Goal: Information Seeking & Learning: Learn about a topic

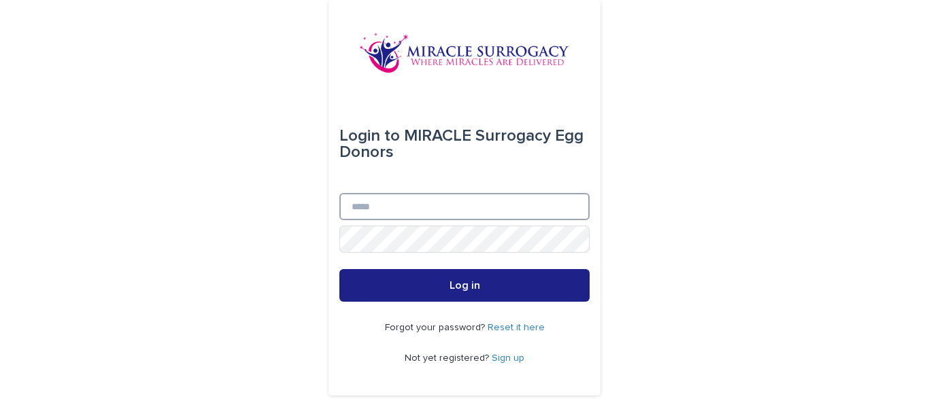
click at [426, 199] on input "Email" at bounding box center [464, 206] width 250 height 27
type input "**********"
click at [339, 269] on button "Log in" at bounding box center [464, 285] width 250 height 33
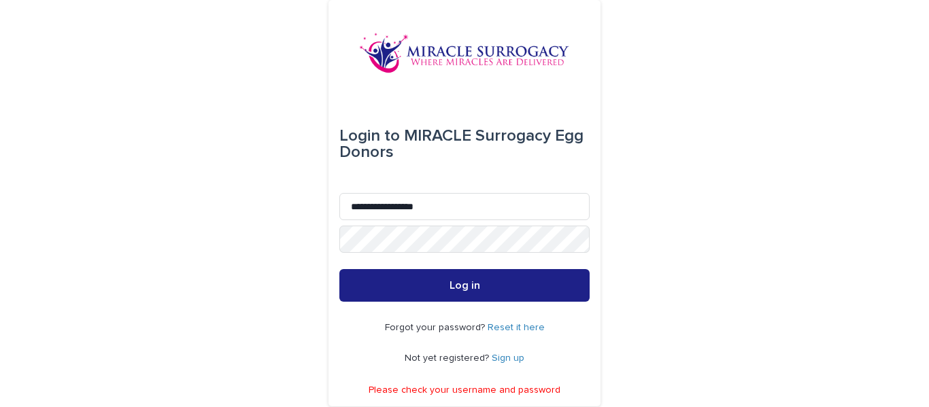
click at [515, 326] on link "Reset it here" at bounding box center [515, 328] width 57 height 10
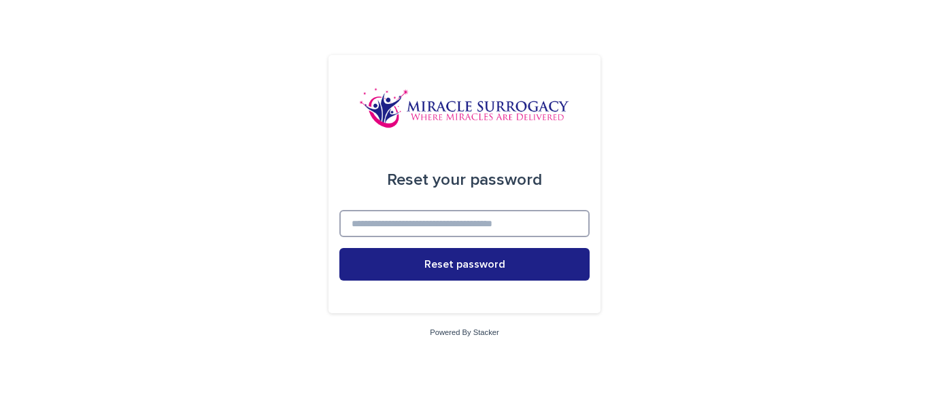
click at [489, 221] on input at bounding box center [464, 223] width 250 height 27
type input "**********"
click at [339, 248] on button "Reset password" at bounding box center [464, 264] width 250 height 33
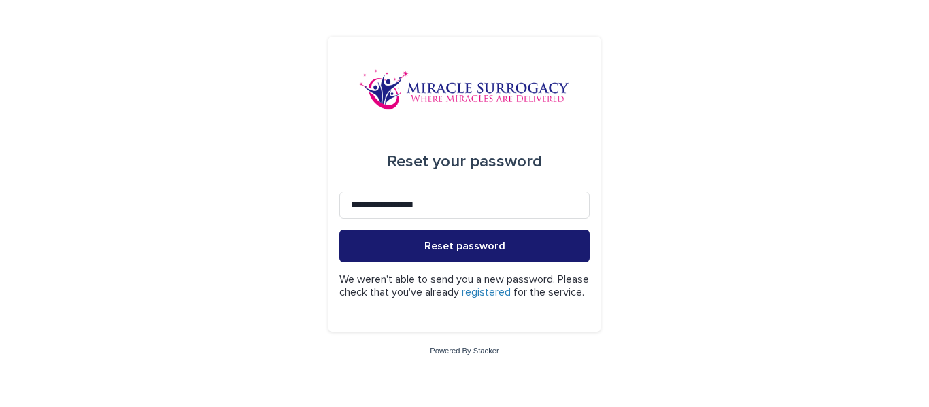
click at [481, 241] on span "Reset password" at bounding box center [464, 246] width 81 height 11
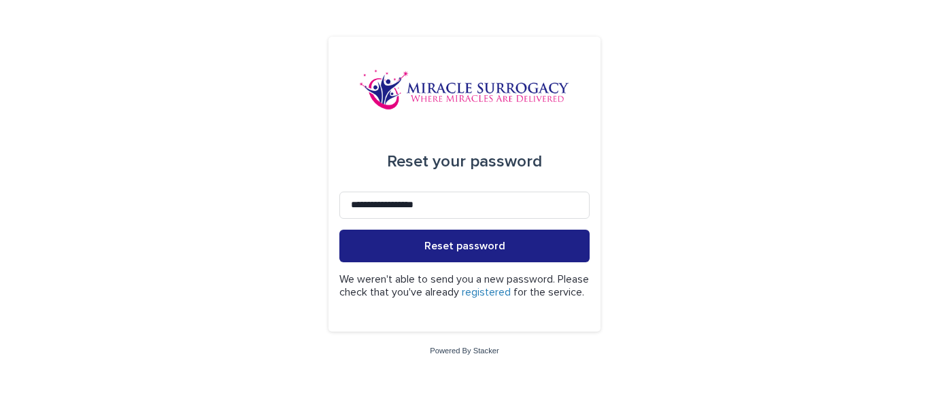
click at [510, 287] on link "registered" at bounding box center [486, 292] width 49 height 11
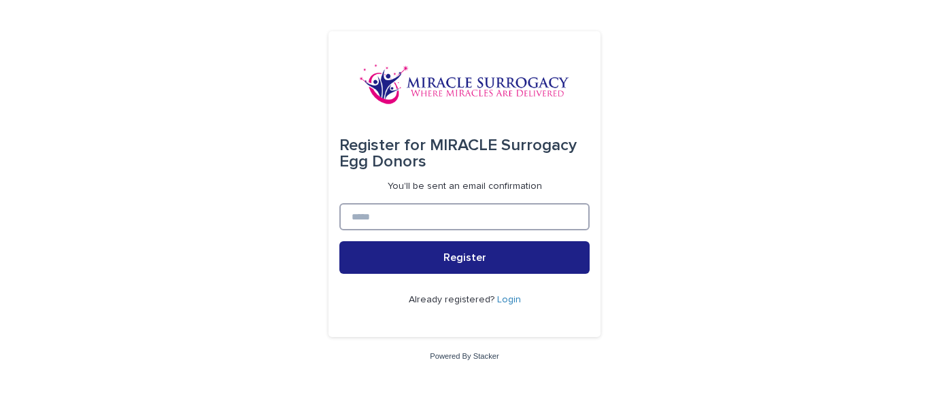
click at [398, 228] on input at bounding box center [464, 216] width 250 height 27
type input "**********"
click at [339, 241] on button "Register" at bounding box center [464, 257] width 250 height 33
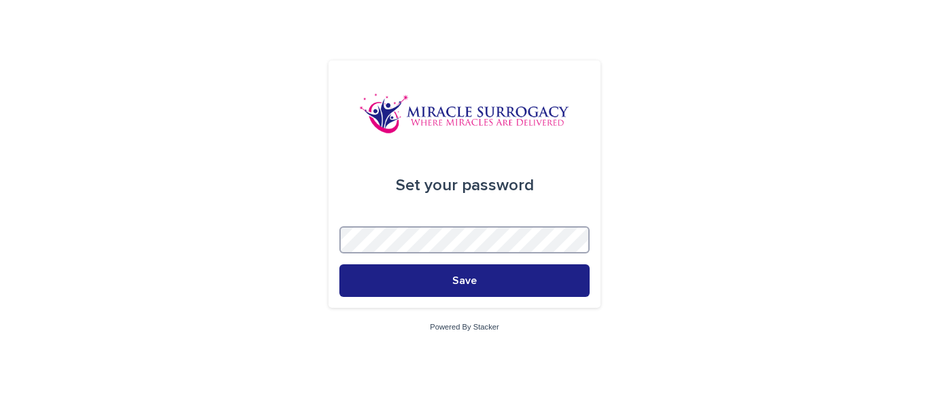
click at [339, 264] on button "Save" at bounding box center [464, 280] width 250 height 33
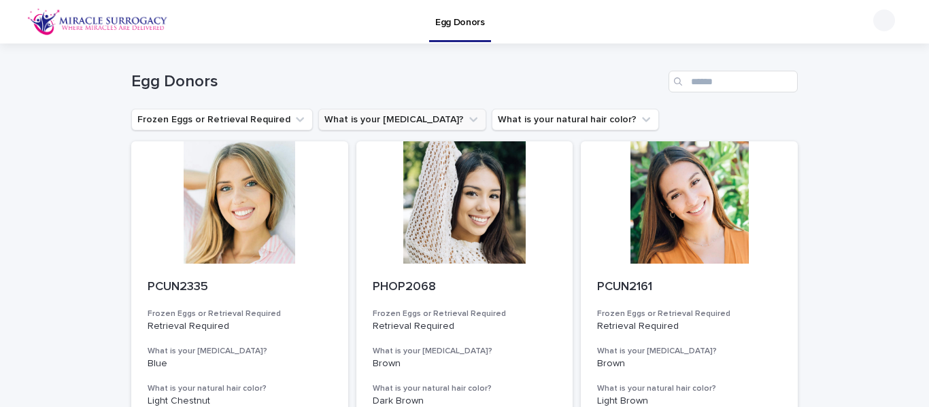
click at [466, 116] on icon "What is your eye color?" at bounding box center [473, 120] width 14 height 14
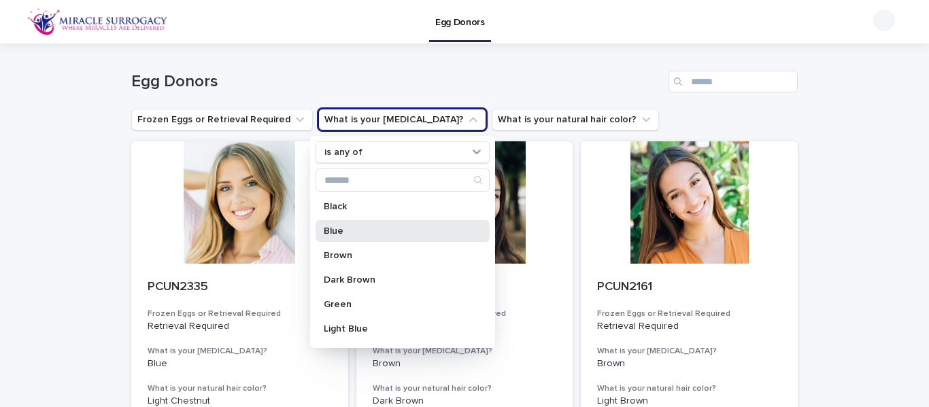
click at [336, 234] on p "Blue" at bounding box center [396, 231] width 144 height 10
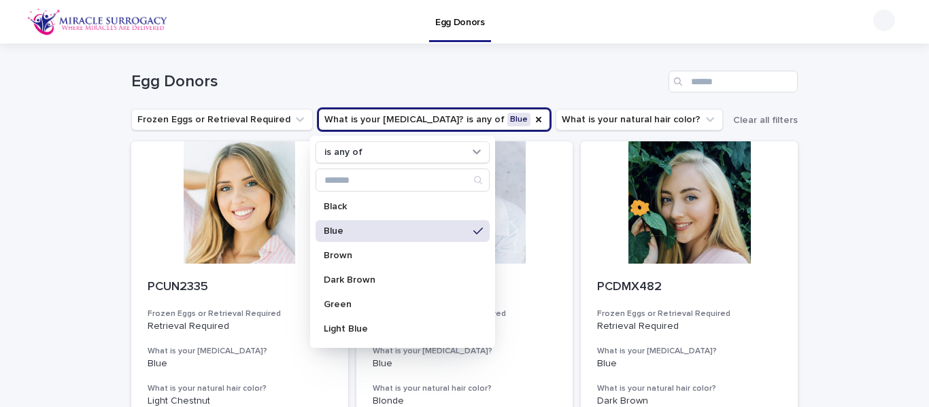
click at [807, 211] on div "Loading... Saving… Loading... Saving… Egg Donors Frozen Eggs or Retrieval Requi…" at bounding box center [464, 359] width 929 height 631
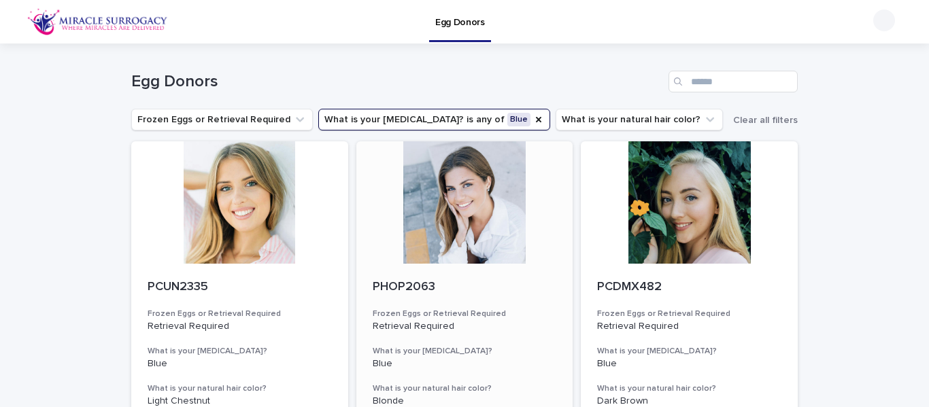
scroll to position [115, 0]
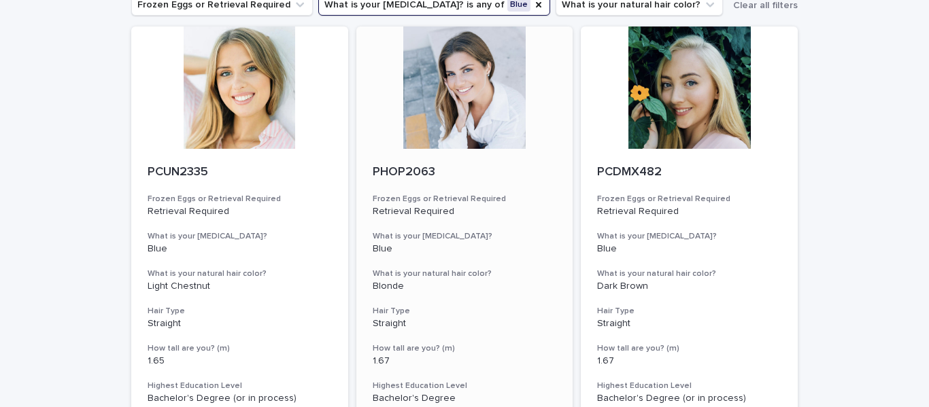
click at [470, 89] on div at bounding box center [464, 88] width 217 height 122
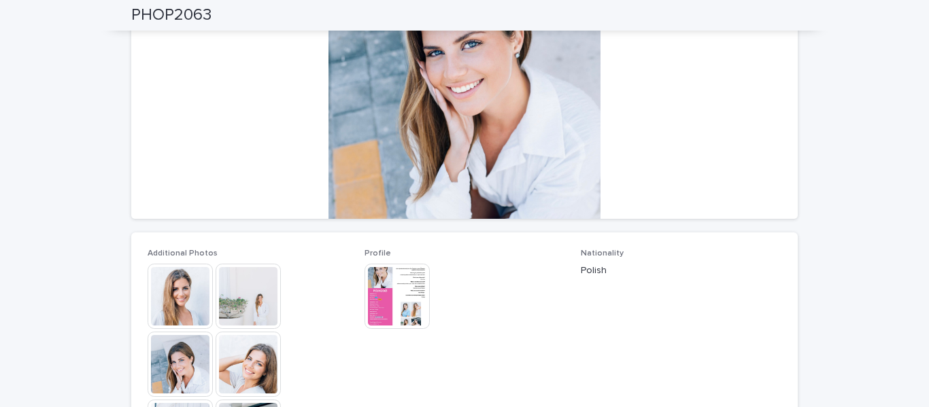
scroll to position [179, 0]
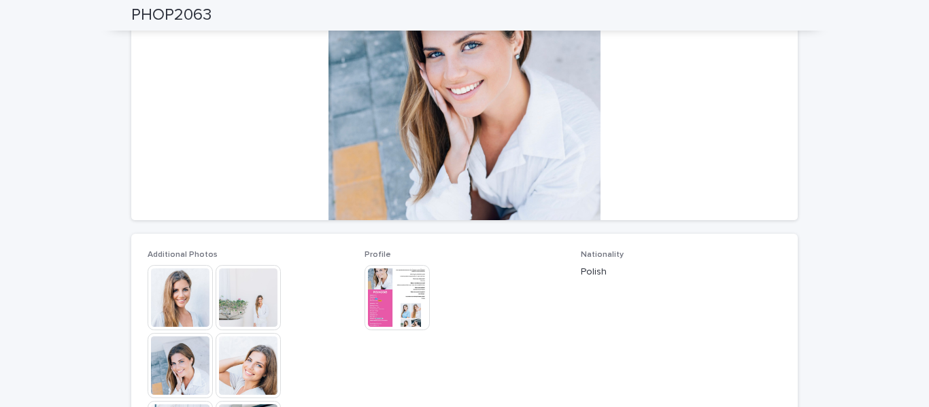
click at [173, 288] on img at bounding box center [180, 297] width 65 height 65
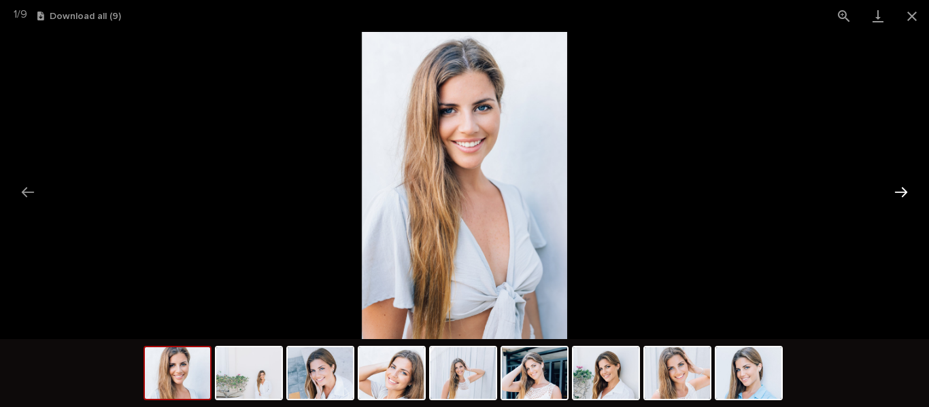
click at [903, 190] on button "Next slide" at bounding box center [900, 192] width 29 height 27
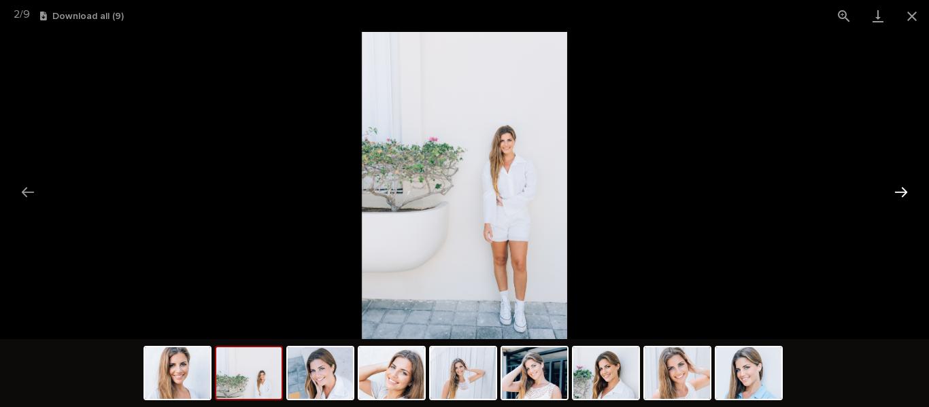
click at [903, 190] on button "Next slide" at bounding box center [900, 192] width 29 height 27
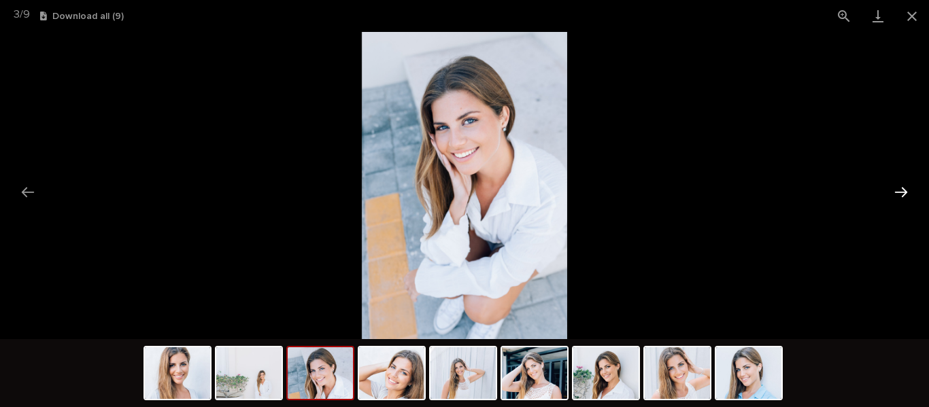
click at [903, 190] on button "Next slide" at bounding box center [900, 192] width 29 height 27
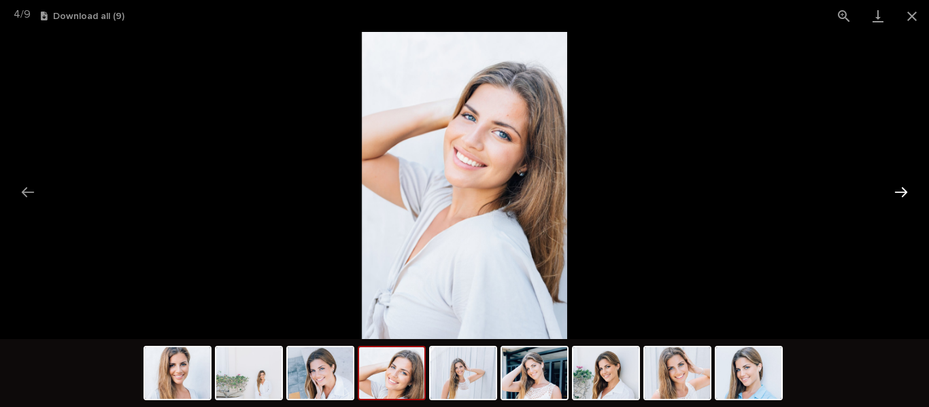
click at [903, 190] on button "Next slide" at bounding box center [900, 192] width 29 height 27
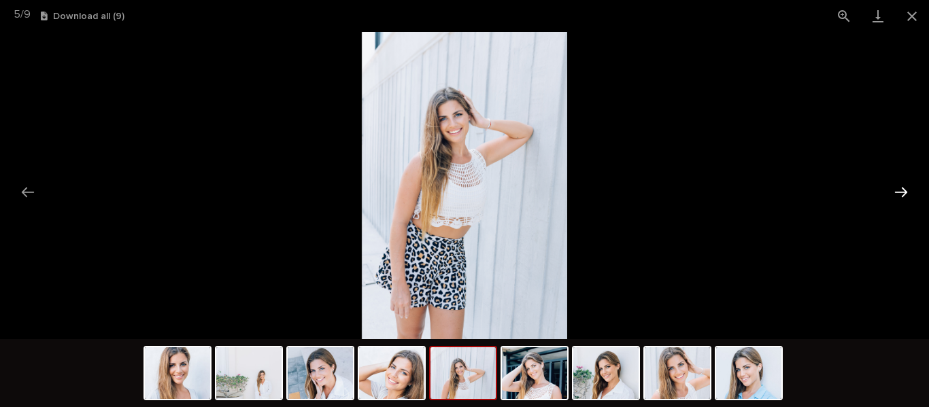
click at [903, 190] on button "Next slide" at bounding box center [900, 192] width 29 height 27
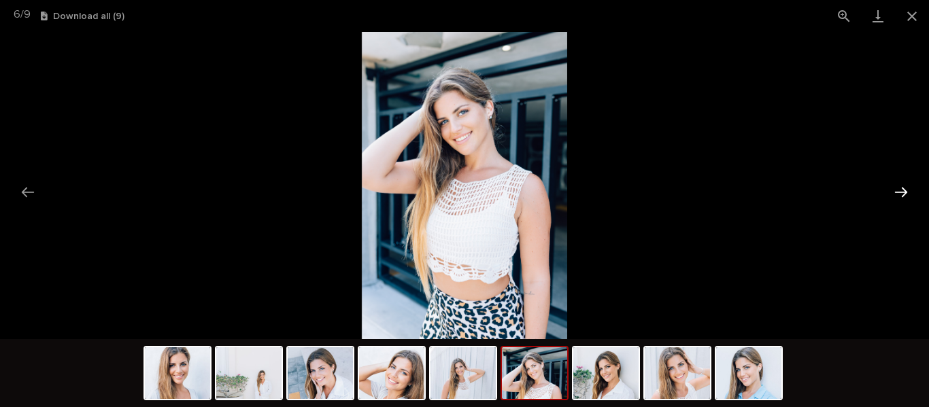
click at [903, 190] on button "Next slide" at bounding box center [900, 192] width 29 height 27
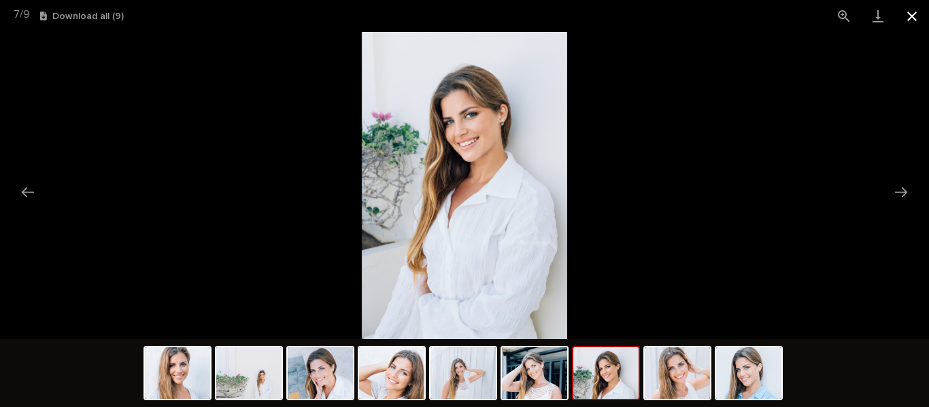
click at [907, 14] on button "Close gallery" at bounding box center [912, 16] width 34 height 32
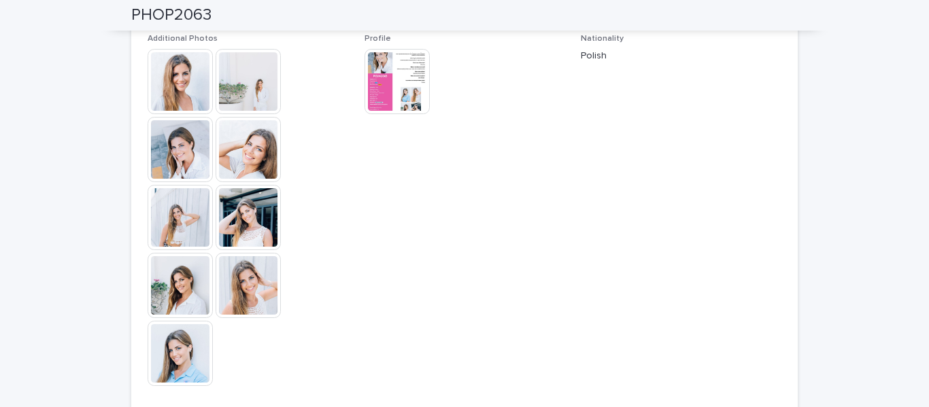
scroll to position [351, 0]
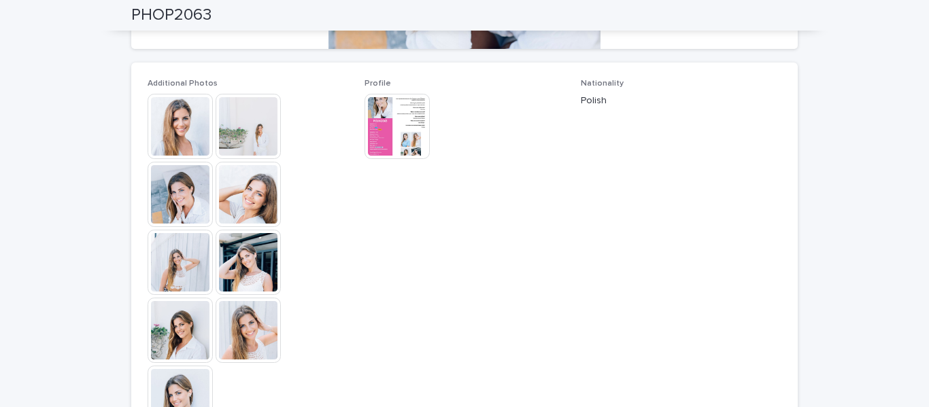
click at [387, 114] on img at bounding box center [396, 126] width 65 height 65
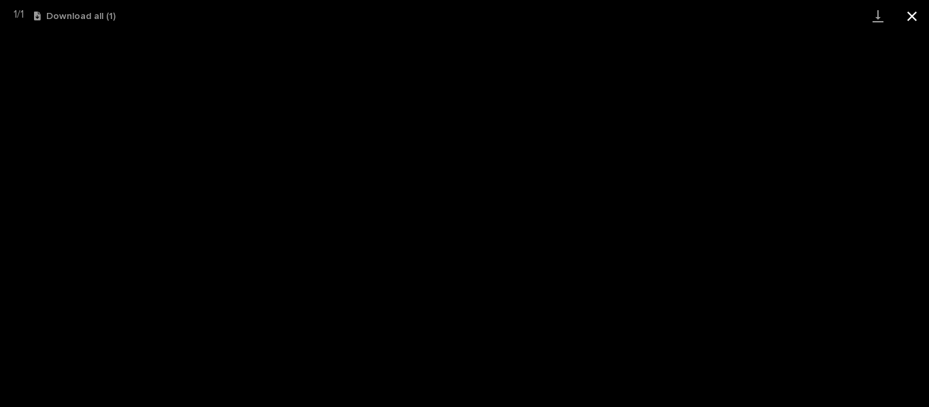
click at [911, 12] on button "Close gallery" at bounding box center [912, 16] width 34 height 32
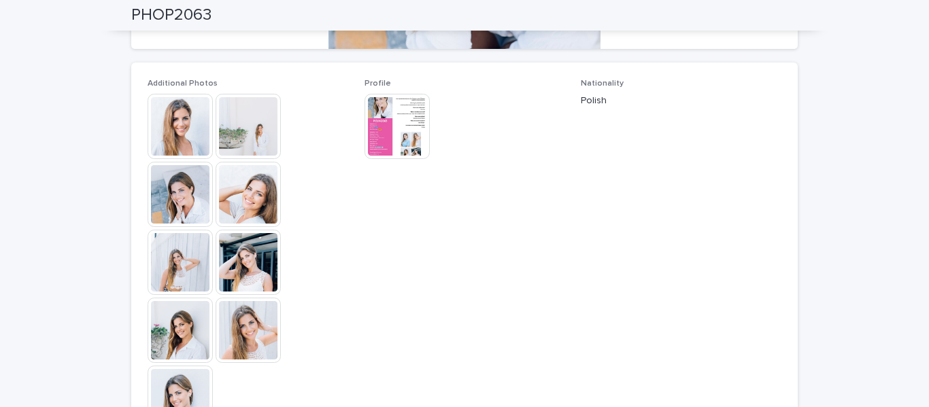
scroll to position [0, 0]
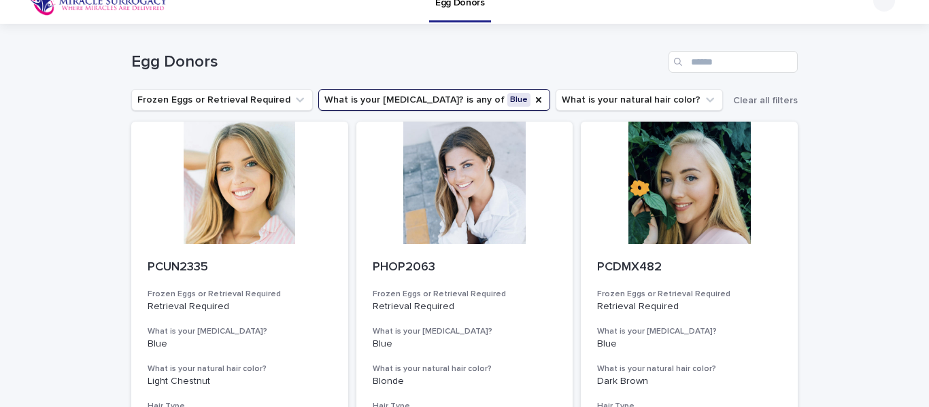
scroll to position [17, 0]
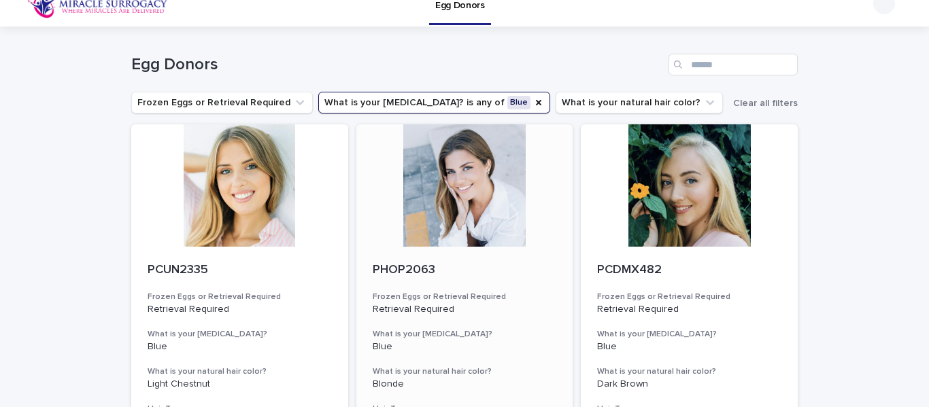
click at [453, 177] on div at bounding box center [464, 185] width 217 height 122
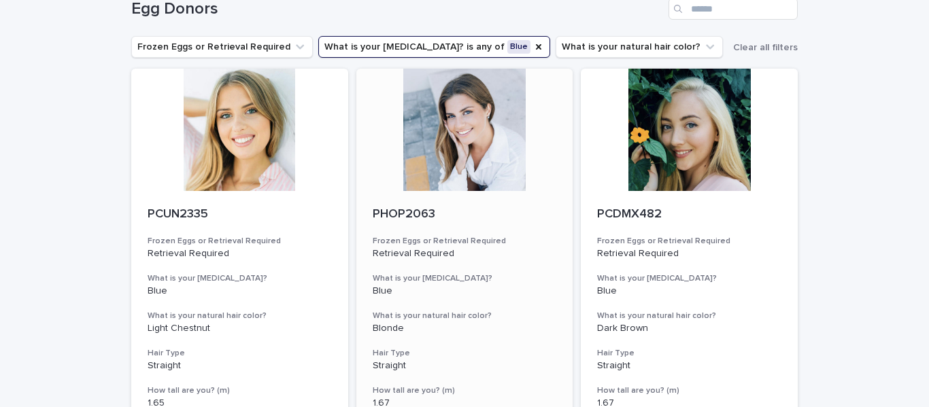
scroll to position [73, 0]
click at [716, 130] on div at bounding box center [689, 129] width 217 height 122
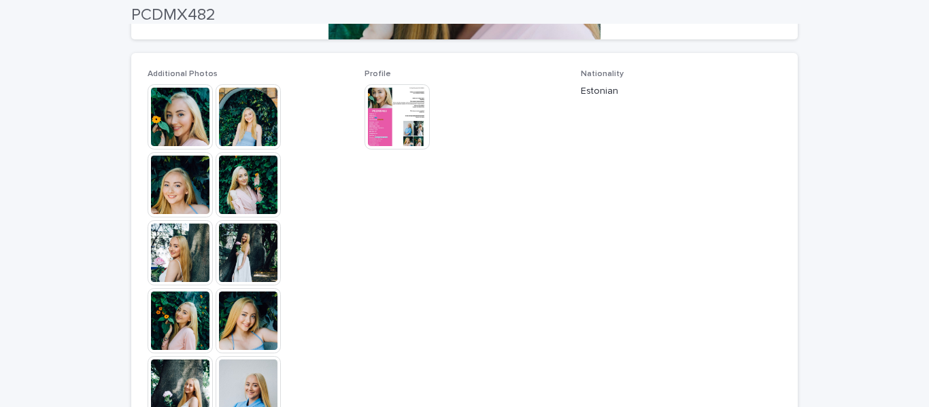
scroll to position [366, 0]
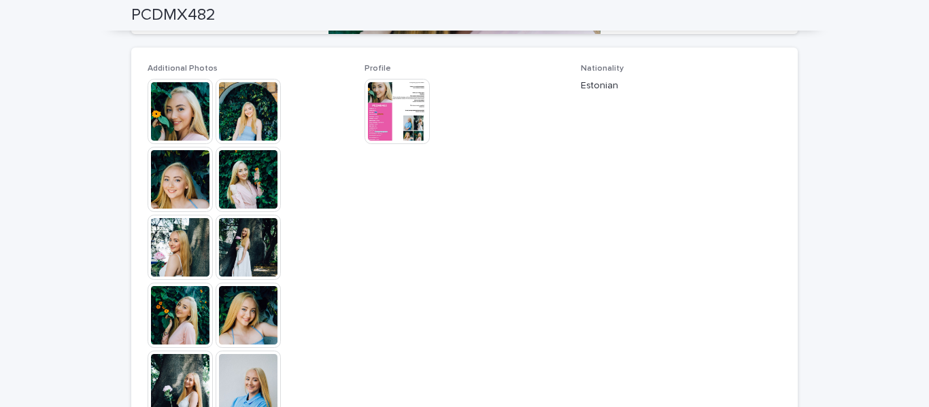
click at [255, 107] on img at bounding box center [247, 111] width 65 height 65
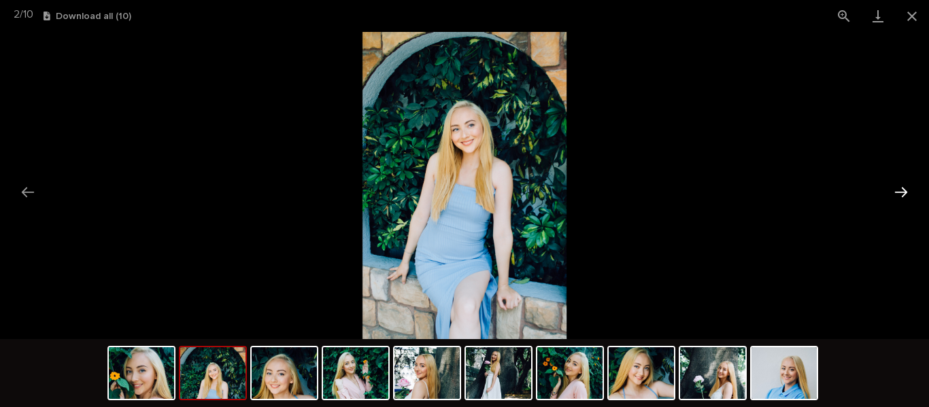
click at [906, 190] on button "Next slide" at bounding box center [900, 192] width 29 height 27
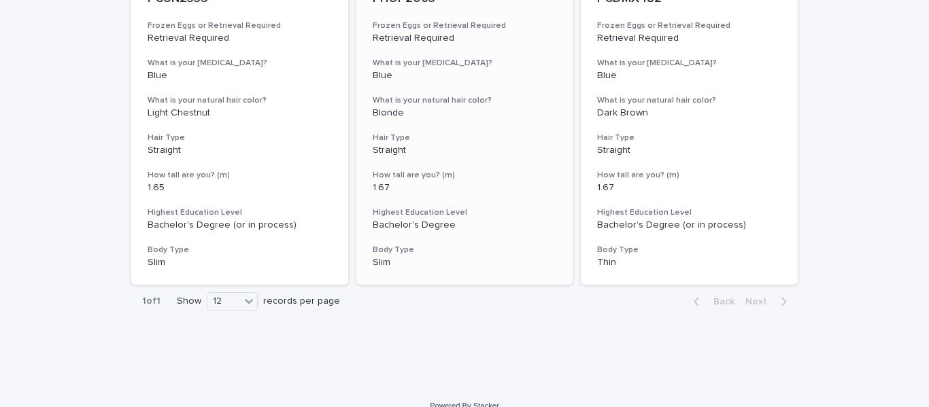
scroll to position [241, 0]
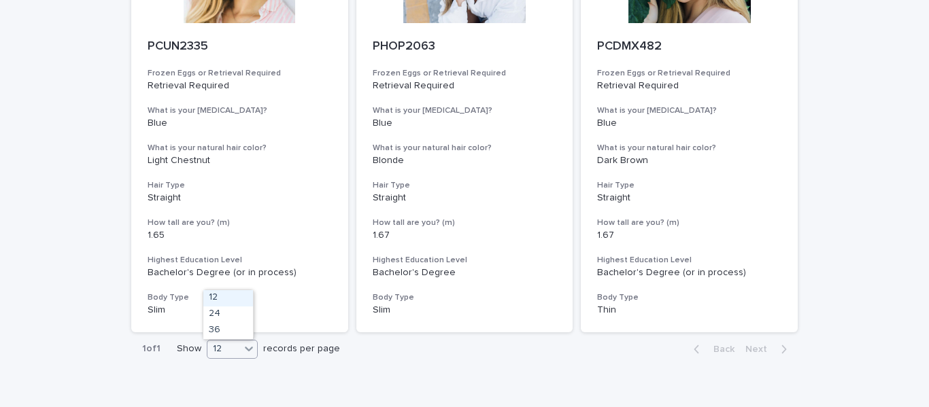
click at [245, 352] on icon at bounding box center [249, 349] width 14 height 14
click at [230, 328] on div "36" at bounding box center [228, 331] width 50 height 16
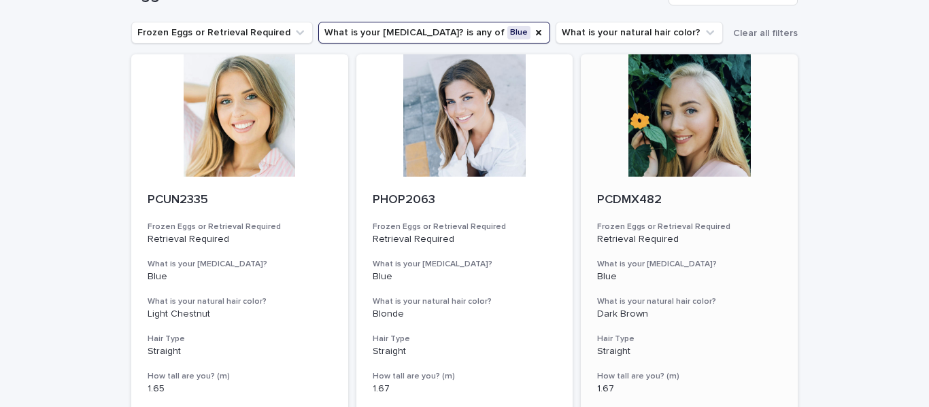
scroll to position [0, 0]
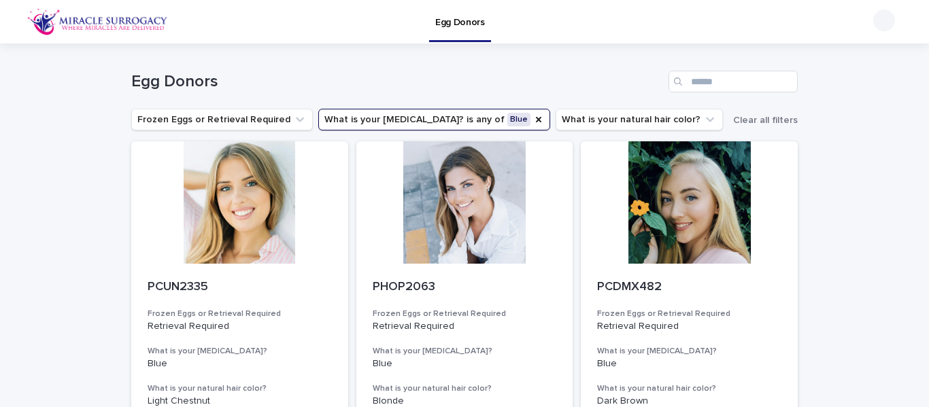
click at [431, 120] on button "What is your eye color? is any of Blue" at bounding box center [434, 120] width 232 height 22
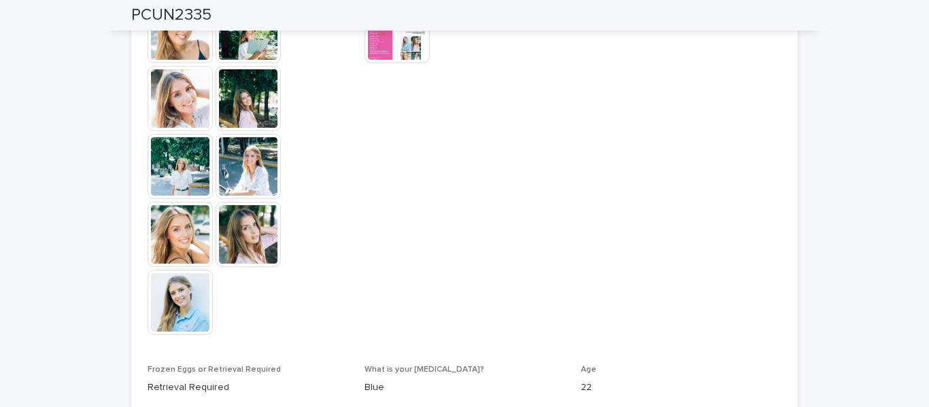
scroll to position [321, 0]
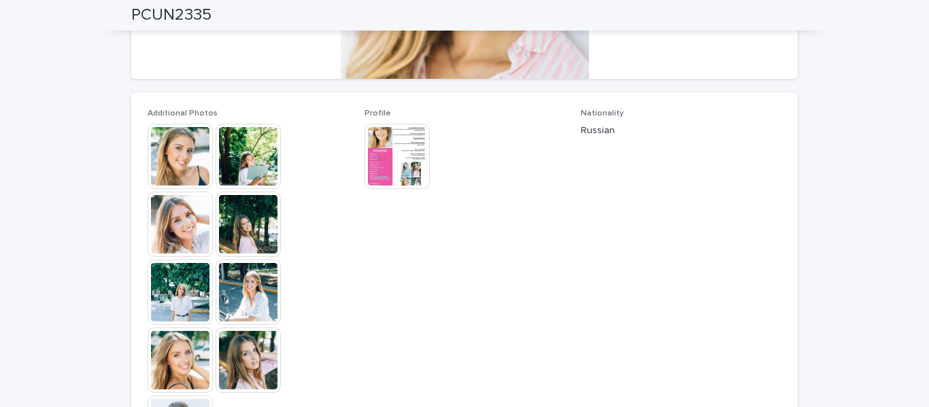
click at [186, 157] on img at bounding box center [180, 156] width 65 height 65
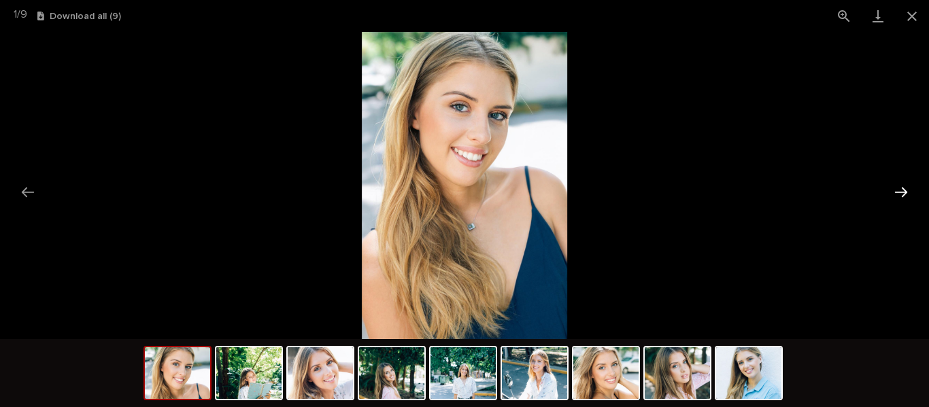
click at [903, 195] on button "Next slide" at bounding box center [900, 192] width 29 height 27
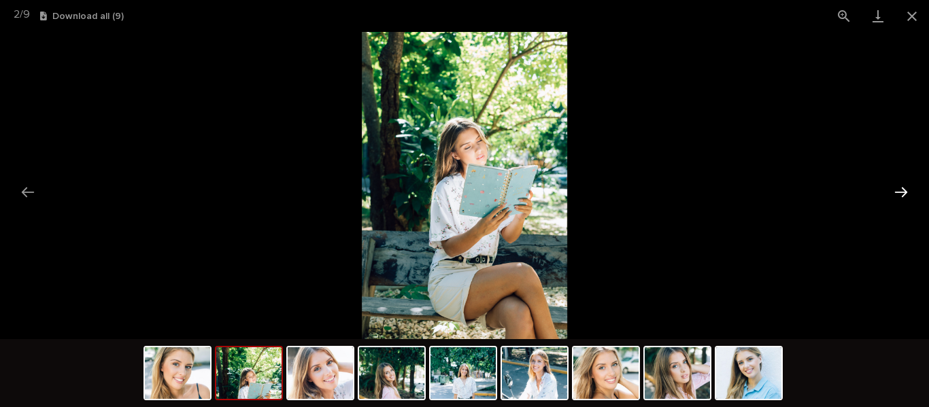
click at [903, 195] on button "Next slide" at bounding box center [900, 192] width 29 height 27
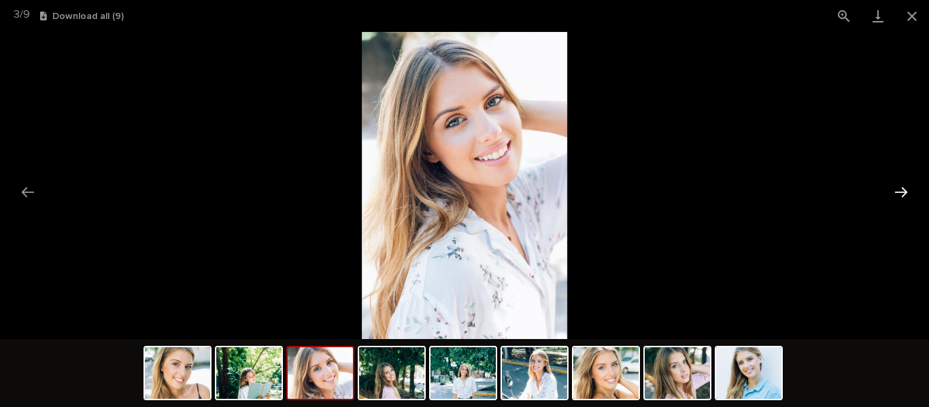
click at [903, 195] on button "Next slide" at bounding box center [900, 192] width 29 height 27
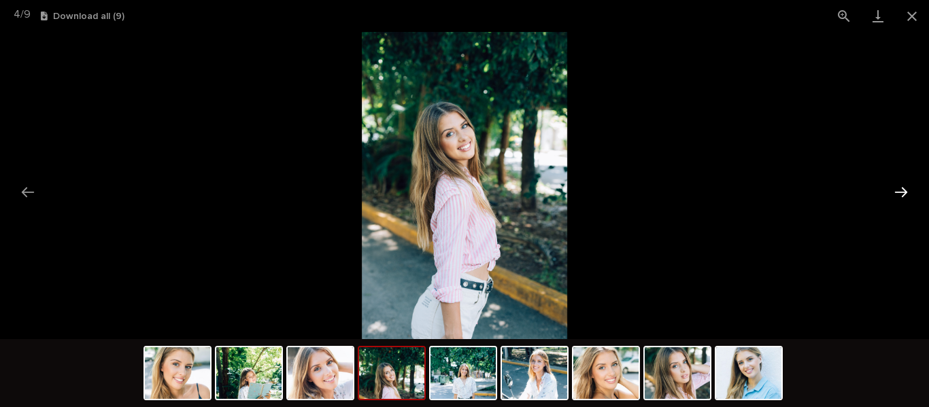
click at [903, 195] on button "Next slide" at bounding box center [900, 192] width 29 height 27
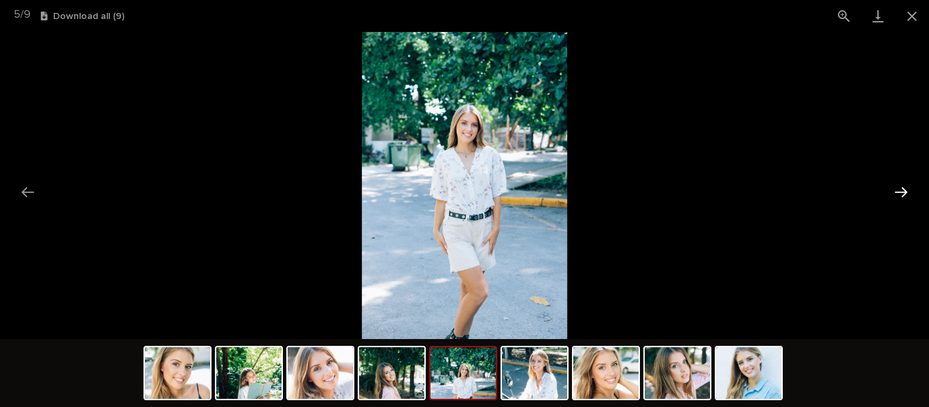
click at [903, 195] on button "Next slide" at bounding box center [900, 192] width 29 height 27
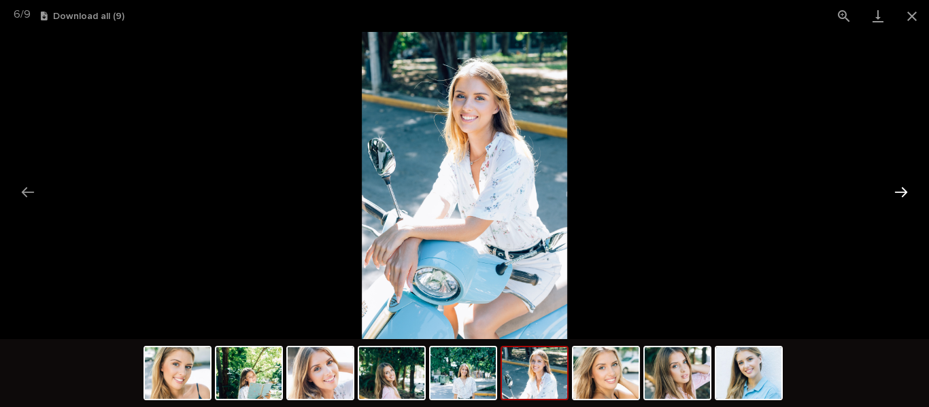
click at [903, 195] on button "Next slide" at bounding box center [900, 192] width 29 height 27
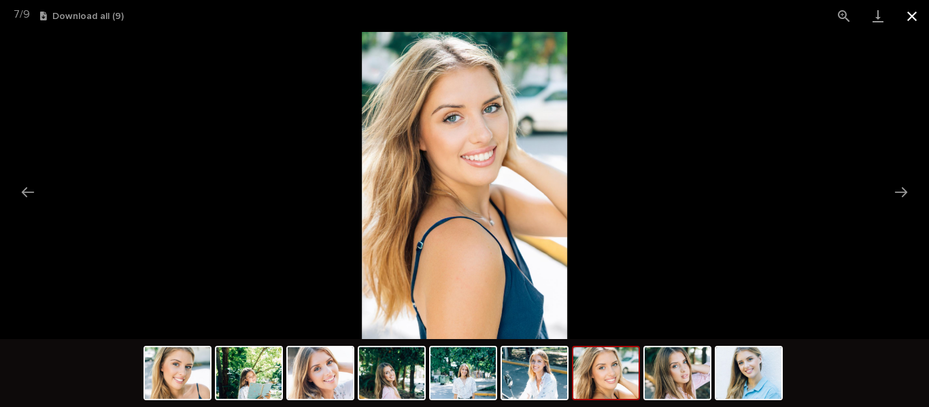
click at [917, 16] on button "Close gallery" at bounding box center [912, 16] width 34 height 32
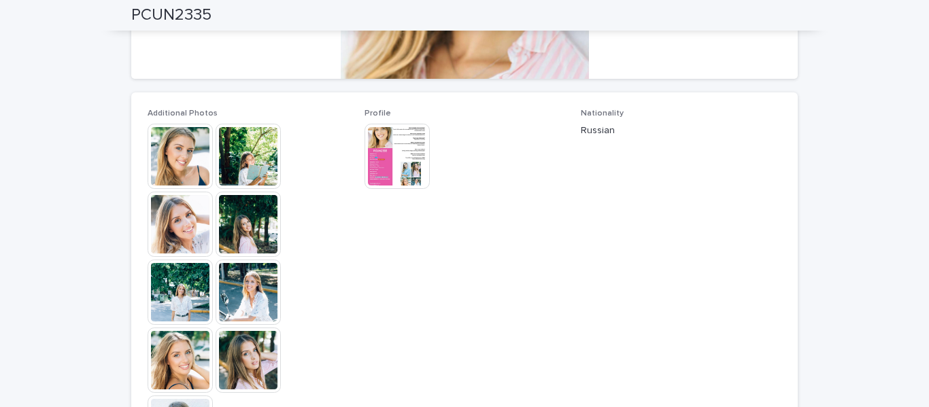
scroll to position [0, 0]
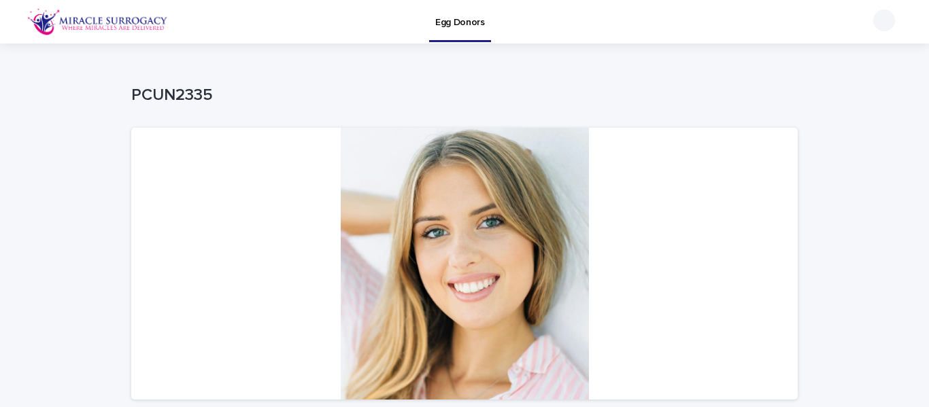
click at [131, 21] on img at bounding box center [97, 21] width 141 height 27
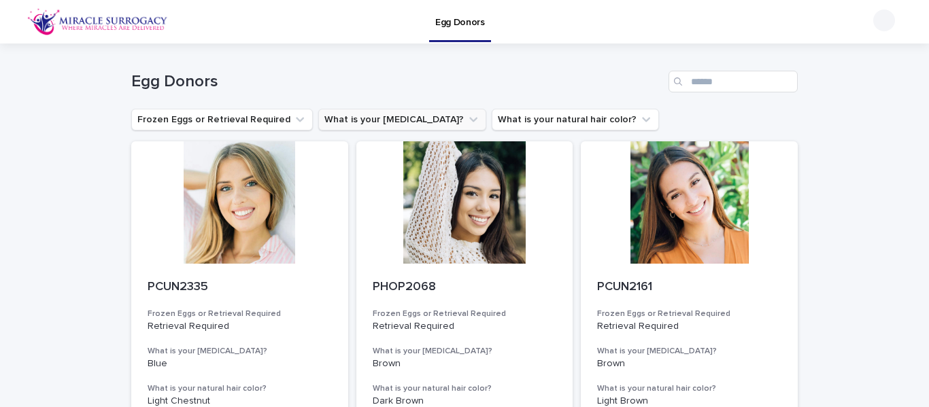
click at [375, 117] on button "What is your [MEDICAL_DATA]?" at bounding box center [402, 120] width 168 height 22
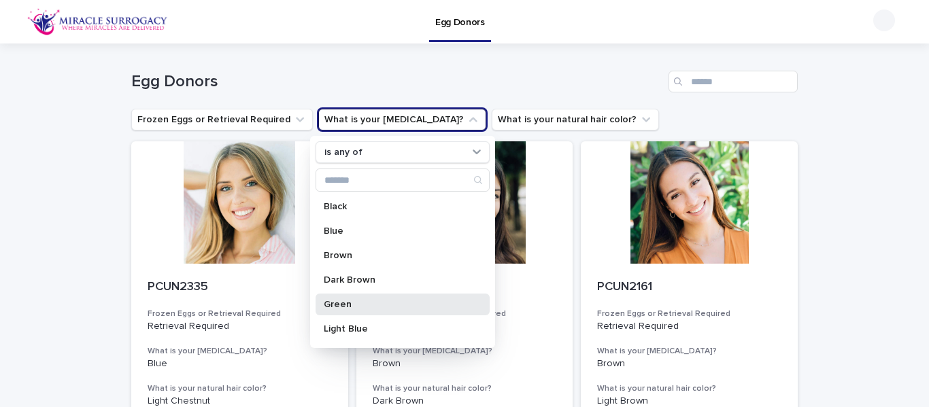
click at [339, 303] on p "Green" at bounding box center [396, 305] width 144 height 10
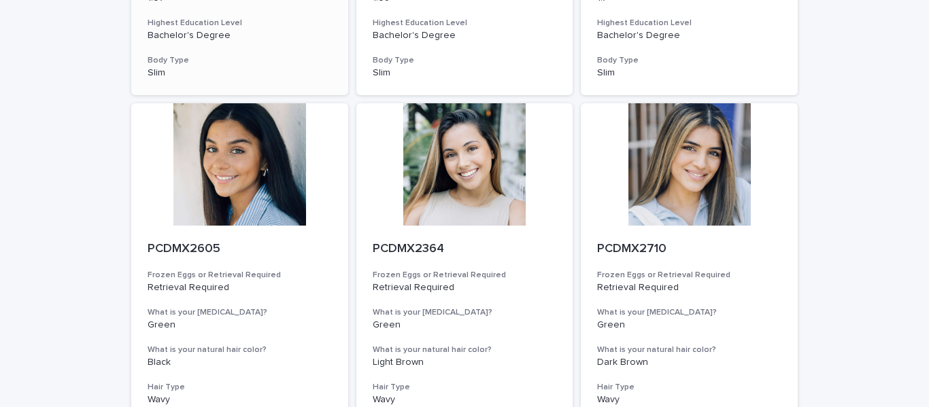
scroll to position [506, 0]
click at [240, 150] on div at bounding box center [239, 164] width 217 height 122
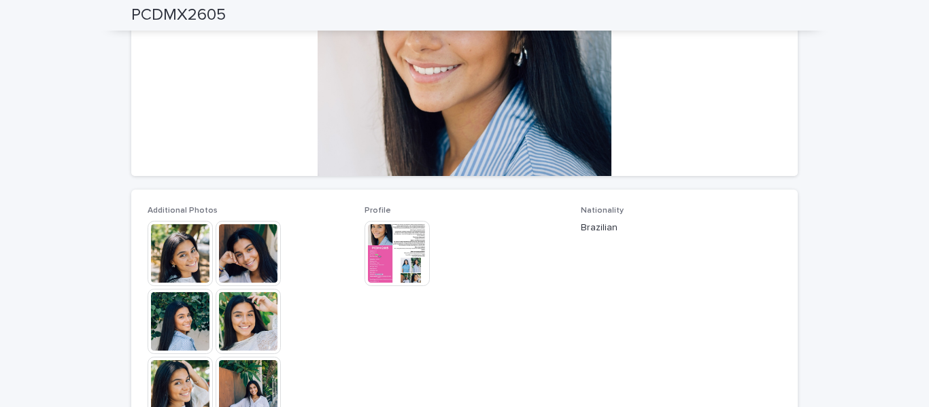
scroll to position [224, 0]
click at [173, 264] on img at bounding box center [180, 252] width 65 height 65
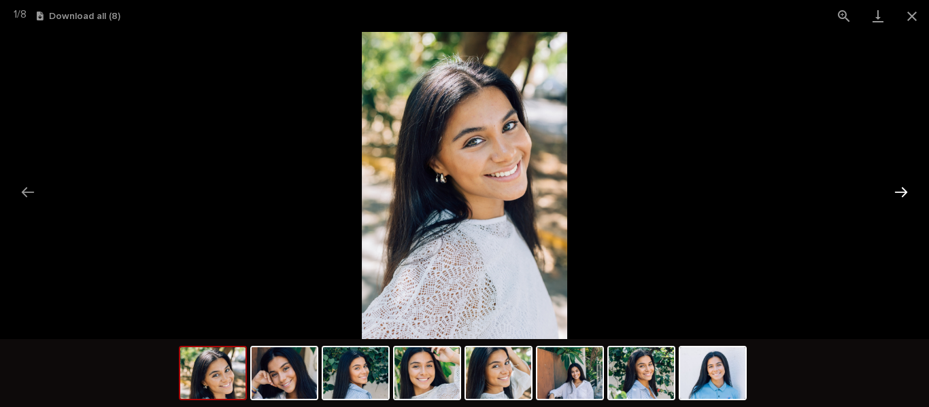
click at [912, 191] on button "Next slide" at bounding box center [900, 192] width 29 height 27
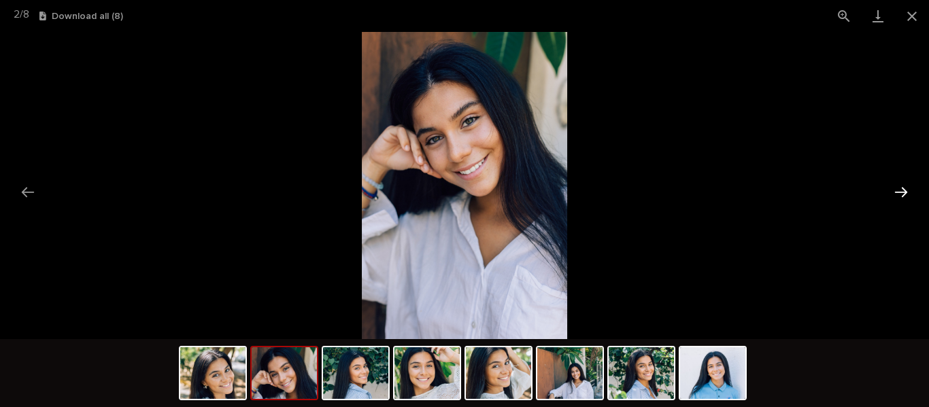
click at [912, 191] on button "Next slide" at bounding box center [900, 192] width 29 height 27
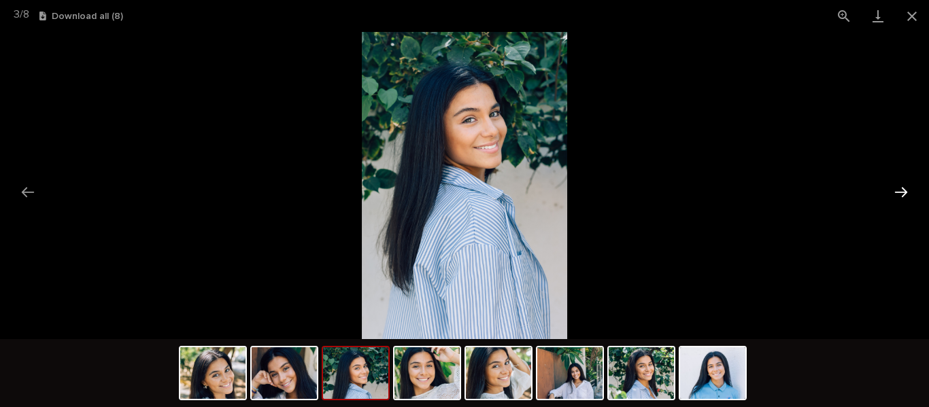
click at [912, 191] on button "Next slide" at bounding box center [900, 192] width 29 height 27
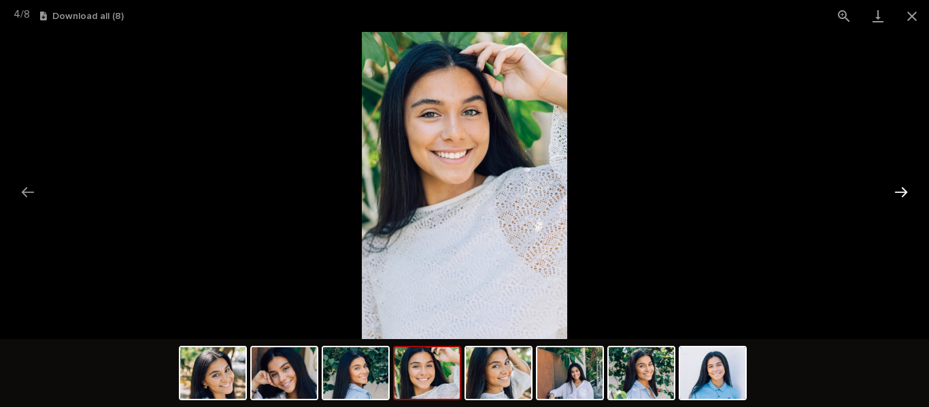
click at [912, 191] on button "Next slide" at bounding box center [900, 192] width 29 height 27
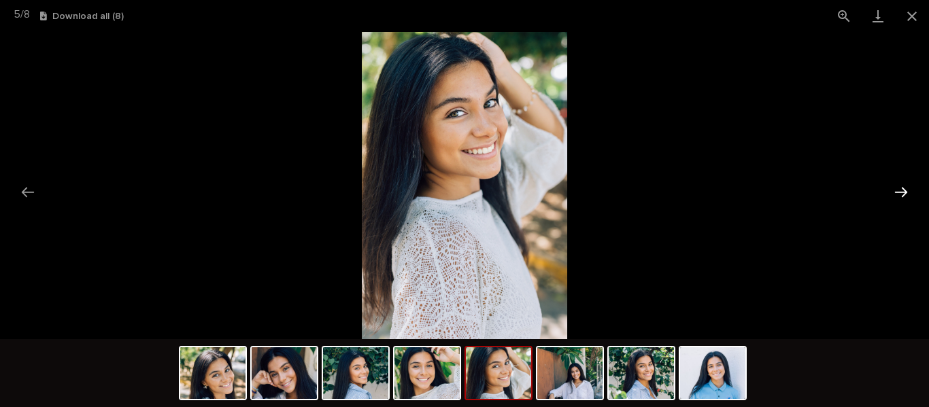
click at [912, 191] on button "Next slide" at bounding box center [900, 192] width 29 height 27
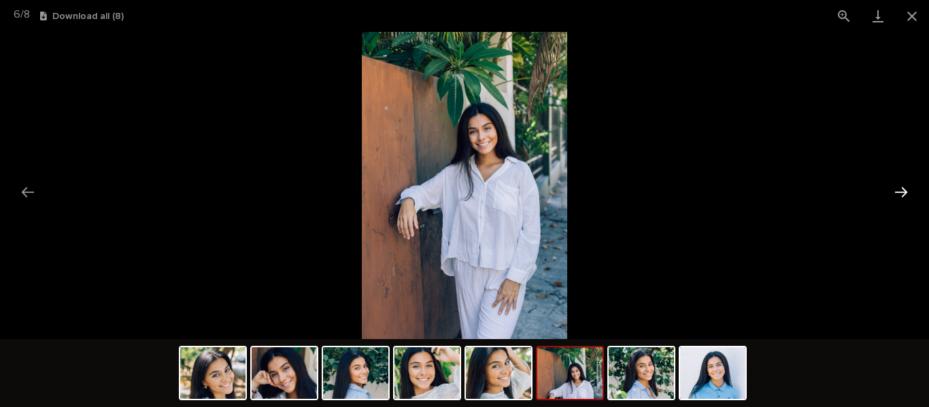
click at [912, 191] on button "Next slide" at bounding box center [900, 192] width 29 height 27
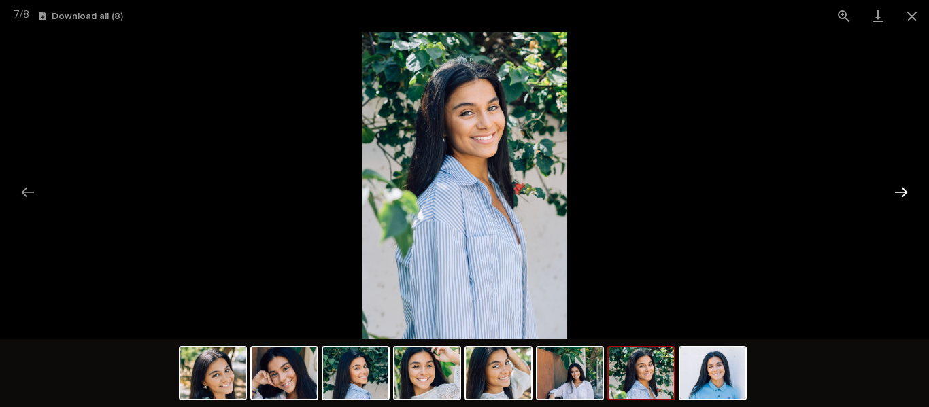
click at [912, 191] on button "Next slide" at bounding box center [900, 192] width 29 height 27
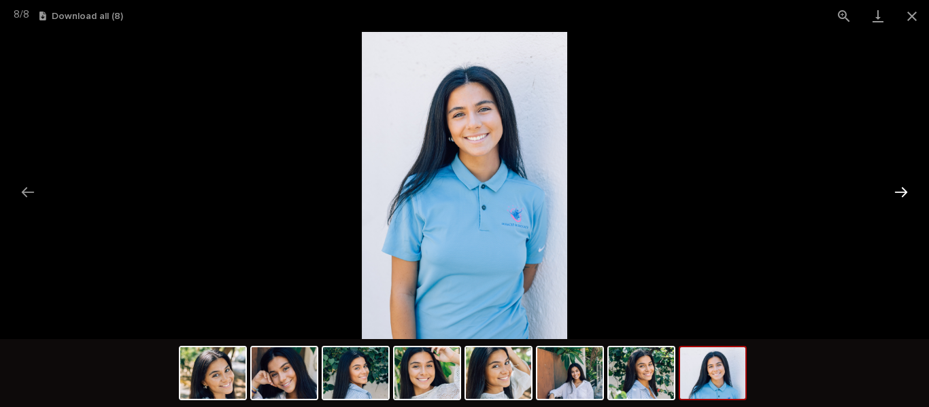
click at [912, 191] on button "Next slide" at bounding box center [900, 192] width 29 height 27
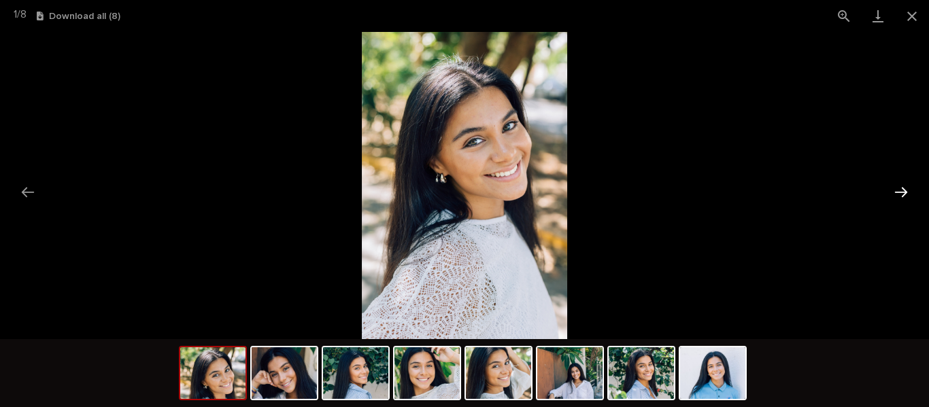
click at [912, 191] on button "Next slide" at bounding box center [900, 192] width 29 height 27
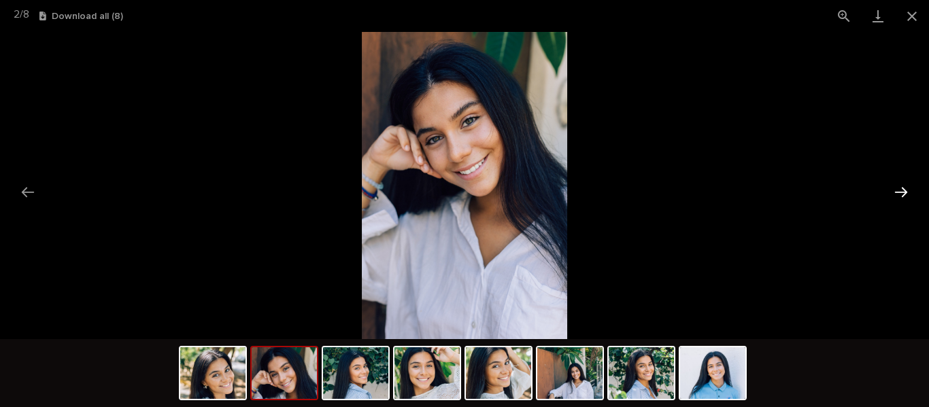
click at [912, 191] on button "Next slide" at bounding box center [900, 192] width 29 height 27
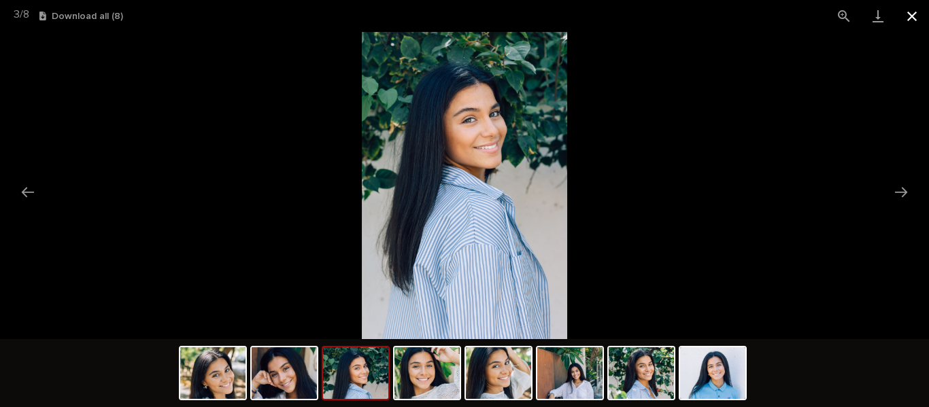
click at [912, 15] on button "Close gallery" at bounding box center [912, 16] width 34 height 32
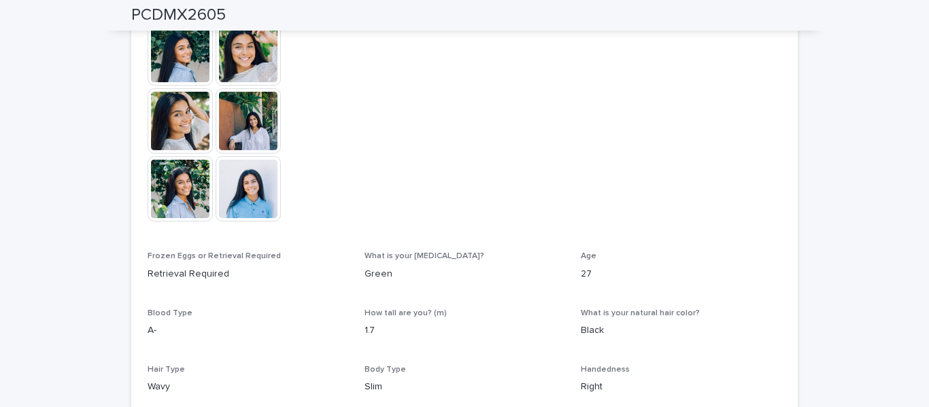
scroll to position [437, 0]
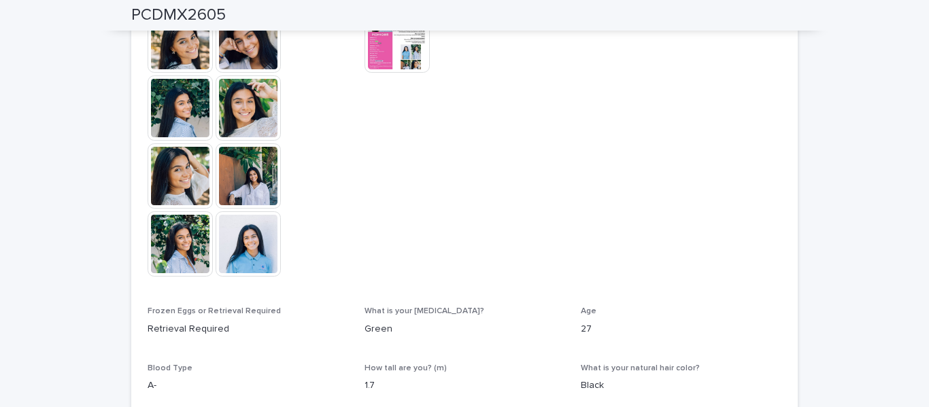
click at [174, 45] on img at bounding box center [180, 39] width 65 height 65
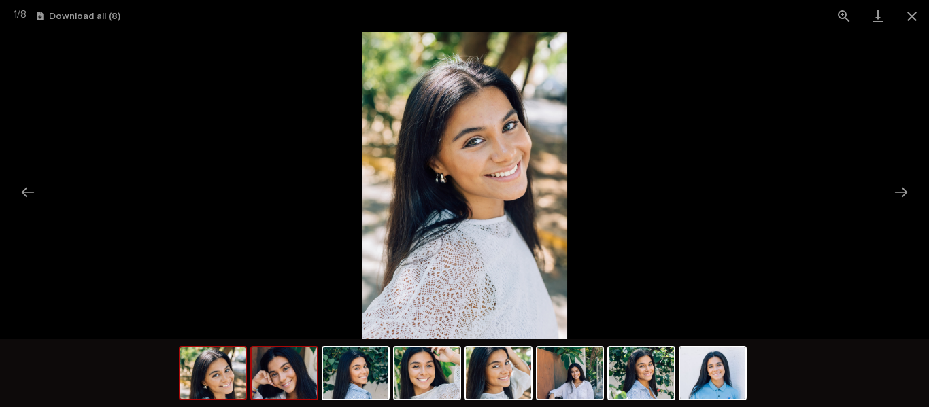
click at [291, 376] on img at bounding box center [284, 373] width 65 height 52
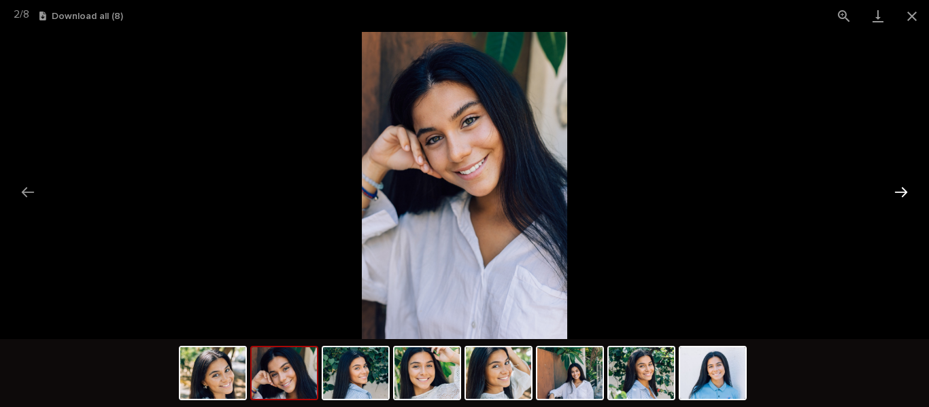
click at [905, 196] on button "Next slide" at bounding box center [900, 192] width 29 height 27
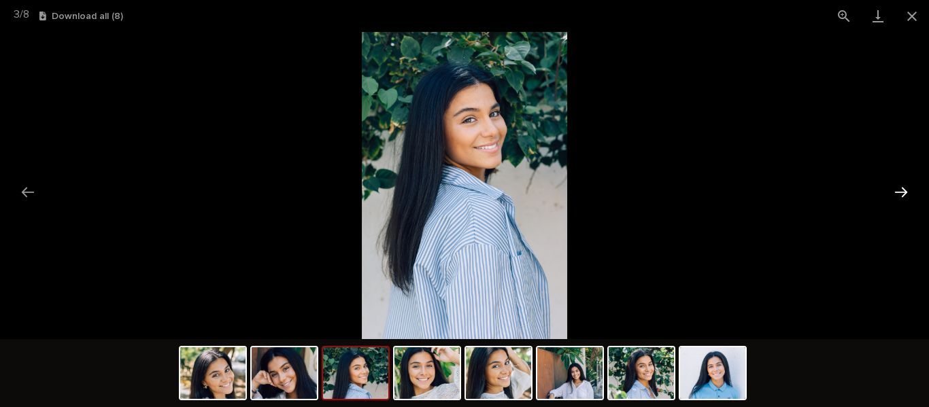
click at [905, 196] on button "Next slide" at bounding box center [900, 192] width 29 height 27
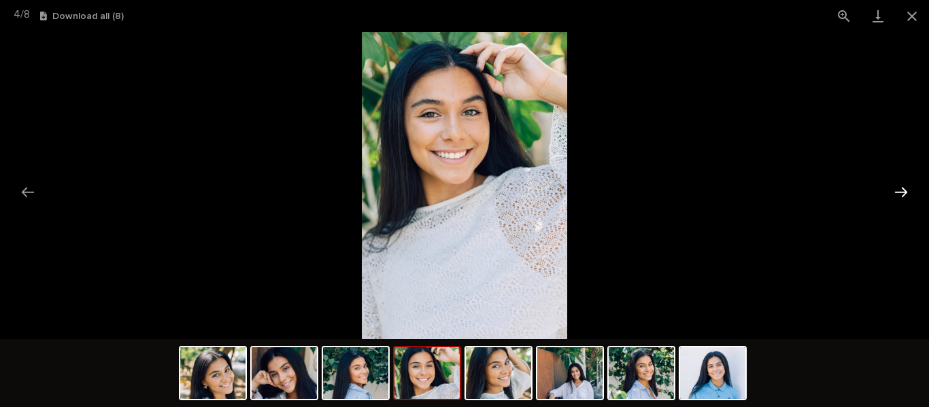
click at [905, 196] on button "Next slide" at bounding box center [900, 192] width 29 height 27
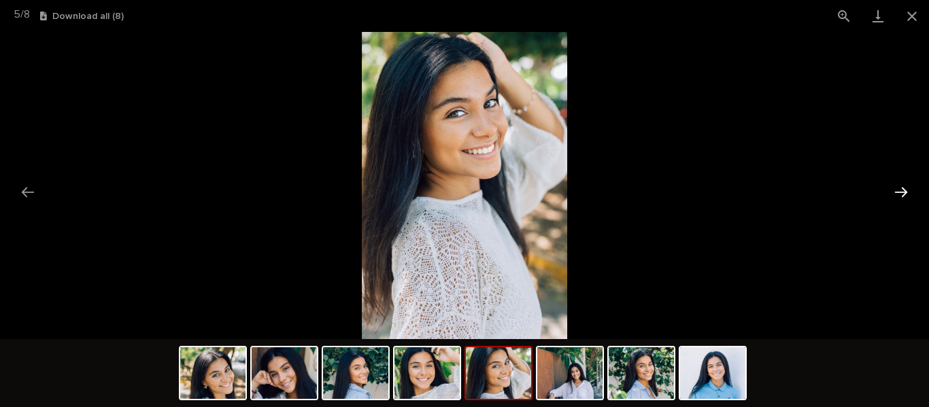
click at [905, 196] on button "Next slide" at bounding box center [900, 192] width 29 height 27
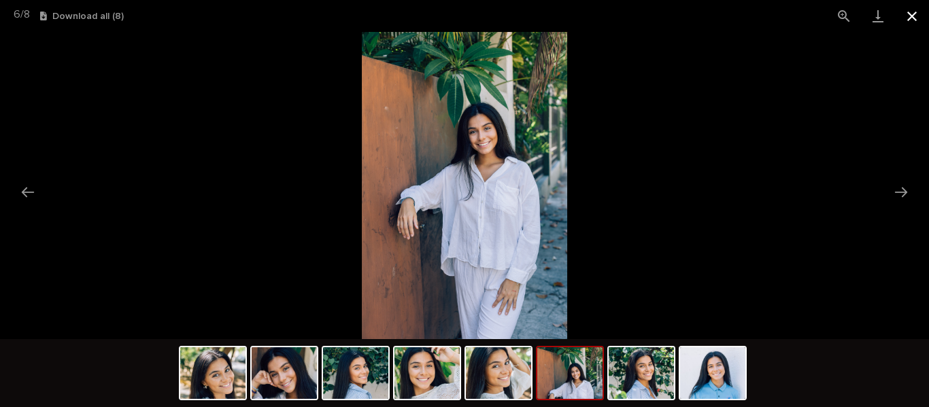
click at [910, 18] on button "Close gallery" at bounding box center [912, 16] width 34 height 32
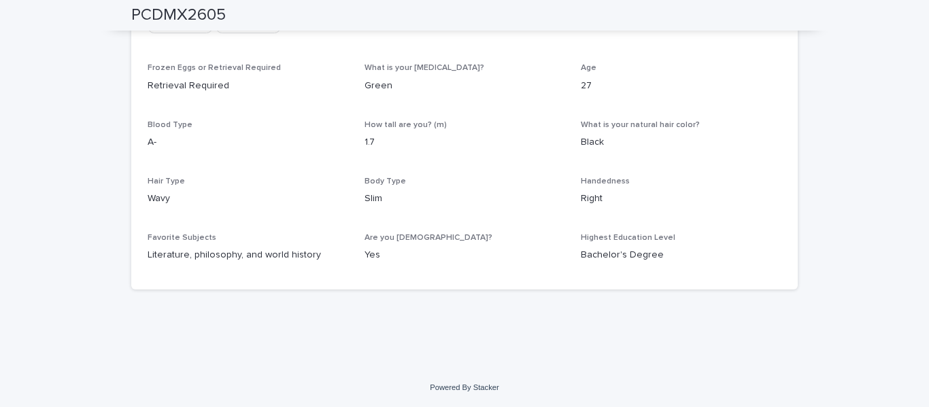
scroll to position [256, 0]
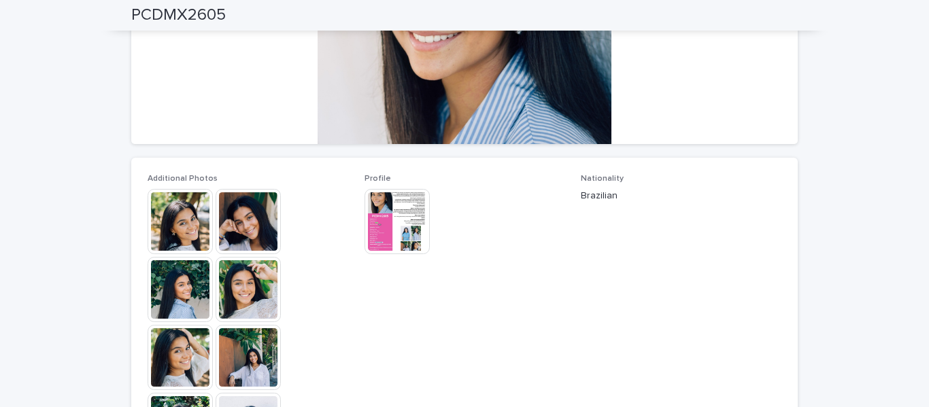
click at [409, 234] on img at bounding box center [396, 221] width 65 height 65
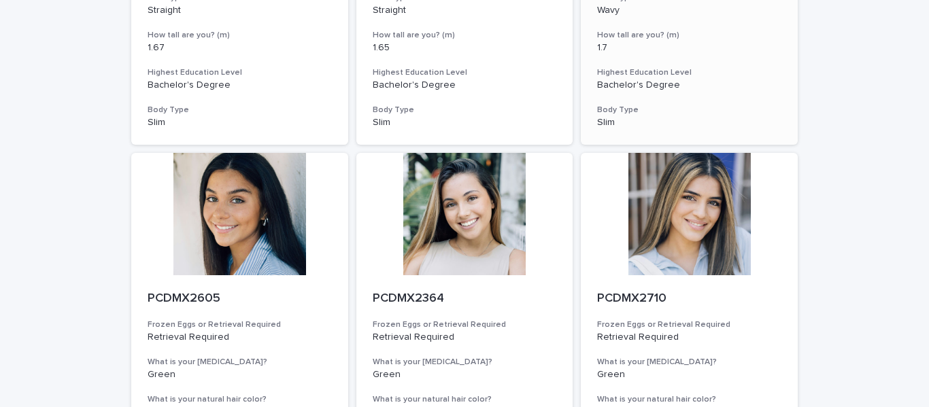
scroll to position [453, 0]
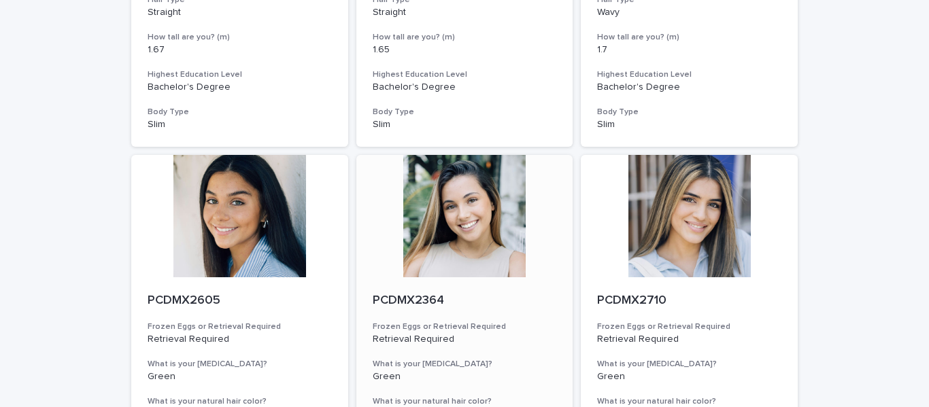
click at [474, 171] on div at bounding box center [464, 216] width 217 height 122
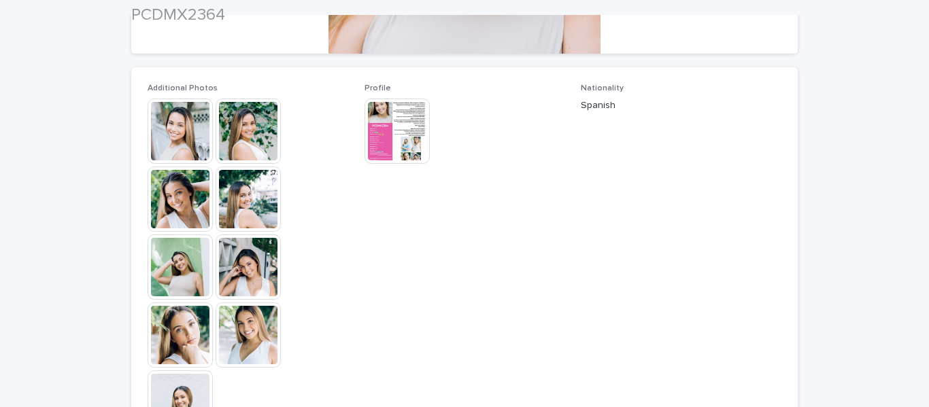
scroll to position [347, 0]
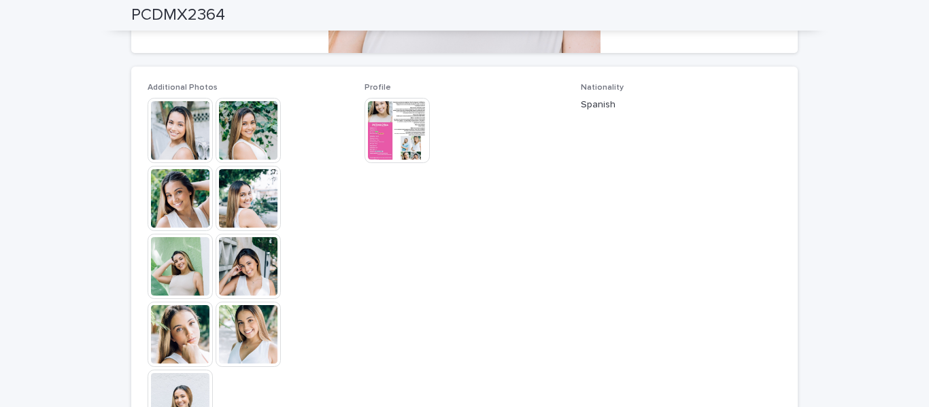
click at [190, 134] on img at bounding box center [180, 130] width 65 height 65
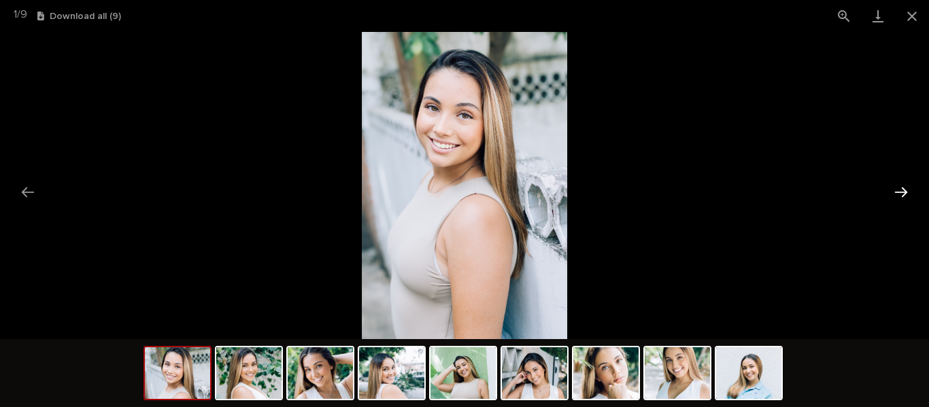
click at [908, 191] on button "Next slide" at bounding box center [900, 192] width 29 height 27
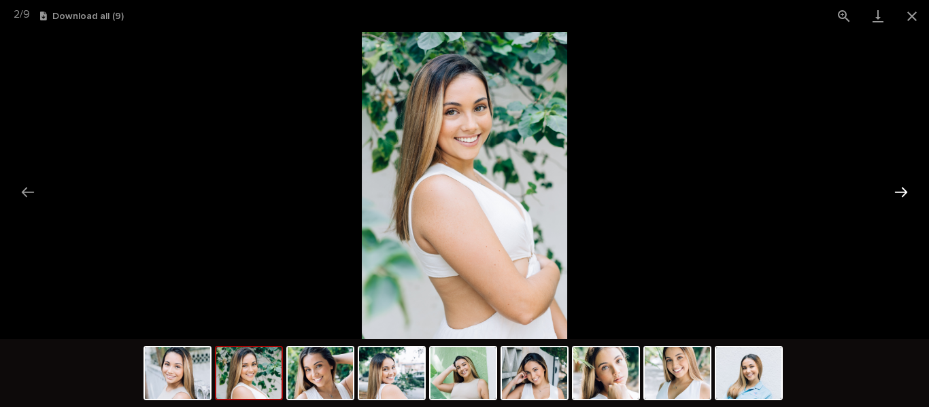
click at [908, 191] on button "Next slide" at bounding box center [900, 192] width 29 height 27
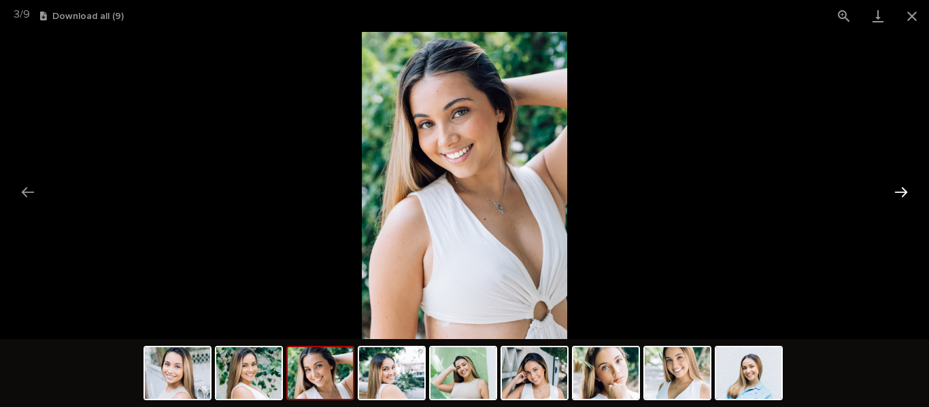
click at [908, 191] on button "Next slide" at bounding box center [900, 192] width 29 height 27
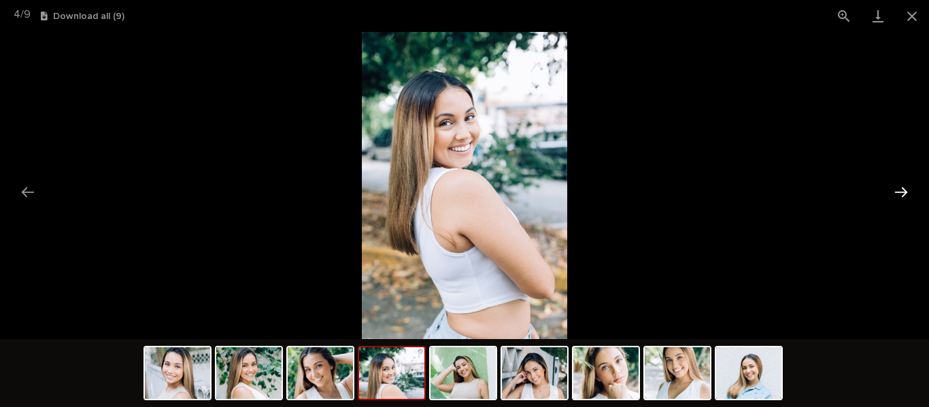
click at [908, 191] on button "Next slide" at bounding box center [900, 192] width 29 height 27
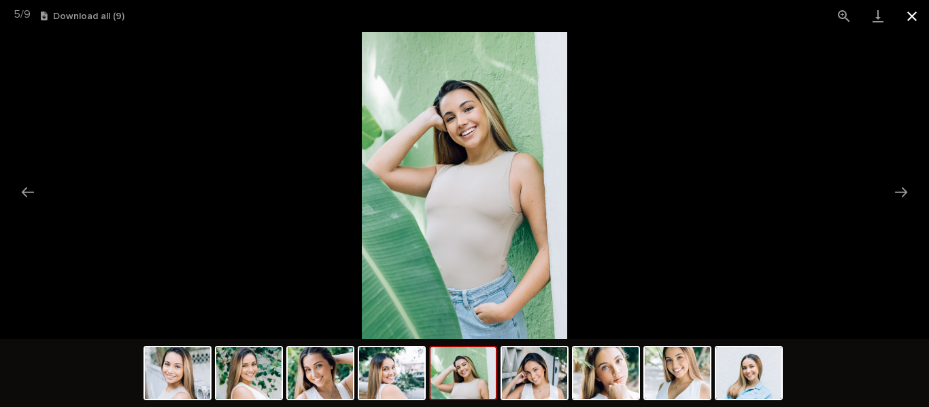
click at [907, 16] on button "Close gallery" at bounding box center [912, 16] width 34 height 32
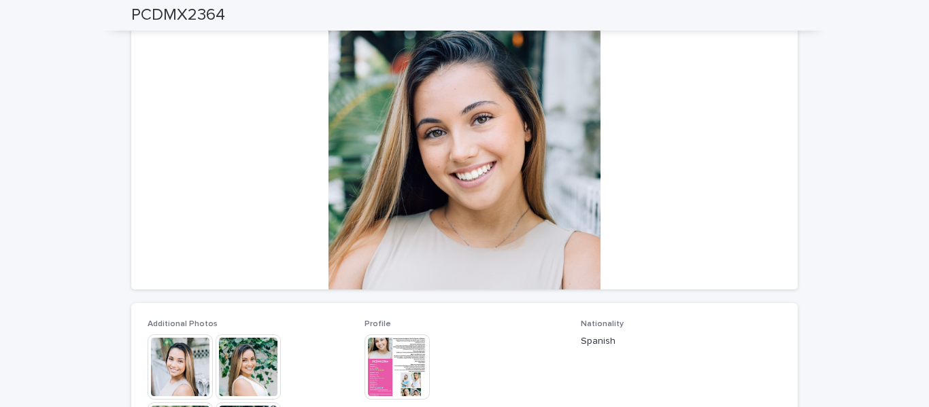
scroll to position [109, 0]
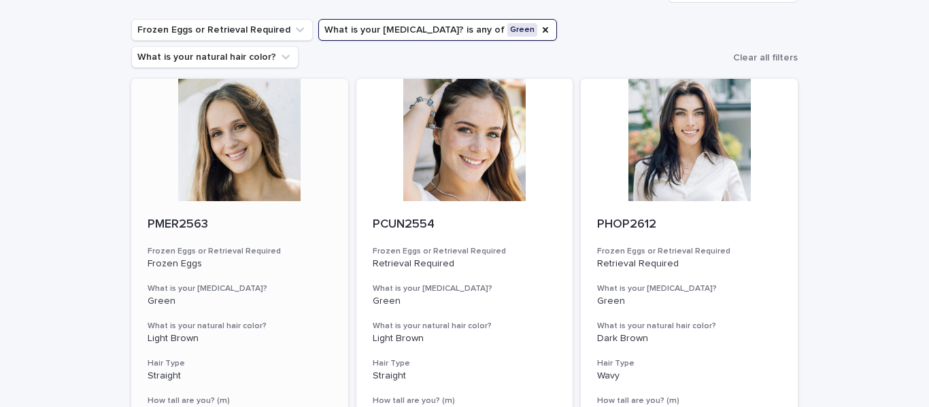
scroll to position [90, 0]
click at [700, 131] on div at bounding box center [689, 139] width 217 height 122
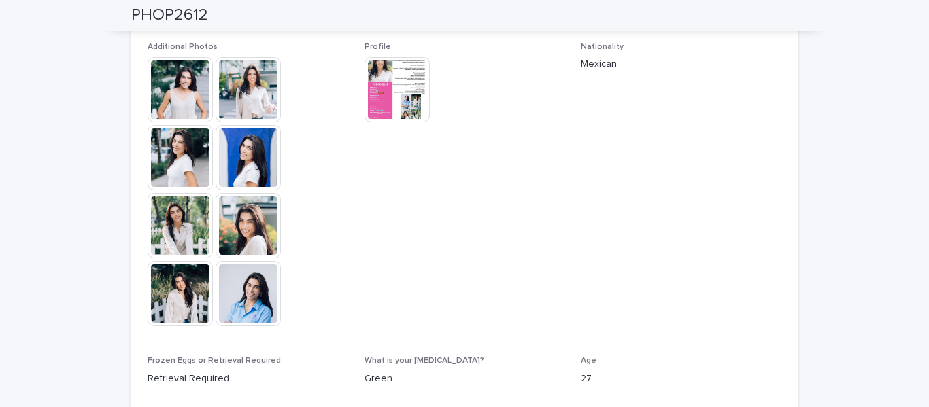
scroll to position [259, 0]
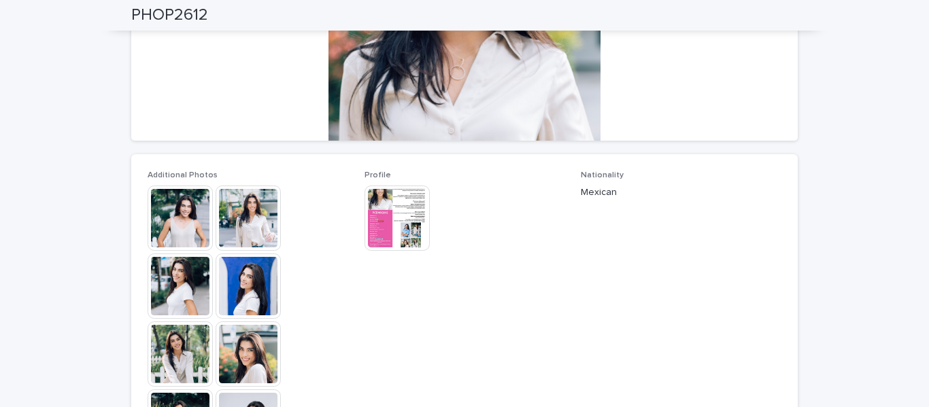
click at [387, 224] on img at bounding box center [396, 218] width 65 height 65
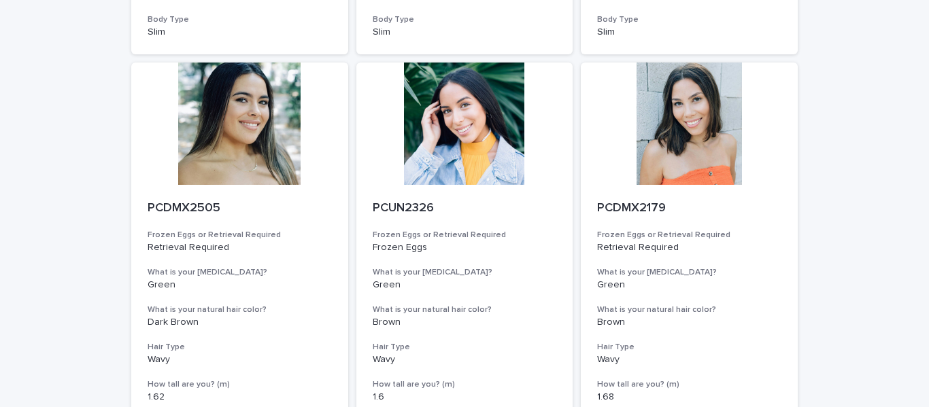
scroll to position [985, 0]
click at [666, 77] on div at bounding box center [689, 124] width 217 height 122
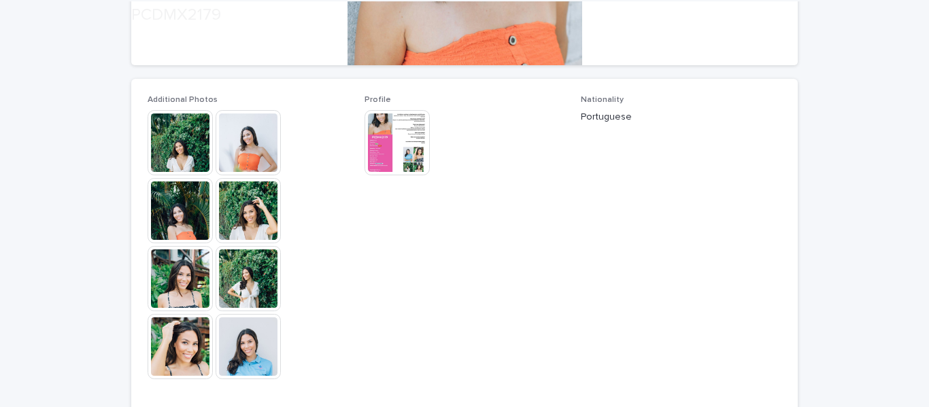
scroll to position [336, 0]
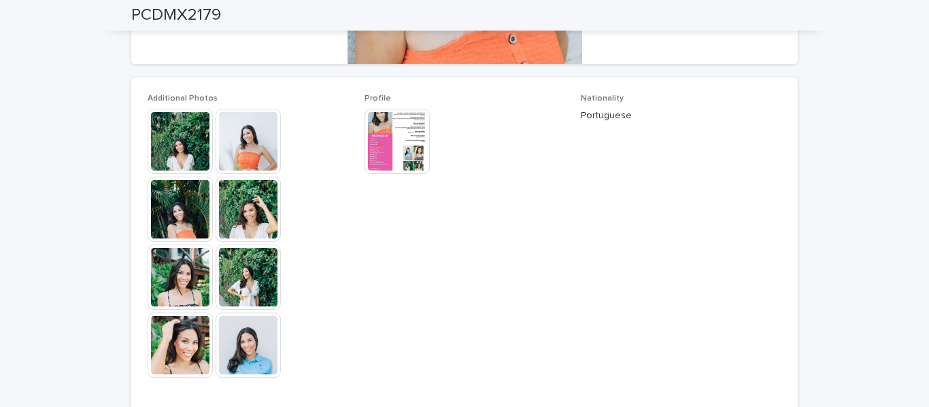
click at [228, 152] on img at bounding box center [247, 141] width 65 height 65
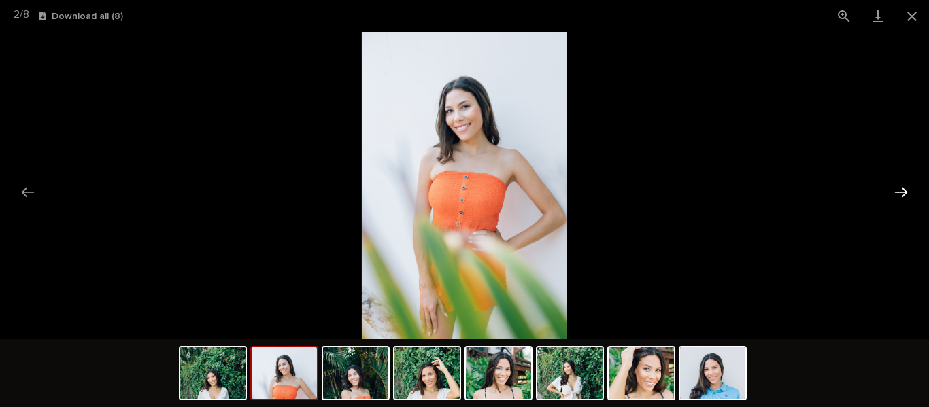
click at [901, 190] on button "Next slide" at bounding box center [900, 192] width 29 height 27
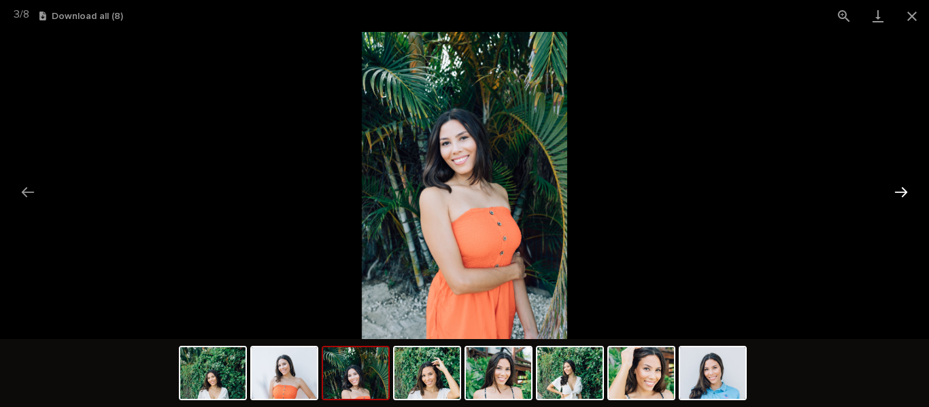
click at [901, 190] on button "Next slide" at bounding box center [900, 192] width 29 height 27
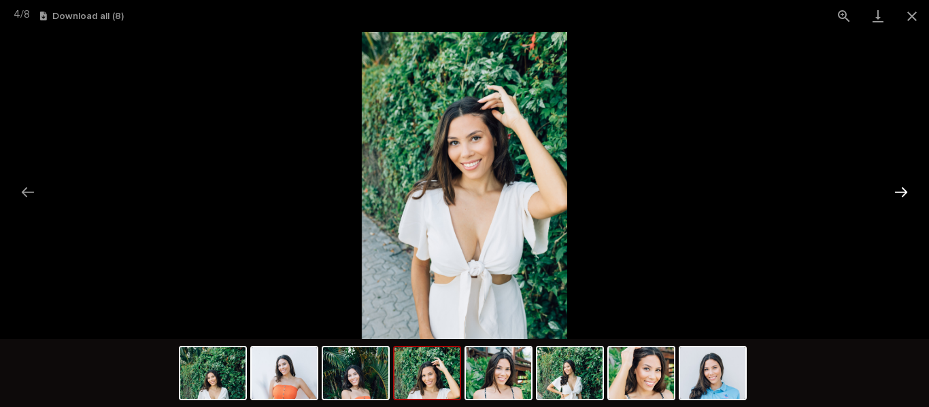
click at [901, 190] on button "Next slide" at bounding box center [900, 192] width 29 height 27
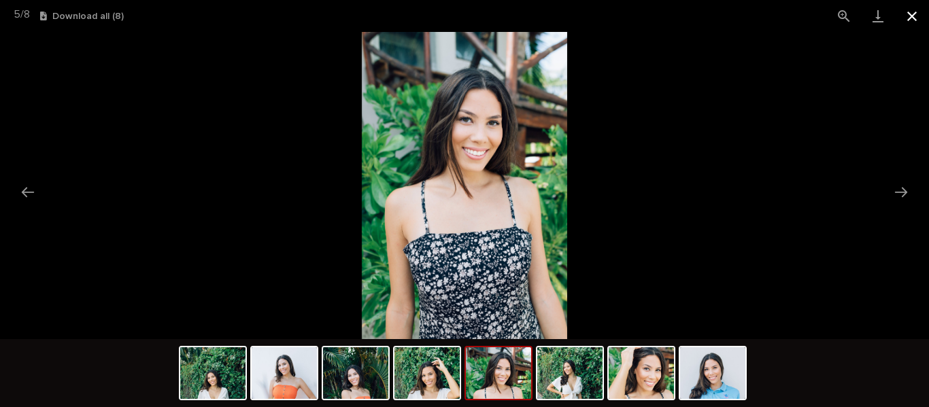
click at [908, 15] on button "Close gallery" at bounding box center [912, 16] width 34 height 32
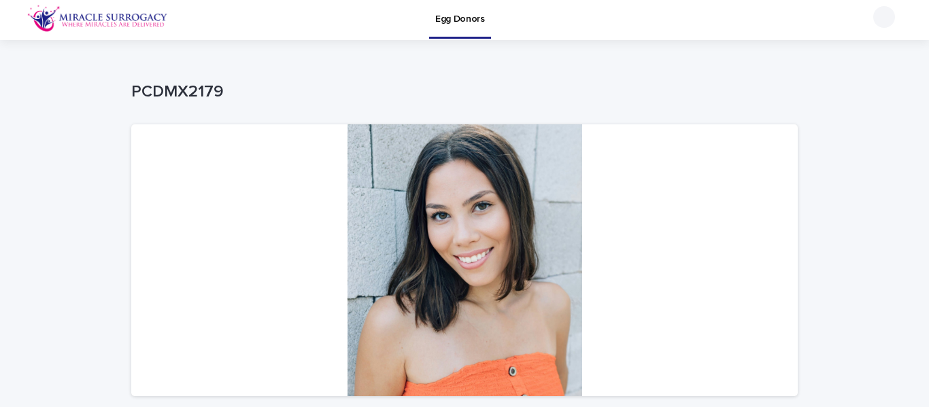
scroll to position [0, 0]
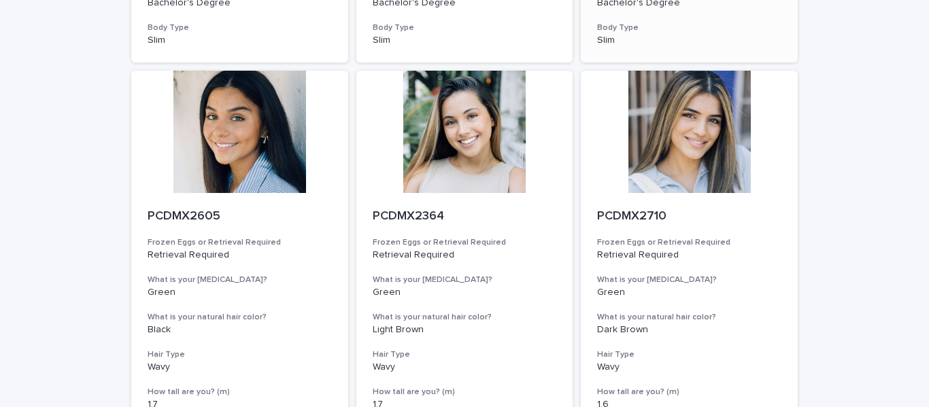
scroll to position [538, 0]
click at [702, 134] on div at bounding box center [689, 131] width 217 height 122
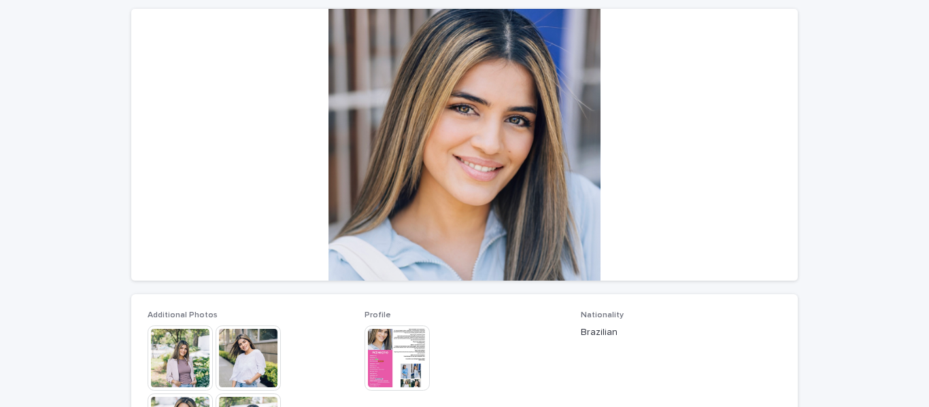
scroll to position [127, 0]
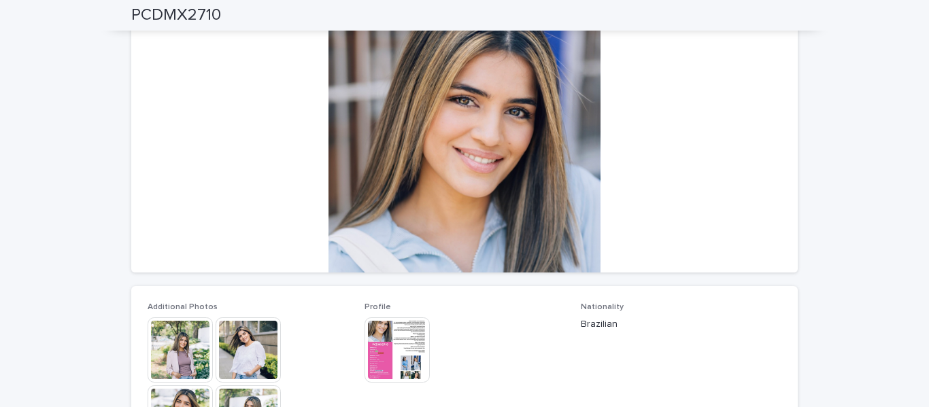
drag, startPoint x: 197, startPoint y: 315, endPoint x: 193, endPoint y: 341, distance: 26.2
click at [193, 341] on img at bounding box center [180, 349] width 65 height 65
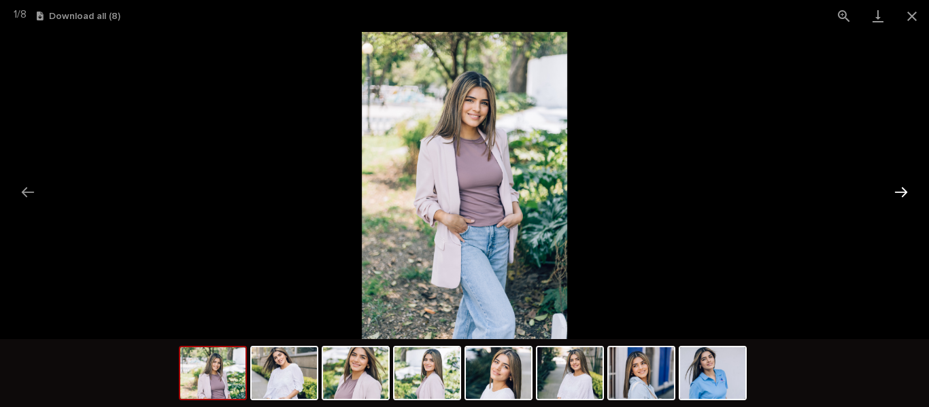
click at [907, 196] on button "Next slide" at bounding box center [900, 192] width 29 height 27
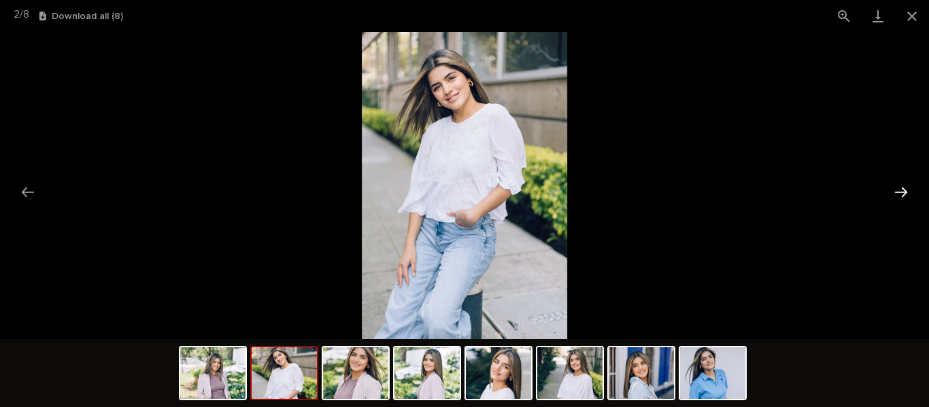
click at [907, 196] on button "Next slide" at bounding box center [900, 192] width 29 height 27
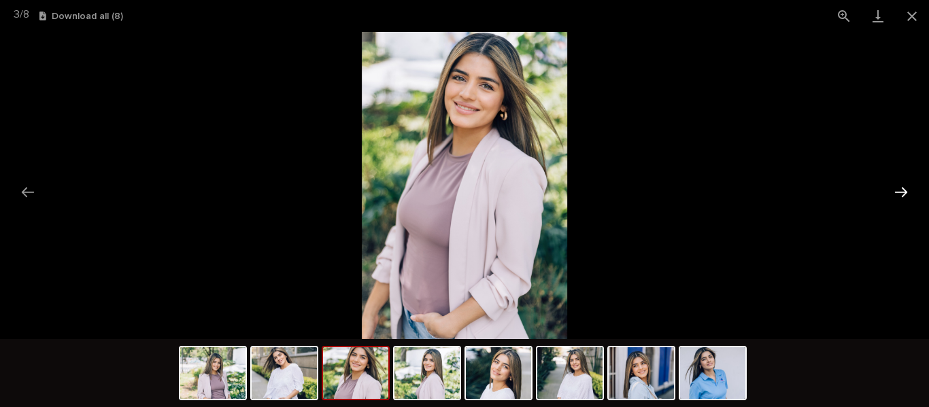
click at [907, 196] on button "Next slide" at bounding box center [900, 192] width 29 height 27
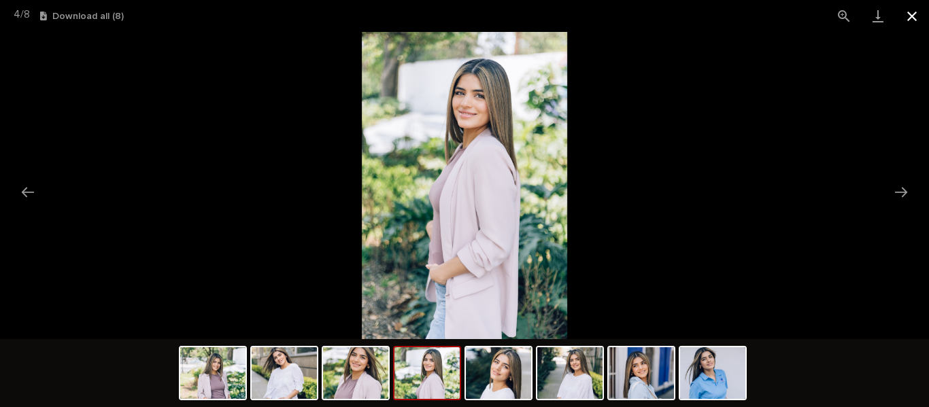
click at [908, 12] on button "Close gallery" at bounding box center [912, 16] width 34 height 32
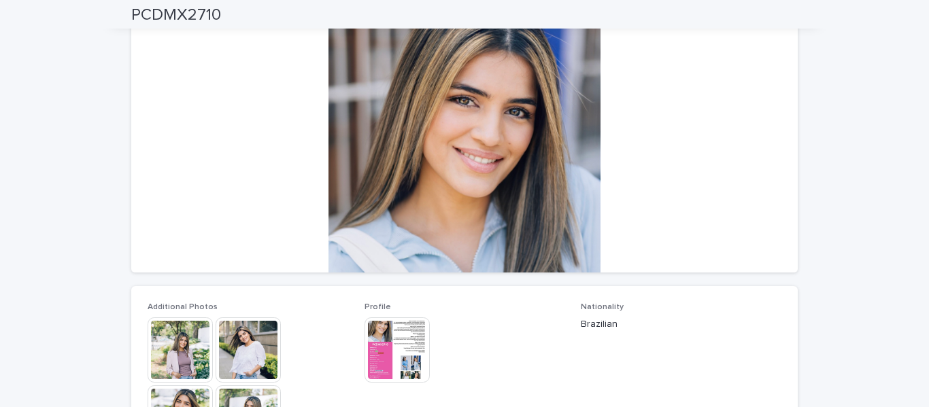
scroll to position [99, 0]
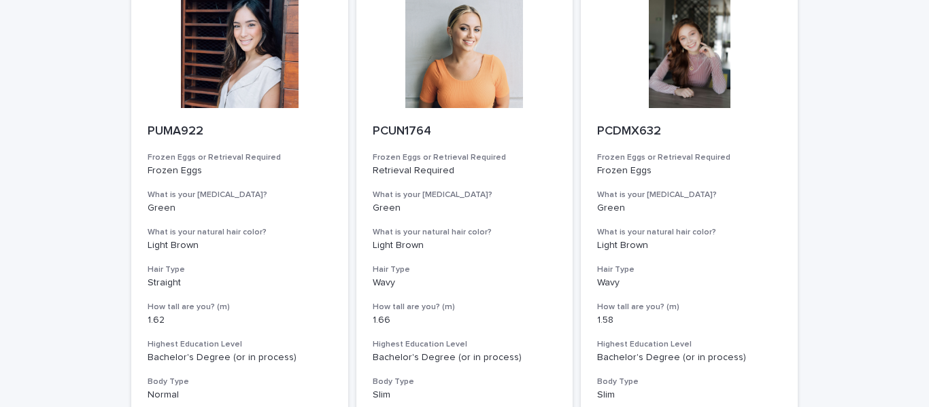
scroll to position [1625, 0]
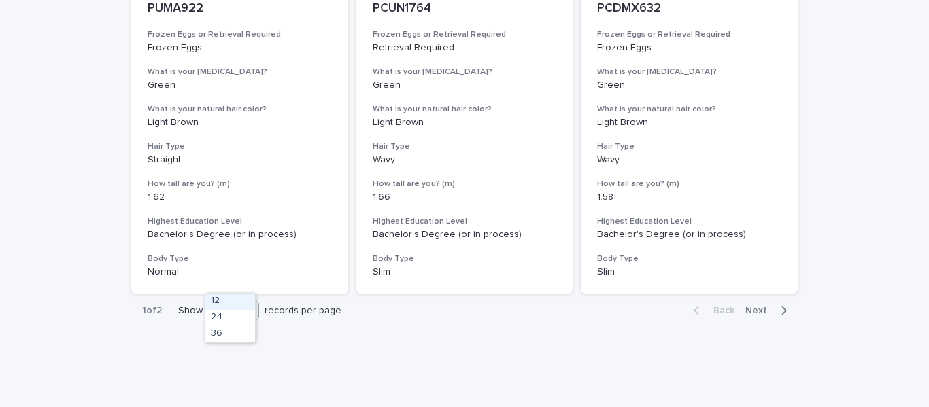
click at [253, 303] on icon at bounding box center [250, 310] width 14 height 14
click at [235, 339] on div "36" at bounding box center [230, 334] width 50 height 16
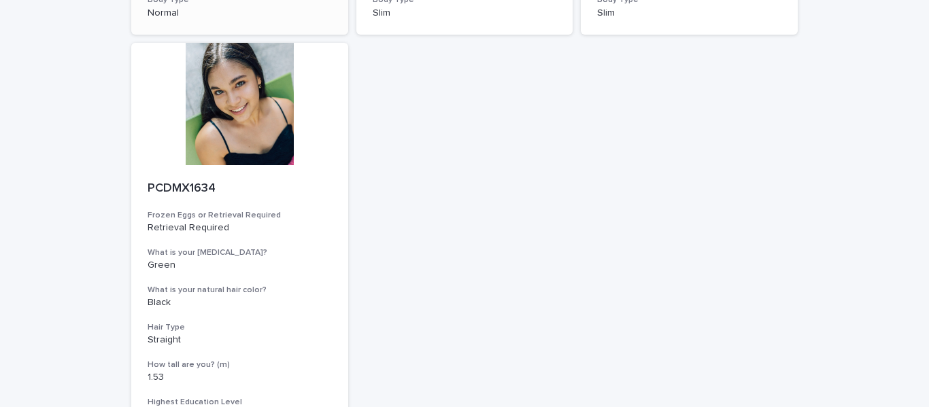
scroll to position [1908, 0]
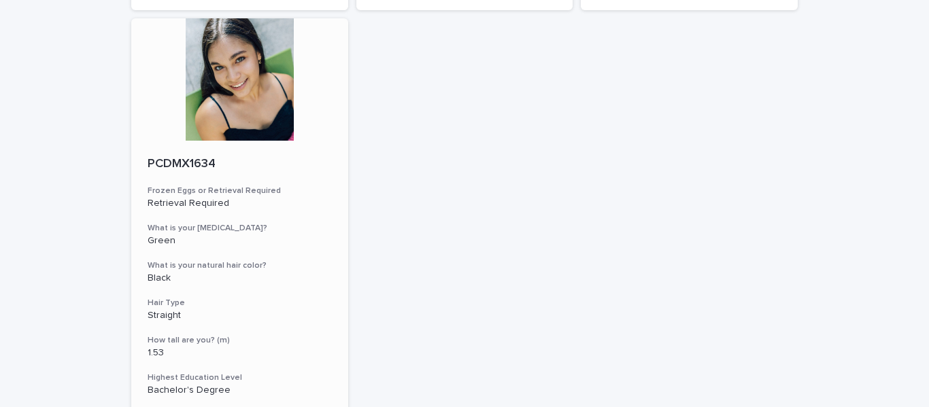
click at [262, 41] on div at bounding box center [239, 79] width 217 height 122
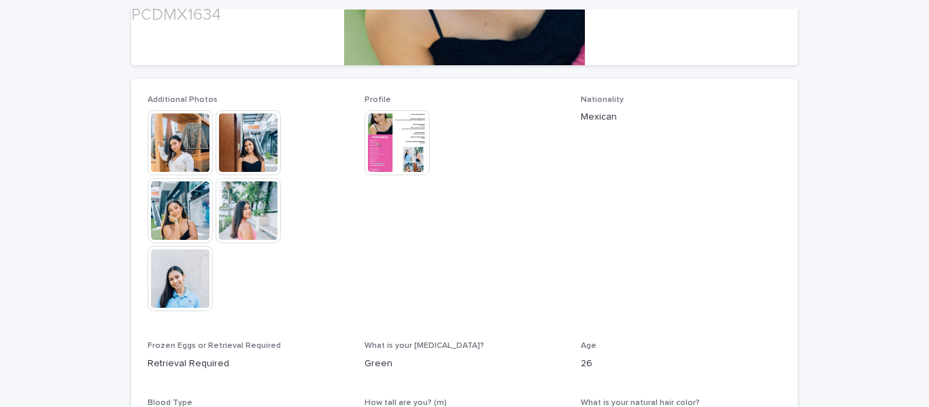
scroll to position [361, 0]
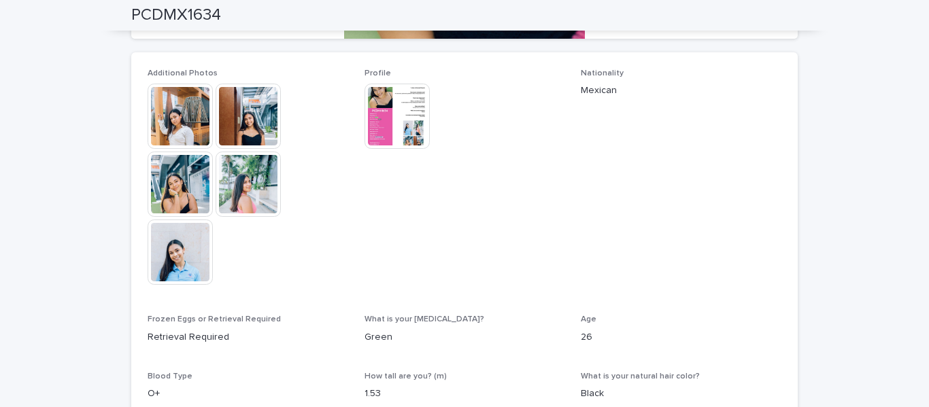
click at [175, 110] on img at bounding box center [180, 116] width 65 height 65
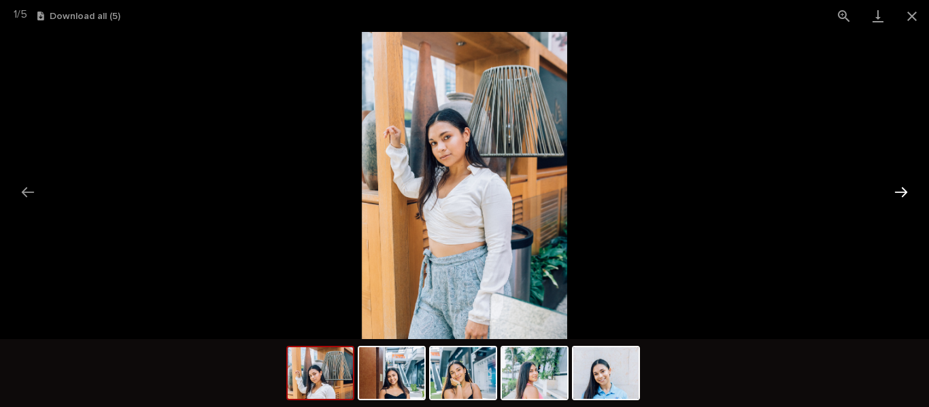
click at [903, 194] on button "Next slide" at bounding box center [900, 192] width 29 height 27
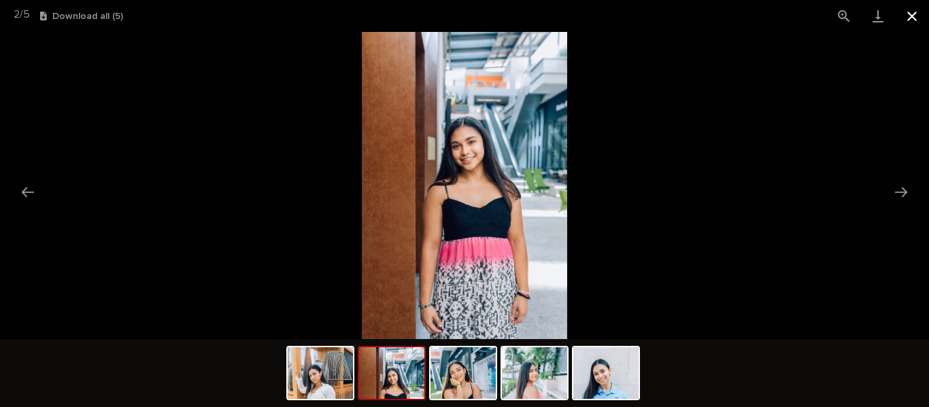
click at [910, 20] on button "Close gallery" at bounding box center [912, 16] width 34 height 32
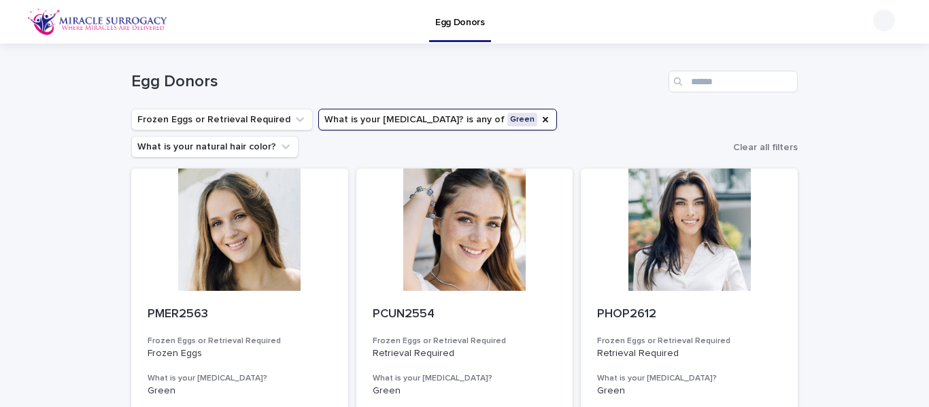
click at [462, 118] on button "What is your eye color? is any of Green" at bounding box center [437, 120] width 239 height 22
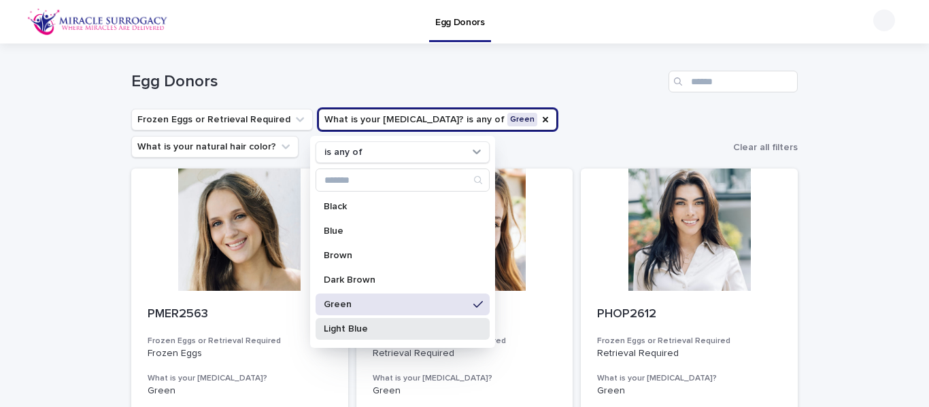
click at [388, 322] on div "Light Blue" at bounding box center [402, 329] width 174 height 22
click at [473, 306] on icon at bounding box center [478, 304] width 10 height 11
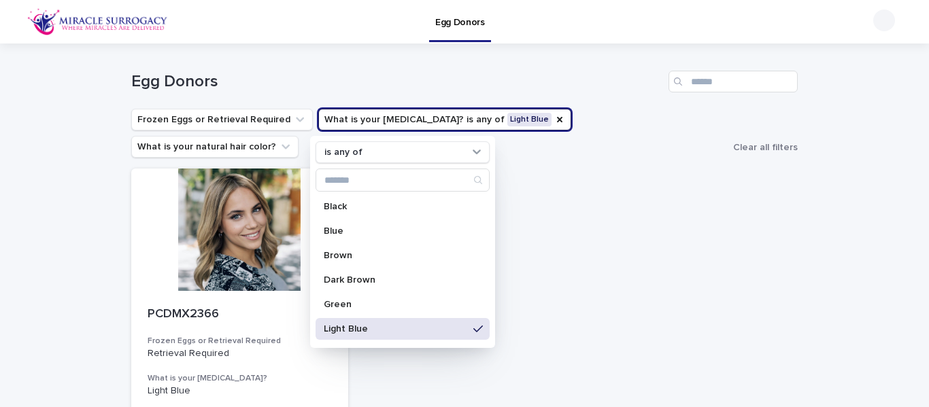
click at [591, 300] on div "PCDMX2366 Frozen Eggs or Retrieval Required Retrieval Required What is your eye…" at bounding box center [464, 385] width 666 height 432
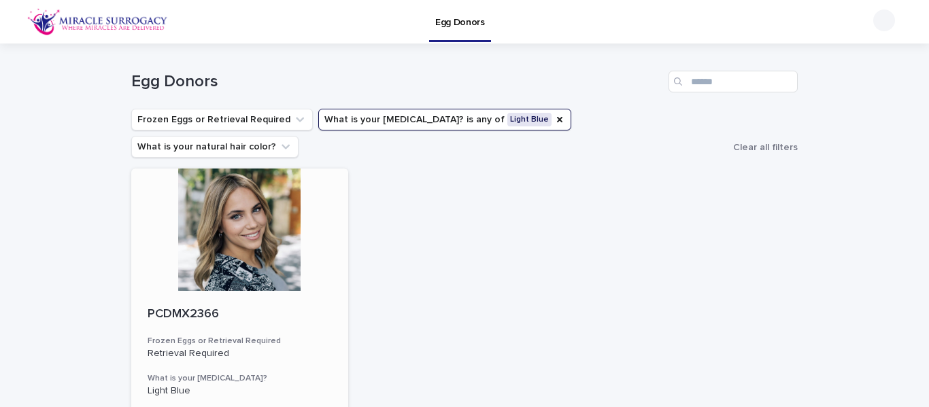
click at [249, 200] on div at bounding box center [239, 230] width 217 height 122
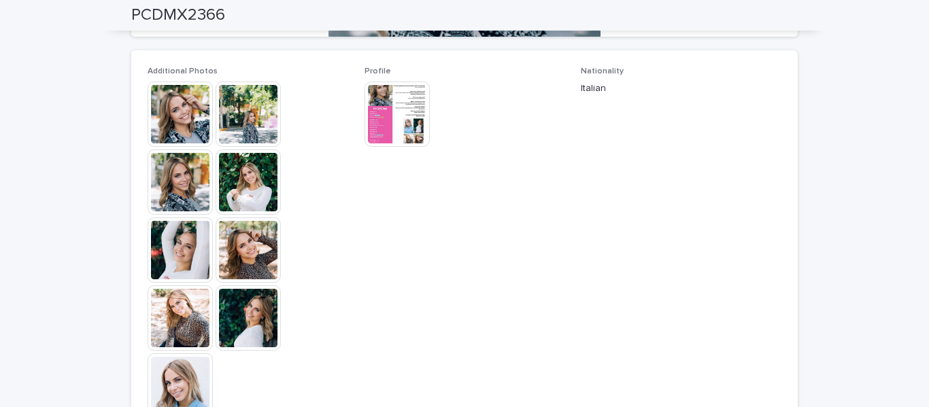
scroll to position [159, 0]
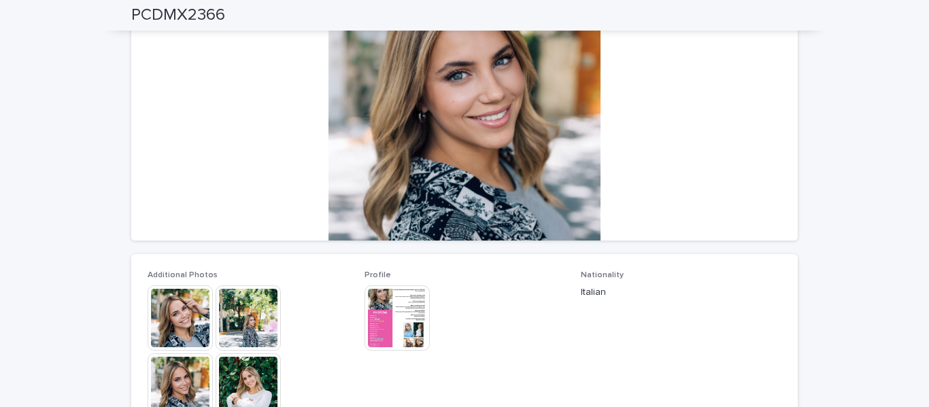
click at [180, 319] on img at bounding box center [180, 317] width 65 height 65
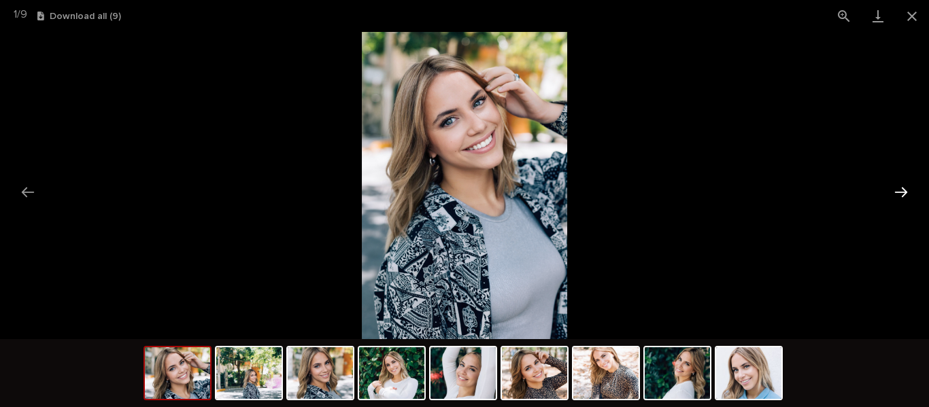
click at [905, 190] on button "Next slide" at bounding box center [900, 192] width 29 height 27
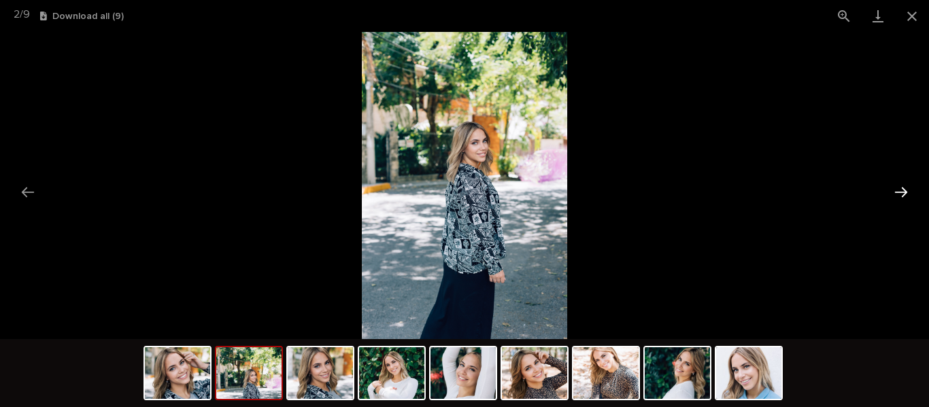
click at [905, 190] on button "Next slide" at bounding box center [900, 192] width 29 height 27
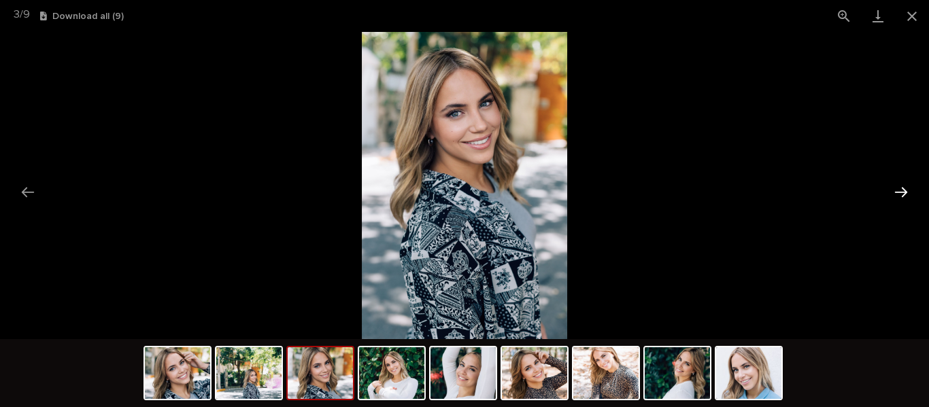
click at [905, 190] on button "Next slide" at bounding box center [900, 192] width 29 height 27
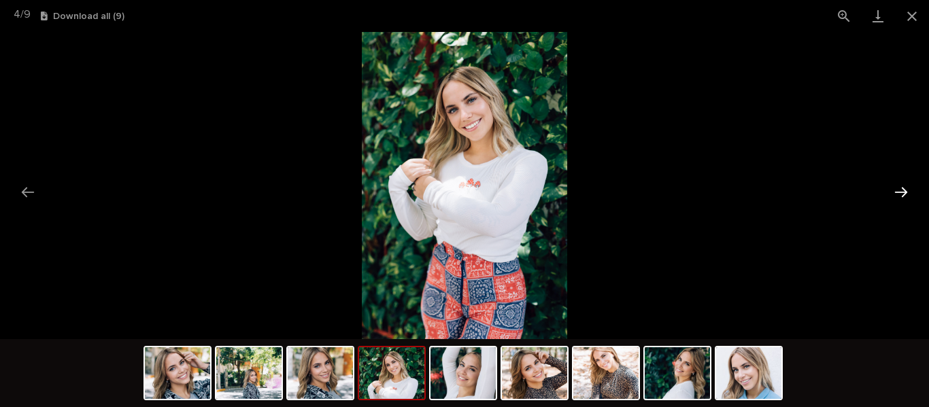
click at [905, 190] on button "Next slide" at bounding box center [900, 192] width 29 height 27
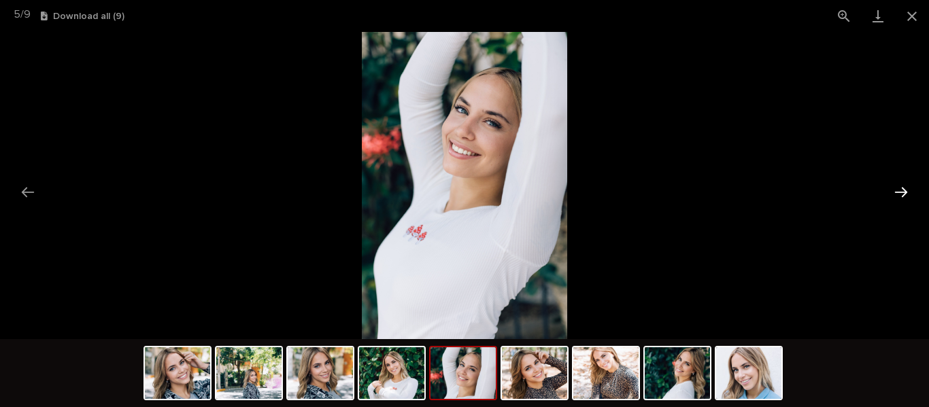
click at [905, 190] on button "Next slide" at bounding box center [900, 192] width 29 height 27
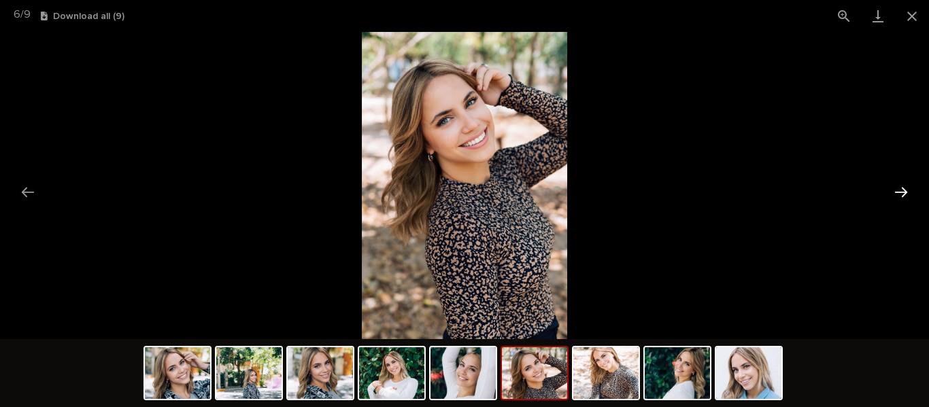
click at [905, 190] on button "Next slide" at bounding box center [900, 192] width 29 height 27
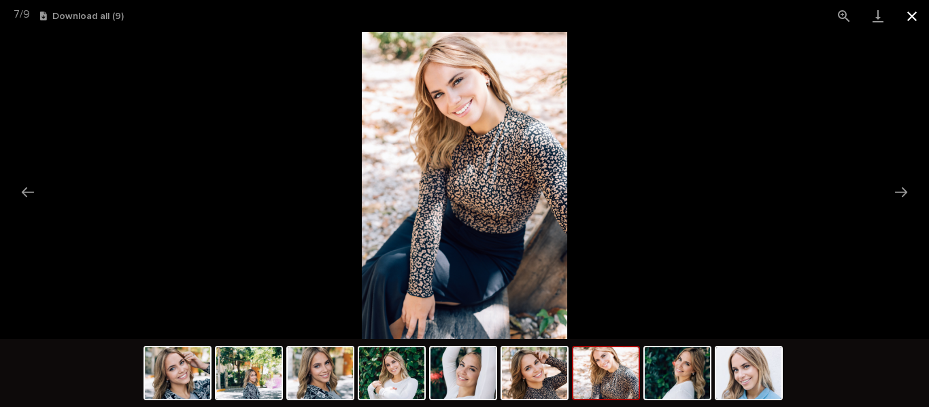
click at [911, 18] on button "Close gallery" at bounding box center [912, 16] width 34 height 32
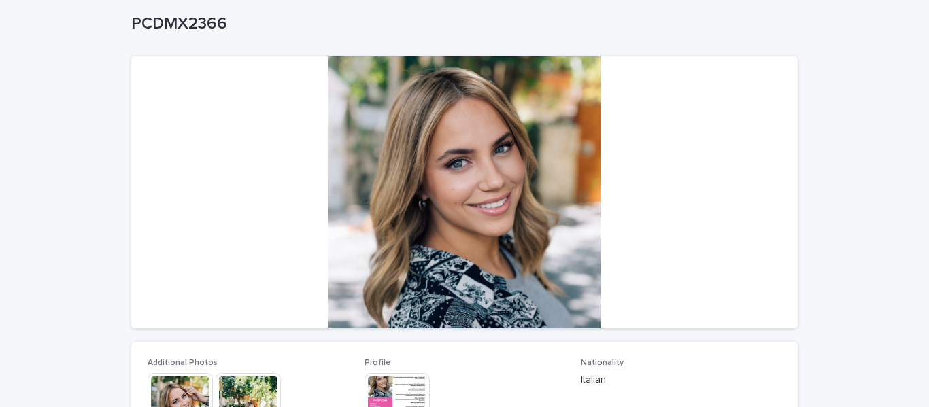
scroll to position [0, 0]
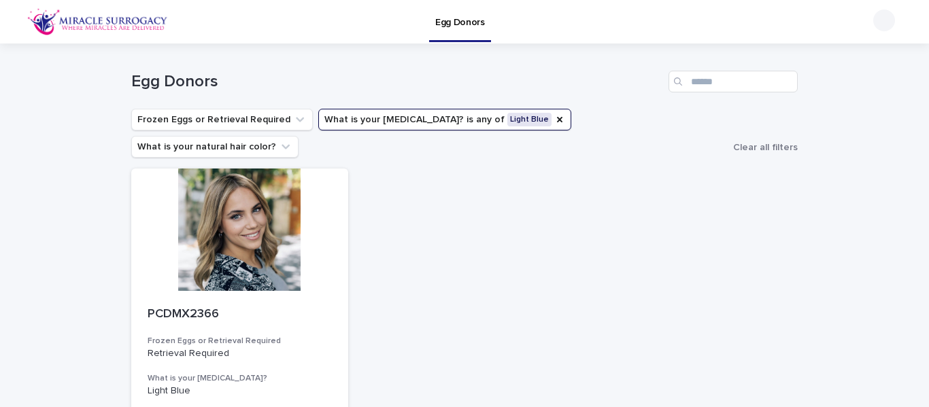
scroll to position [3, 0]
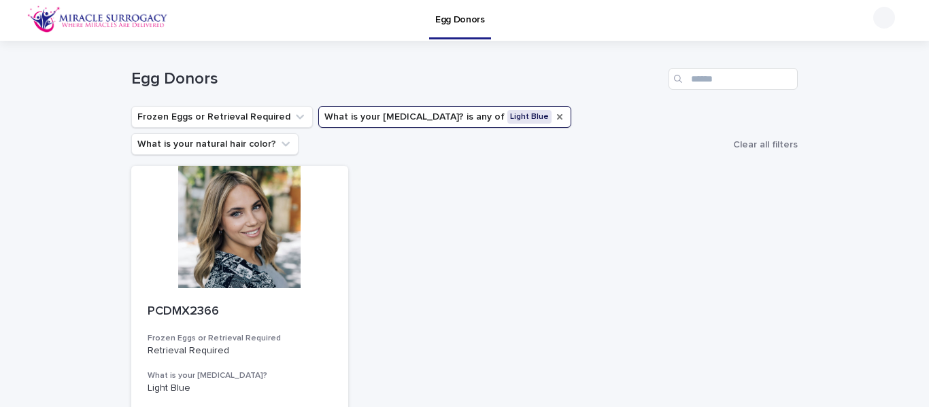
click at [554, 114] on icon "What is your eye color?" at bounding box center [559, 116] width 11 height 11
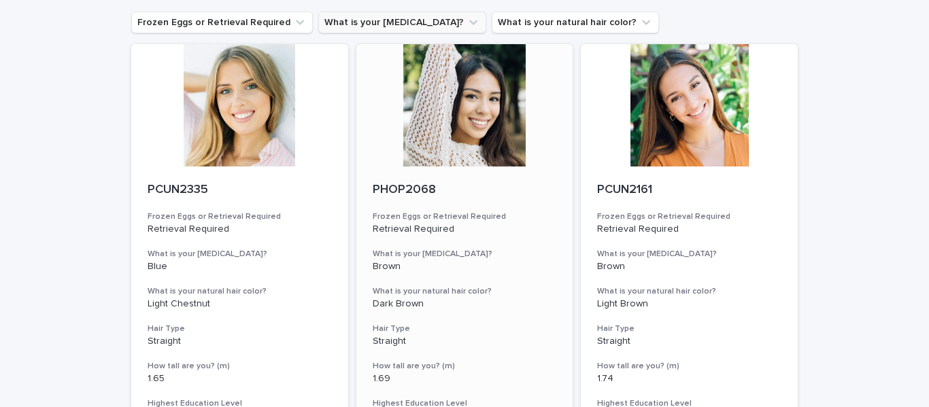
scroll to position [98, 0]
click at [486, 94] on div at bounding box center [464, 105] width 217 height 122
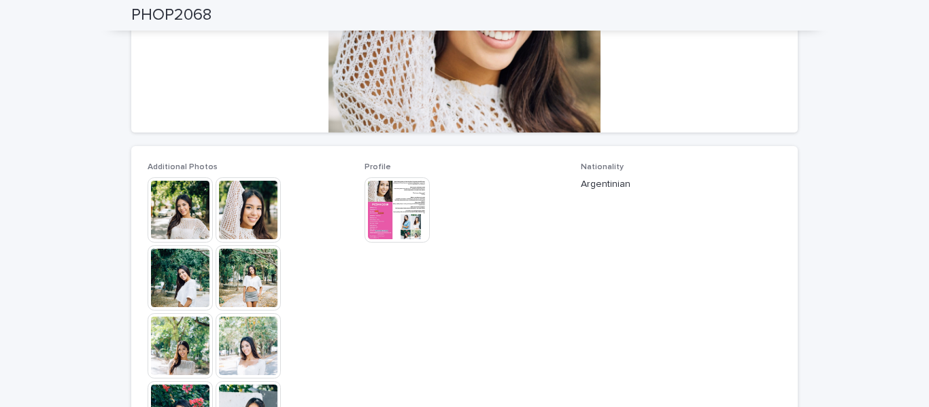
scroll to position [256, 0]
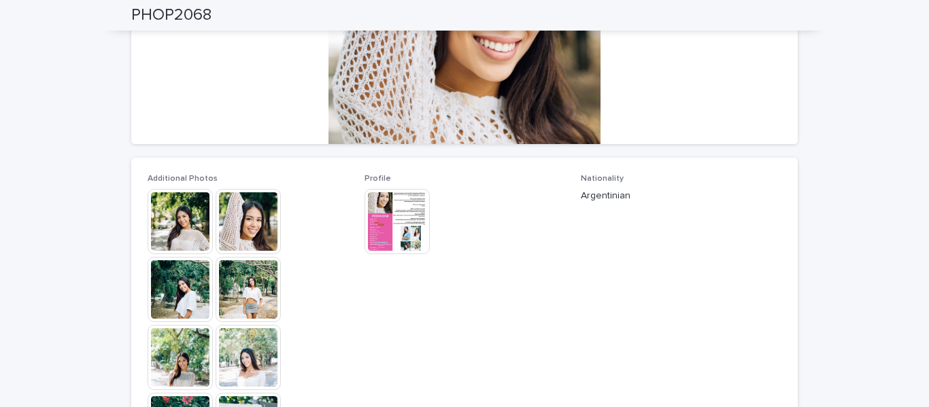
click at [154, 240] on img at bounding box center [180, 221] width 65 height 65
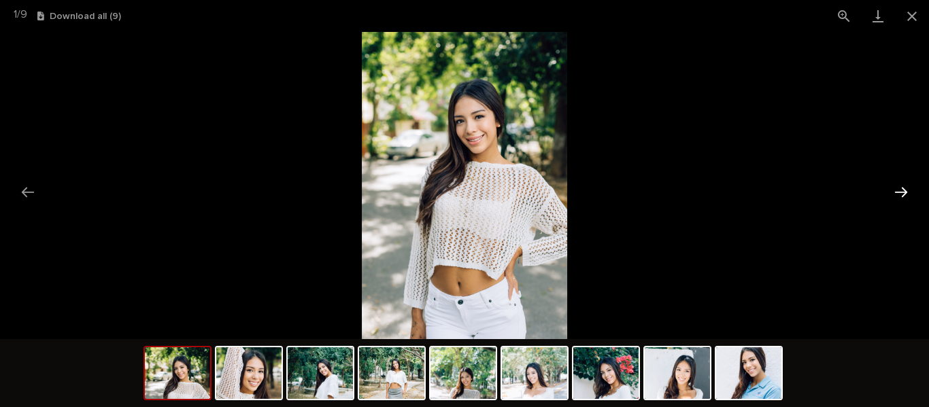
click at [903, 192] on button "Next slide" at bounding box center [900, 192] width 29 height 27
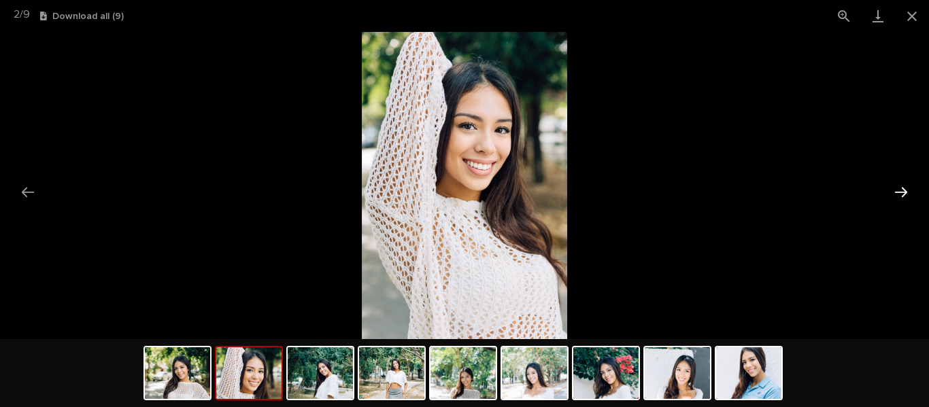
click at [903, 192] on button "Next slide" at bounding box center [900, 192] width 29 height 27
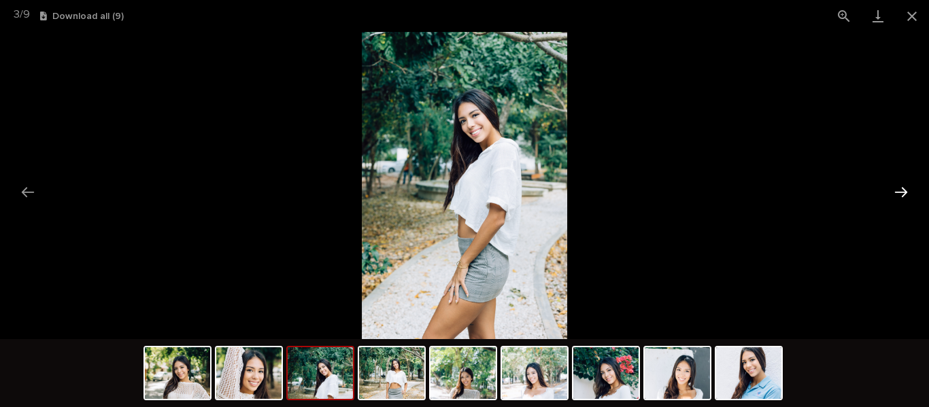
click at [903, 192] on button "Next slide" at bounding box center [900, 192] width 29 height 27
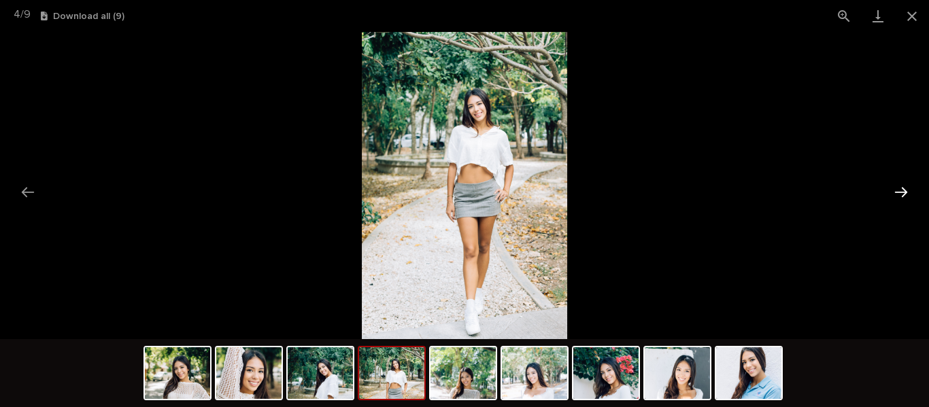
click at [903, 192] on button "Next slide" at bounding box center [900, 192] width 29 height 27
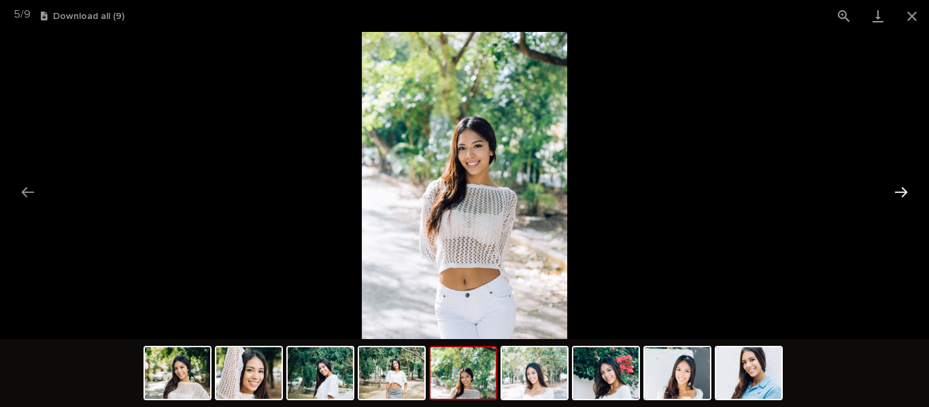
click at [903, 192] on button "Next slide" at bounding box center [900, 192] width 29 height 27
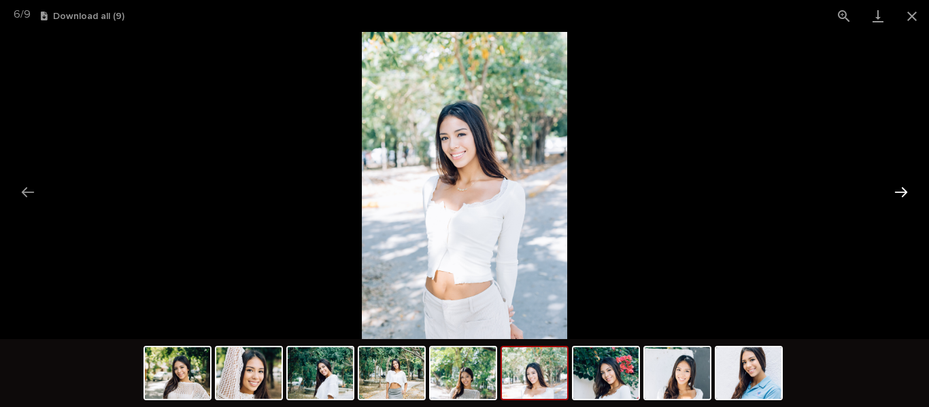
click at [899, 192] on button "Next slide" at bounding box center [900, 192] width 29 height 27
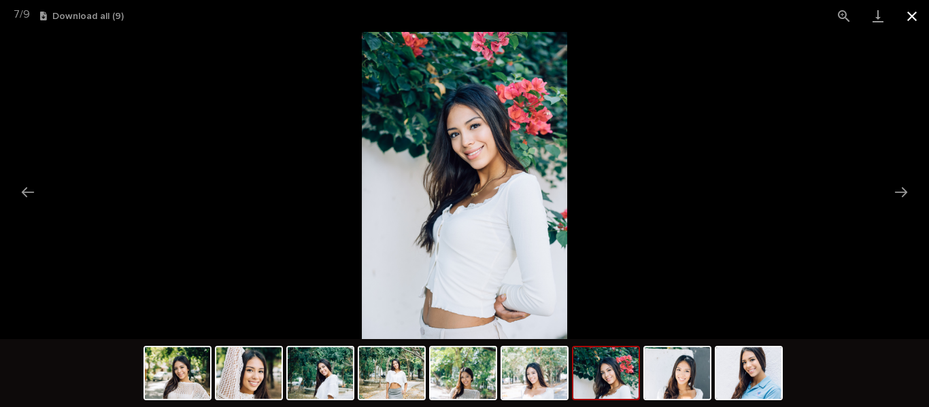
click at [914, 21] on button "Close gallery" at bounding box center [912, 16] width 34 height 32
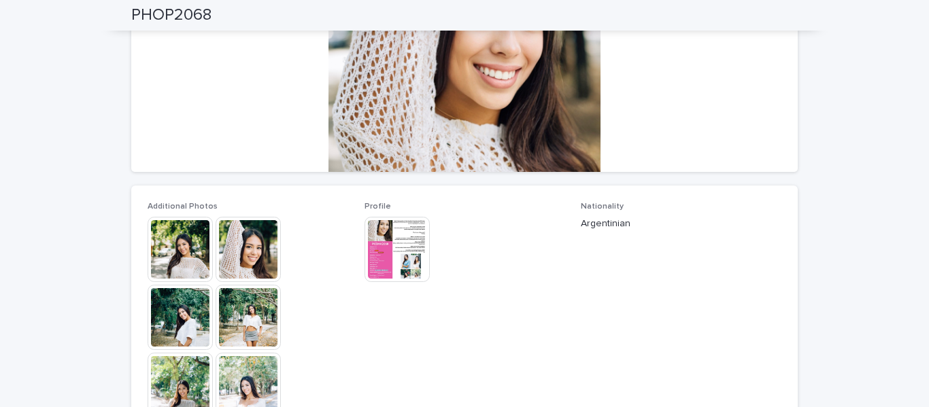
scroll to position [0, 0]
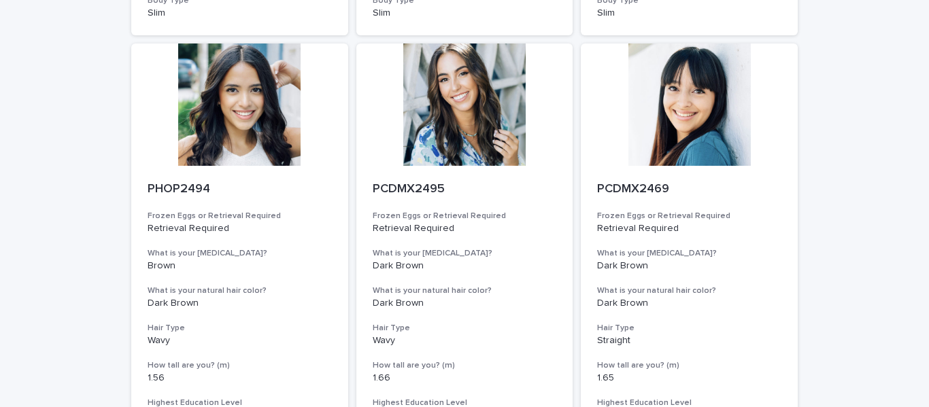
scroll to position [997, 0]
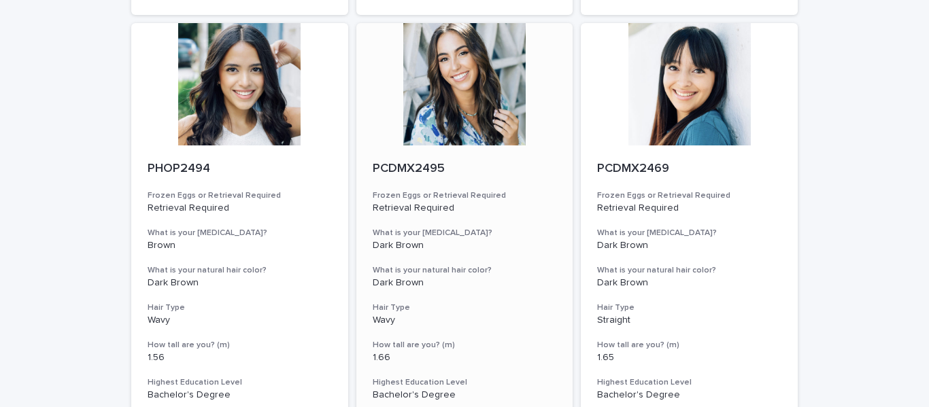
click at [417, 129] on div at bounding box center [464, 84] width 217 height 122
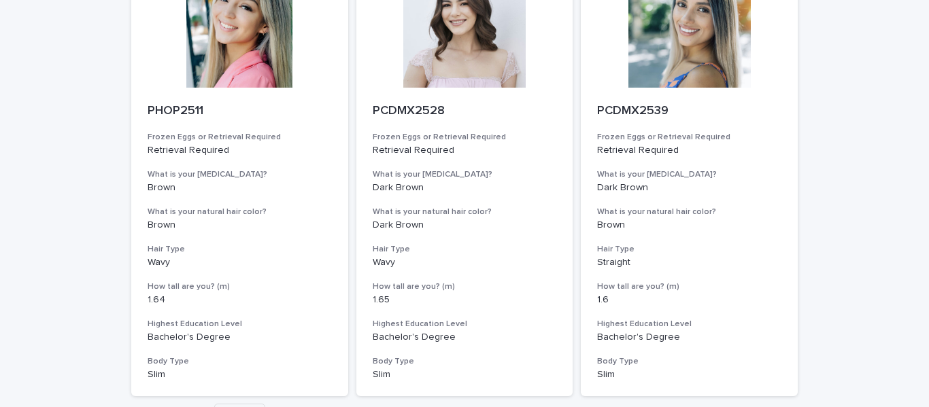
scroll to position [1625, 0]
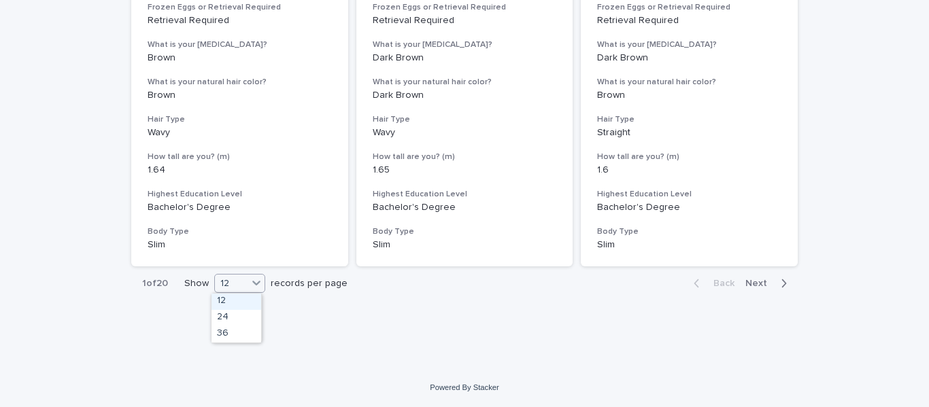
click at [259, 288] on icon at bounding box center [256, 283] width 14 height 14
click at [761, 277] on button "Next" at bounding box center [769, 283] width 58 height 12
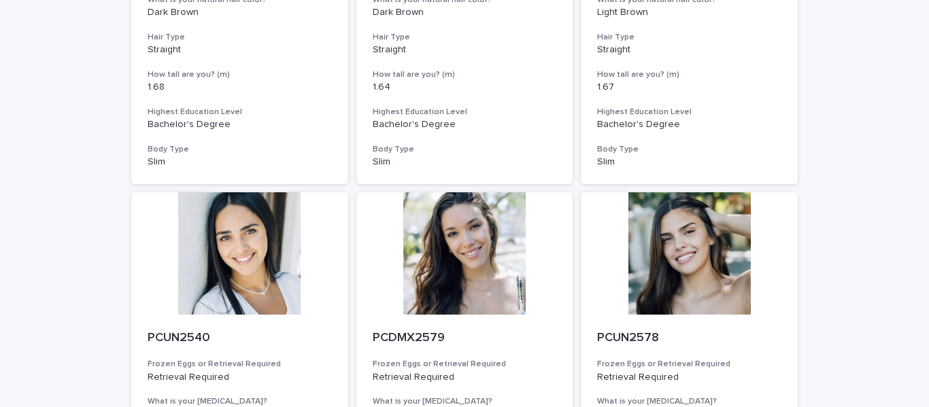
scroll to position [1267, 0]
click at [491, 267] on div at bounding box center [464, 254] width 217 height 122
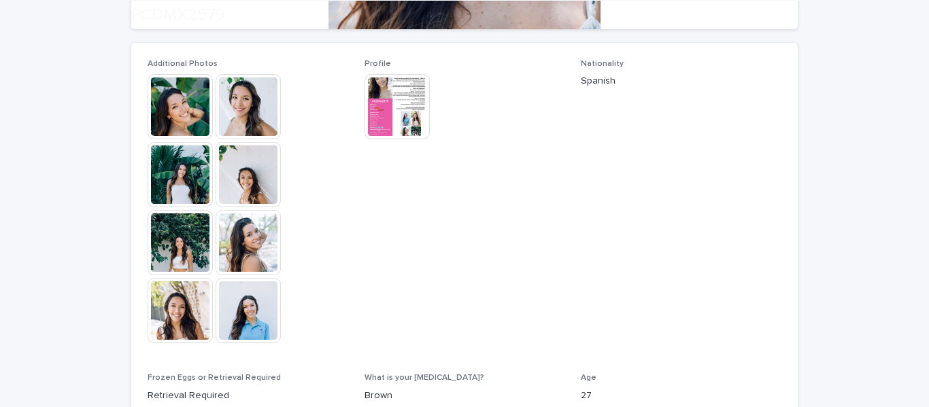
scroll to position [378, 0]
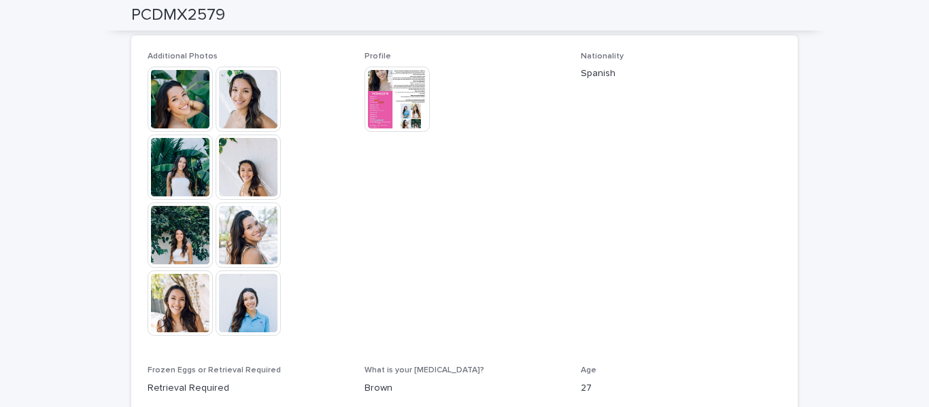
click at [252, 243] on img at bounding box center [247, 235] width 65 height 65
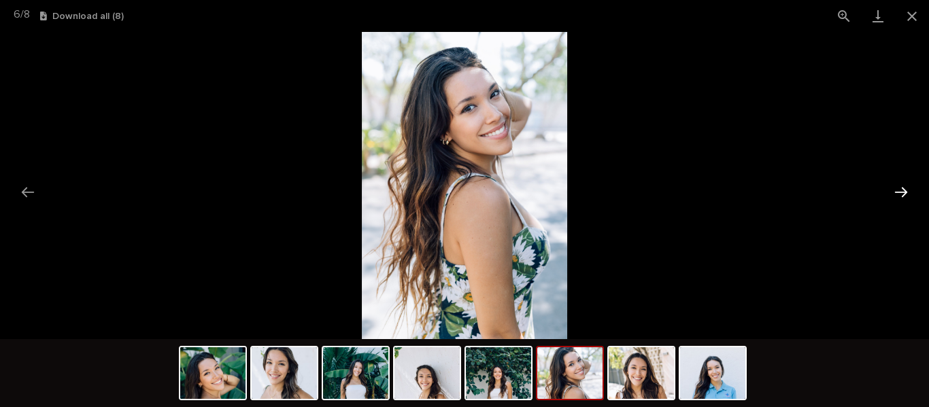
click at [901, 193] on button "Next slide" at bounding box center [900, 192] width 29 height 27
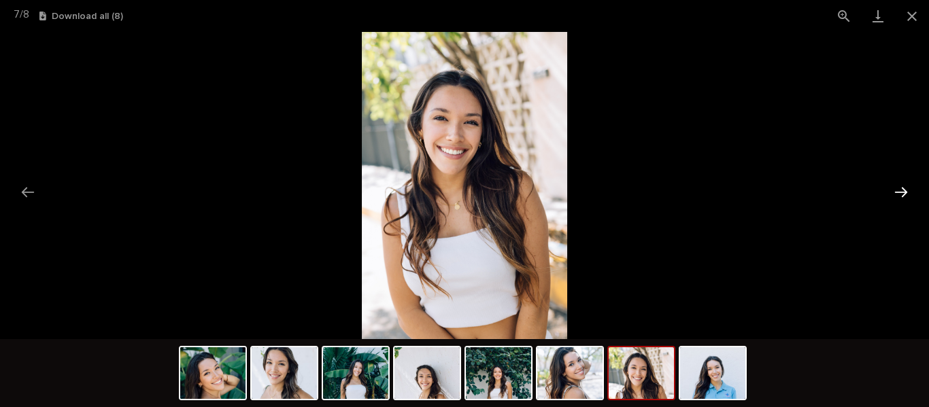
click at [901, 193] on button "Next slide" at bounding box center [900, 192] width 29 height 27
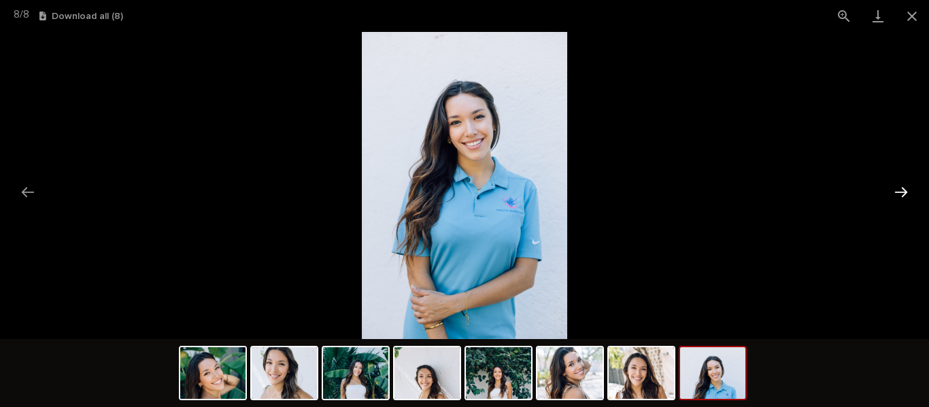
click at [901, 193] on button "Next slide" at bounding box center [900, 192] width 29 height 27
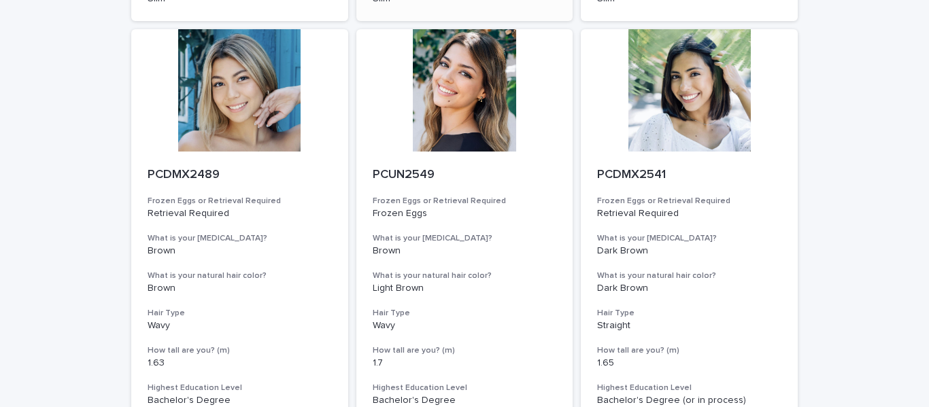
scroll to position [516, 0]
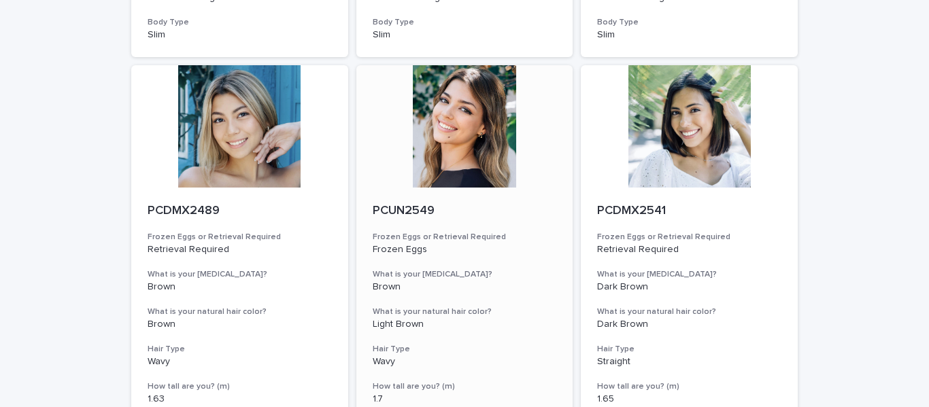
click at [466, 126] on div at bounding box center [464, 126] width 217 height 122
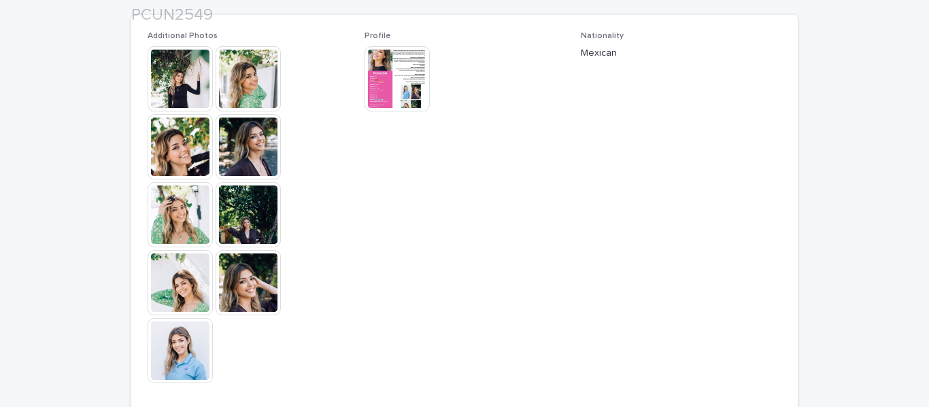
scroll to position [400, 0]
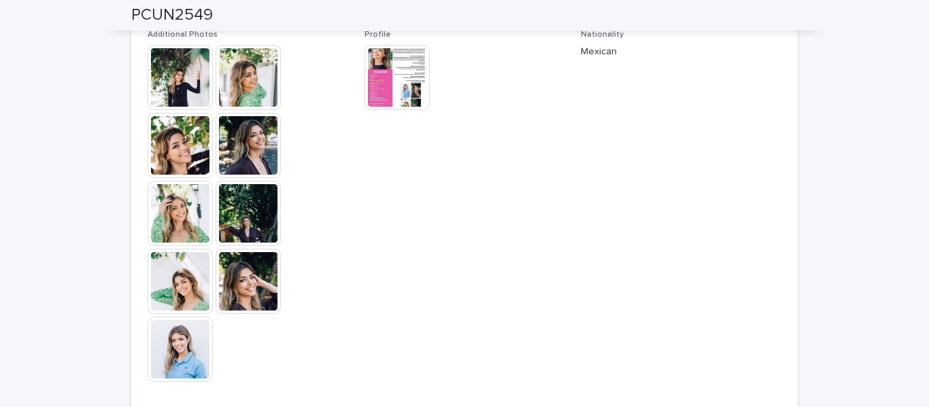
click at [187, 79] on img at bounding box center [180, 77] width 65 height 65
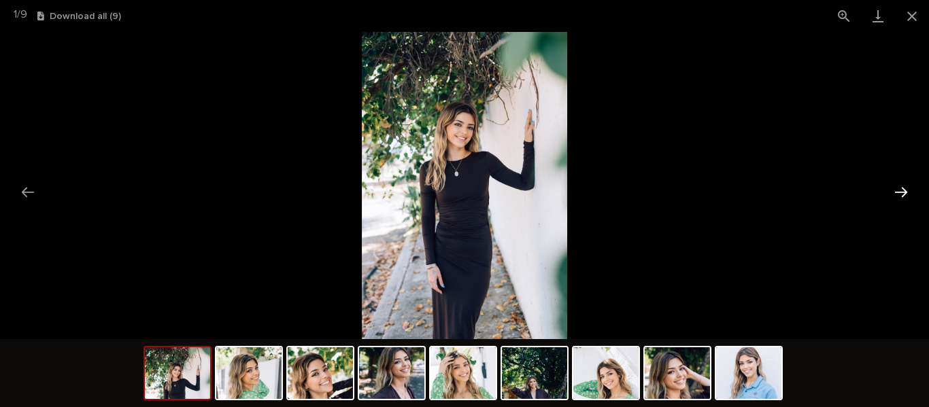
click at [901, 191] on button "Next slide" at bounding box center [900, 192] width 29 height 27
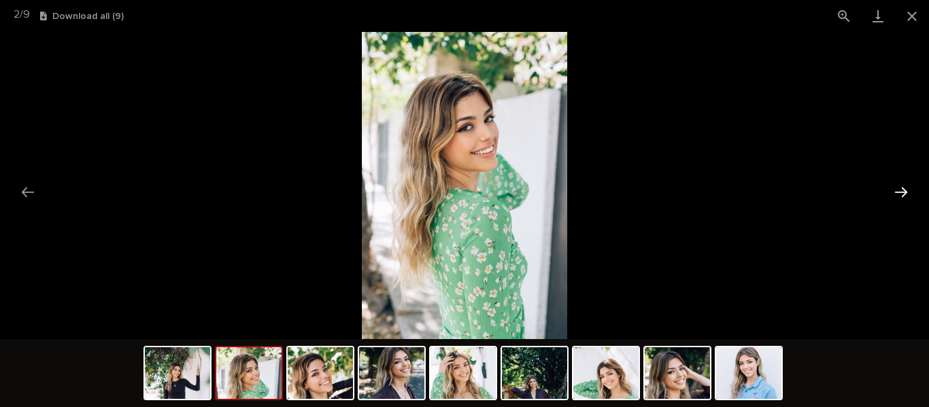
click at [901, 191] on button "Next slide" at bounding box center [900, 192] width 29 height 27
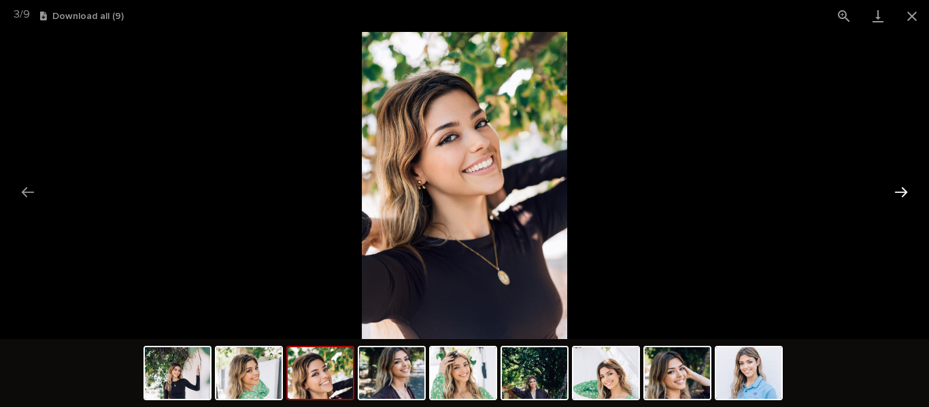
click at [901, 191] on button "Next slide" at bounding box center [900, 192] width 29 height 27
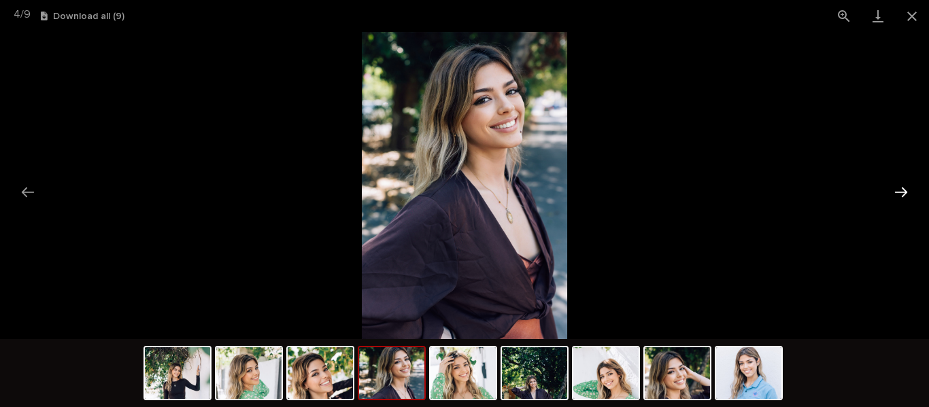
click at [901, 191] on button "Next slide" at bounding box center [900, 192] width 29 height 27
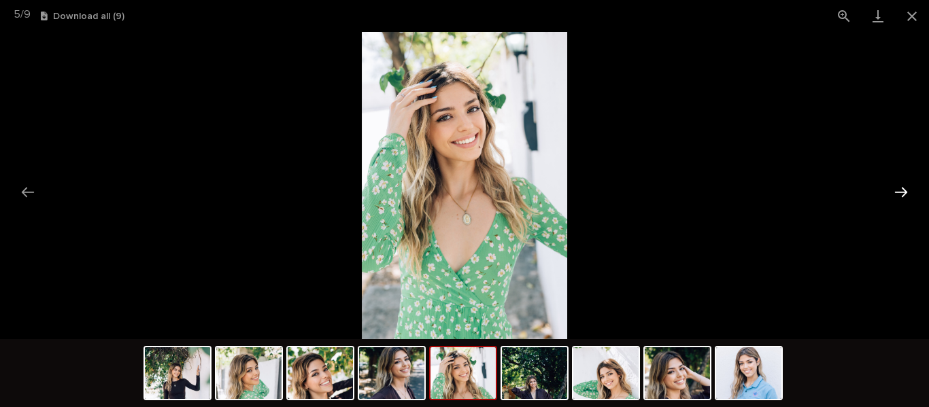
click at [901, 191] on button "Next slide" at bounding box center [900, 192] width 29 height 27
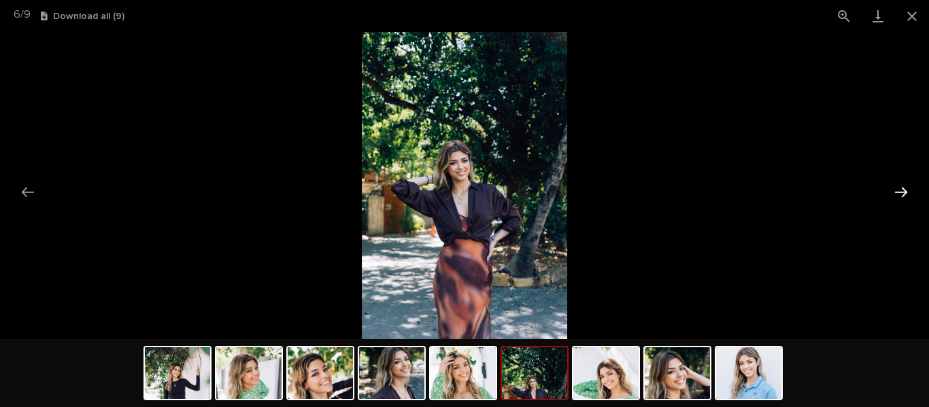
click at [901, 191] on button "Next slide" at bounding box center [900, 192] width 29 height 27
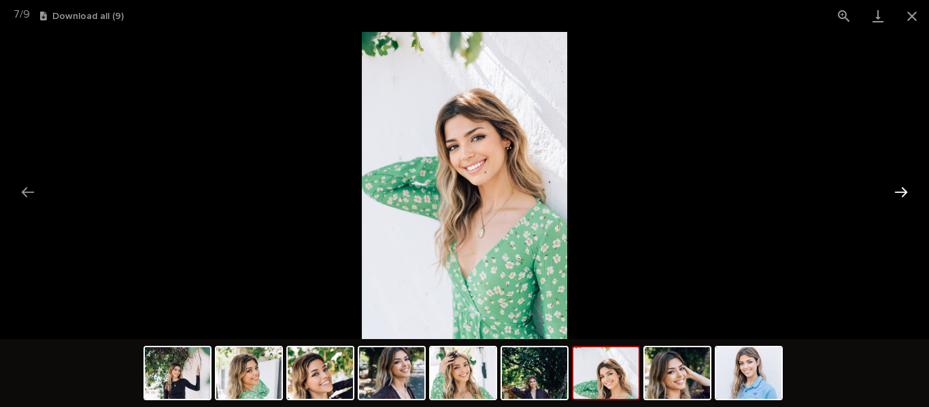
click at [901, 191] on button "Next slide" at bounding box center [900, 192] width 29 height 27
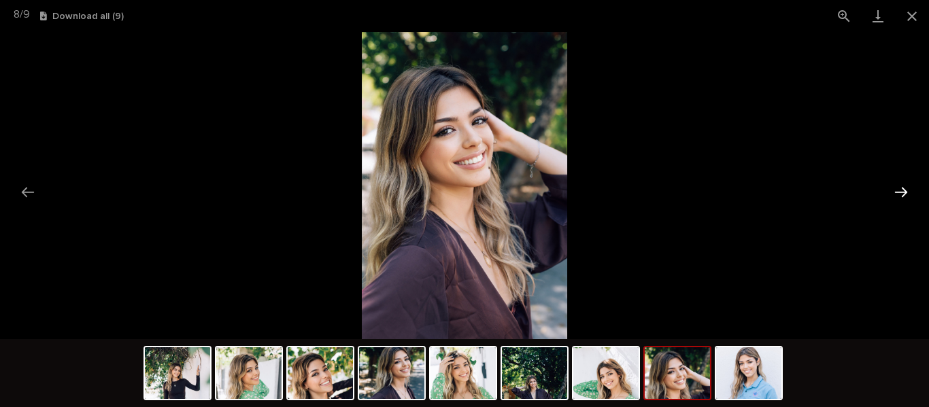
click at [901, 191] on button "Next slide" at bounding box center [900, 192] width 29 height 27
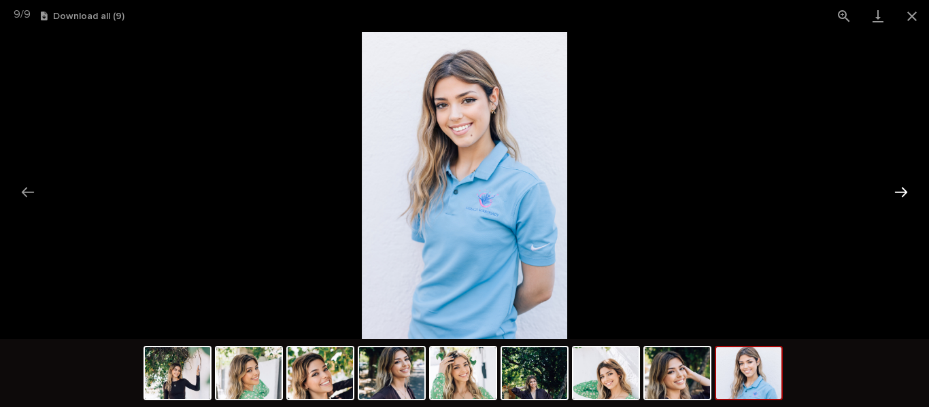
click at [901, 191] on button "Next slide" at bounding box center [900, 192] width 29 height 27
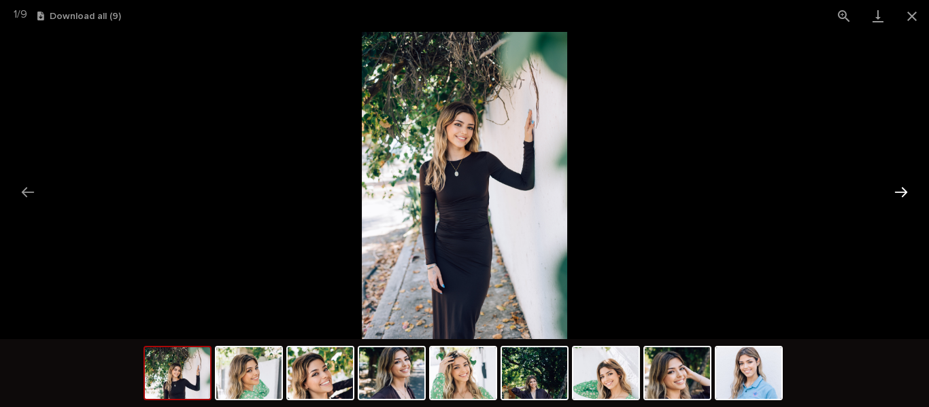
click at [901, 191] on button "Next slide" at bounding box center [900, 192] width 29 height 27
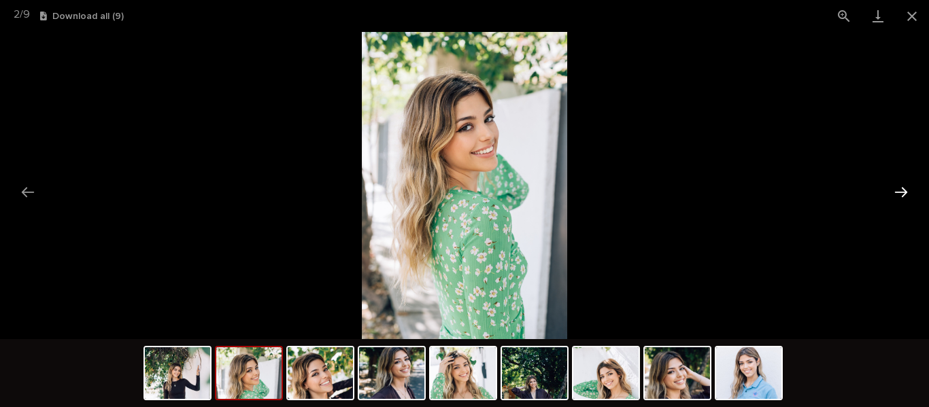
click at [901, 191] on button "Next slide" at bounding box center [900, 192] width 29 height 27
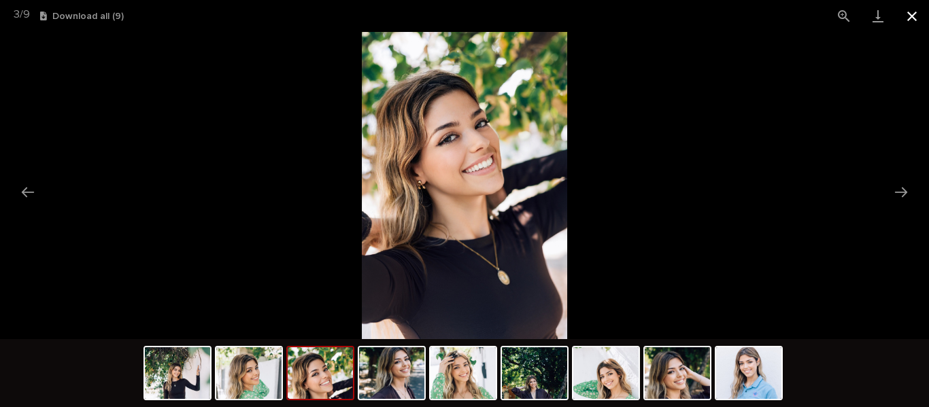
click at [914, 13] on button "Close gallery" at bounding box center [912, 16] width 34 height 32
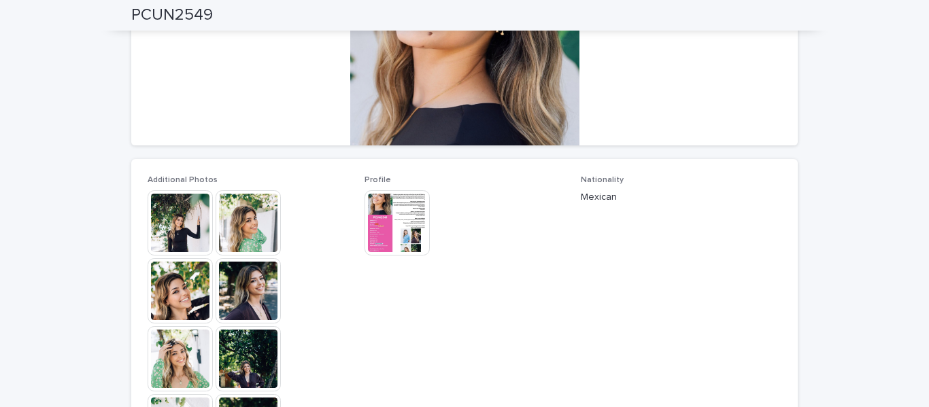
scroll to position [249, 0]
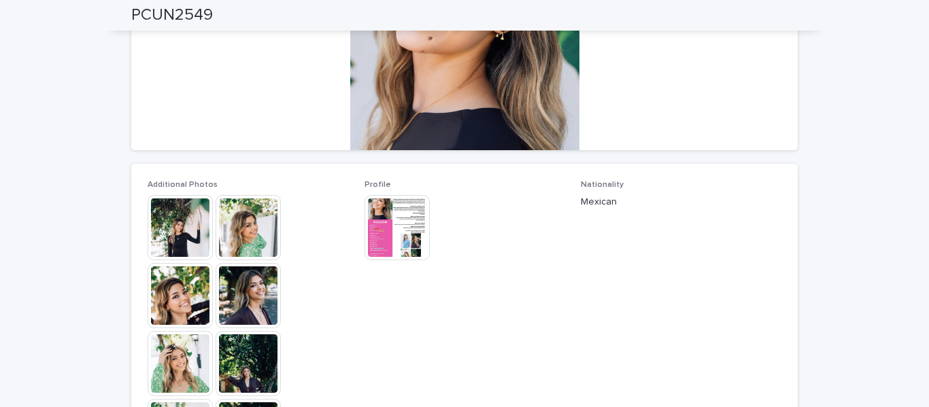
click at [402, 235] on img at bounding box center [396, 227] width 65 height 65
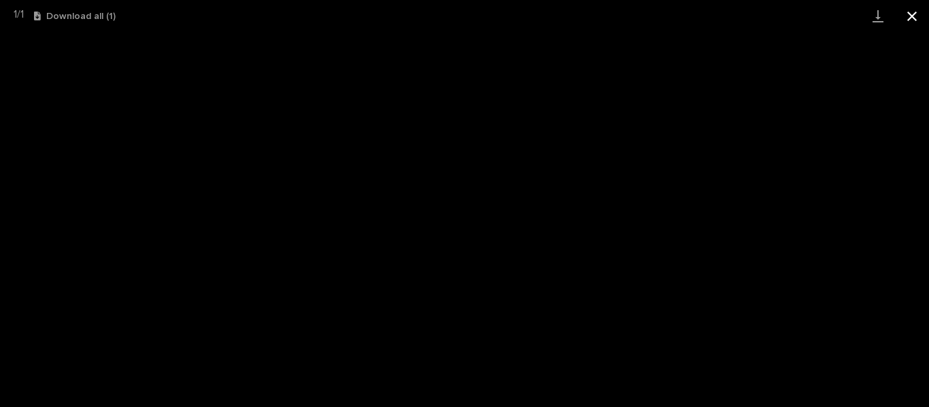
click at [909, 20] on button "Close gallery" at bounding box center [912, 16] width 34 height 32
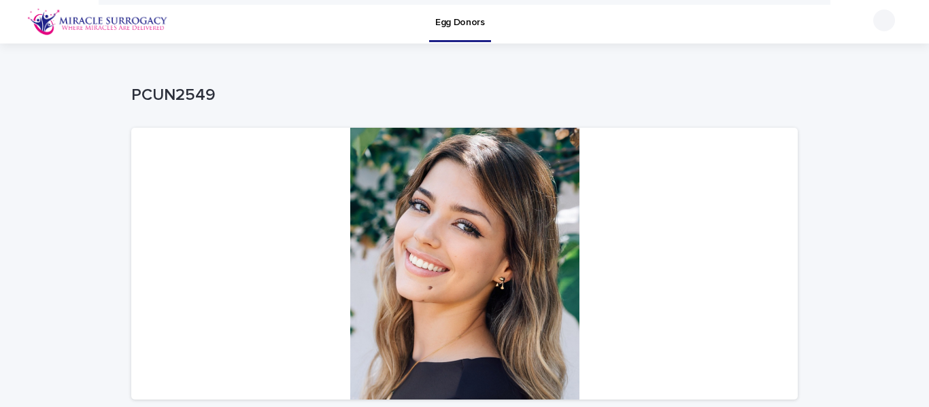
scroll to position [1, 0]
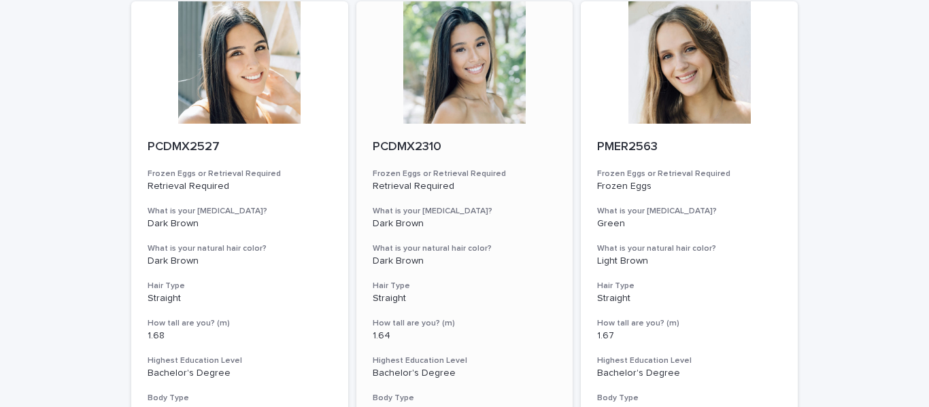
scroll to position [1016, 0]
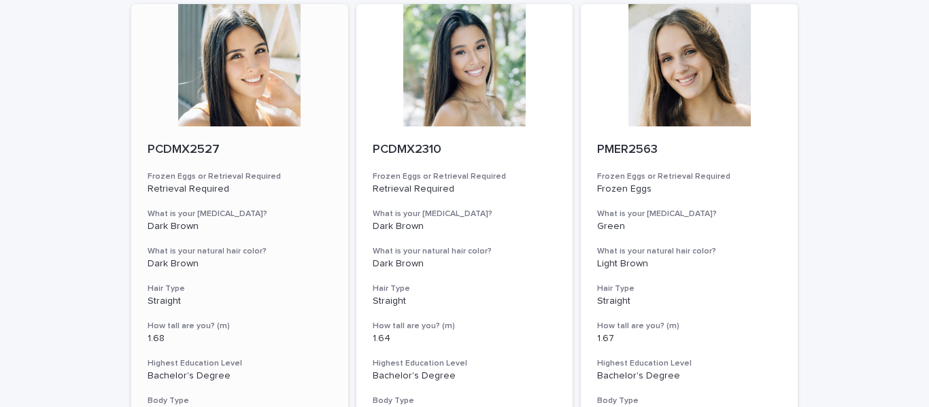
click at [272, 83] on div at bounding box center [239, 65] width 217 height 122
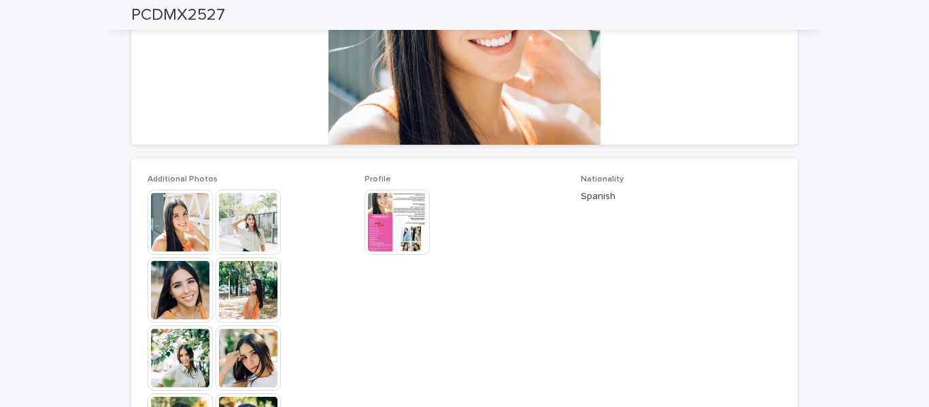
scroll to position [254, 0]
click at [268, 223] on img at bounding box center [247, 222] width 65 height 65
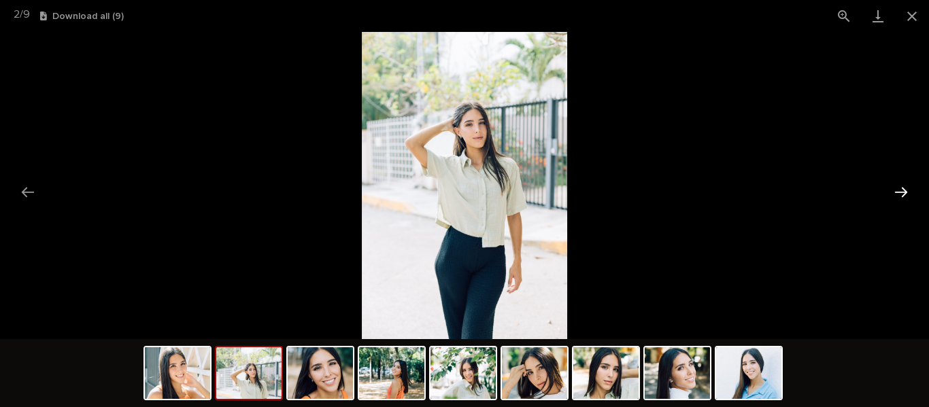
click at [899, 190] on button "Next slide" at bounding box center [900, 192] width 29 height 27
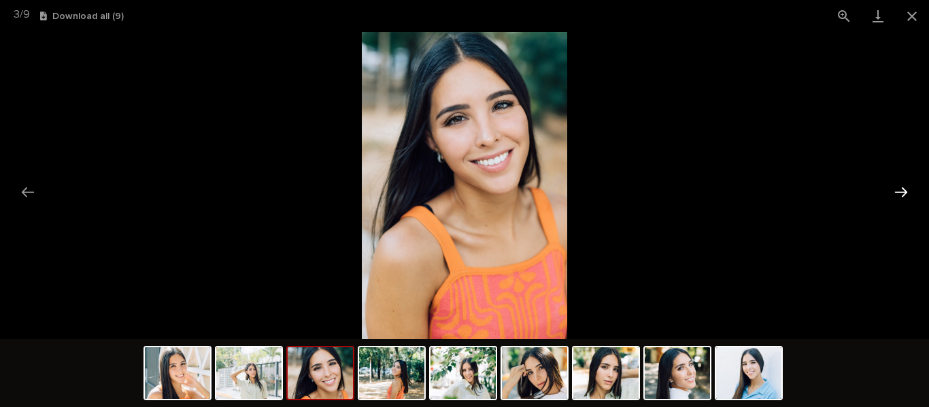
click at [899, 190] on button "Next slide" at bounding box center [900, 192] width 29 height 27
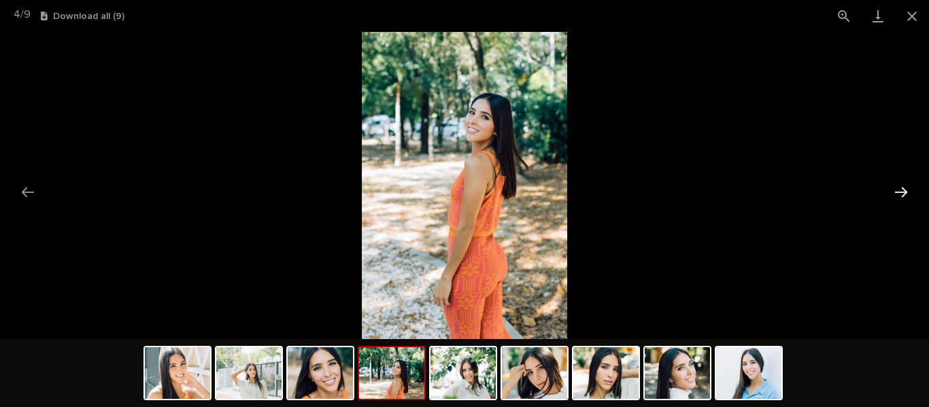
click at [899, 190] on button "Next slide" at bounding box center [900, 192] width 29 height 27
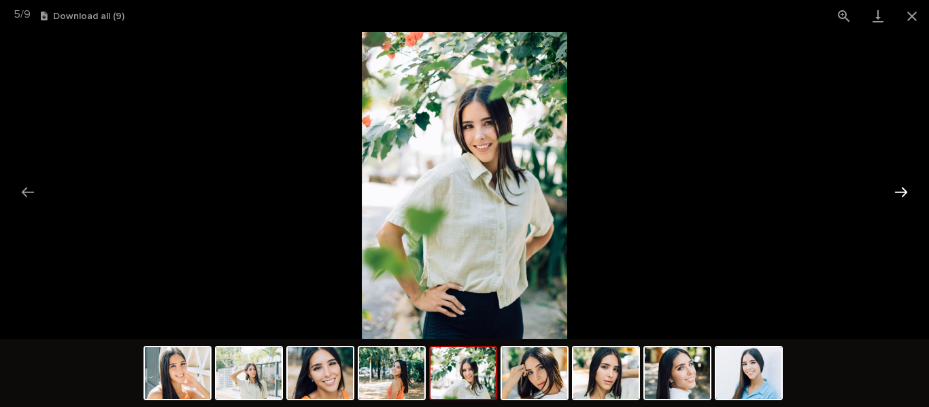
click at [899, 190] on button "Next slide" at bounding box center [900, 192] width 29 height 27
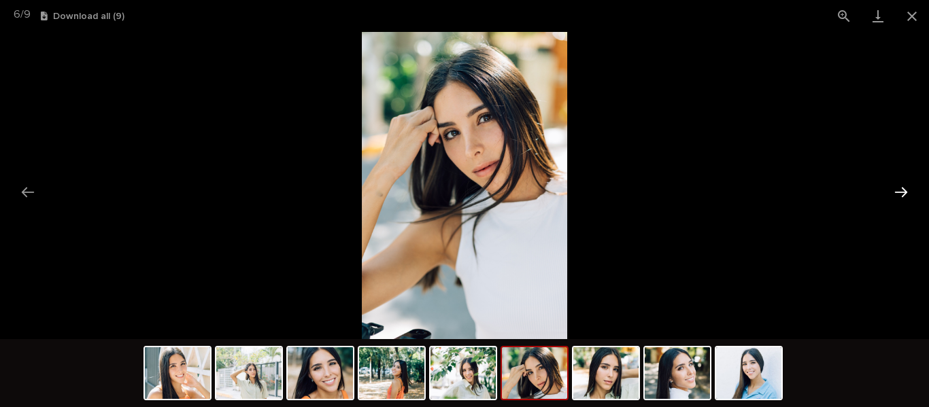
click at [899, 190] on button "Next slide" at bounding box center [900, 192] width 29 height 27
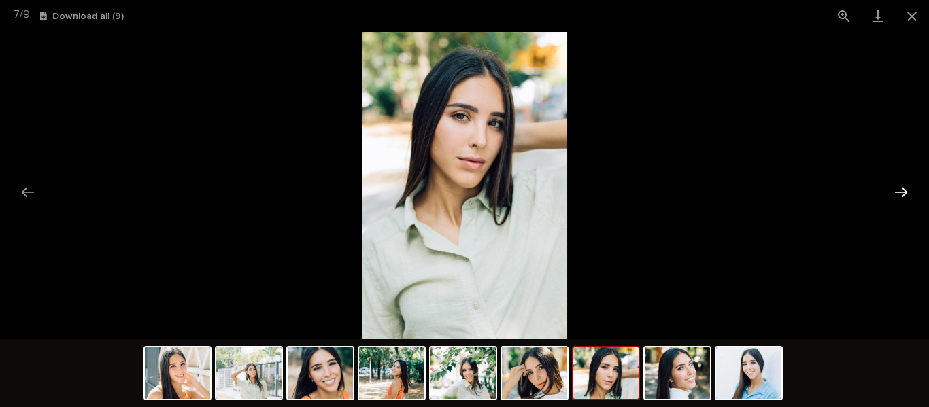
click at [899, 190] on button "Next slide" at bounding box center [900, 192] width 29 height 27
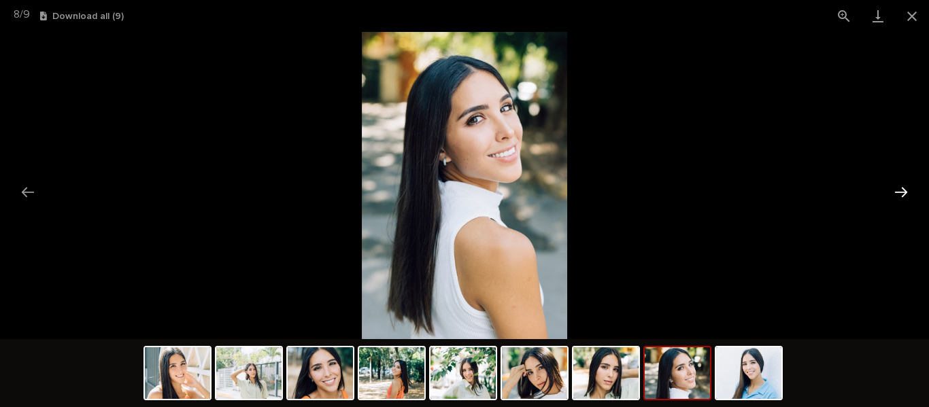
click at [899, 190] on button "Next slide" at bounding box center [900, 192] width 29 height 27
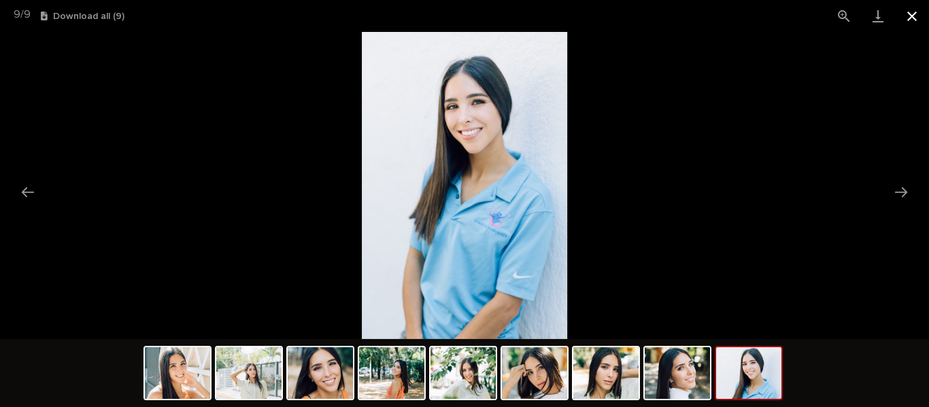
click at [909, 13] on button "Close gallery" at bounding box center [912, 16] width 34 height 32
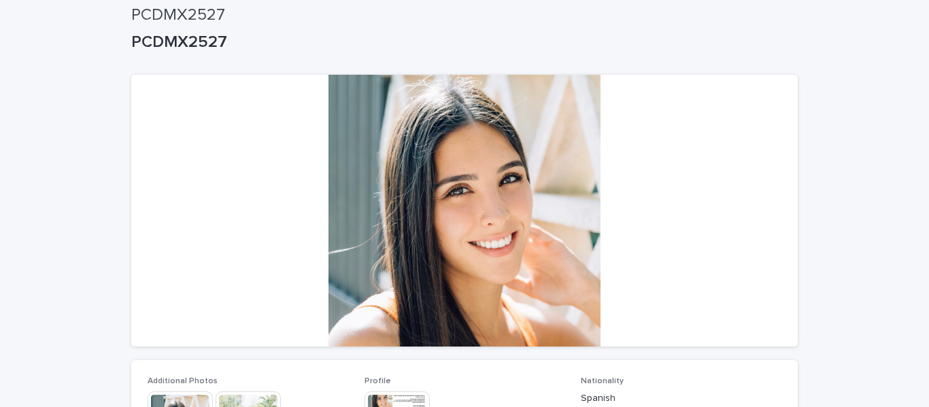
scroll to position [0, 0]
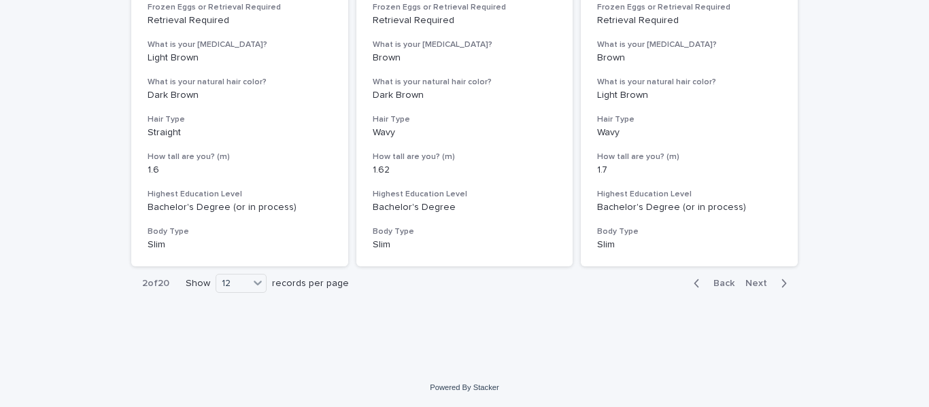
scroll to position [1624, 0]
click at [775, 285] on div "button" at bounding box center [781, 284] width 12 height 12
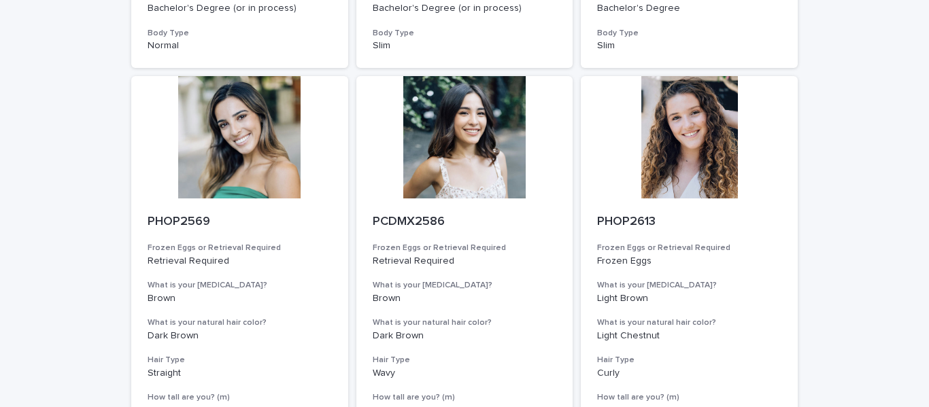
scroll to position [1383, 0]
click at [677, 148] on div at bounding box center [689, 138] width 217 height 122
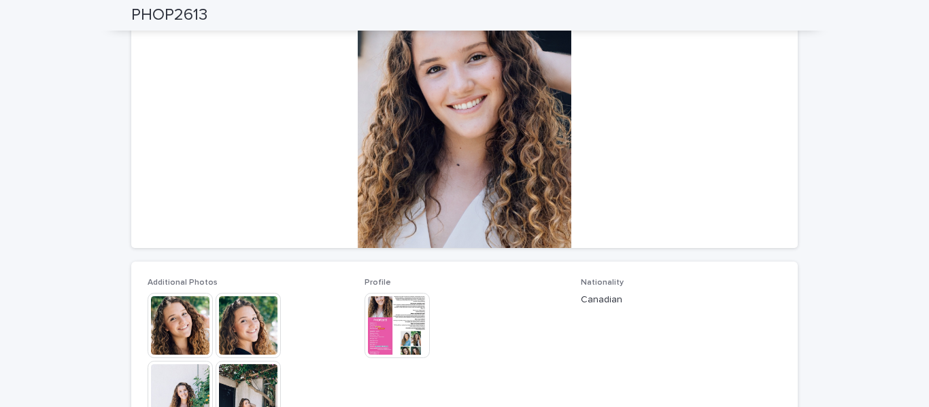
scroll to position [152, 0]
click at [177, 322] on img at bounding box center [180, 324] width 65 height 65
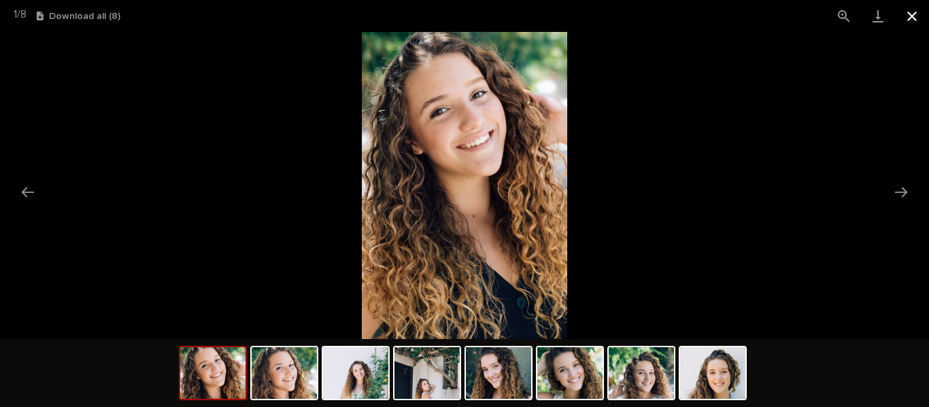
click at [919, 14] on button "Close gallery" at bounding box center [912, 16] width 34 height 32
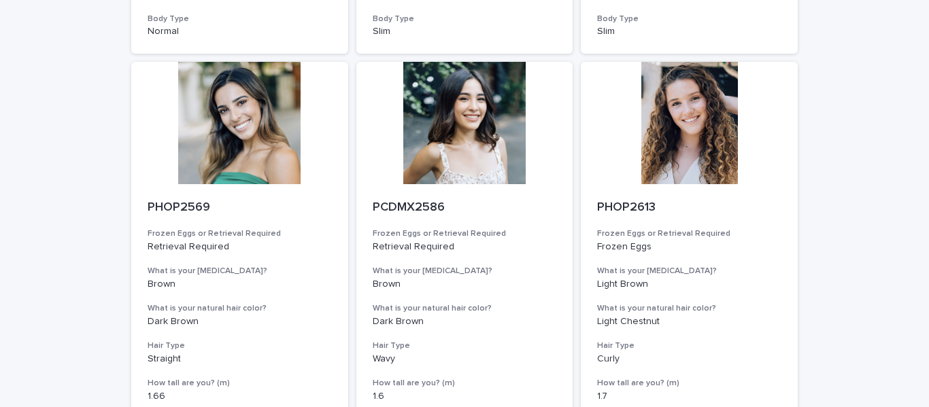
scroll to position [1625, 0]
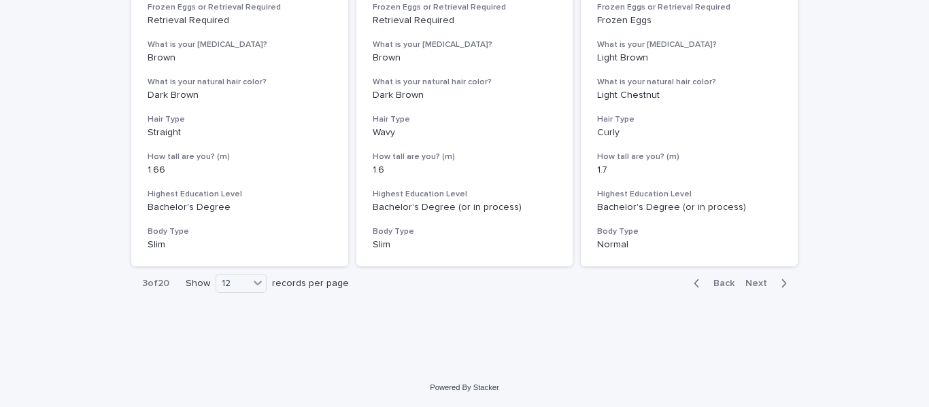
click at [749, 281] on span "Next" at bounding box center [760, 284] width 30 height 10
click at [782, 281] on icon "button" at bounding box center [784, 284] width 5 height 8
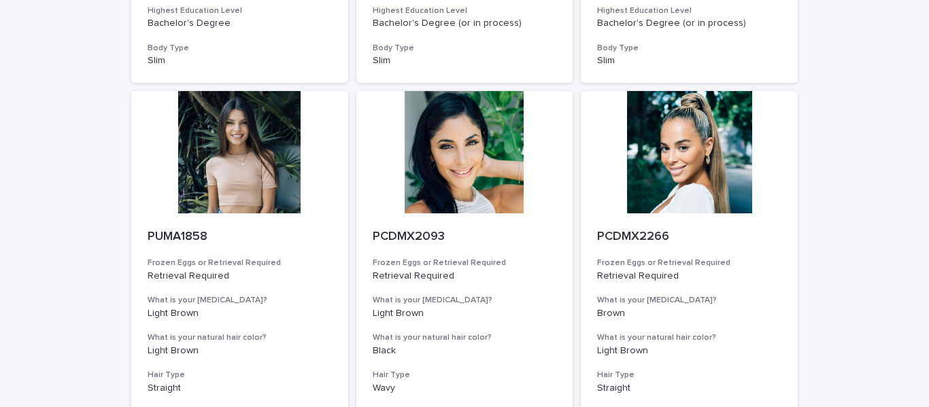
scroll to position [1370, 0]
click at [455, 143] on div at bounding box center [464, 151] width 217 height 122
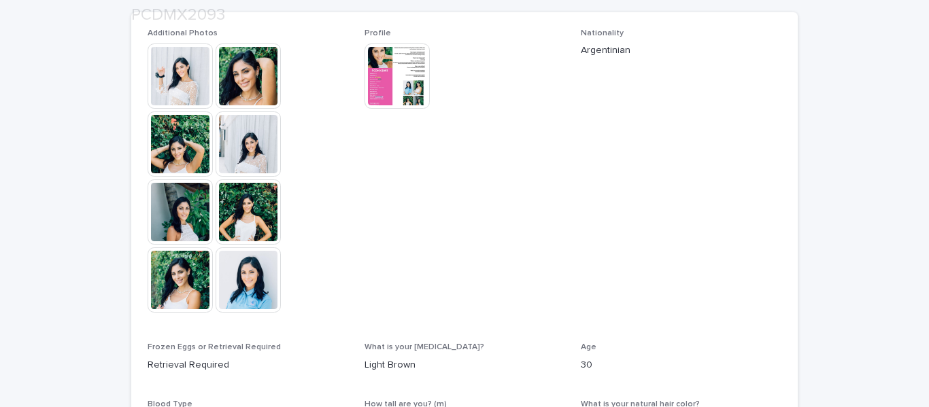
scroll to position [411, 0]
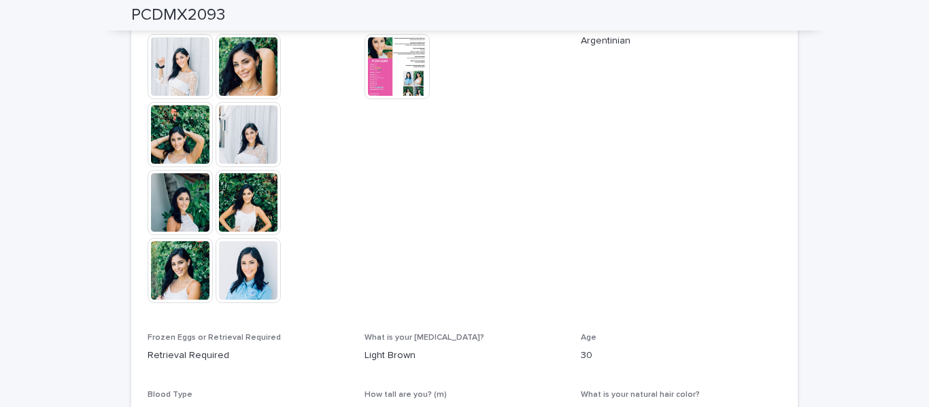
click at [245, 136] on img at bounding box center [247, 134] width 65 height 65
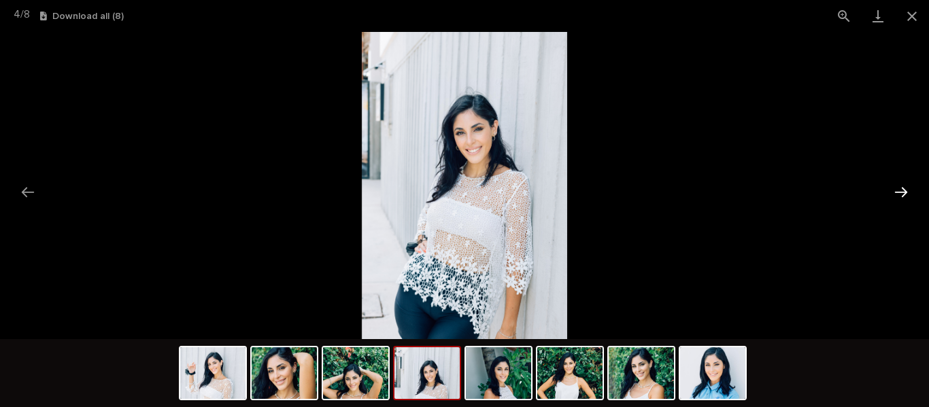
click at [894, 197] on button "Next slide" at bounding box center [900, 192] width 29 height 27
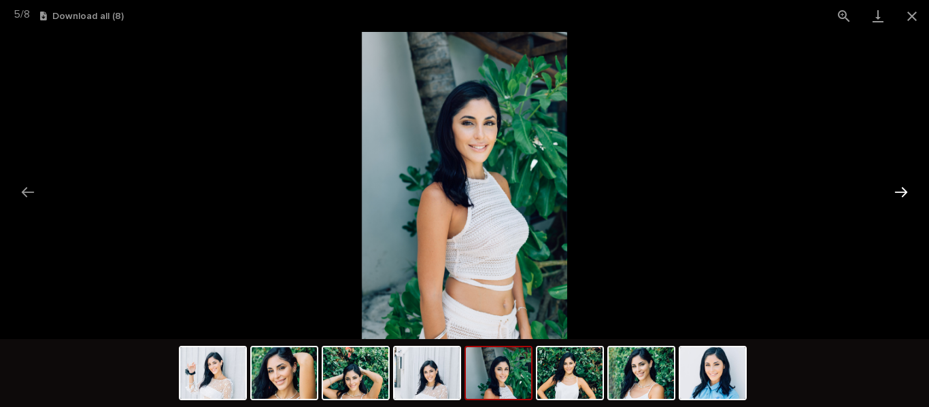
click at [894, 197] on button "Next slide" at bounding box center [900, 192] width 29 height 27
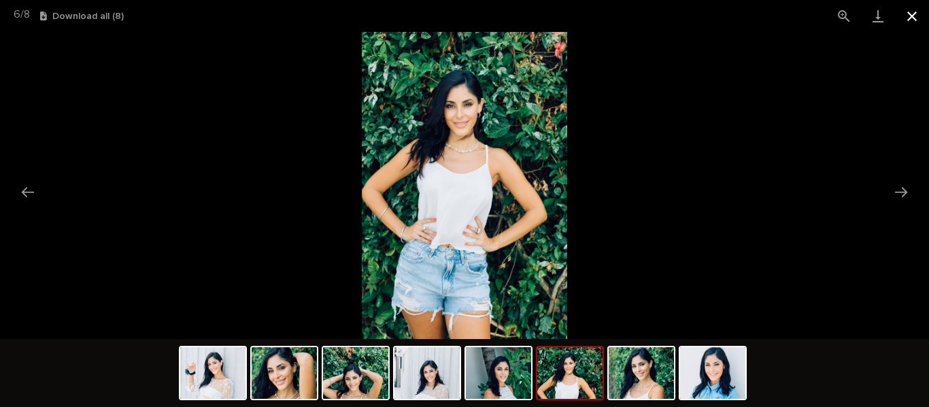
click at [916, 14] on button "Close gallery" at bounding box center [912, 16] width 34 height 32
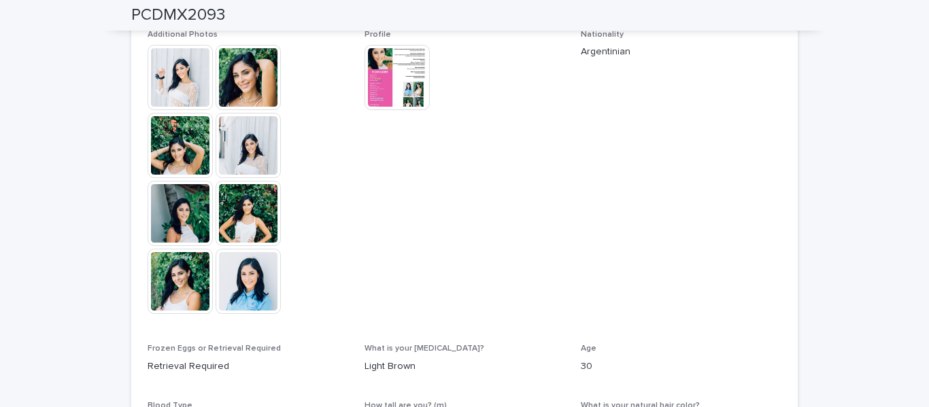
scroll to position [398, 0]
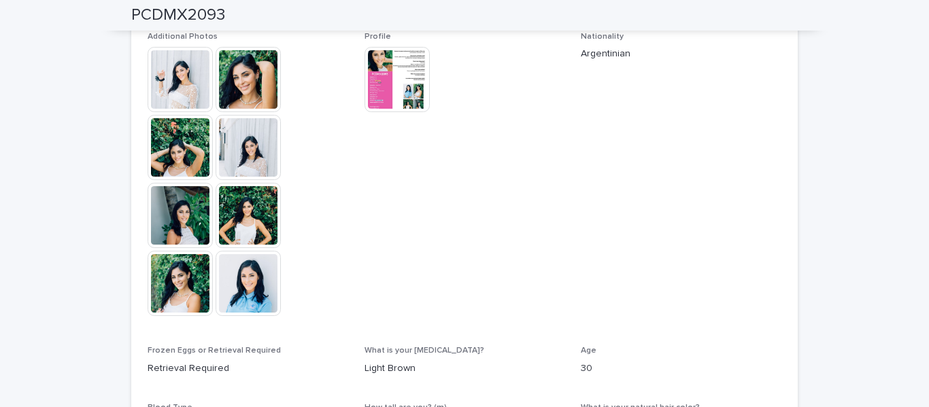
click at [177, 73] on img at bounding box center [180, 79] width 65 height 65
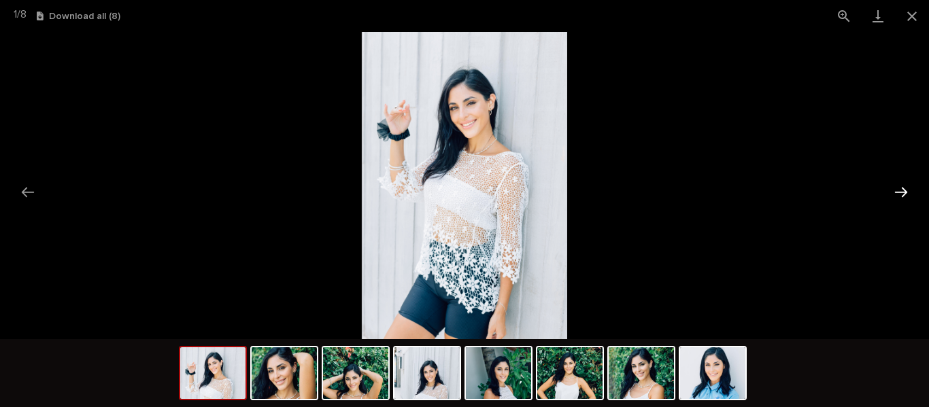
click at [905, 186] on button "Next slide" at bounding box center [900, 192] width 29 height 27
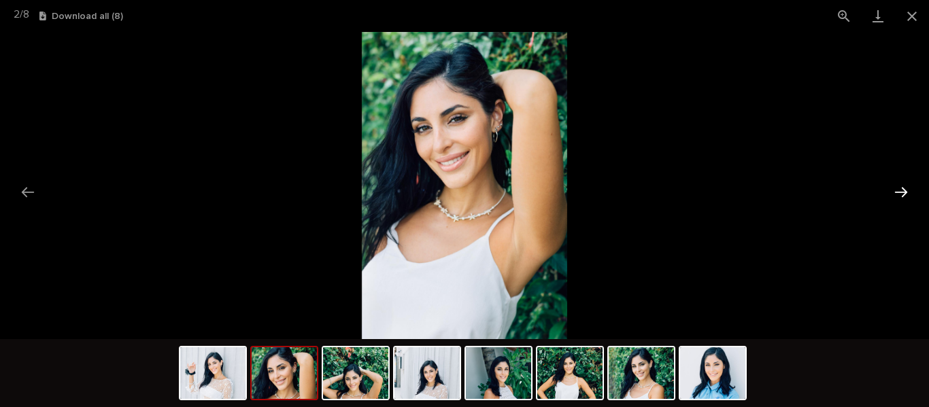
click at [905, 186] on button "Next slide" at bounding box center [900, 192] width 29 height 27
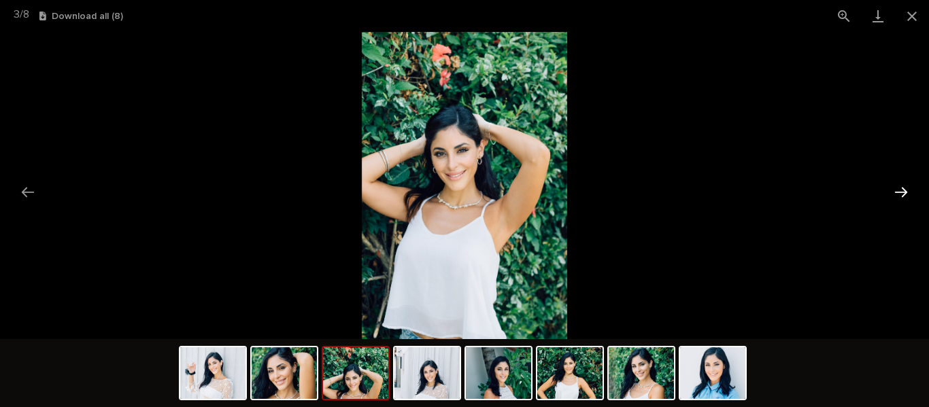
click at [905, 186] on button "Next slide" at bounding box center [900, 192] width 29 height 27
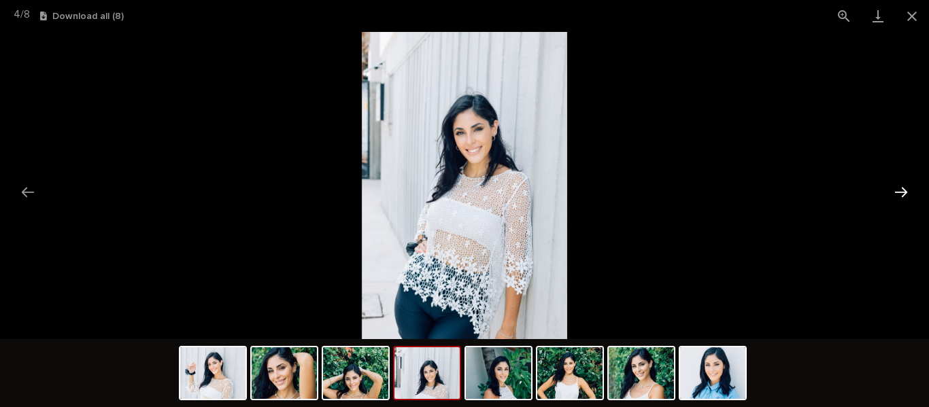
click at [905, 186] on button "Next slide" at bounding box center [900, 192] width 29 height 27
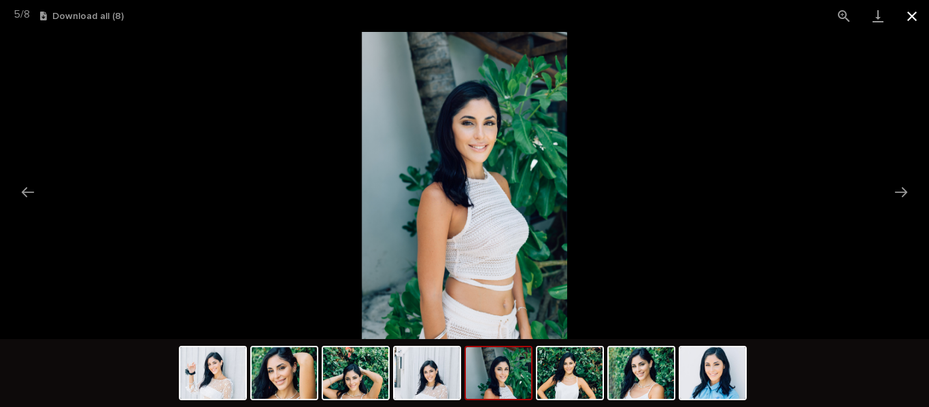
click at [913, 16] on button "Close gallery" at bounding box center [912, 16] width 34 height 32
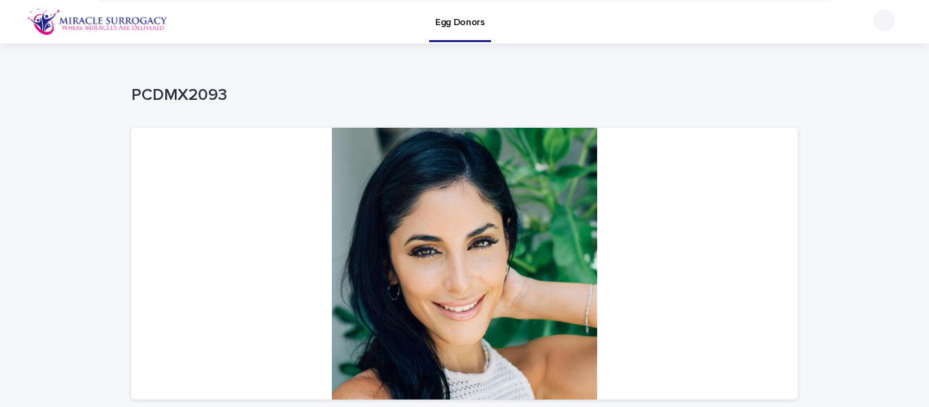
scroll to position [1, 0]
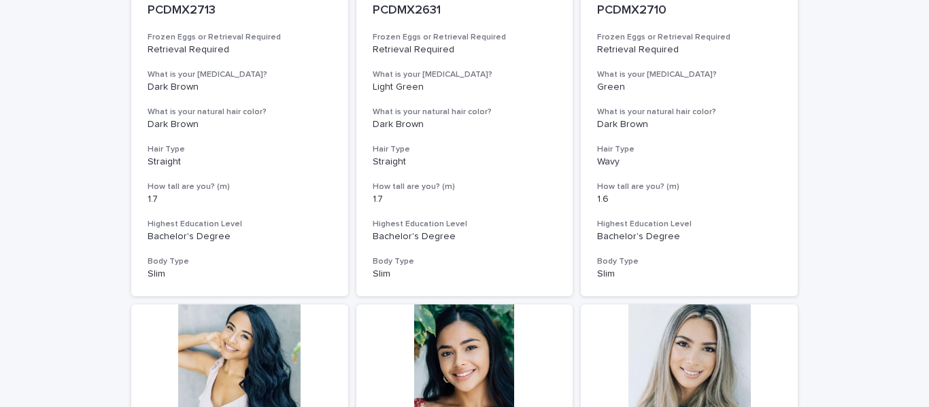
scroll to position [137, 0]
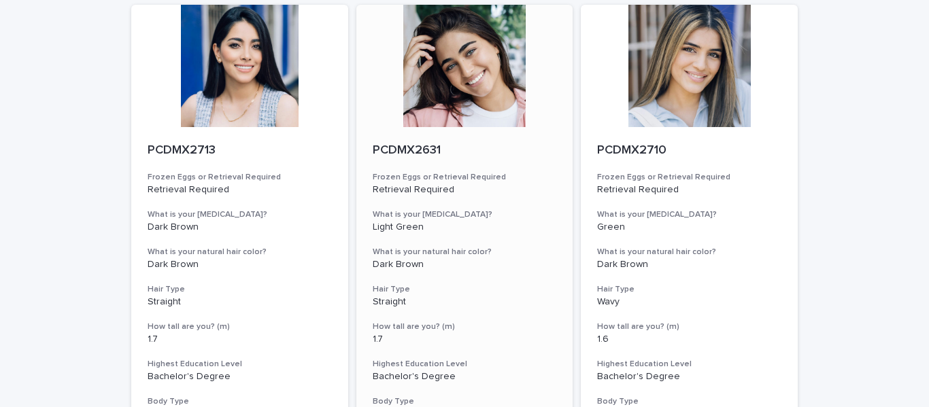
click at [481, 74] on div at bounding box center [464, 66] width 217 height 122
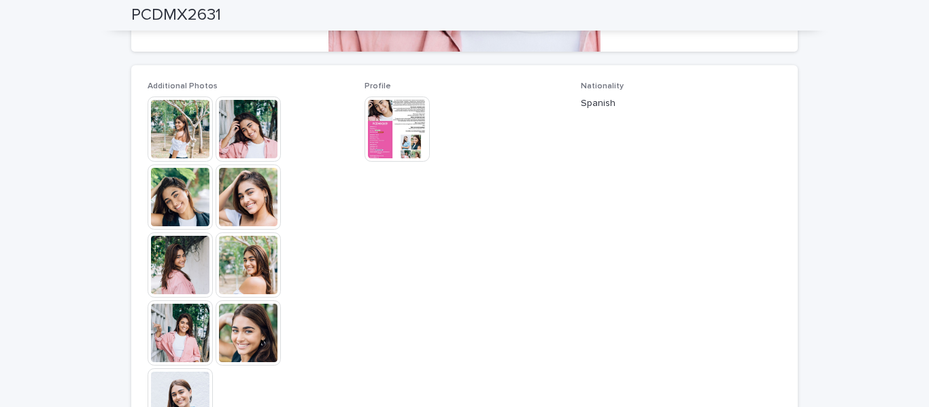
scroll to position [347, 0]
click at [170, 118] on img at bounding box center [180, 129] width 65 height 65
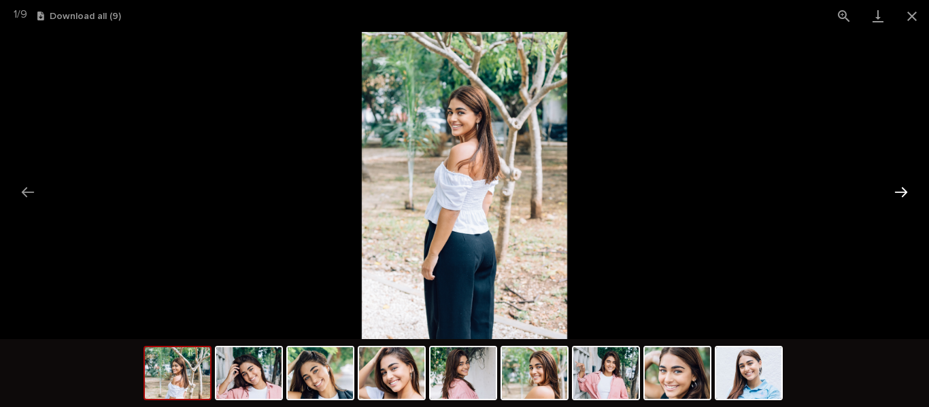
click at [905, 192] on button "Next slide" at bounding box center [900, 192] width 29 height 27
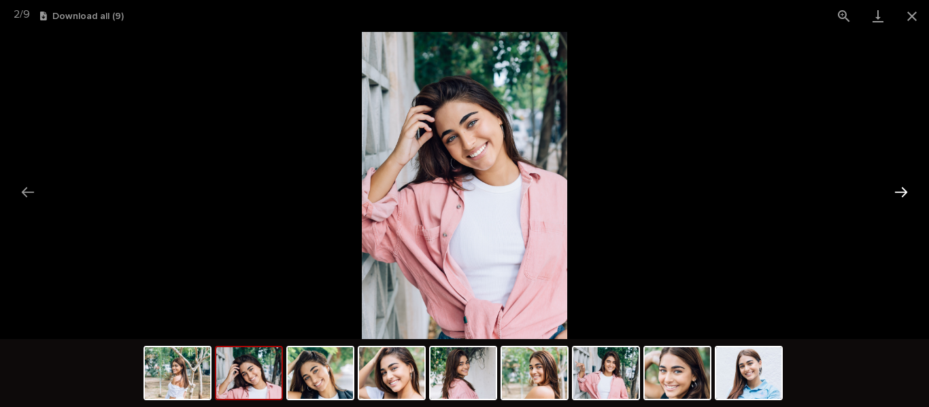
click at [905, 192] on button "Next slide" at bounding box center [900, 192] width 29 height 27
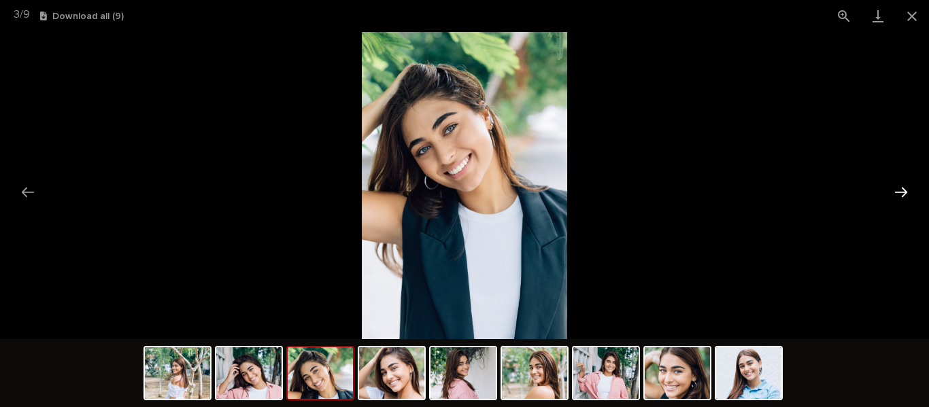
click at [905, 192] on button "Next slide" at bounding box center [900, 192] width 29 height 27
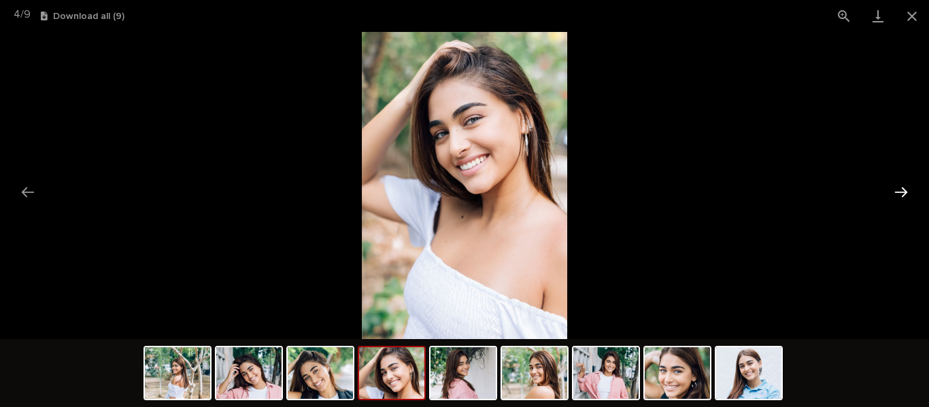
click at [905, 192] on button "Next slide" at bounding box center [900, 192] width 29 height 27
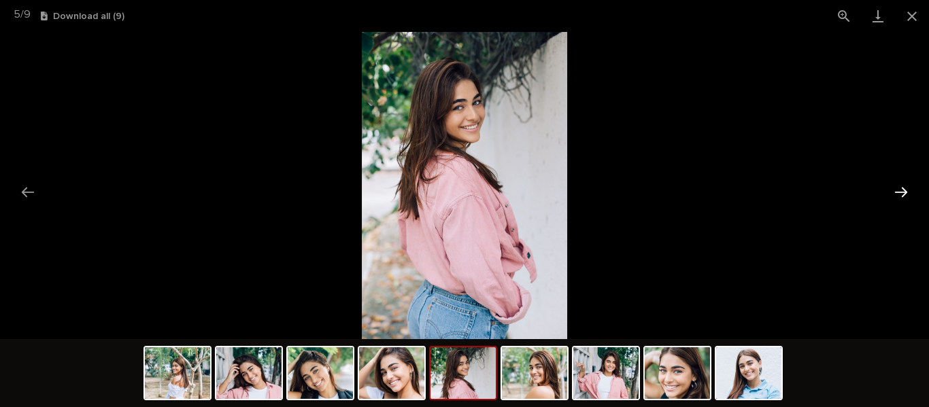
click at [905, 192] on button "Next slide" at bounding box center [900, 192] width 29 height 27
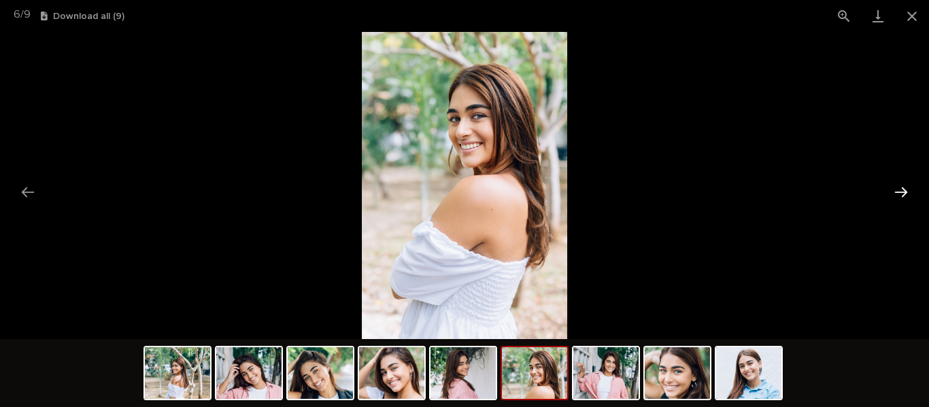
click at [905, 192] on button "Next slide" at bounding box center [900, 192] width 29 height 27
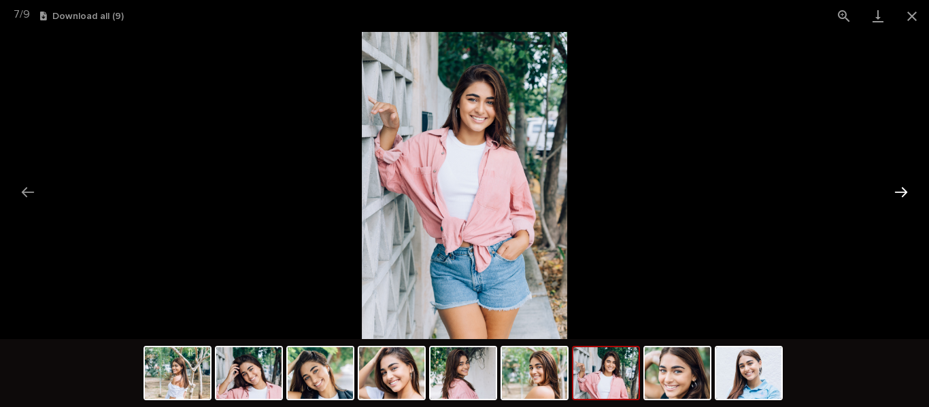
click at [905, 192] on button "Next slide" at bounding box center [900, 192] width 29 height 27
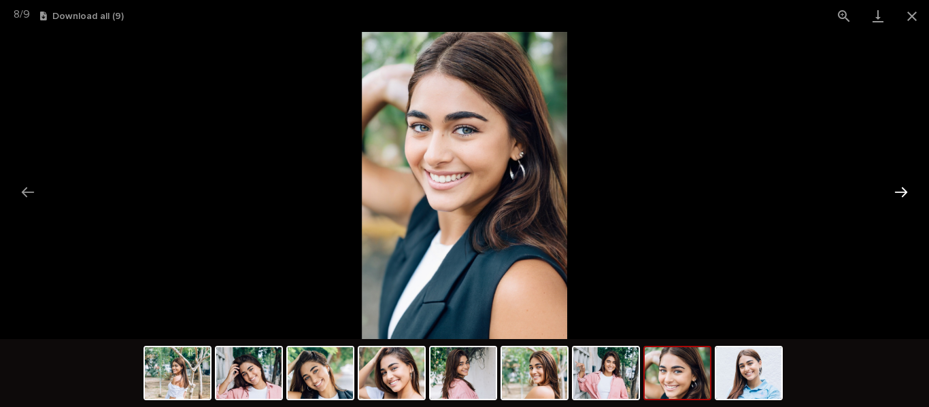
click at [905, 192] on button "Next slide" at bounding box center [900, 192] width 29 height 27
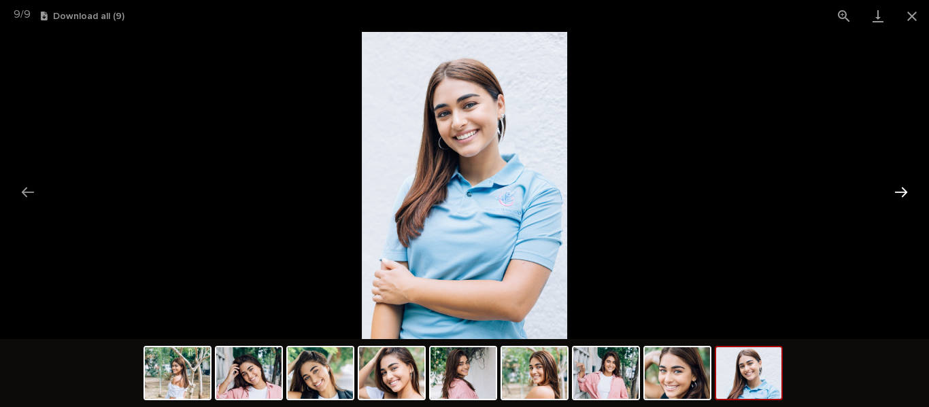
click at [905, 192] on button "Next slide" at bounding box center [900, 192] width 29 height 27
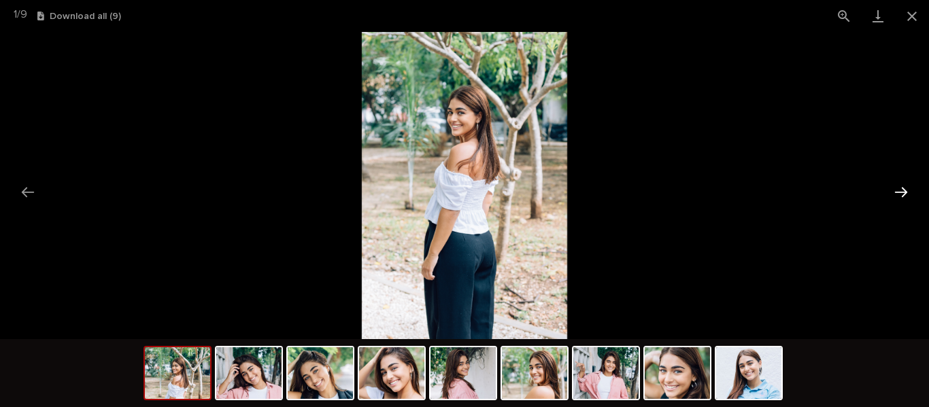
click at [905, 192] on button "Next slide" at bounding box center [900, 192] width 29 height 27
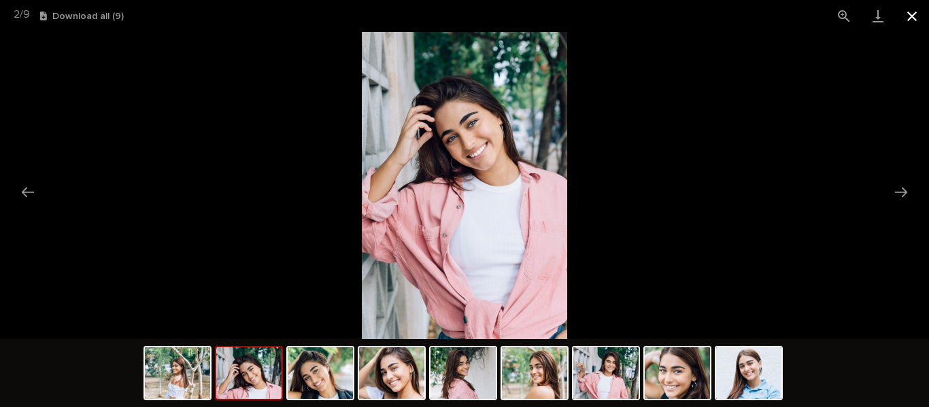
click at [918, 16] on button "Close gallery" at bounding box center [912, 16] width 34 height 32
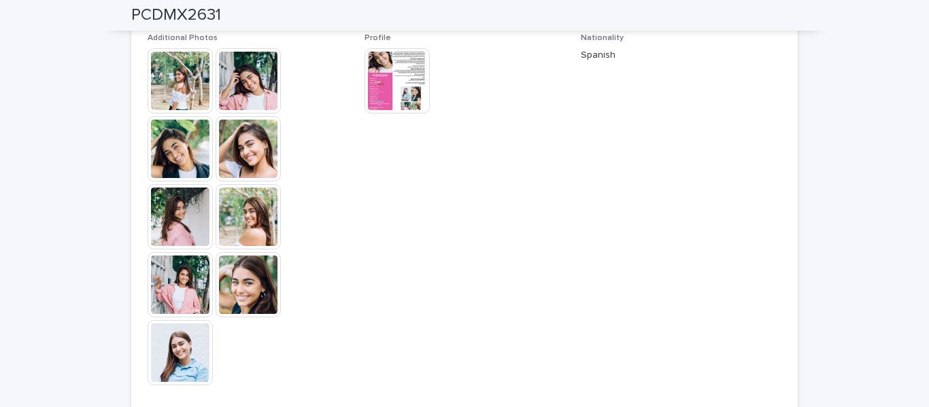
scroll to position [390, 0]
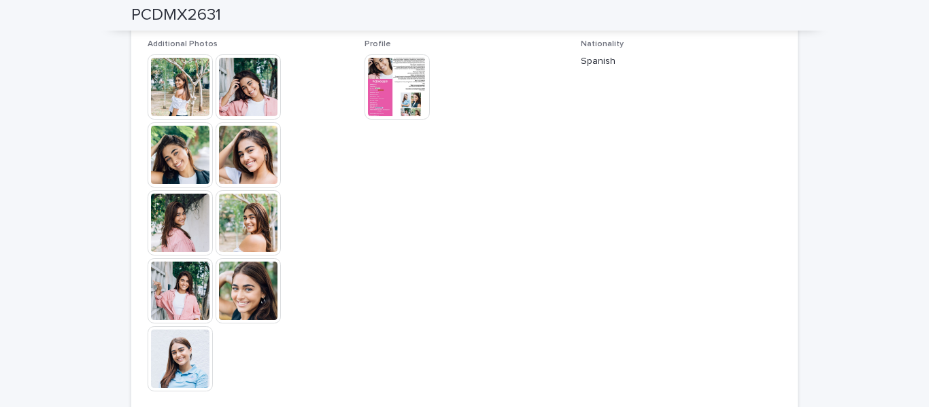
click at [172, 82] on img at bounding box center [180, 86] width 65 height 65
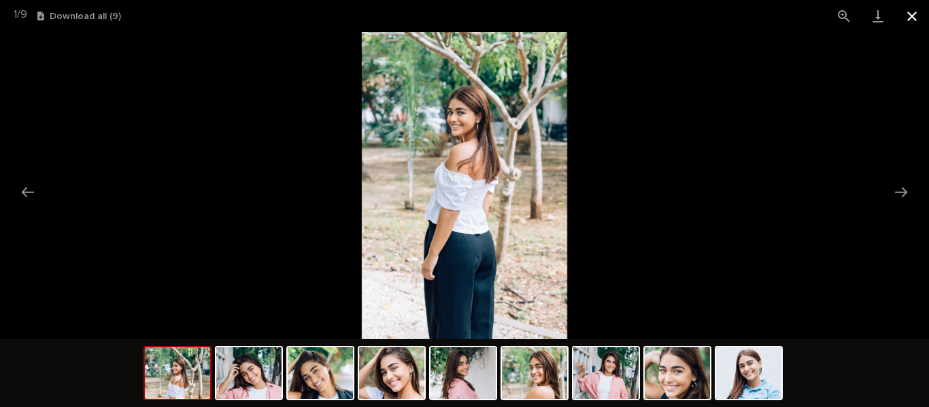
click at [915, 10] on button "Close gallery" at bounding box center [912, 16] width 34 height 32
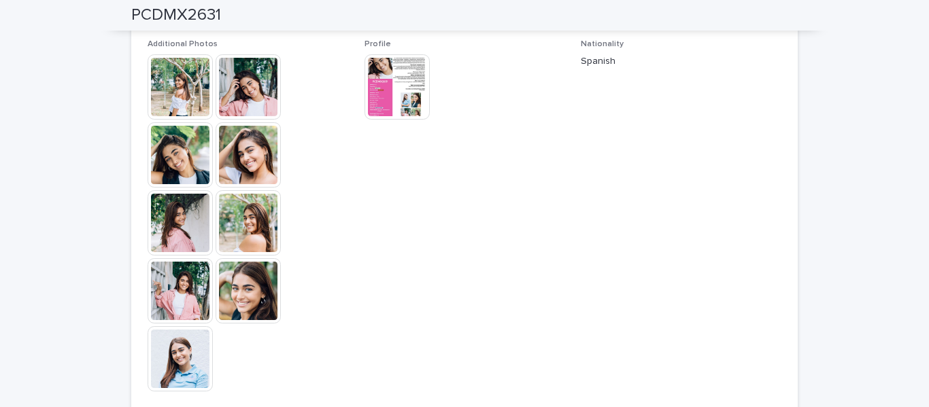
scroll to position [0, 0]
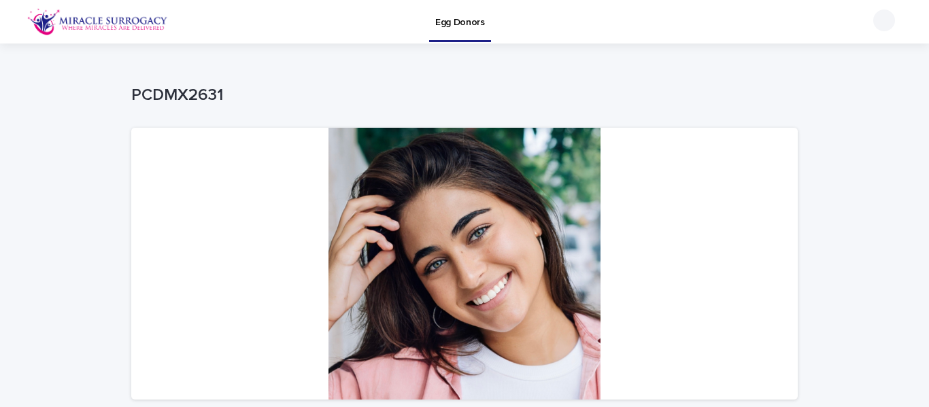
click at [459, 20] on p "Egg Donors" at bounding box center [460, 14] width 50 height 29
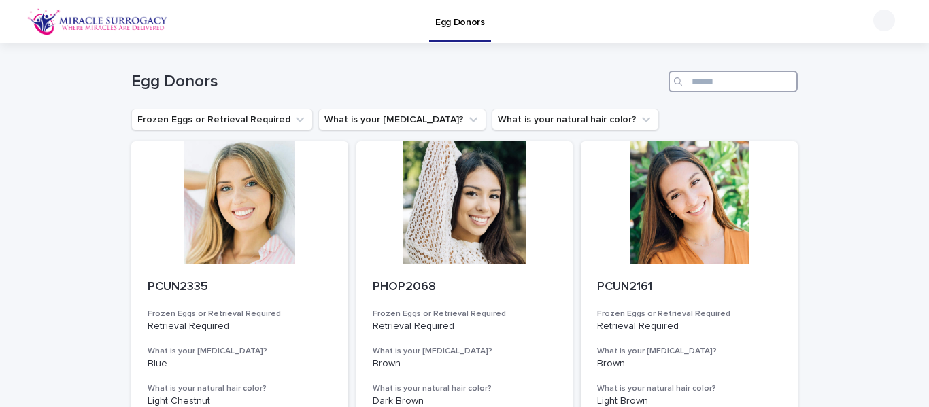
click at [718, 82] on input "Search" at bounding box center [732, 82] width 129 height 22
type input "***"
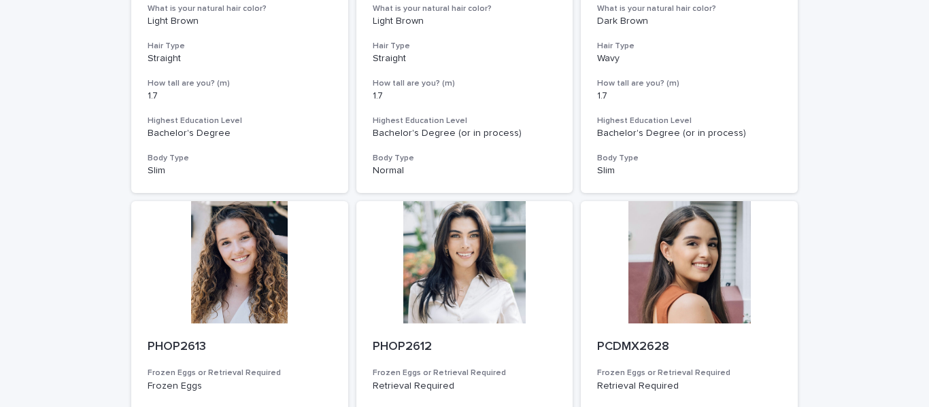
scroll to position [1265, 0]
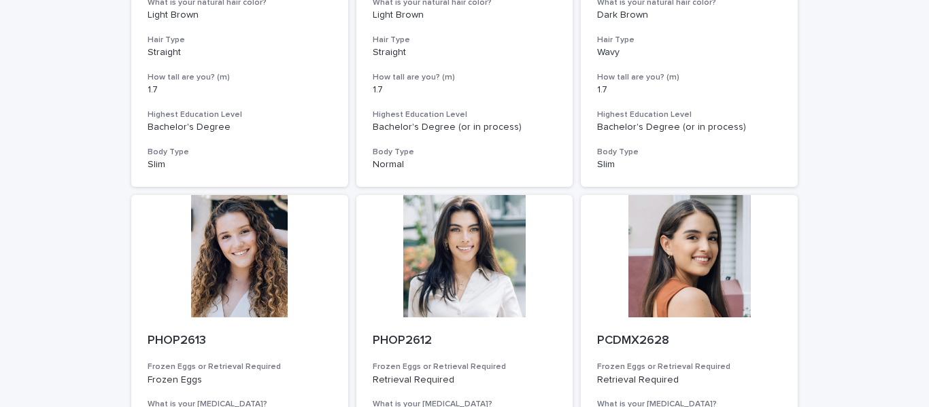
click at [733, 237] on div at bounding box center [689, 256] width 217 height 122
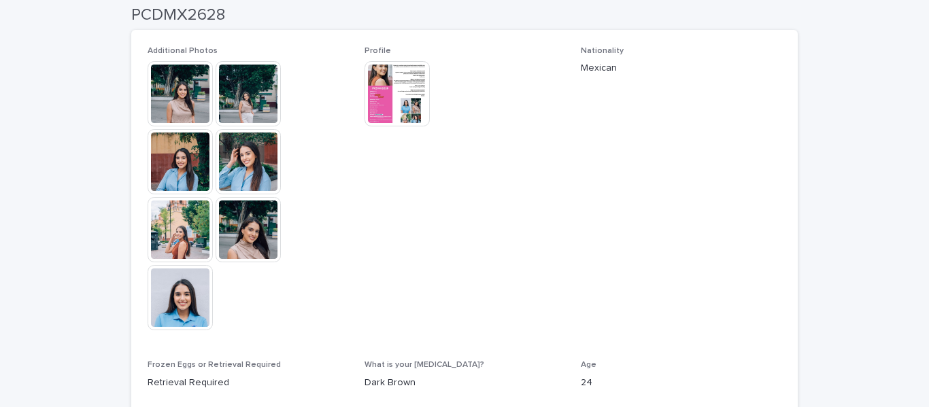
scroll to position [384, 0]
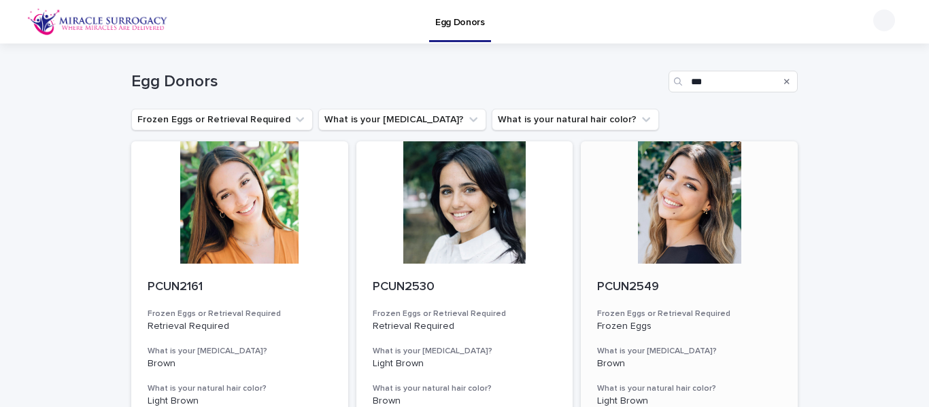
click at [639, 221] on div at bounding box center [689, 202] width 217 height 122
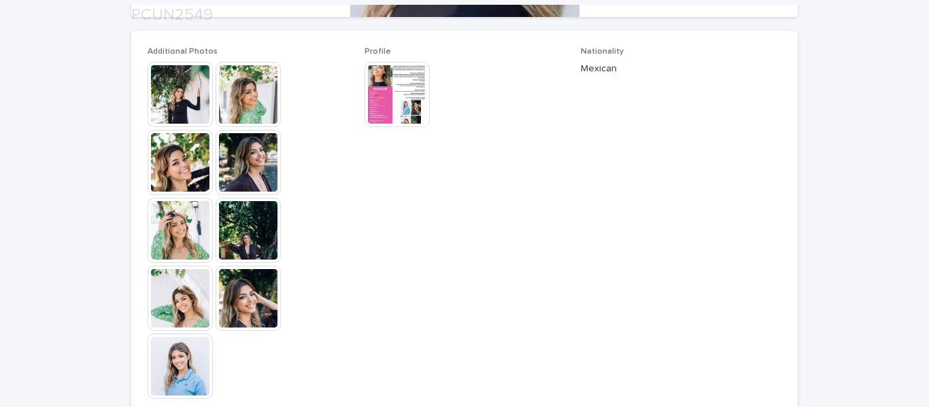
scroll to position [385, 0]
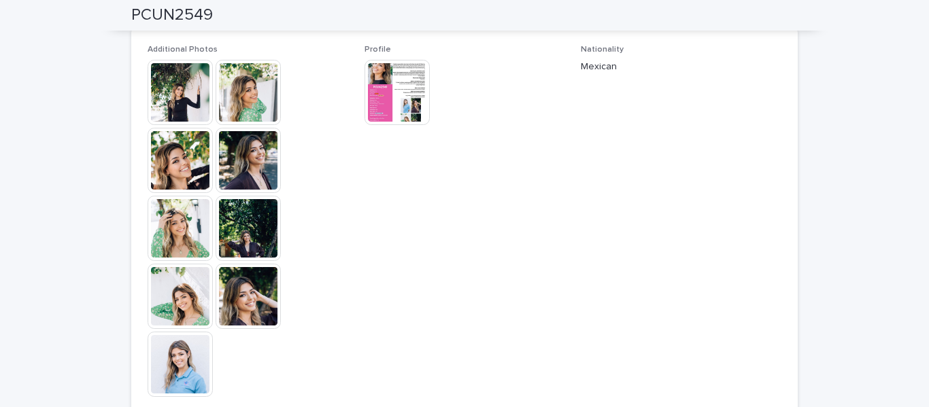
click at [173, 96] on img at bounding box center [180, 92] width 65 height 65
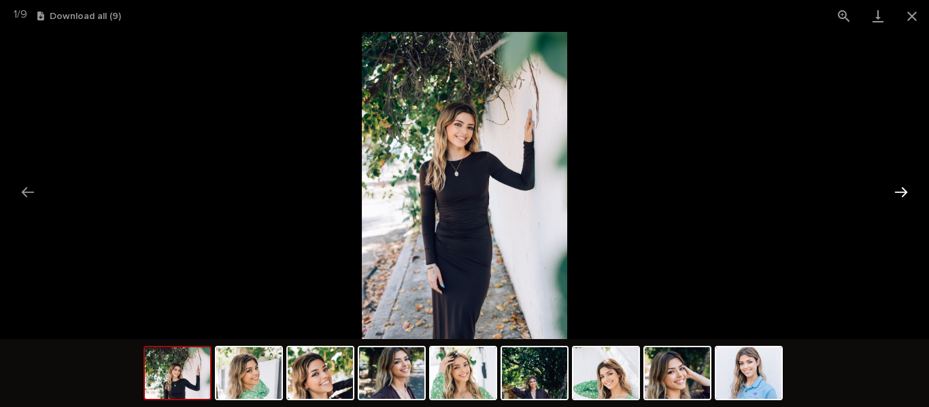
click at [902, 189] on button "Next slide" at bounding box center [900, 192] width 29 height 27
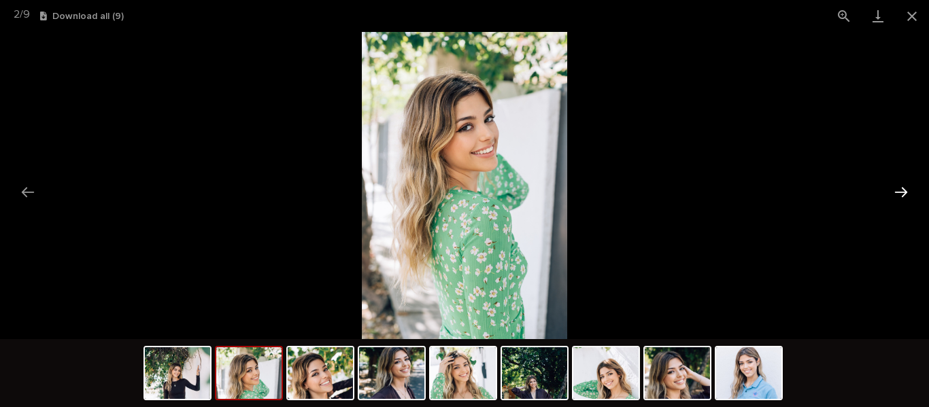
click at [902, 189] on button "Next slide" at bounding box center [900, 192] width 29 height 27
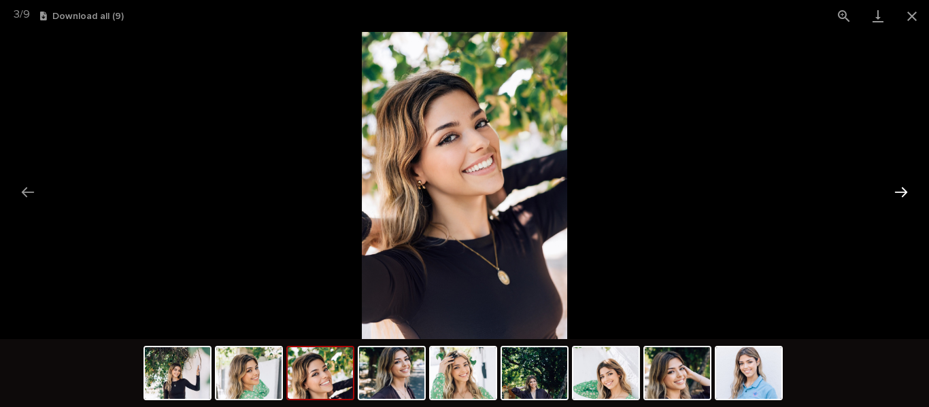
click at [902, 189] on button "Next slide" at bounding box center [900, 192] width 29 height 27
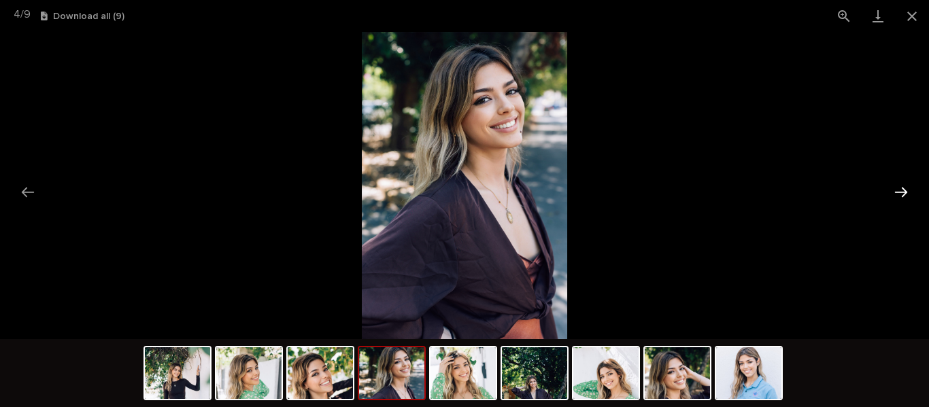
click at [902, 189] on button "Next slide" at bounding box center [900, 192] width 29 height 27
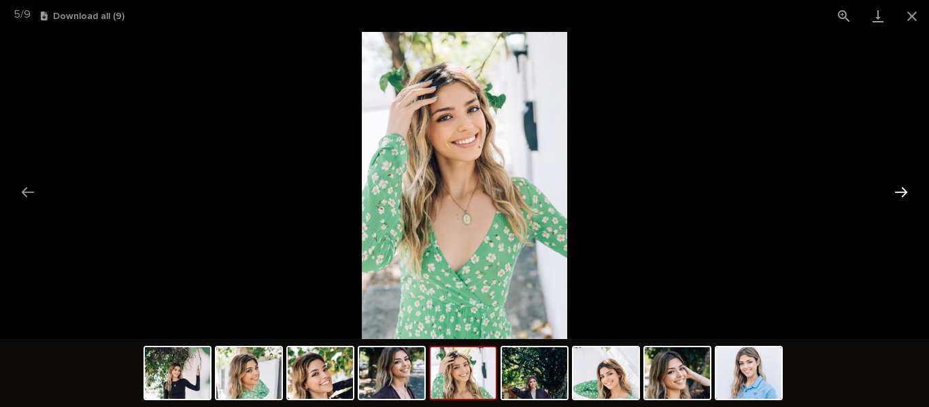
click at [902, 189] on button "Next slide" at bounding box center [900, 192] width 29 height 27
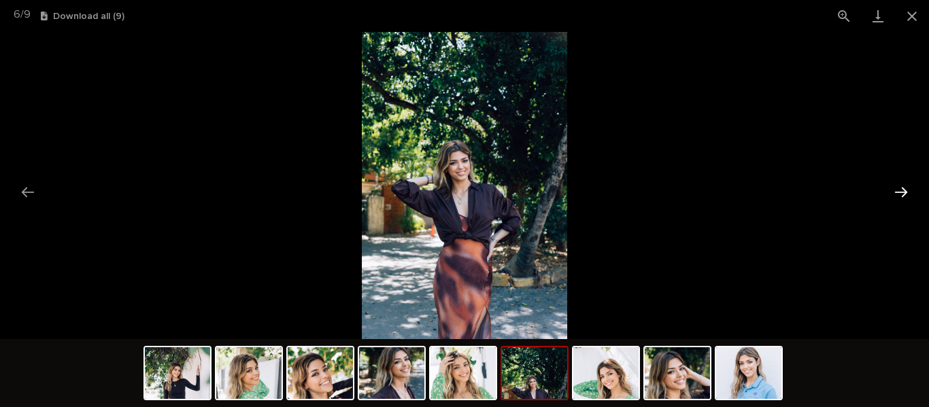
click at [902, 189] on button "Next slide" at bounding box center [900, 192] width 29 height 27
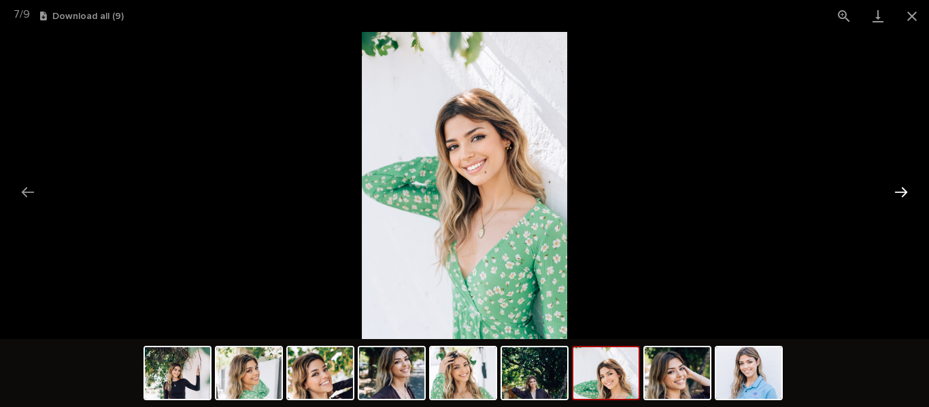
click at [902, 189] on button "Next slide" at bounding box center [900, 192] width 29 height 27
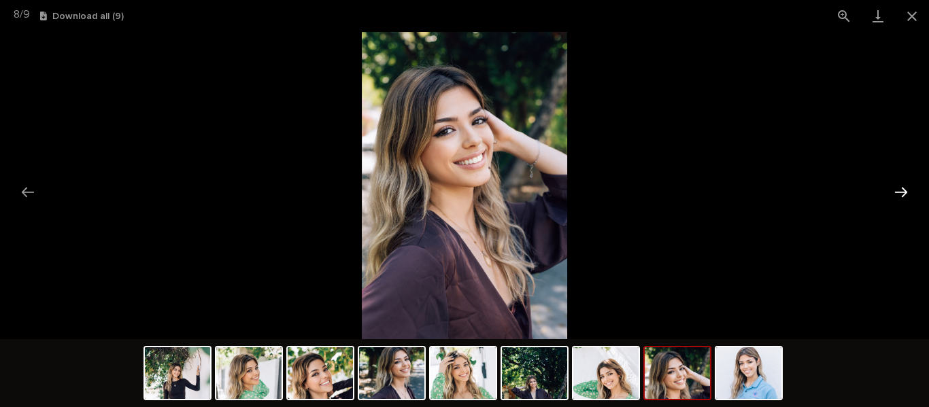
click at [902, 189] on button "Next slide" at bounding box center [900, 192] width 29 height 27
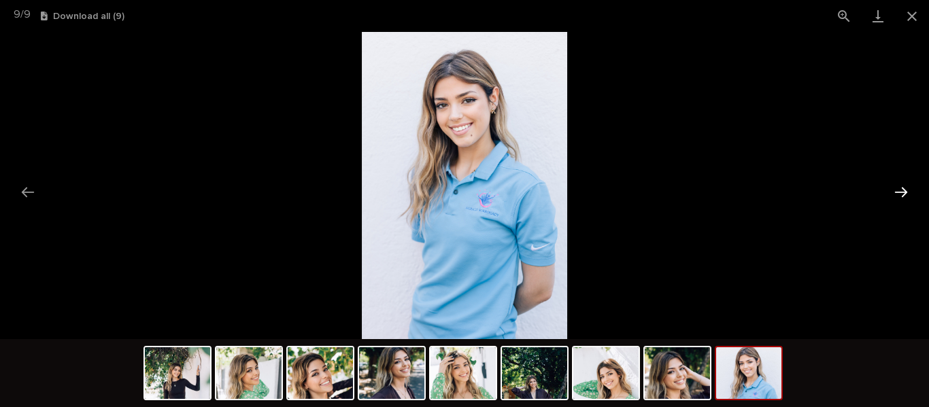
click at [902, 189] on button "Next slide" at bounding box center [900, 192] width 29 height 27
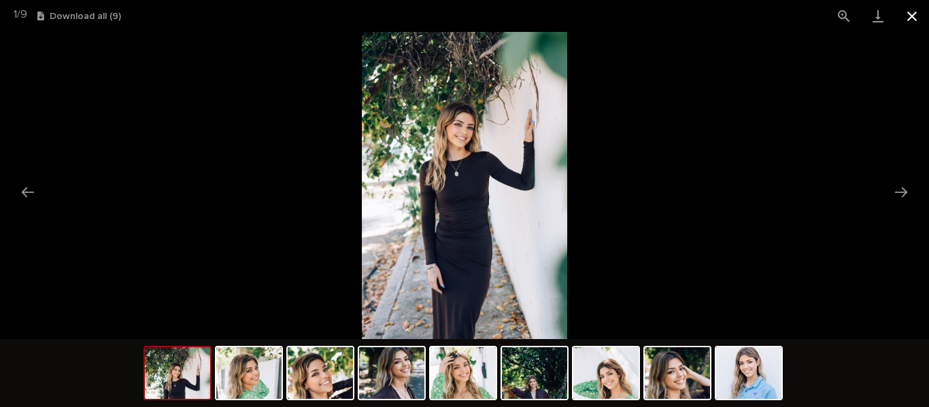
click at [916, 13] on button "Close gallery" at bounding box center [912, 16] width 34 height 32
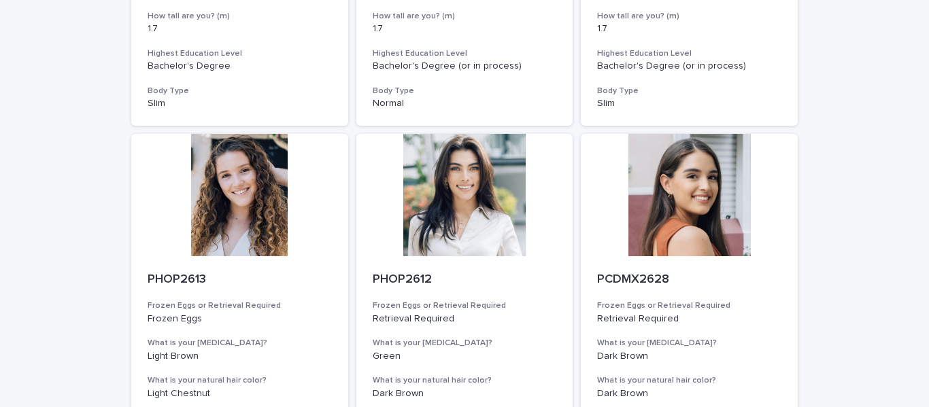
scroll to position [1625, 0]
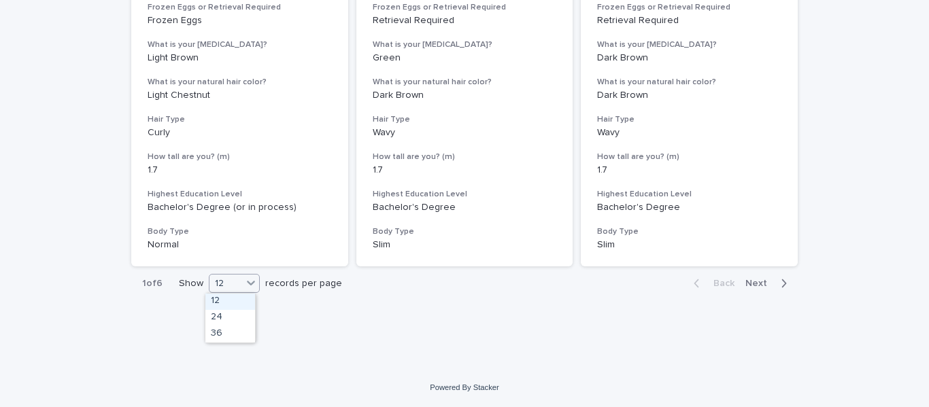
click at [245, 285] on icon at bounding box center [251, 283] width 14 height 14
click at [755, 284] on span "Next" at bounding box center [760, 284] width 30 height 10
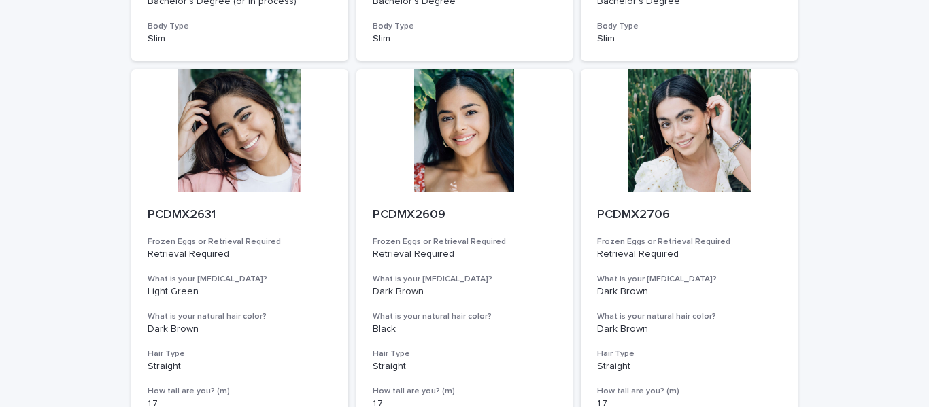
scroll to position [946, 0]
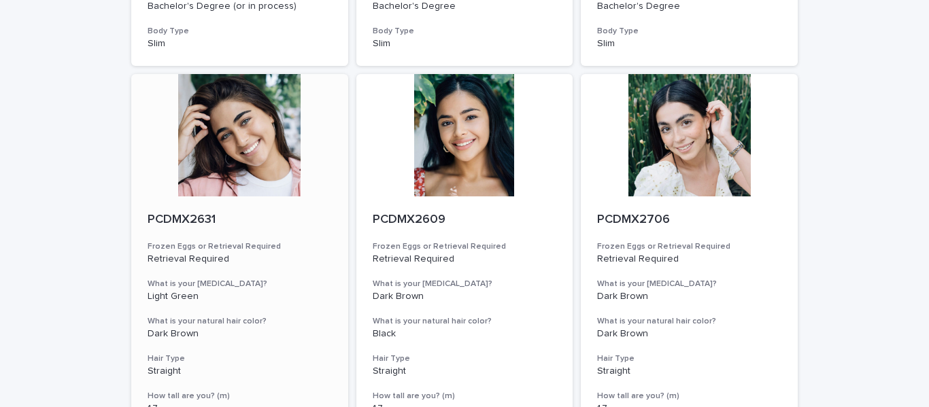
click at [221, 164] on div at bounding box center [239, 135] width 217 height 122
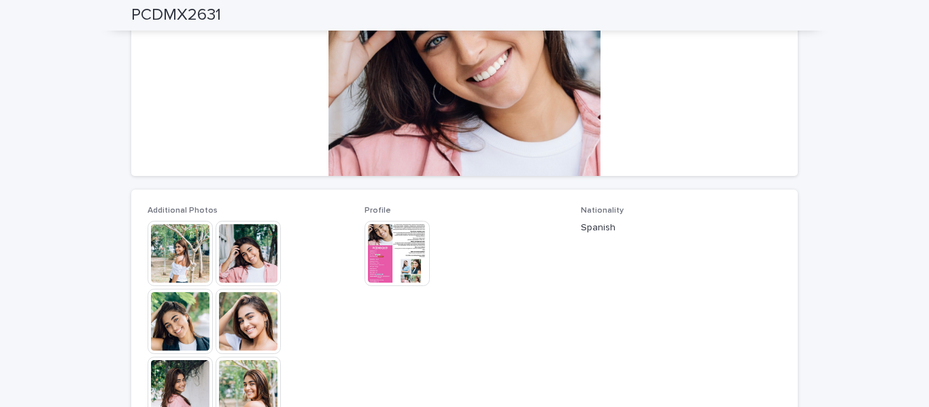
scroll to position [224, 0]
click at [173, 249] on img at bounding box center [180, 252] width 65 height 65
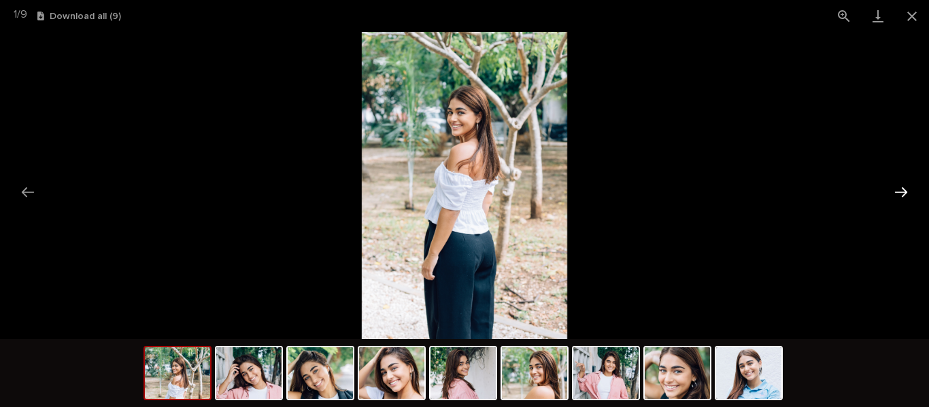
click at [907, 187] on button "Next slide" at bounding box center [900, 192] width 29 height 27
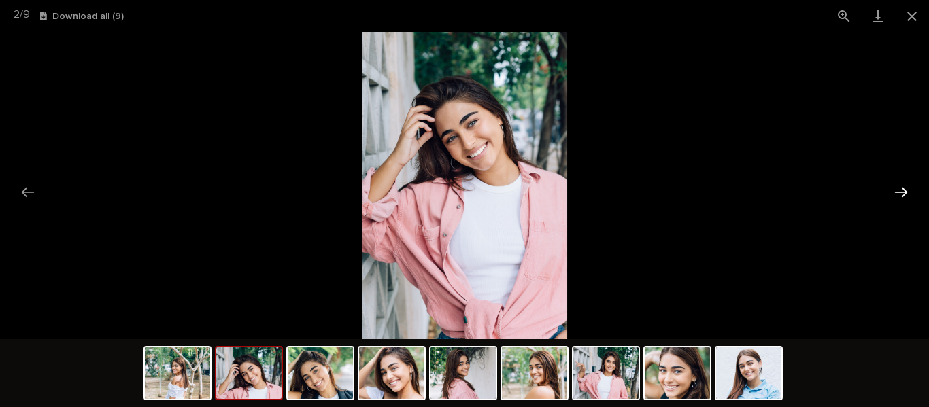
click at [907, 187] on button "Next slide" at bounding box center [900, 192] width 29 height 27
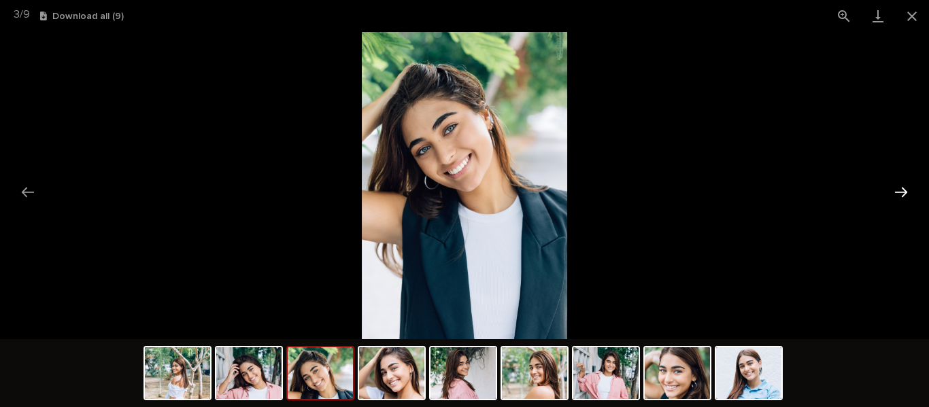
click at [907, 187] on button "Next slide" at bounding box center [900, 192] width 29 height 27
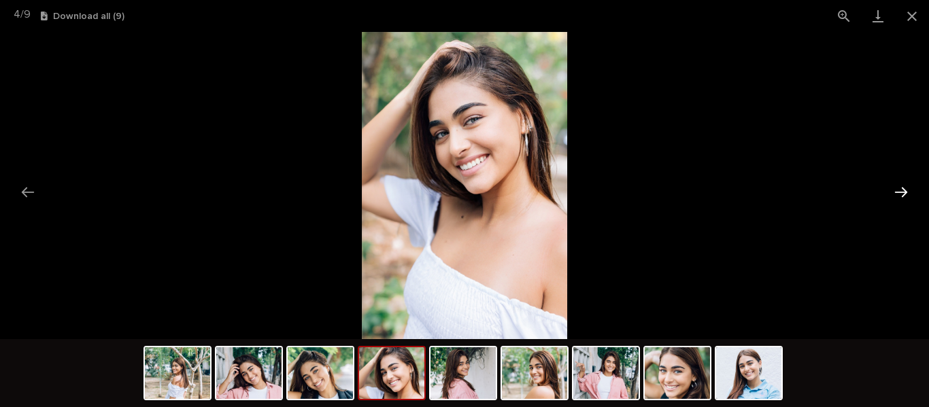
click at [907, 187] on button "Next slide" at bounding box center [900, 192] width 29 height 27
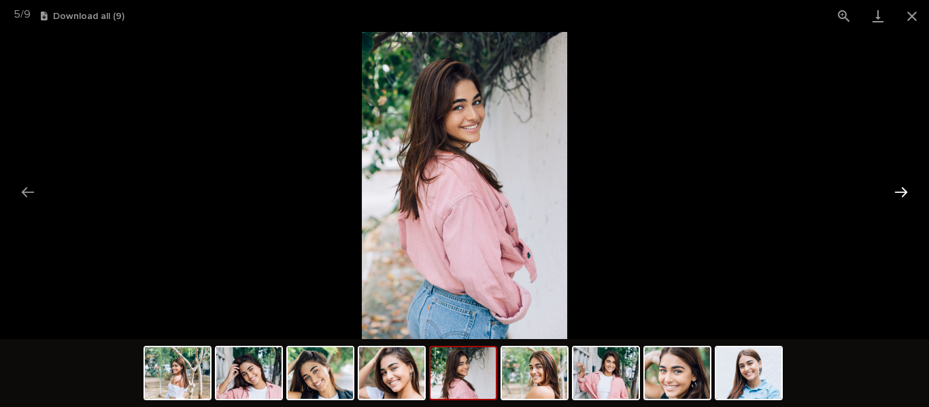
click at [907, 187] on button "Next slide" at bounding box center [900, 192] width 29 height 27
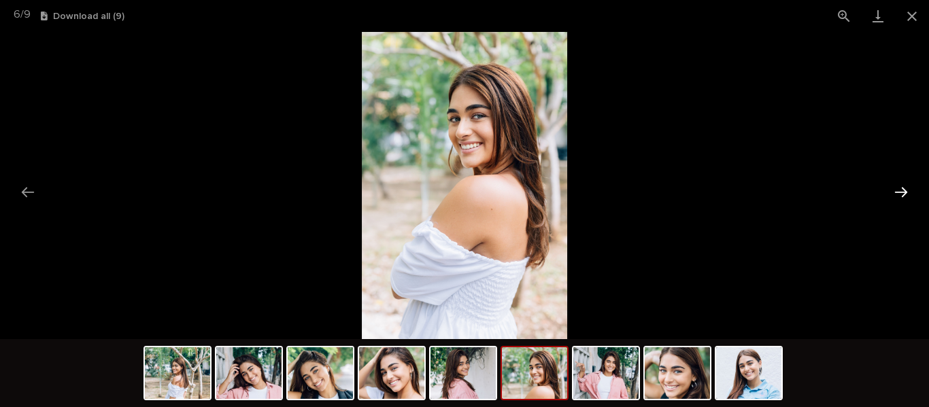
click at [907, 187] on button "Next slide" at bounding box center [900, 192] width 29 height 27
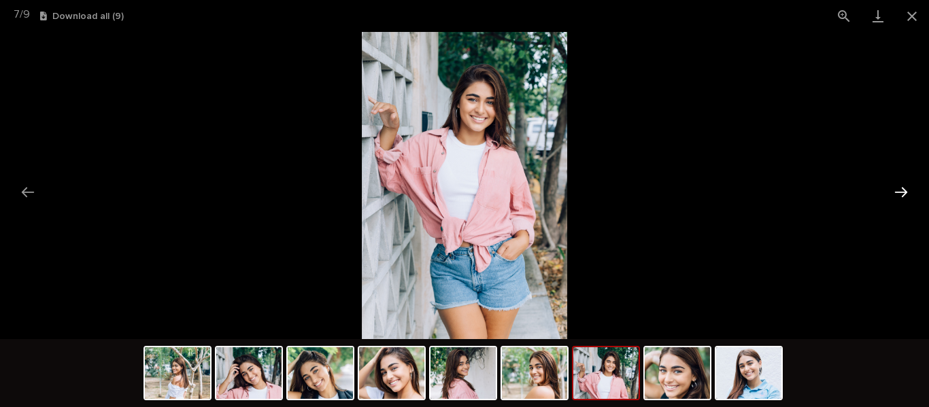
click at [907, 187] on button "Next slide" at bounding box center [900, 192] width 29 height 27
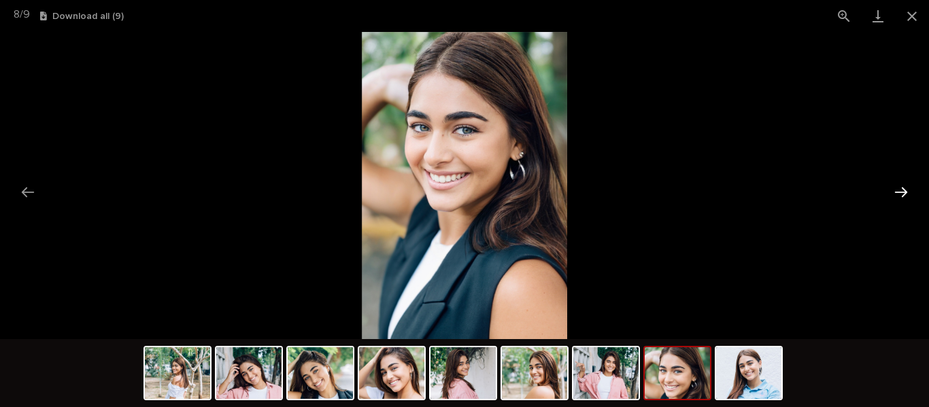
click at [907, 187] on button "Next slide" at bounding box center [900, 192] width 29 height 27
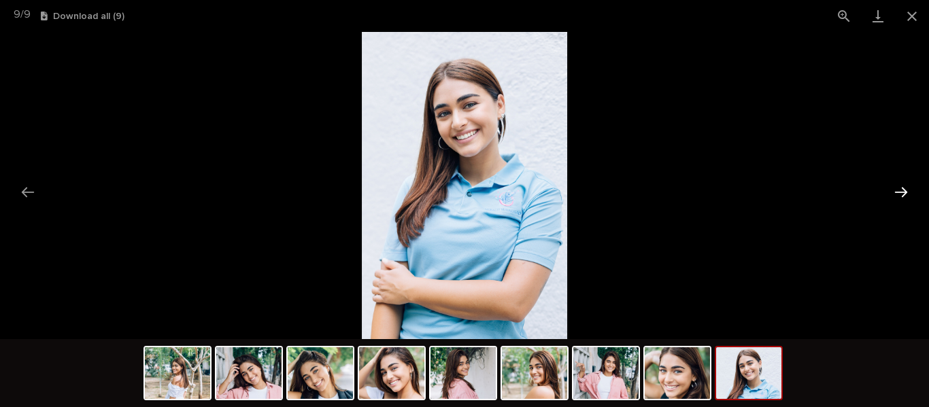
click at [907, 187] on button "Next slide" at bounding box center [900, 192] width 29 height 27
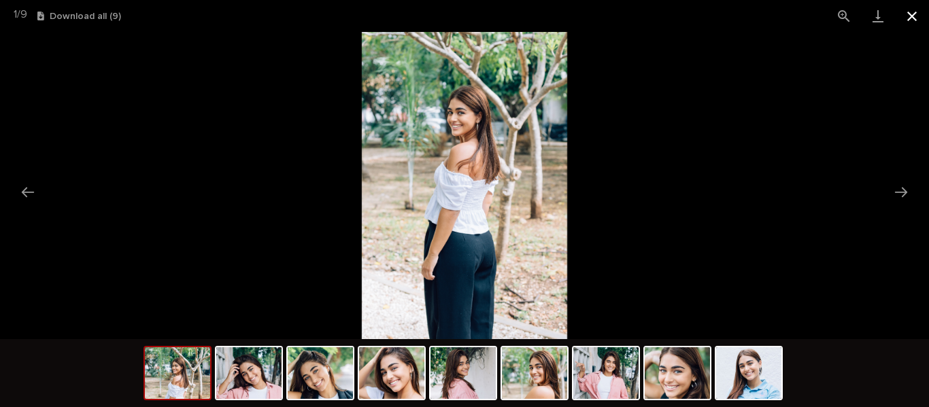
click at [915, 10] on button "Close gallery" at bounding box center [912, 16] width 34 height 32
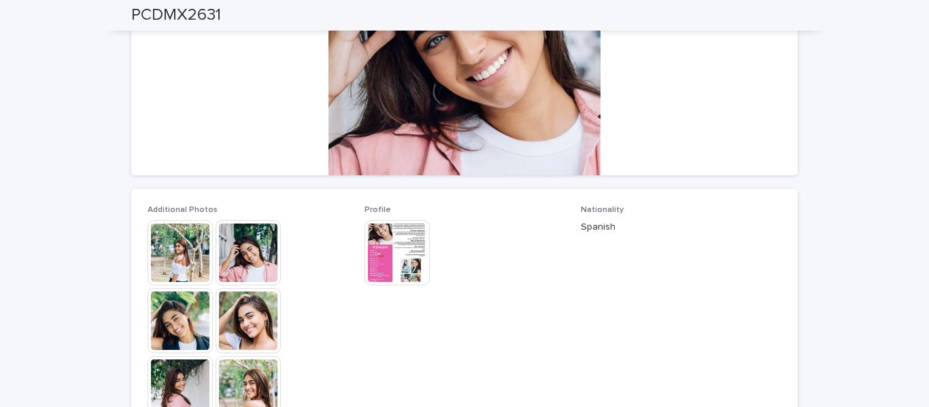
scroll to position [253, 0]
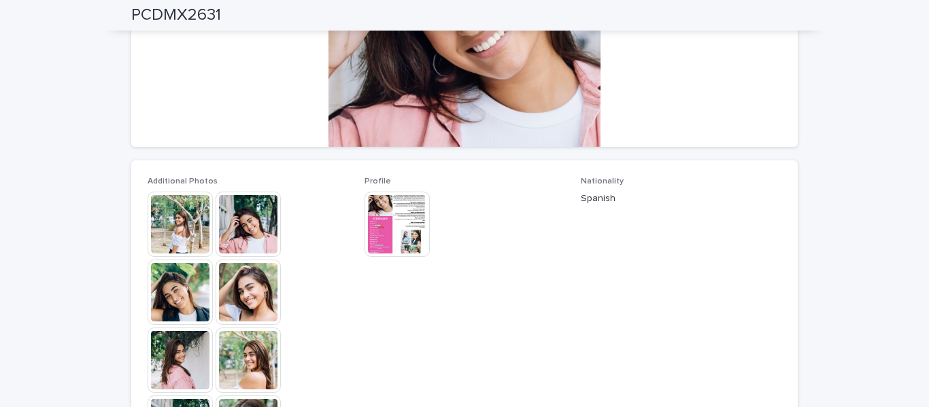
click at [395, 222] on img at bounding box center [396, 224] width 65 height 65
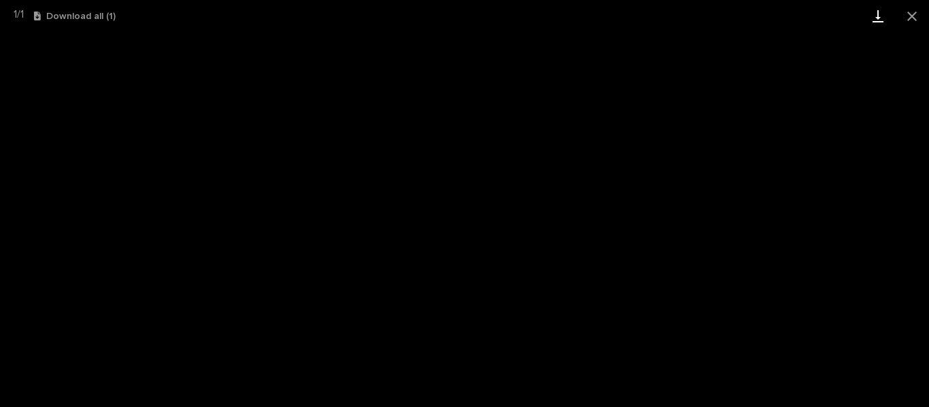
click at [879, 14] on link "Download" at bounding box center [878, 16] width 34 height 32
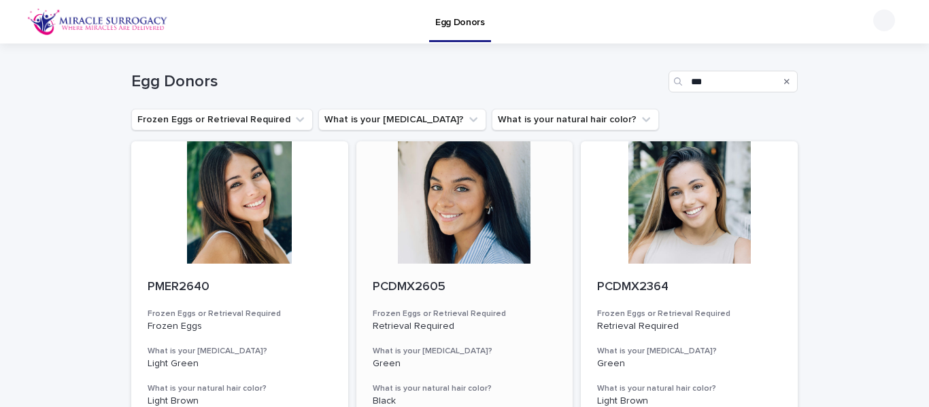
click at [440, 203] on div at bounding box center [464, 202] width 217 height 122
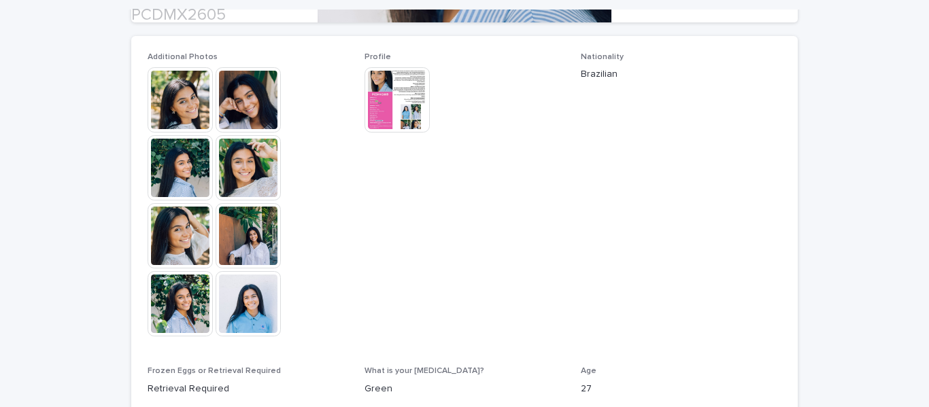
scroll to position [378, 0]
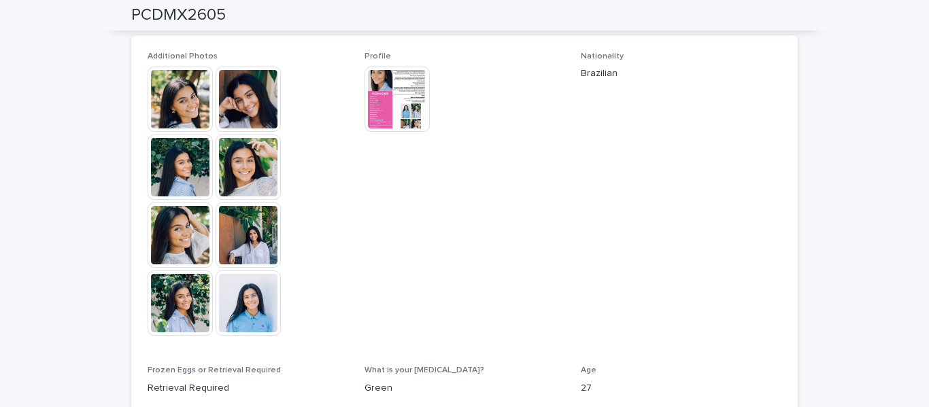
click at [398, 114] on img at bounding box center [396, 99] width 65 height 65
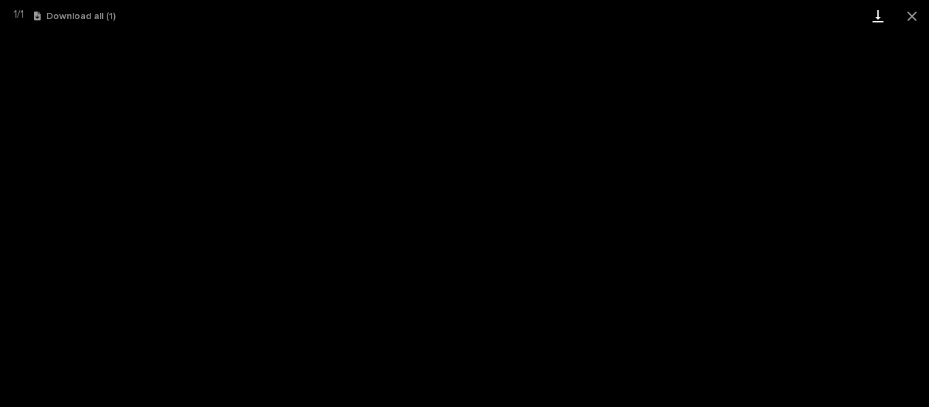
click at [875, 14] on link "Download" at bounding box center [878, 16] width 34 height 32
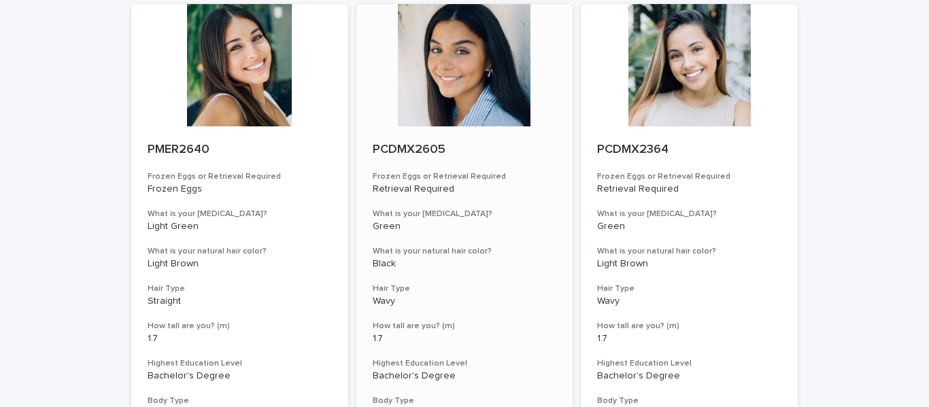
scroll to position [138, 0]
click at [258, 80] on div at bounding box center [239, 64] width 217 height 122
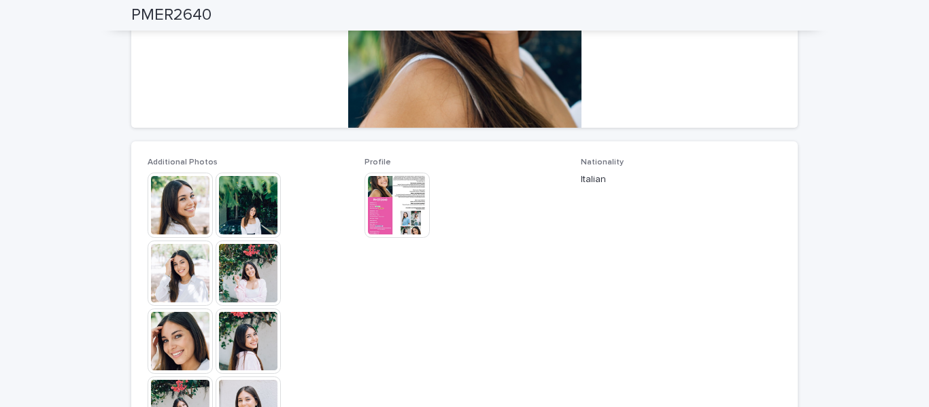
scroll to position [271, 0]
click at [179, 213] on img at bounding box center [180, 205] width 65 height 65
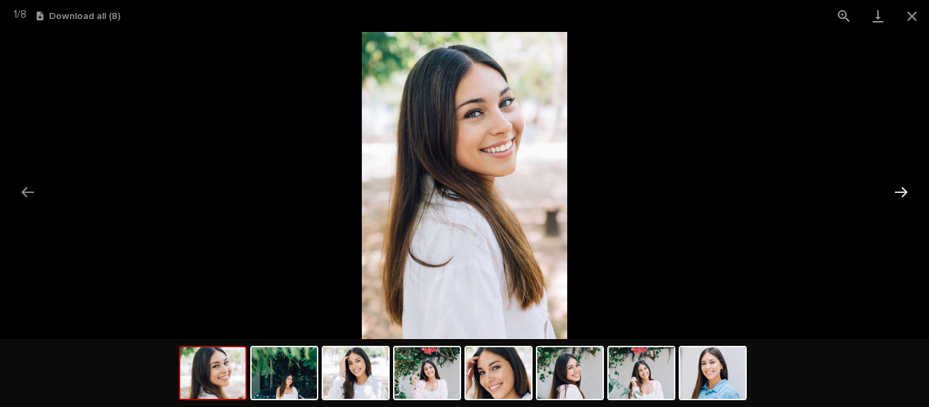
click at [904, 191] on button "Next slide" at bounding box center [900, 192] width 29 height 27
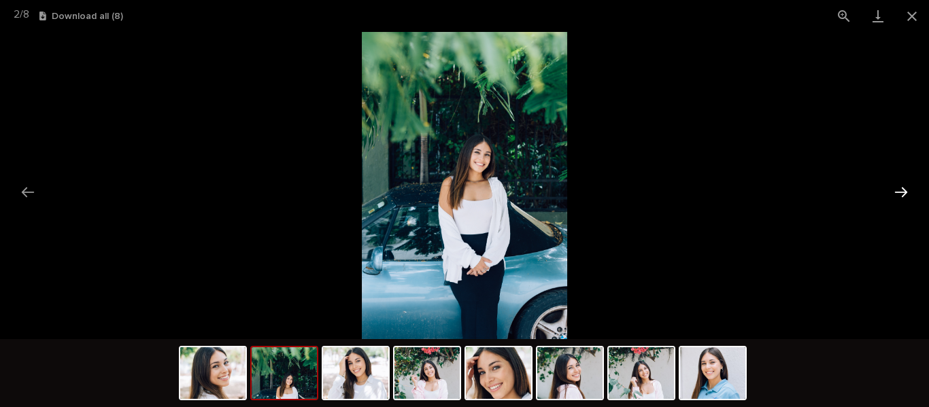
click at [904, 191] on button "Next slide" at bounding box center [900, 192] width 29 height 27
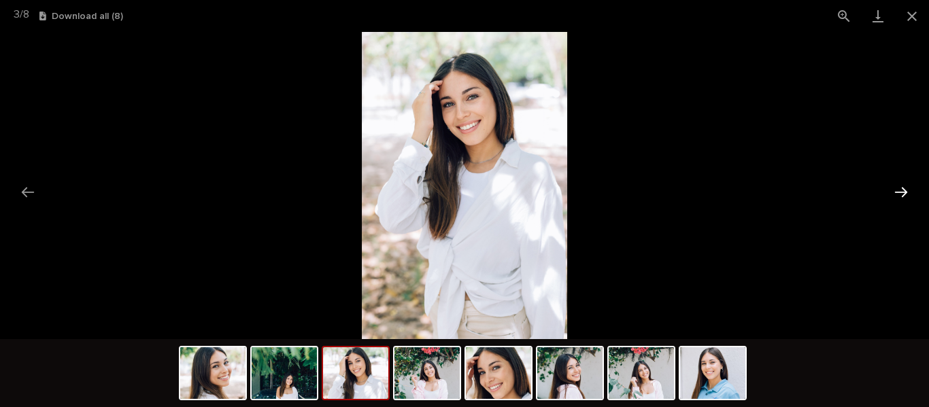
click at [904, 191] on button "Next slide" at bounding box center [900, 192] width 29 height 27
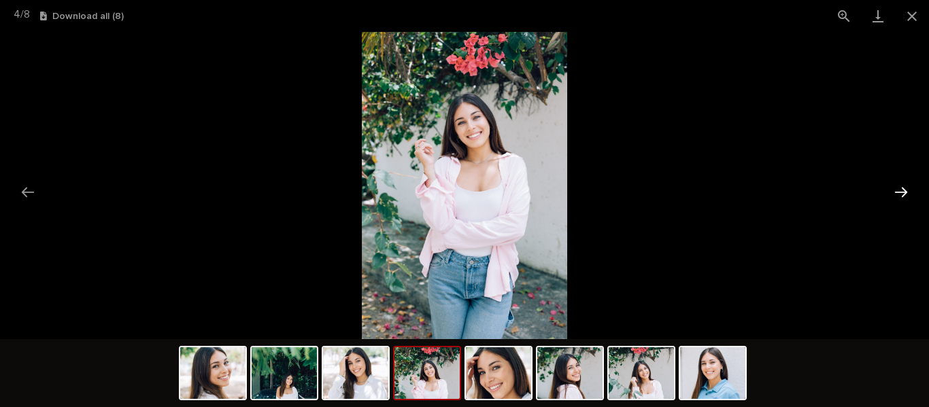
click at [904, 191] on button "Next slide" at bounding box center [900, 192] width 29 height 27
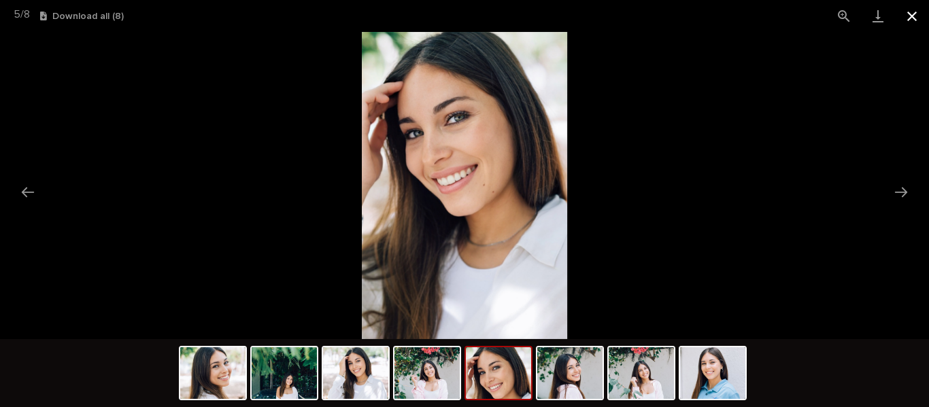
click at [918, 12] on button "Close gallery" at bounding box center [912, 16] width 34 height 32
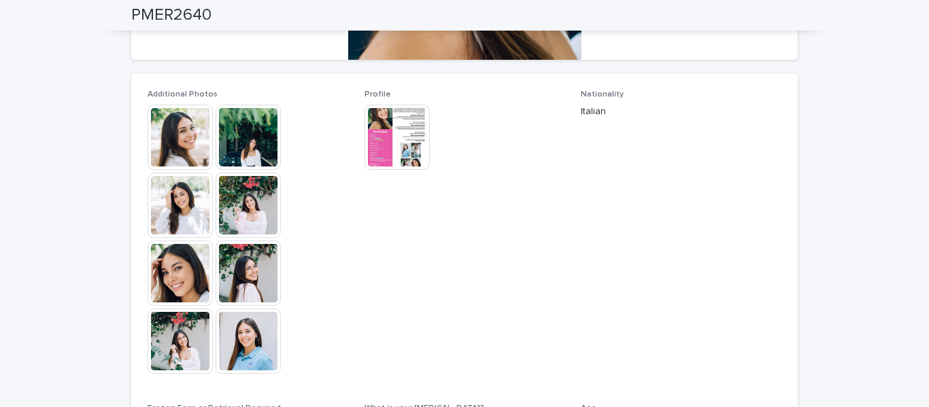
scroll to position [341, 0]
click at [401, 151] on img at bounding box center [396, 136] width 65 height 65
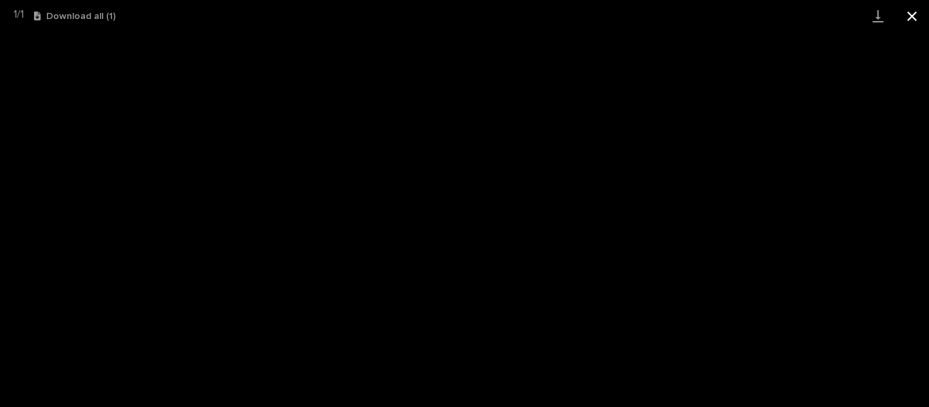
click at [916, 10] on button "Close gallery" at bounding box center [912, 16] width 34 height 32
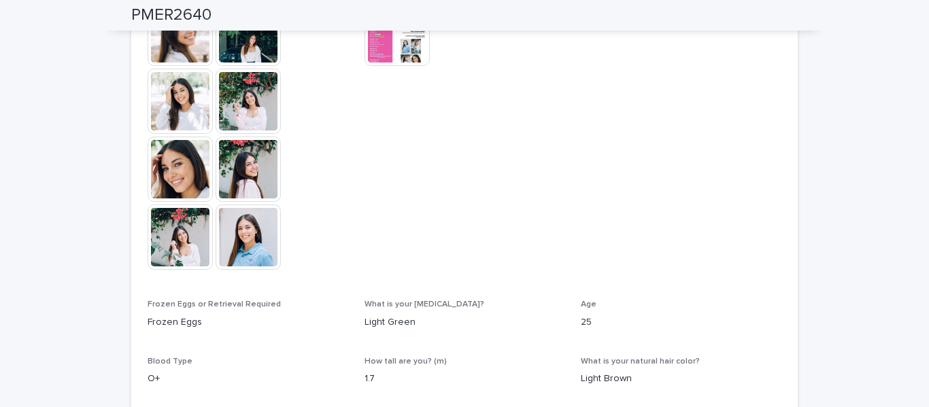
scroll to position [445, 0]
click at [387, 40] on img at bounding box center [396, 32] width 65 height 65
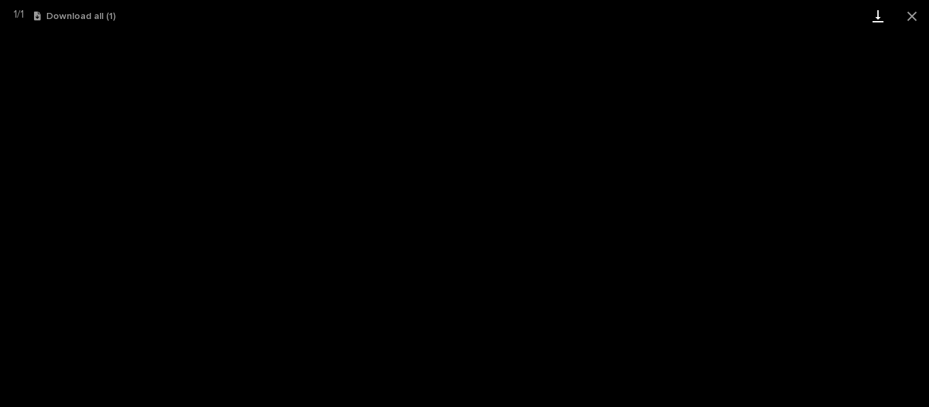
click at [878, 10] on link "Download" at bounding box center [878, 16] width 34 height 32
click at [915, 19] on button "Close gallery" at bounding box center [912, 16] width 34 height 32
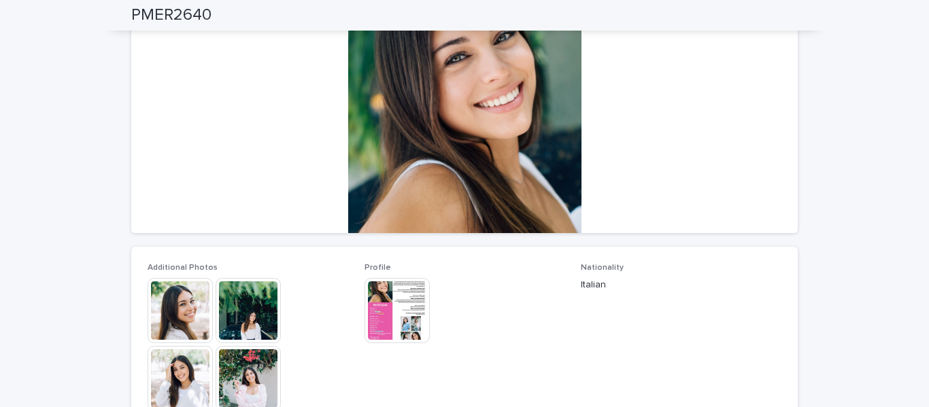
scroll to position [0, 0]
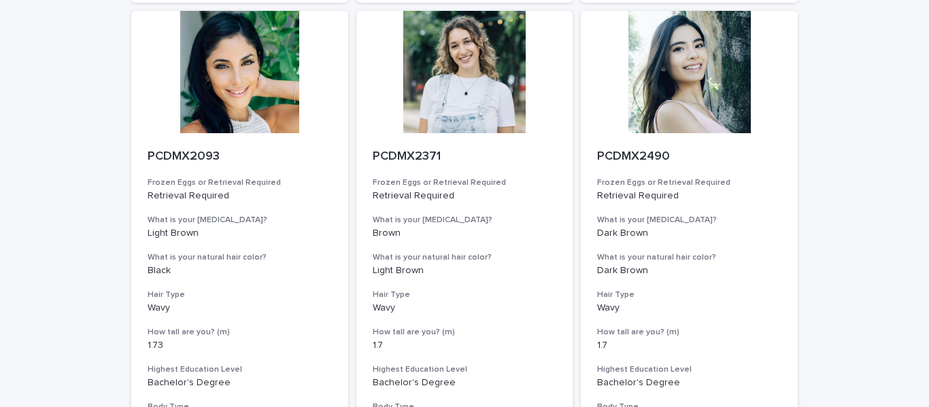
scroll to position [1625, 0]
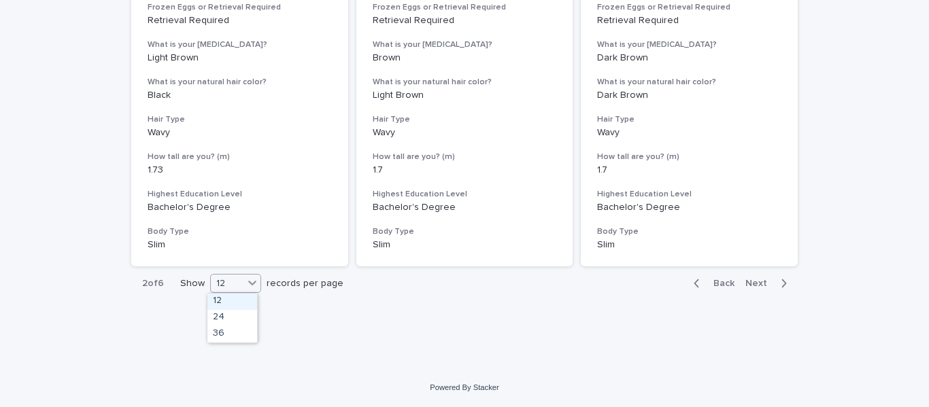
click at [253, 283] on icon at bounding box center [252, 283] width 14 height 14
click at [226, 328] on div "36" at bounding box center [232, 334] width 50 height 16
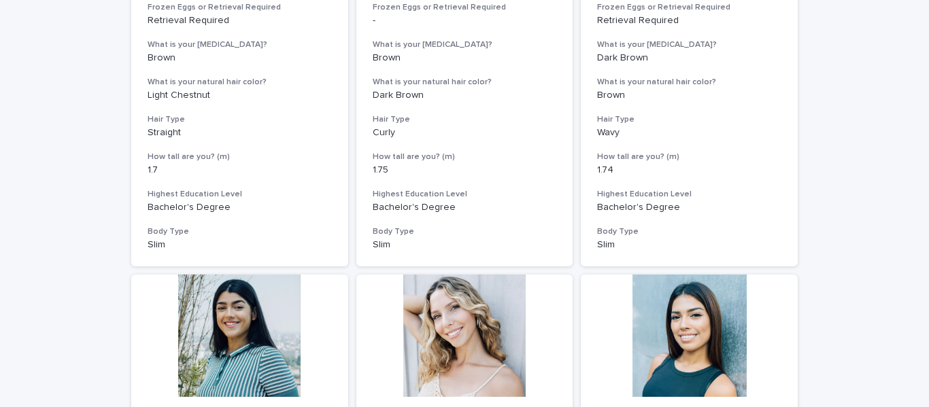
scroll to position [1823, 0]
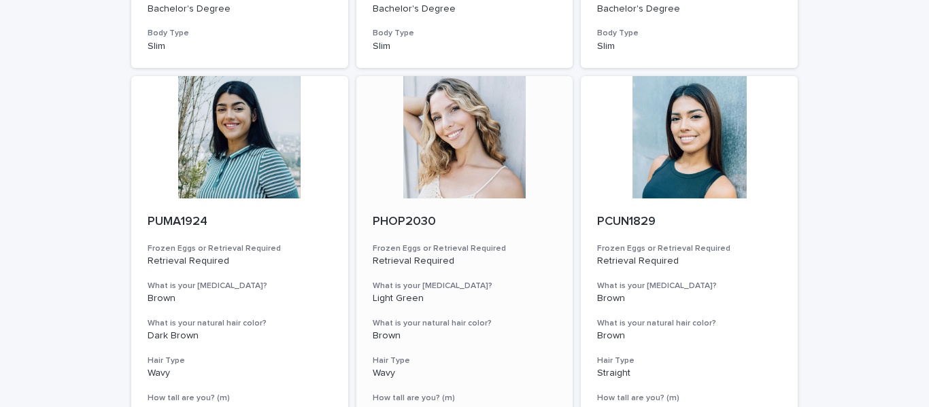
click at [493, 141] on div at bounding box center [464, 137] width 217 height 122
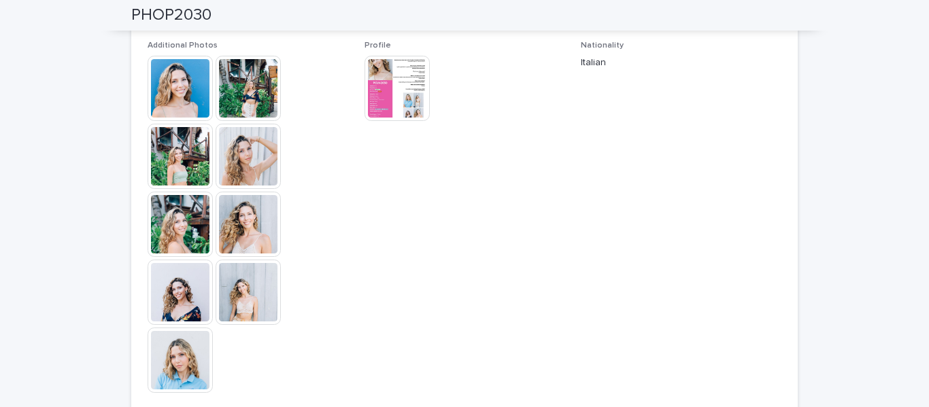
scroll to position [389, 0]
click at [171, 74] on img at bounding box center [180, 87] width 65 height 65
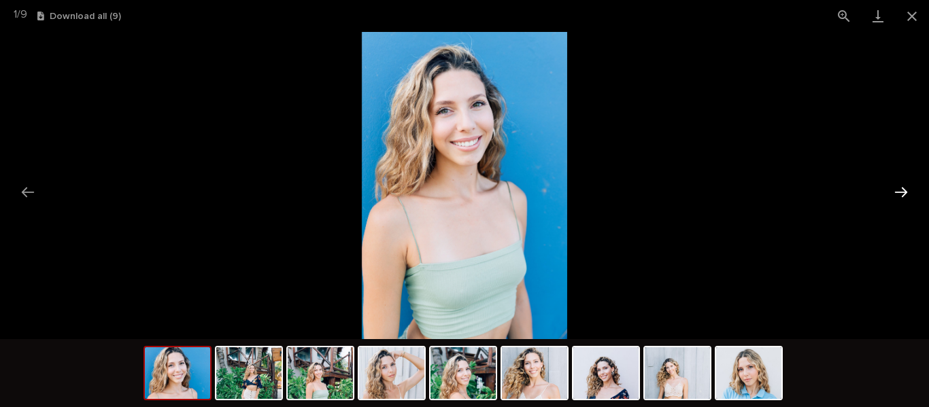
click at [897, 191] on button "Next slide" at bounding box center [900, 192] width 29 height 27
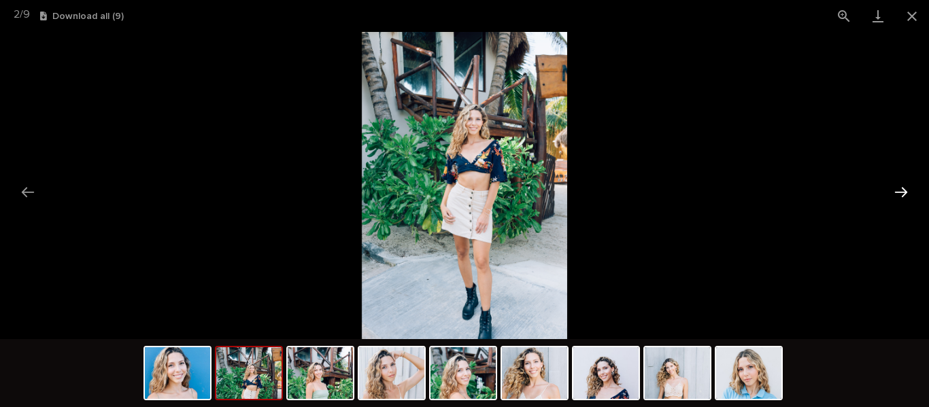
click at [897, 191] on button "Next slide" at bounding box center [900, 192] width 29 height 27
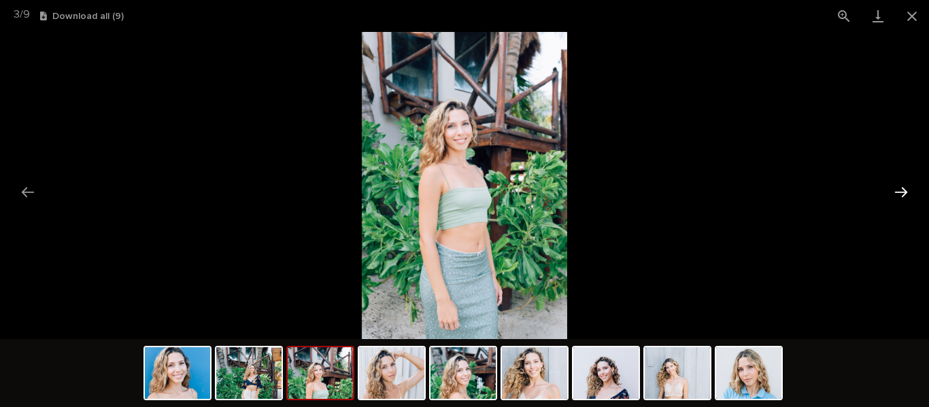
click at [897, 190] on button "Next slide" at bounding box center [900, 192] width 29 height 27
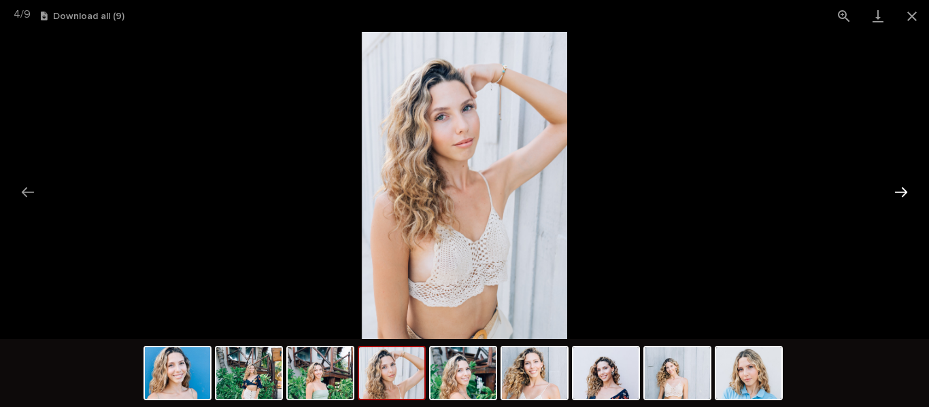
click at [897, 190] on button "Next slide" at bounding box center [900, 192] width 29 height 27
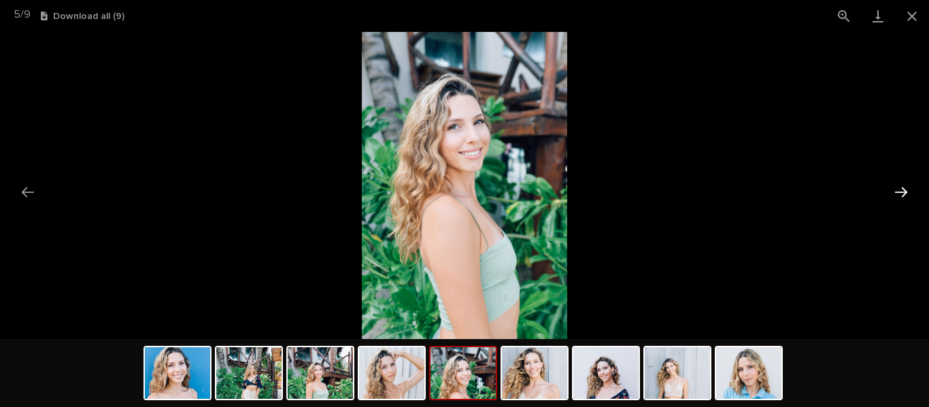
click at [897, 190] on button "Next slide" at bounding box center [900, 192] width 29 height 27
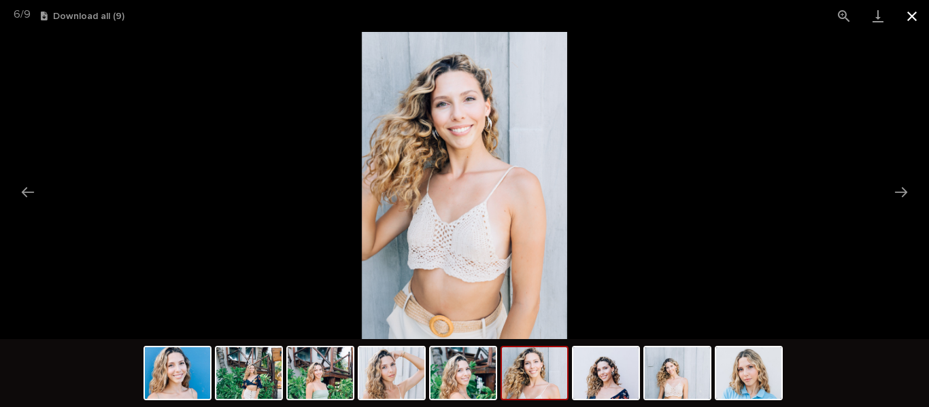
click at [913, 15] on button "Close gallery" at bounding box center [912, 16] width 34 height 32
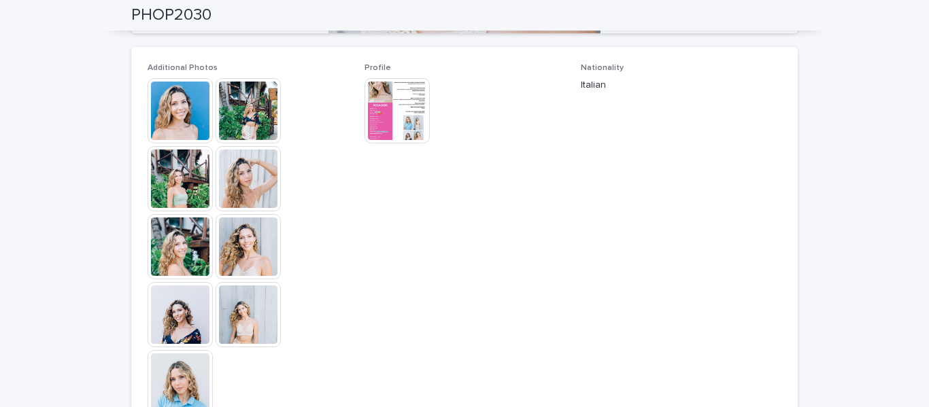
scroll to position [357, 0]
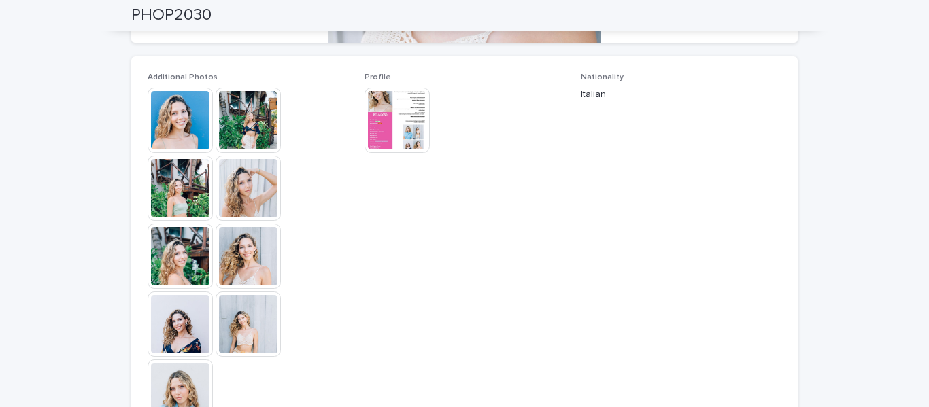
click at [173, 135] on img at bounding box center [180, 120] width 65 height 65
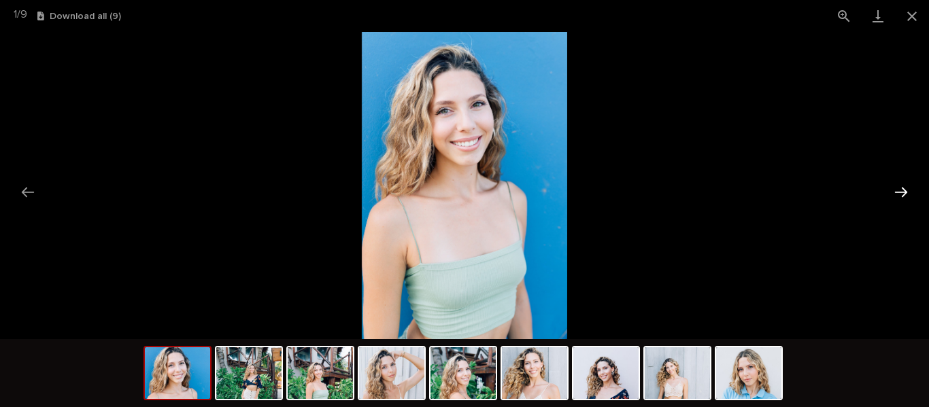
click at [899, 190] on button "Next slide" at bounding box center [900, 192] width 29 height 27
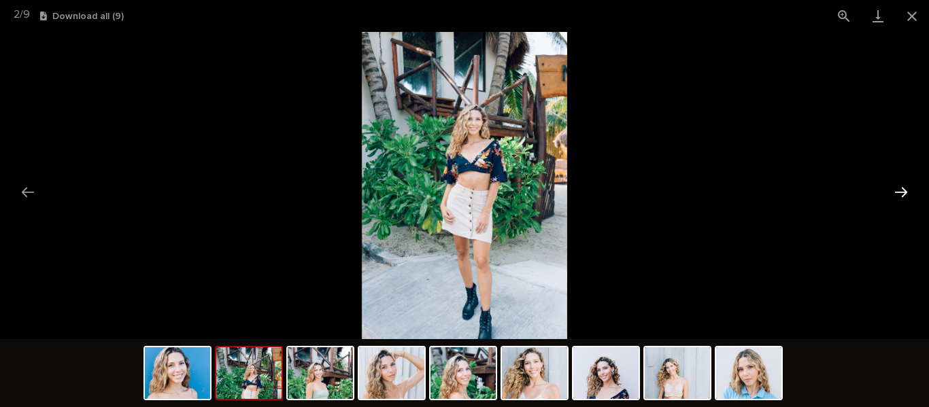
click at [899, 190] on button "Next slide" at bounding box center [900, 192] width 29 height 27
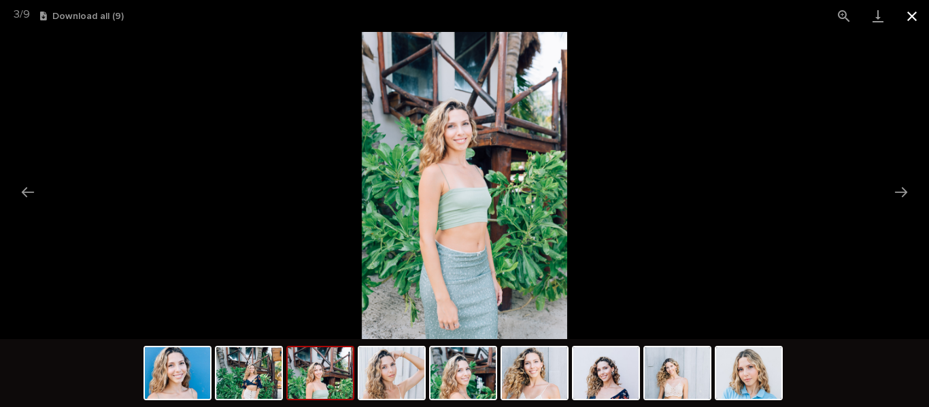
click at [912, 15] on button "Close gallery" at bounding box center [912, 16] width 34 height 32
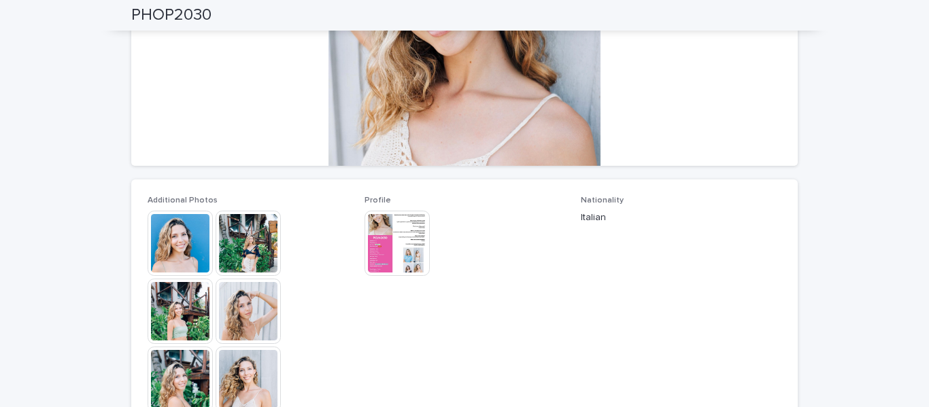
scroll to position [232, 0]
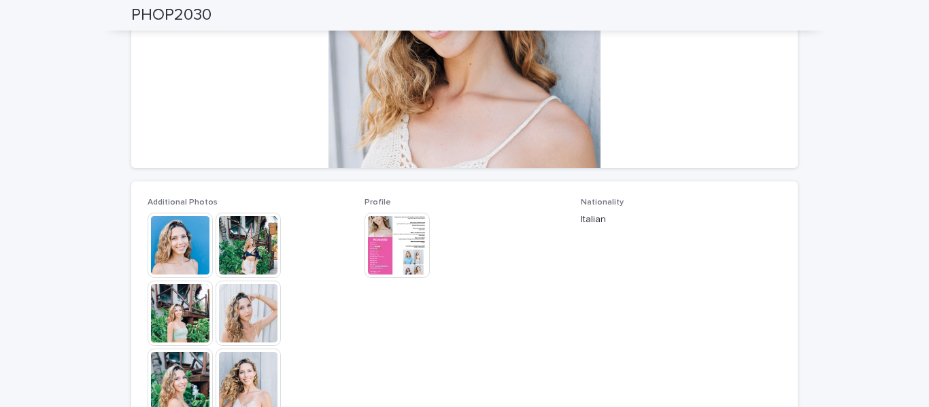
click at [390, 254] on img at bounding box center [396, 245] width 65 height 65
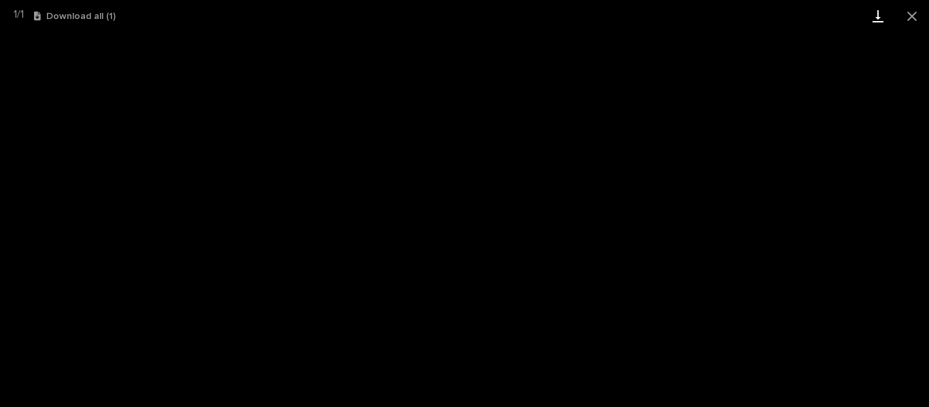
click at [874, 12] on link "Download" at bounding box center [878, 16] width 34 height 32
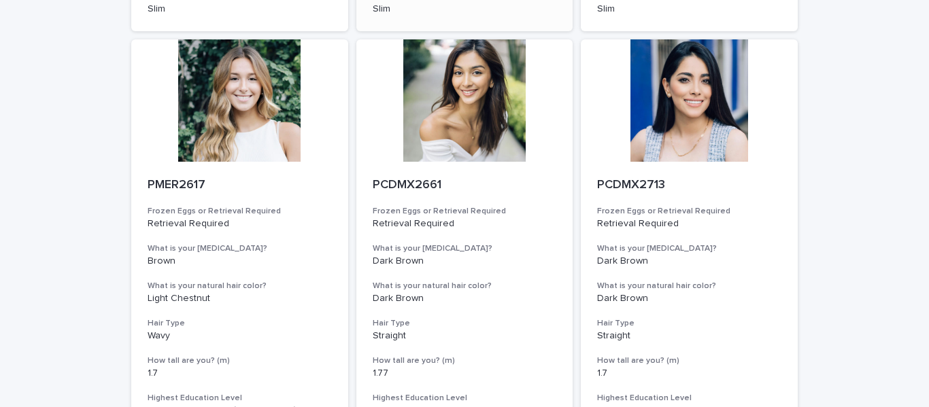
scroll to position [542, 0]
click at [656, 114] on div at bounding box center [689, 100] width 217 height 122
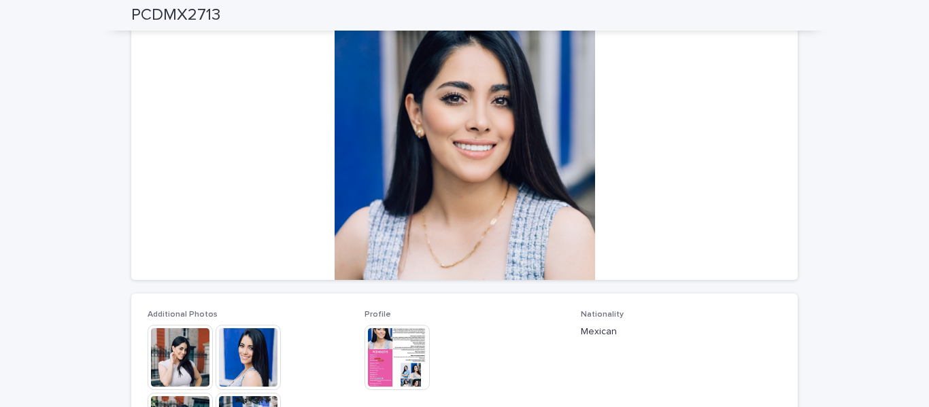
scroll to position [112, 0]
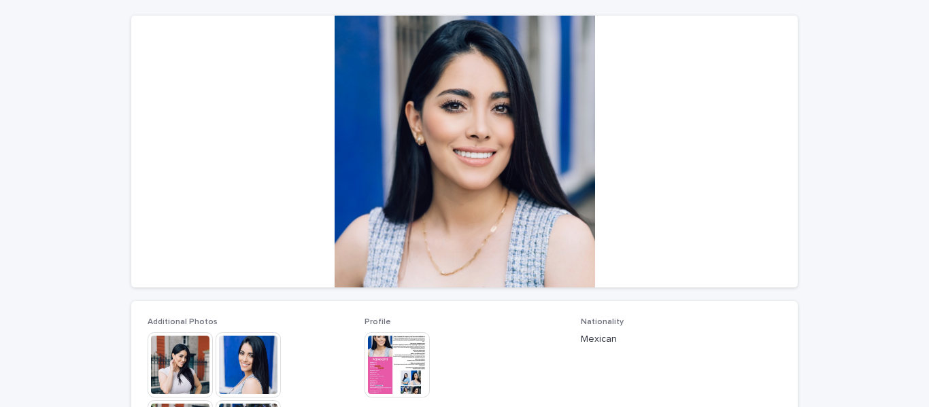
click at [238, 358] on img at bounding box center [247, 364] width 65 height 65
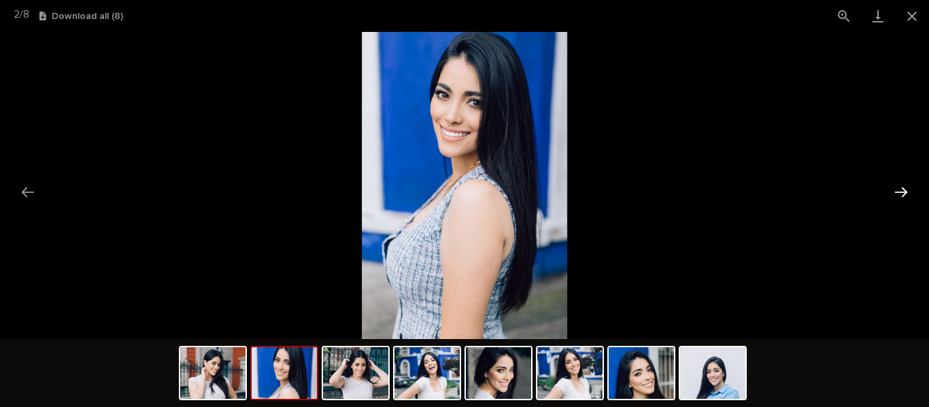
click at [901, 191] on button "Next slide" at bounding box center [900, 192] width 29 height 27
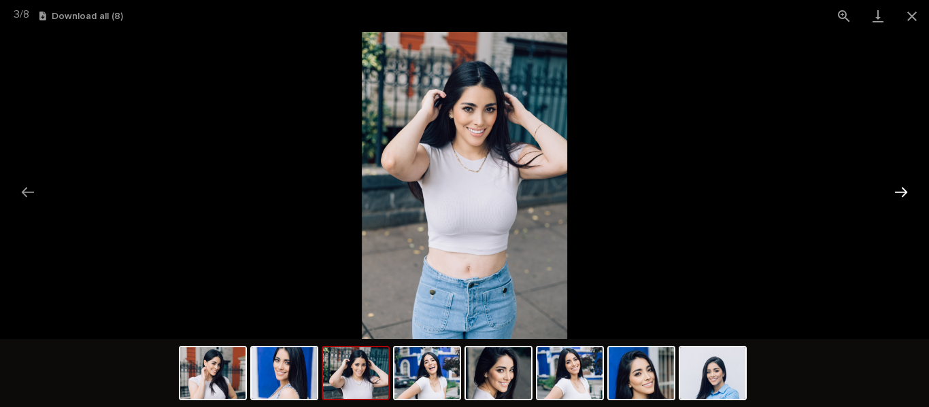
click at [901, 191] on button "Next slide" at bounding box center [900, 192] width 29 height 27
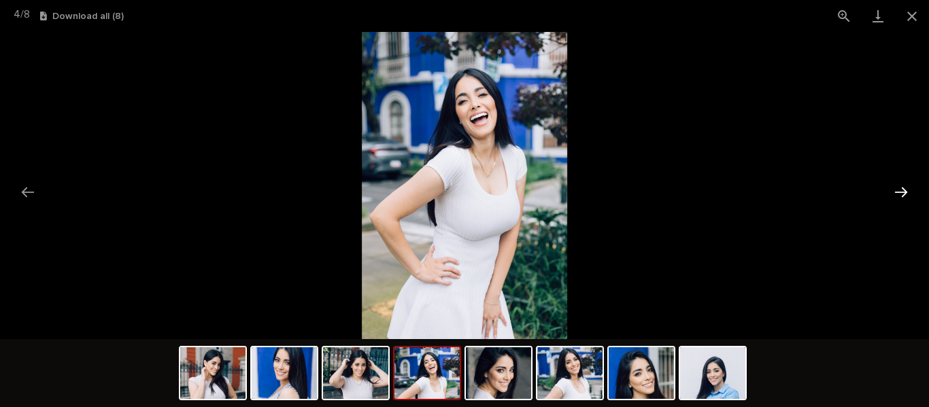
click at [901, 191] on button "Next slide" at bounding box center [900, 192] width 29 height 27
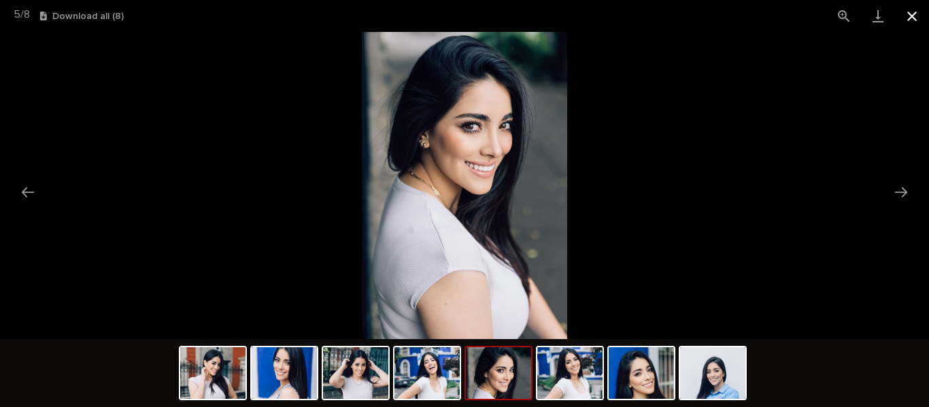
click at [908, 16] on button "Close gallery" at bounding box center [912, 16] width 34 height 32
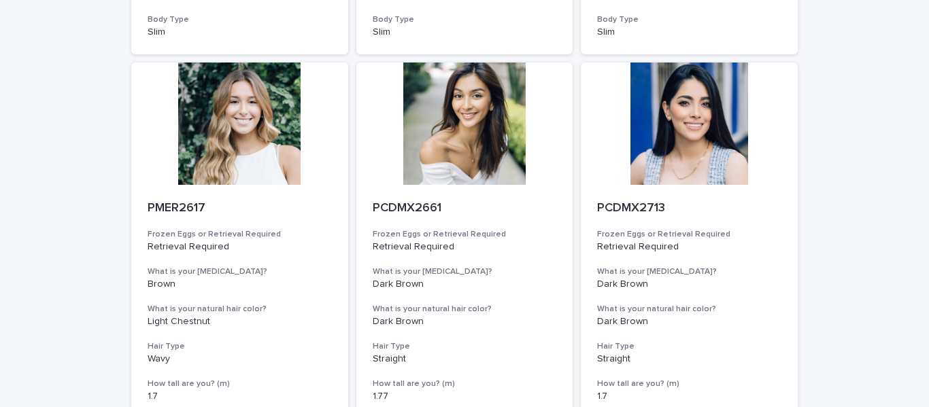
scroll to position [476, 0]
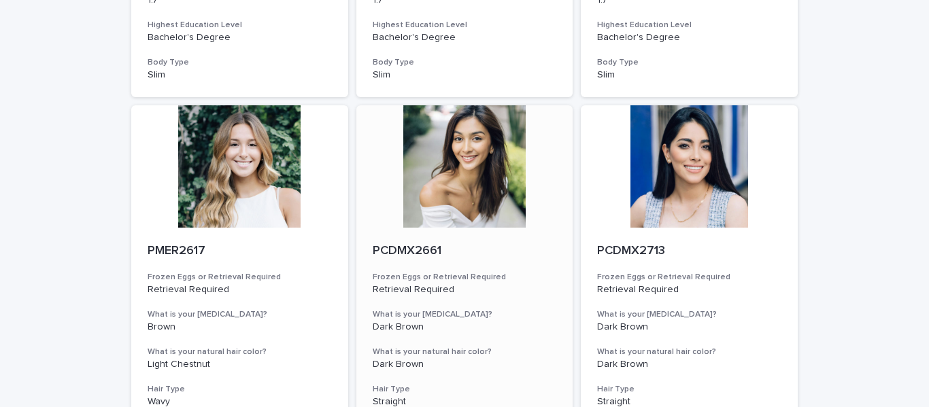
click at [452, 179] on div at bounding box center [464, 166] width 217 height 122
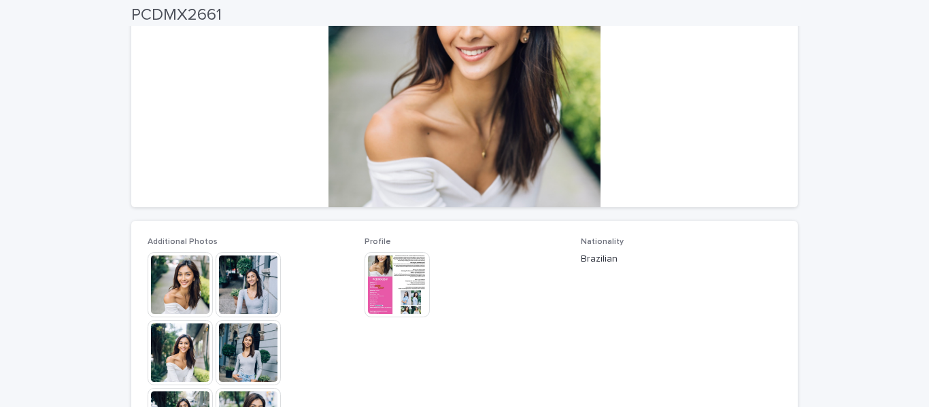
scroll to position [193, 0]
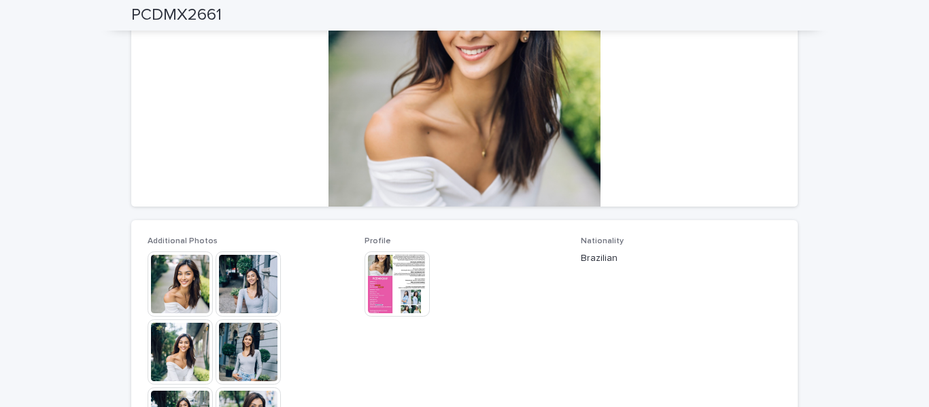
click at [177, 266] on img at bounding box center [180, 284] width 65 height 65
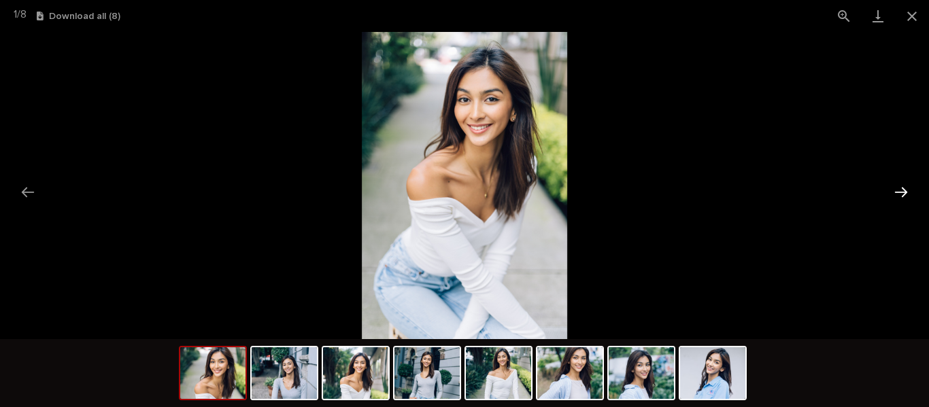
click at [910, 193] on button "Next slide" at bounding box center [900, 192] width 29 height 27
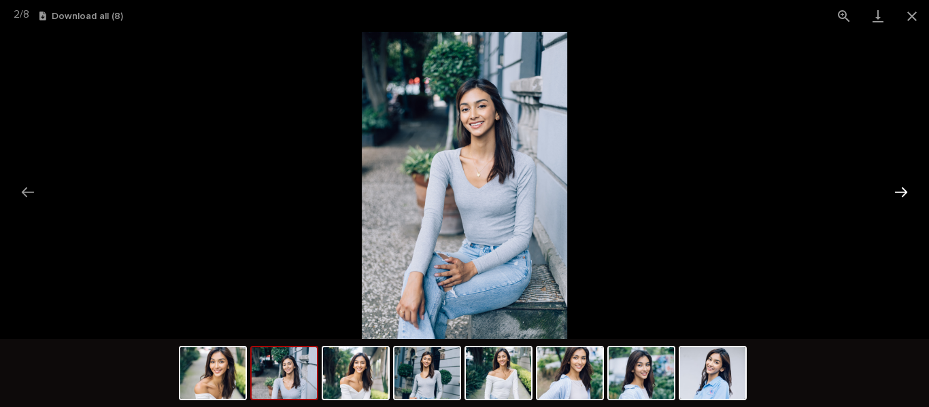
click at [910, 193] on button "Next slide" at bounding box center [900, 192] width 29 height 27
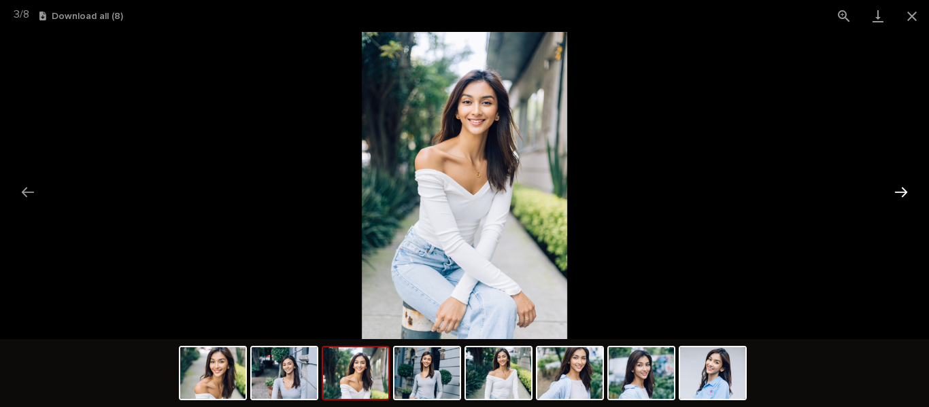
click at [910, 193] on button "Next slide" at bounding box center [900, 192] width 29 height 27
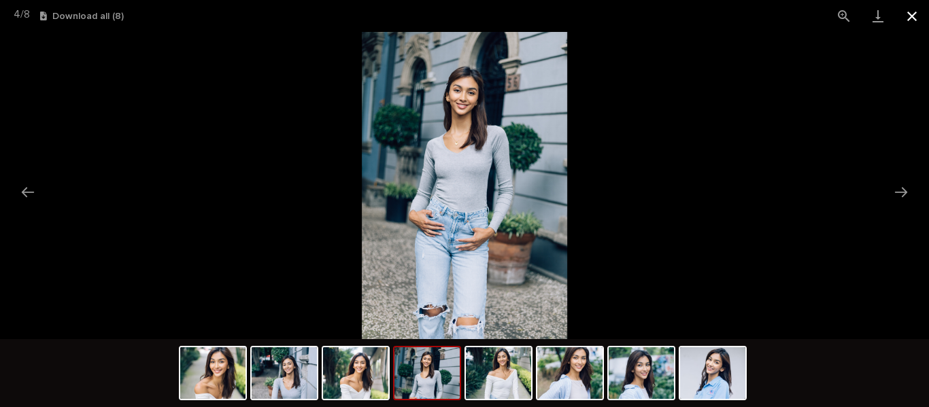
click at [906, 18] on button "Close gallery" at bounding box center [912, 16] width 34 height 32
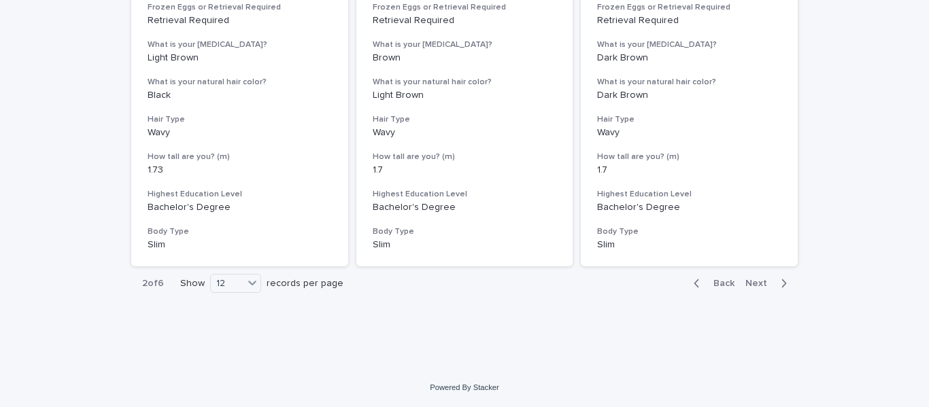
scroll to position [1625, 0]
click at [258, 285] on div "12" at bounding box center [235, 283] width 51 height 19
click at [226, 332] on div "36" at bounding box center [232, 334] width 50 height 16
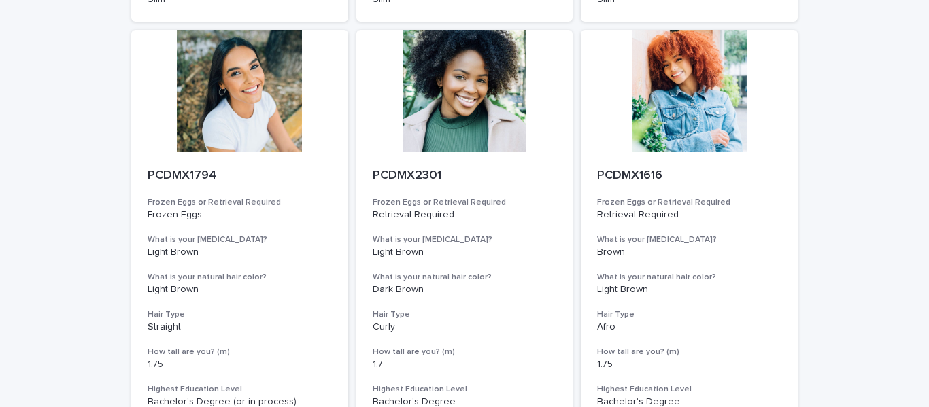
scroll to position [2334, 0]
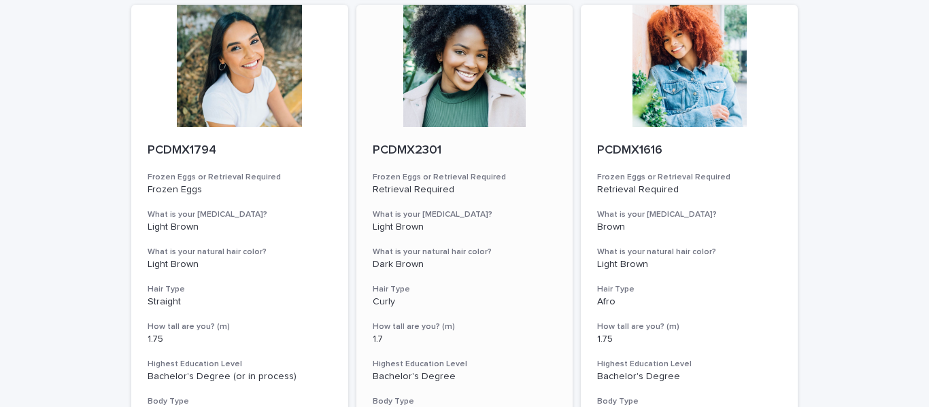
click at [456, 60] on div at bounding box center [464, 66] width 217 height 122
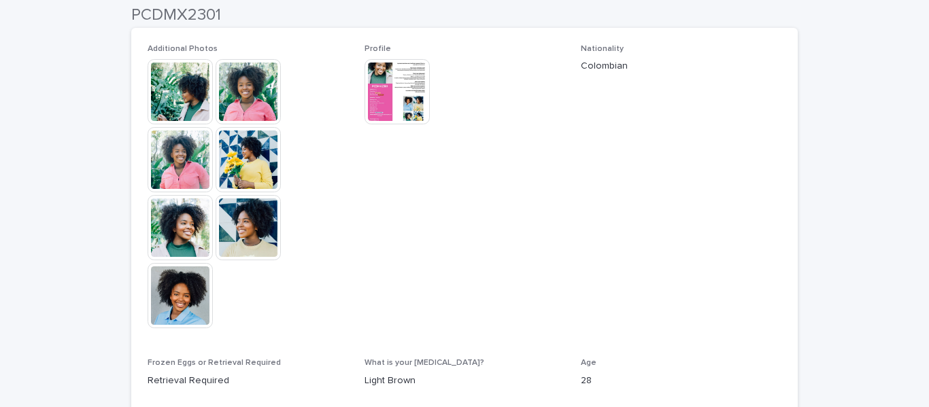
scroll to position [386, 0]
click at [162, 85] on img at bounding box center [180, 90] width 65 height 65
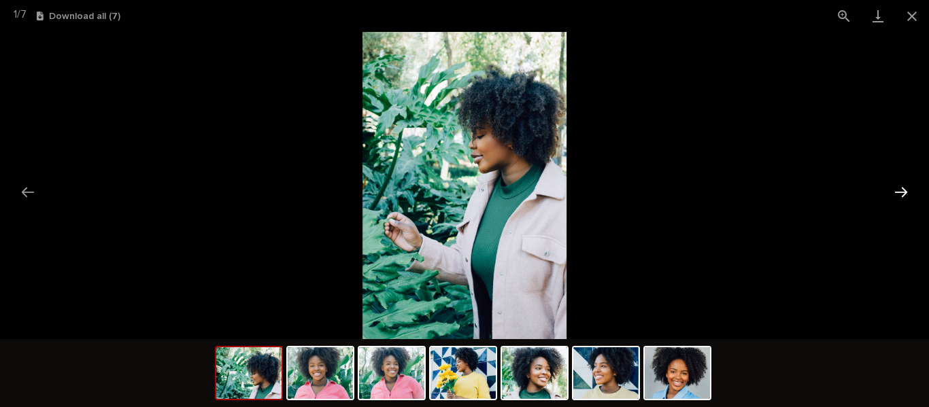
click at [899, 193] on button "Next slide" at bounding box center [900, 192] width 29 height 27
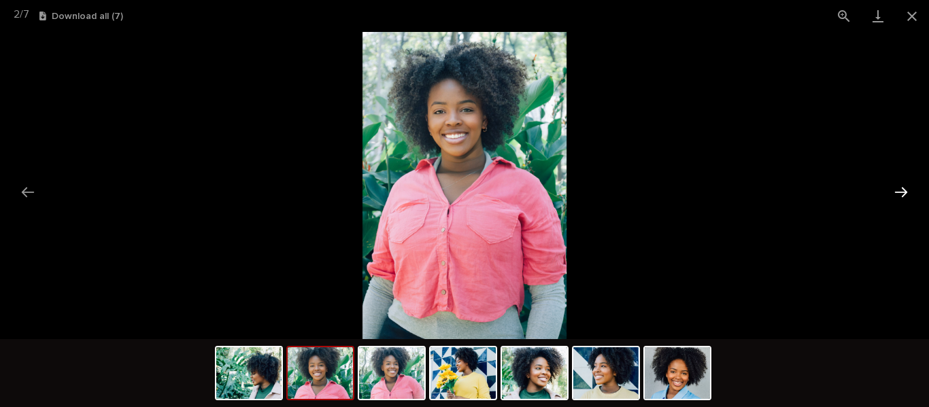
click at [899, 193] on button "Next slide" at bounding box center [900, 192] width 29 height 27
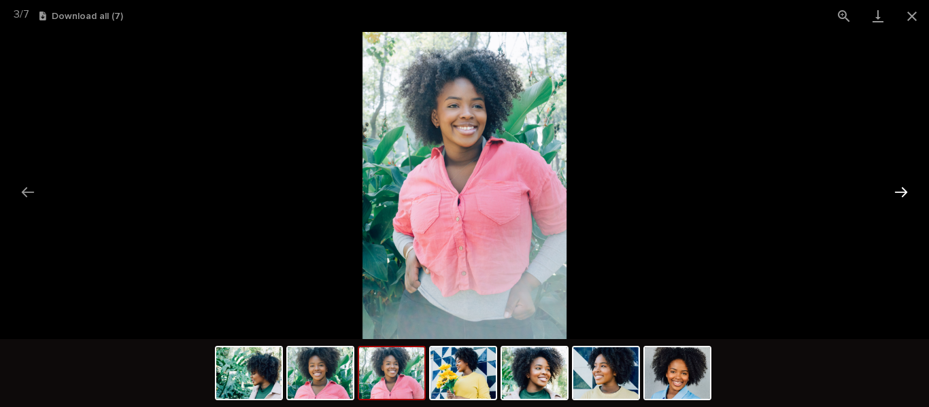
click at [899, 193] on button "Next slide" at bounding box center [900, 192] width 29 height 27
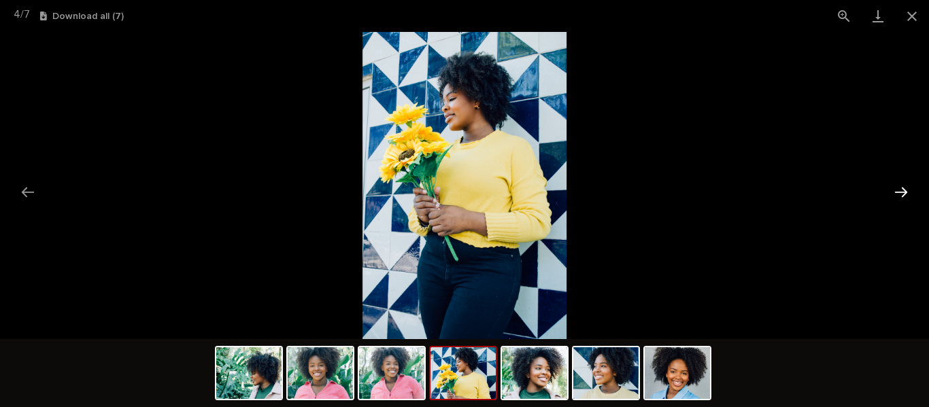
click at [899, 193] on button "Next slide" at bounding box center [900, 192] width 29 height 27
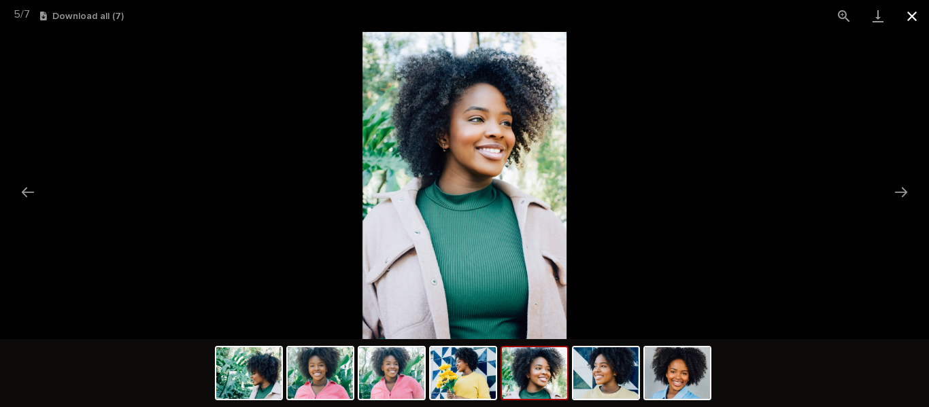
click at [913, 13] on button "Close gallery" at bounding box center [912, 16] width 34 height 32
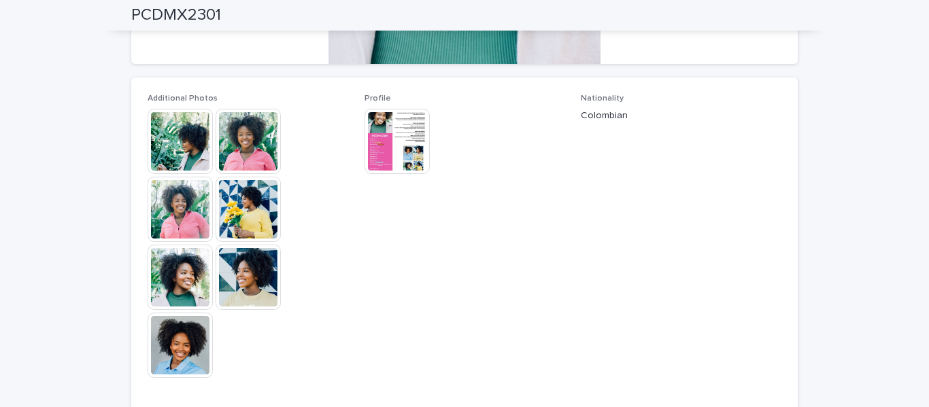
scroll to position [0, 0]
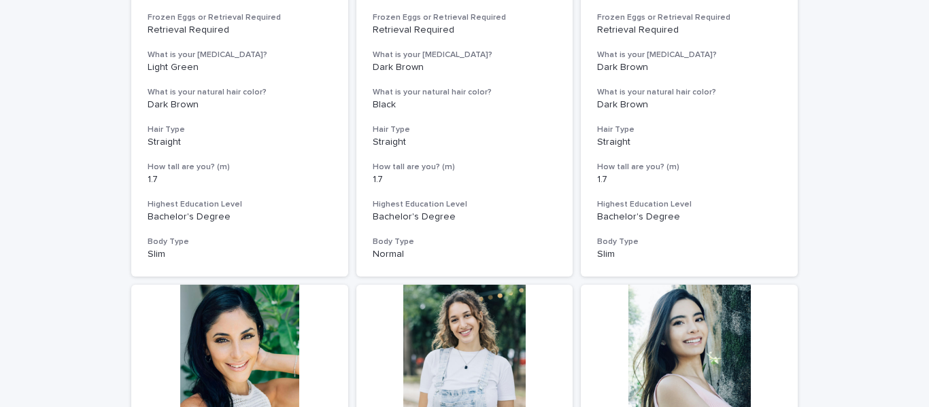
scroll to position [1625, 0]
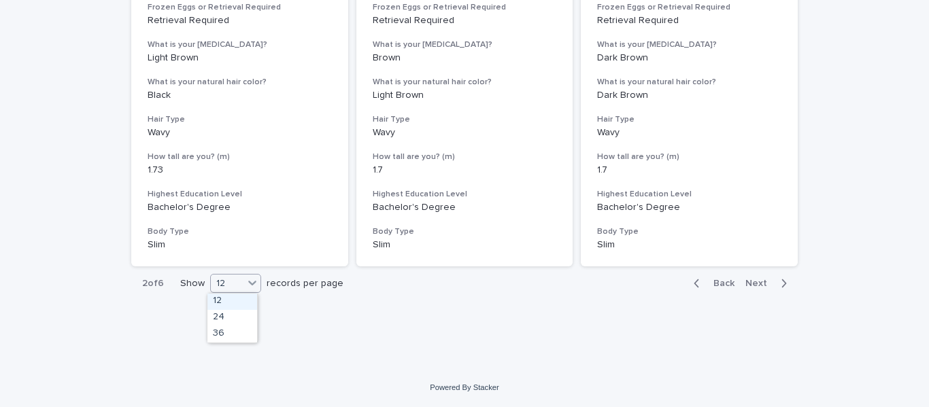
click at [252, 281] on icon at bounding box center [252, 283] width 8 height 5
click at [220, 333] on div "36" at bounding box center [232, 334] width 50 height 16
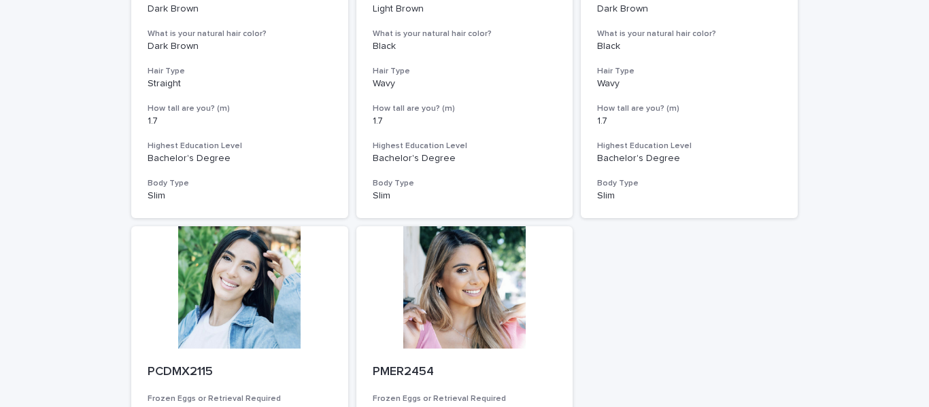
scroll to position [3383, 0]
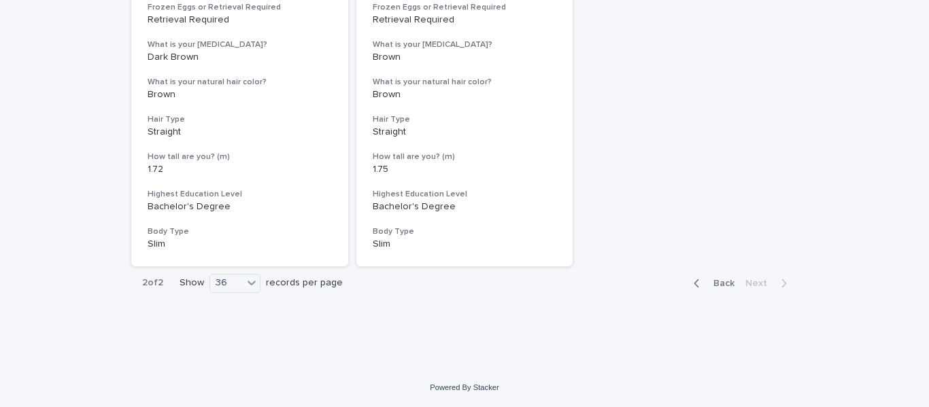
click at [714, 282] on span "Back" at bounding box center [719, 284] width 29 height 10
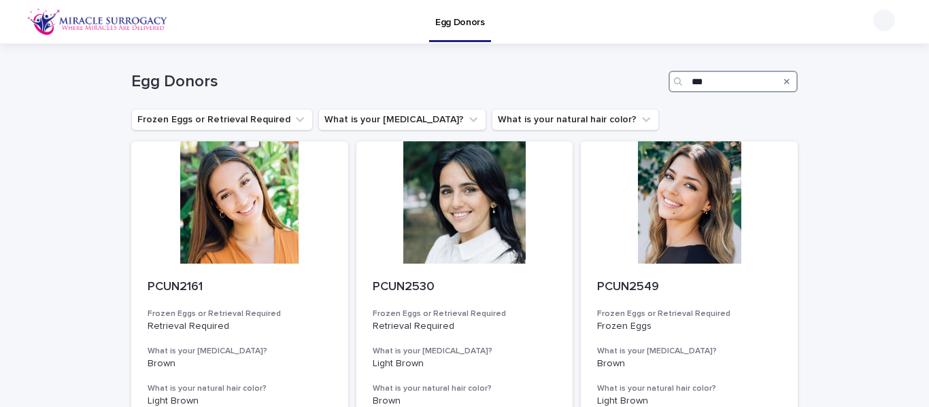
click at [724, 86] on input "***" at bounding box center [732, 82] width 129 height 22
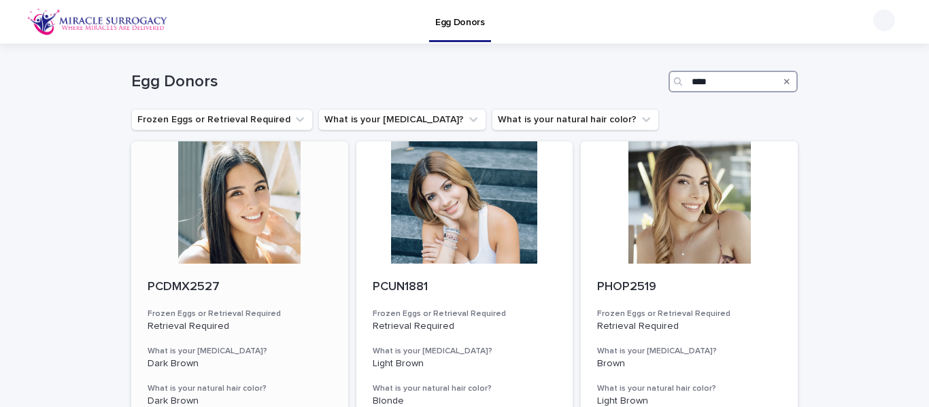
type input "****"
click at [266, 209] on div at bounding box center [239, 202] width 217 height 122
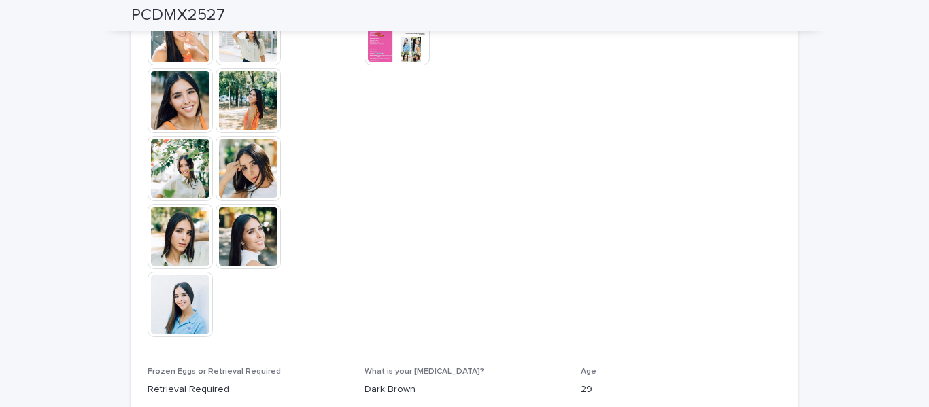
scroll to position [449, 0]
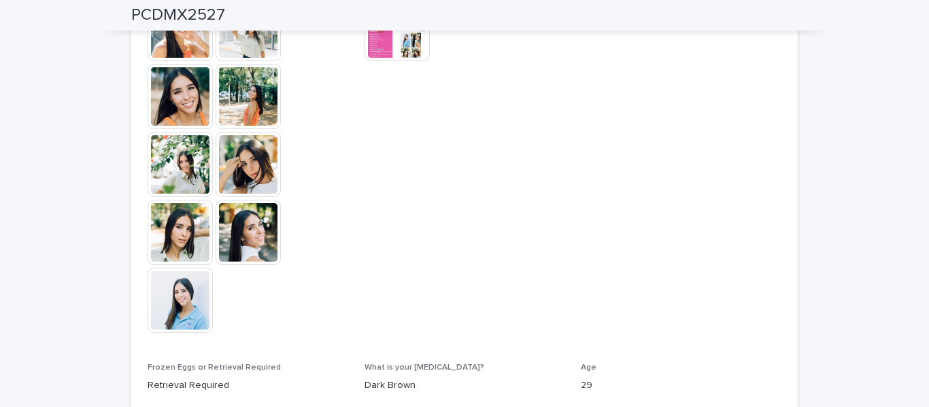
click at [192, 239] on img at bounding box center [180, 232] width 65 height 65
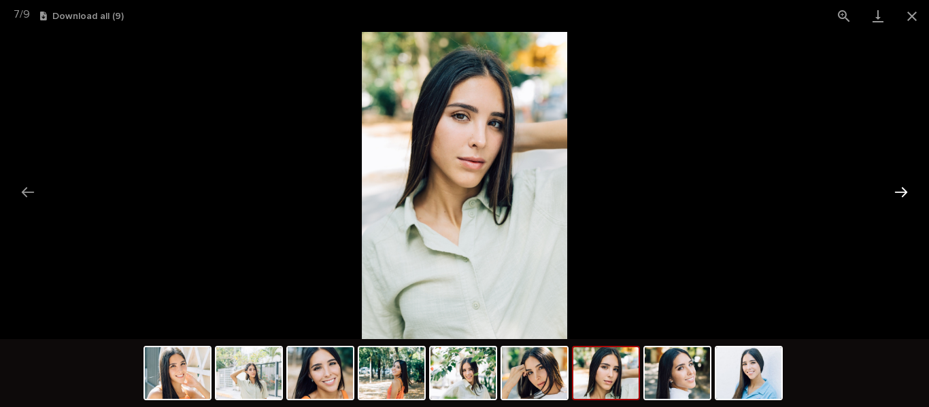
click at [901, 192] on button "Next slide" at bounding box center [900, 192] width 29 height 27
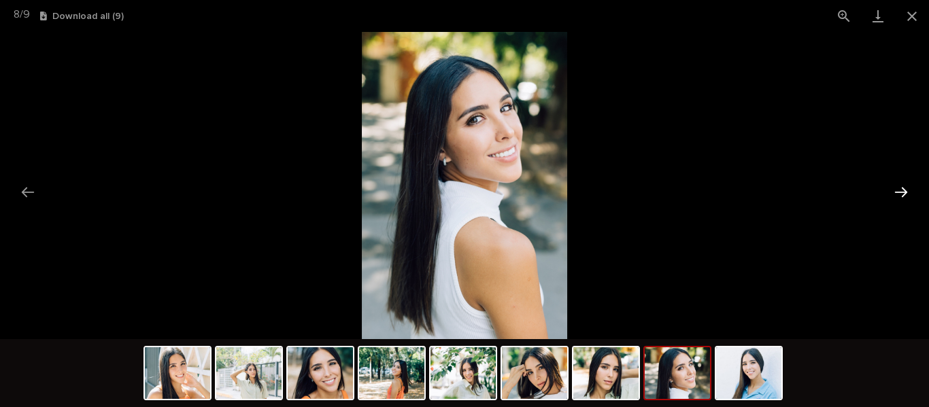
click at [901, 192] on button "Next slide" at bounding box center [900, 192] width 29 height 27
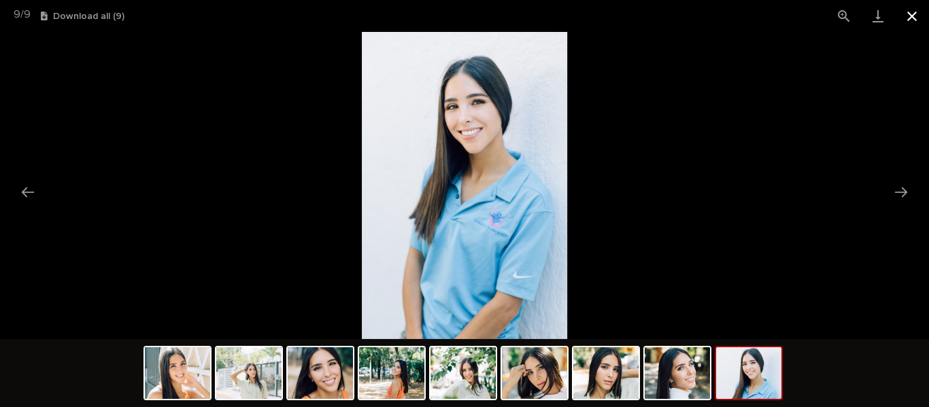
click at [916, 12] on button "Close gallery" at bounding box center [912, 16] width 34 height 32
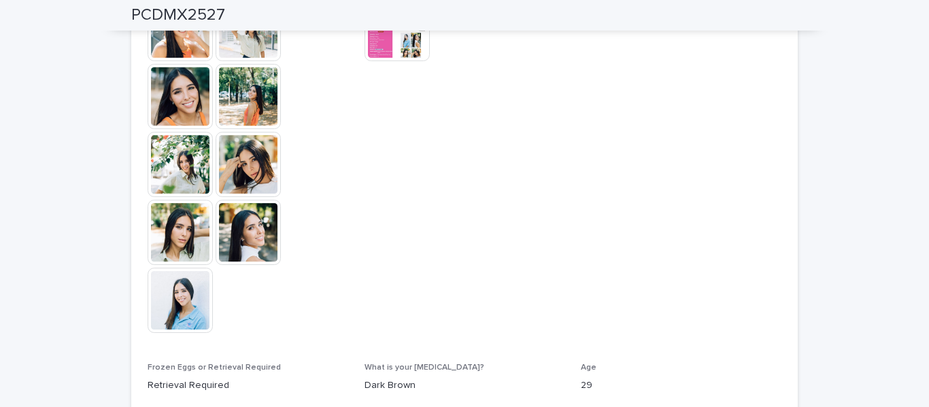
scroll to position [0, 0]
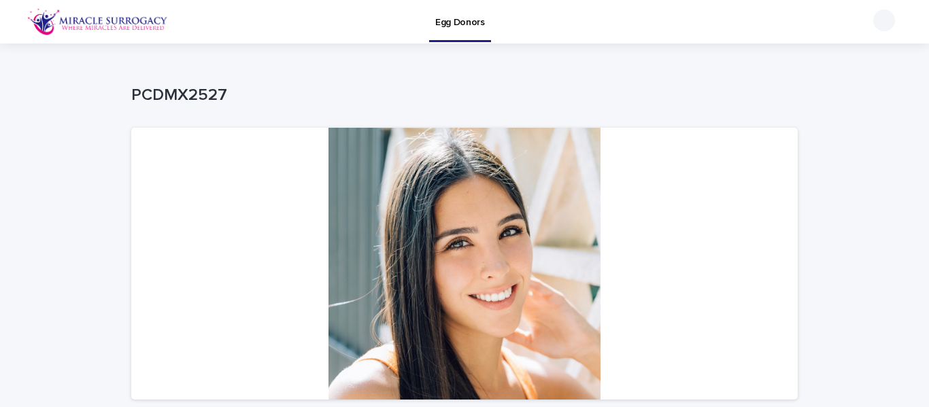
click at [464, 26] on p "Egg Donors" at bounding box center [460, 14] width 50 height 29
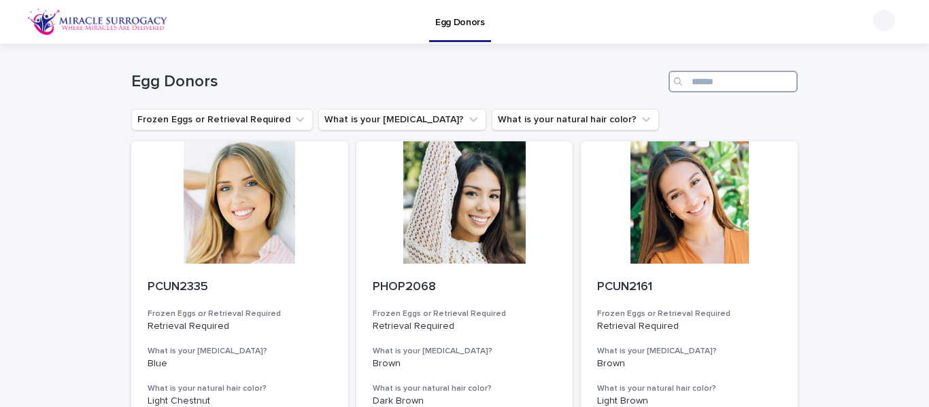
click at [723, 84] on input "Search" at bounding box center [732, 82] width 129 height 22
type input "****"
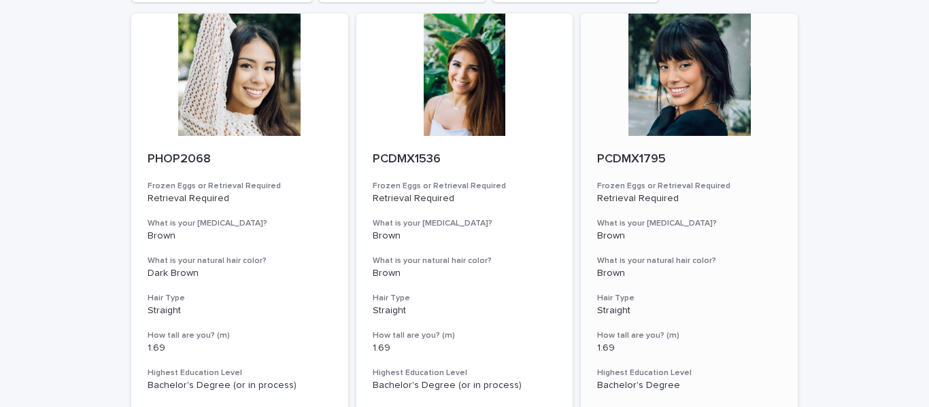
scroll to position [128, 0]
click at [691, 84] on div at bounding box center [689, 74] width 217 height 122
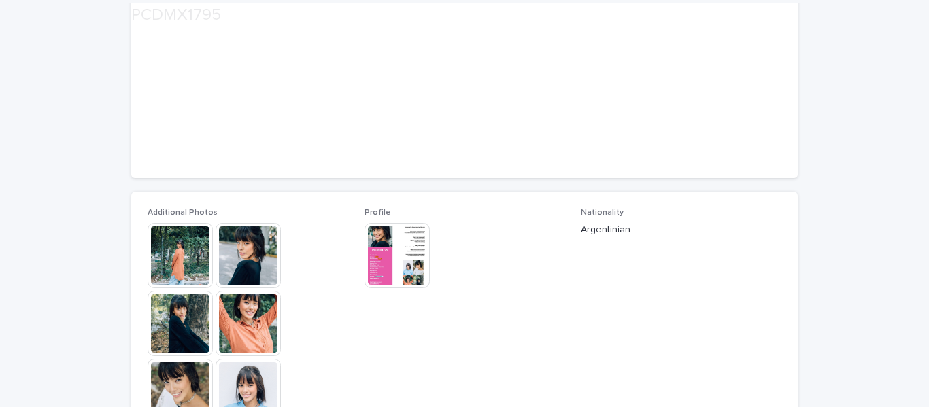
scroll to position [224, 0]
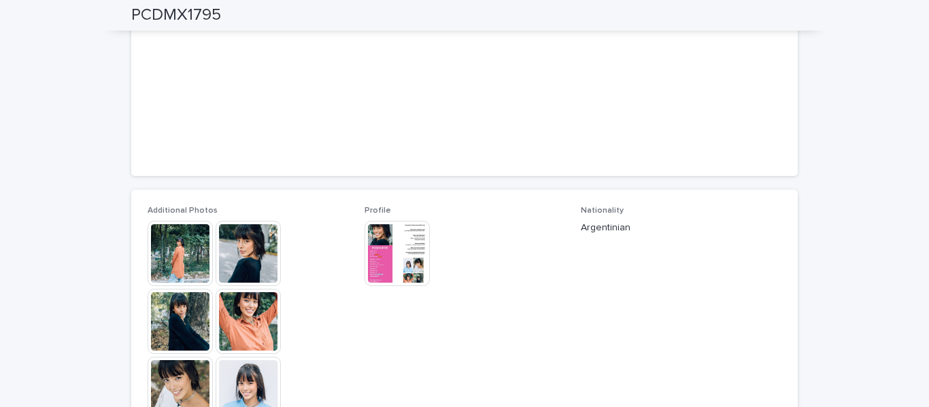
click at [248, 248] on img at bounding box center [247, 253] width 65 height 65
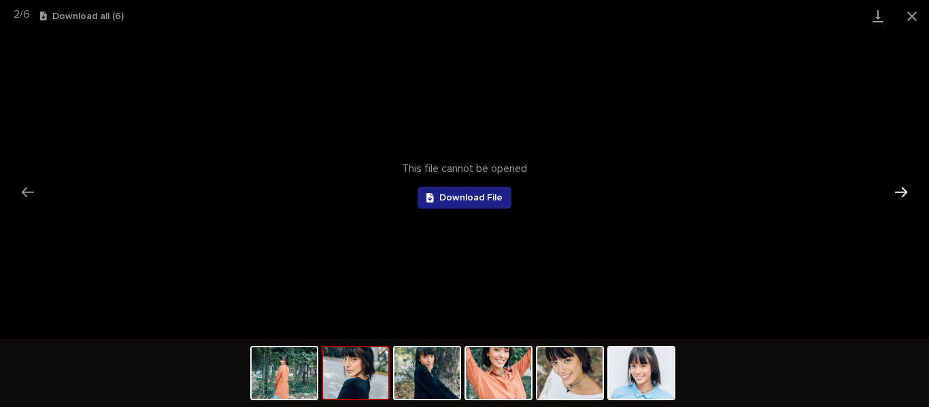
click at [901, 188] on button "Next slide" at bounding box center [900, 192] width 29 height 27
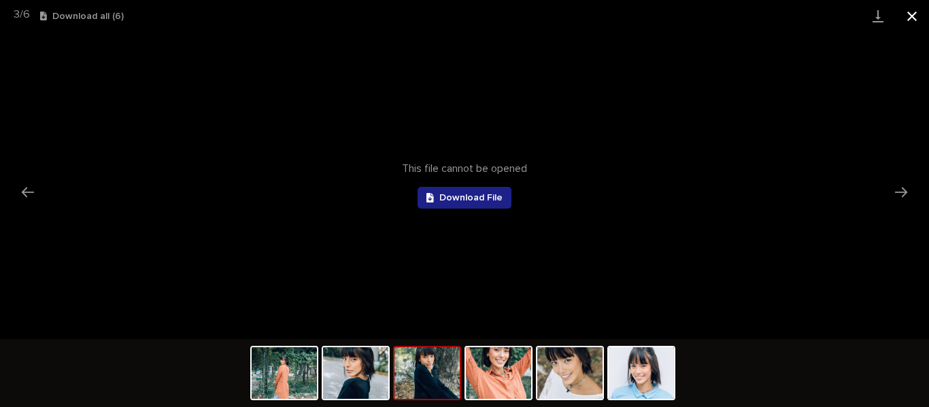
click at [914, 16] on button "Close gallery" at bounding box center [912, 16] width 34 height 32
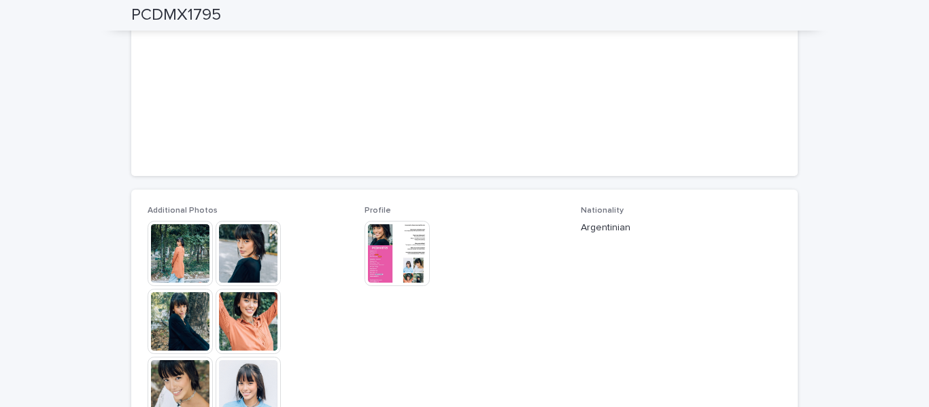
scroll to position [344, 0]
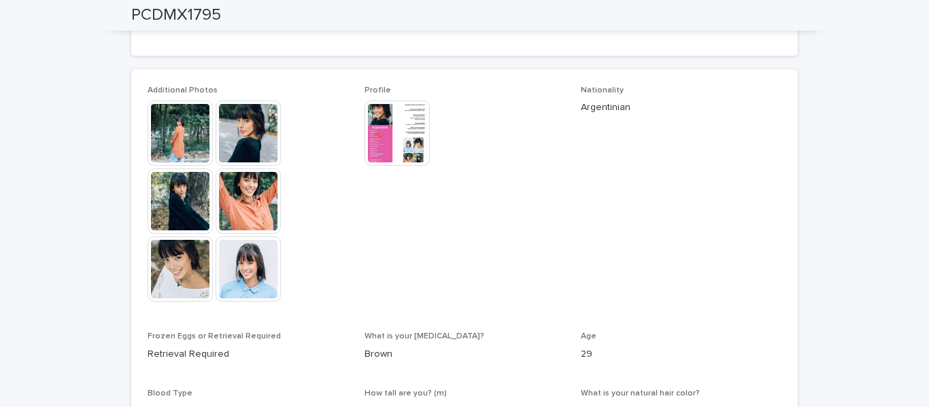
click at [183, 279] on img at bounding box center [180, 269] width 65 height 65
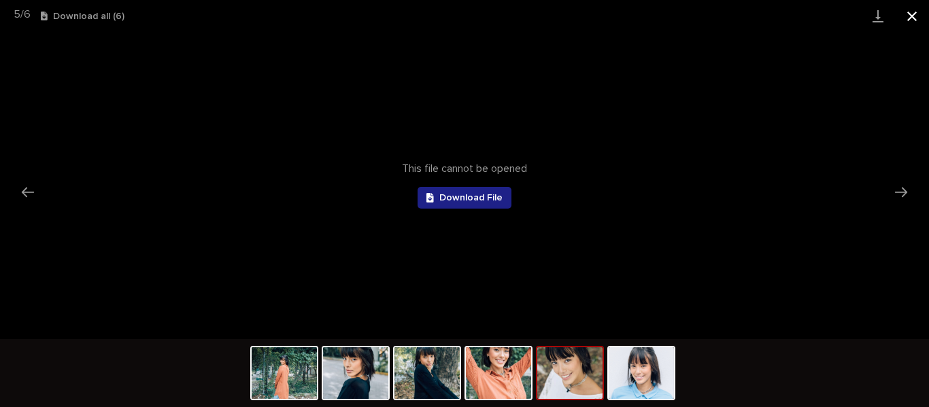
click at [910, 13] on button "Close gallery" at bounding box center [912, 16] width 34 height 32
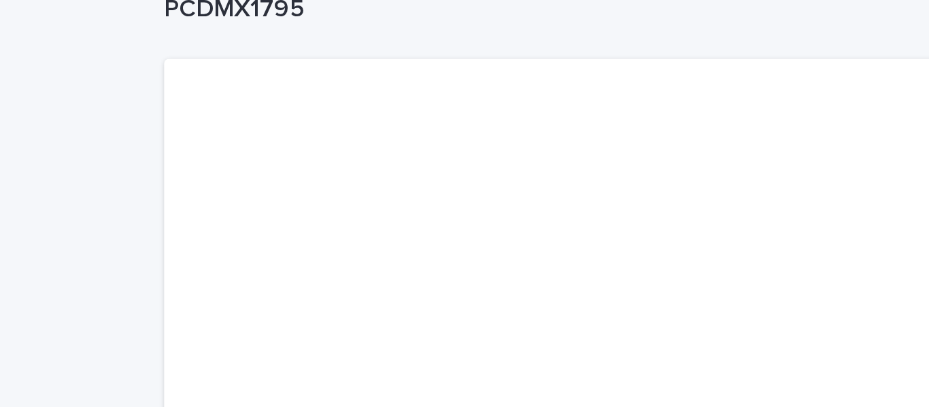
scroll to position [0, 0]
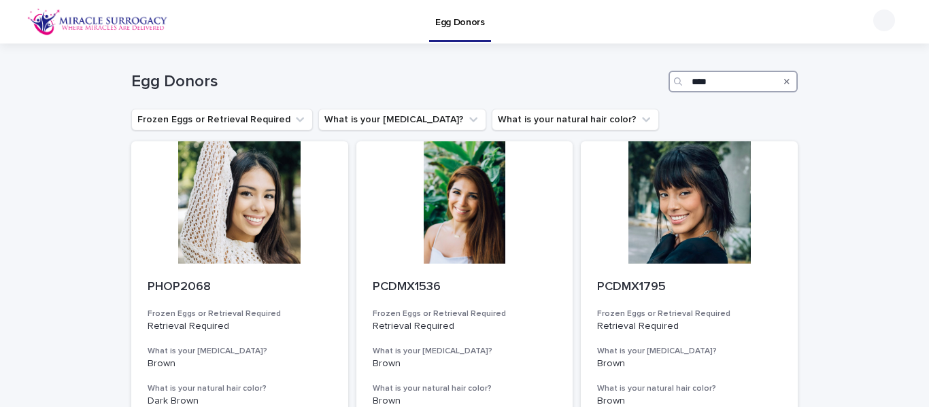
click at [725, 79] on input "****" at bounding box center [732, 82] width 129 height 22
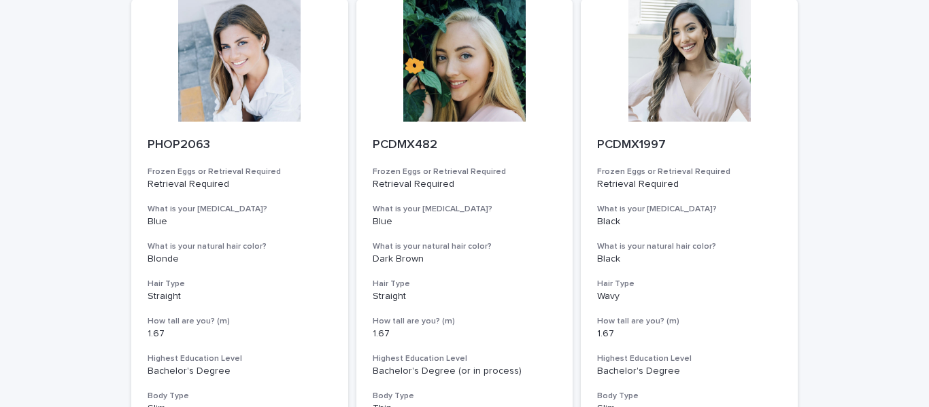
scroll to position [1022, 0]
type input "****"
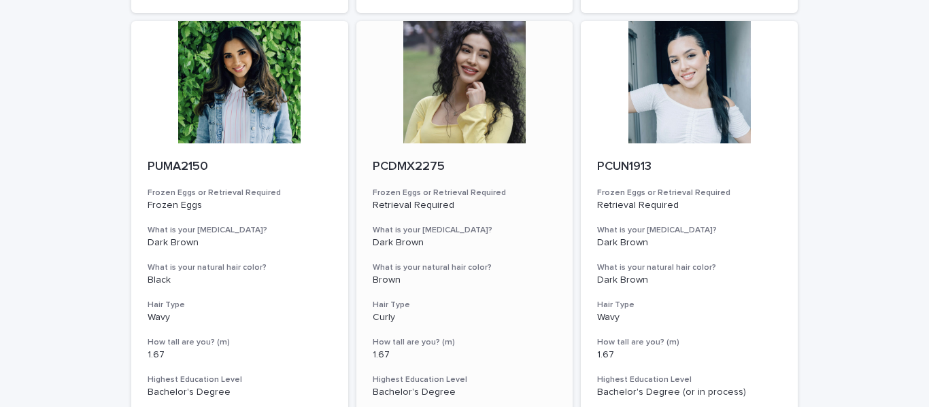
scroll to position [560, 0]
click at [497, 37] on div at bounding box center [464, 82] width 217 height 122
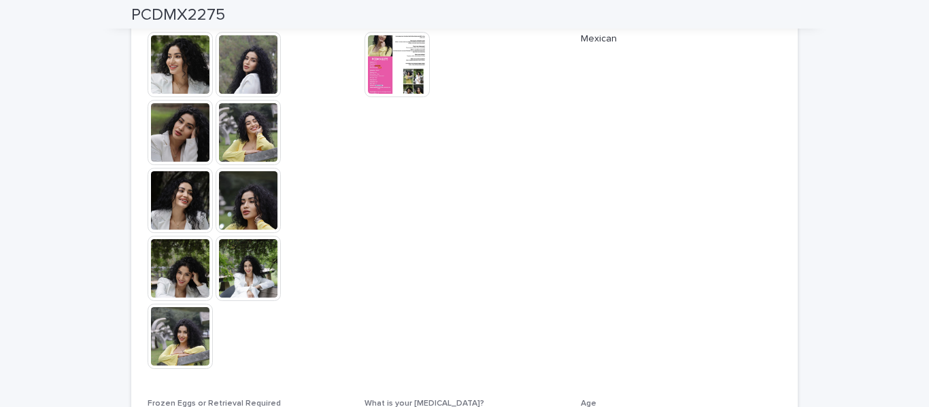
scroll to position [413, 0]
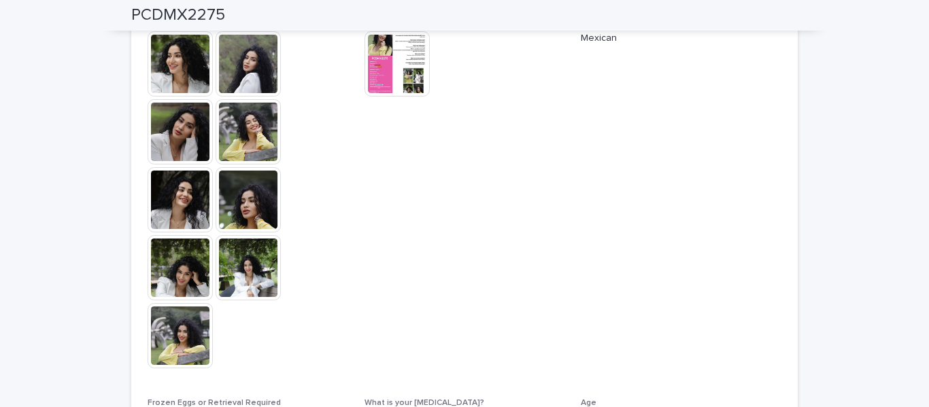
click at [245, 273] on img at bounding box center [247, 267] width 65 height 65
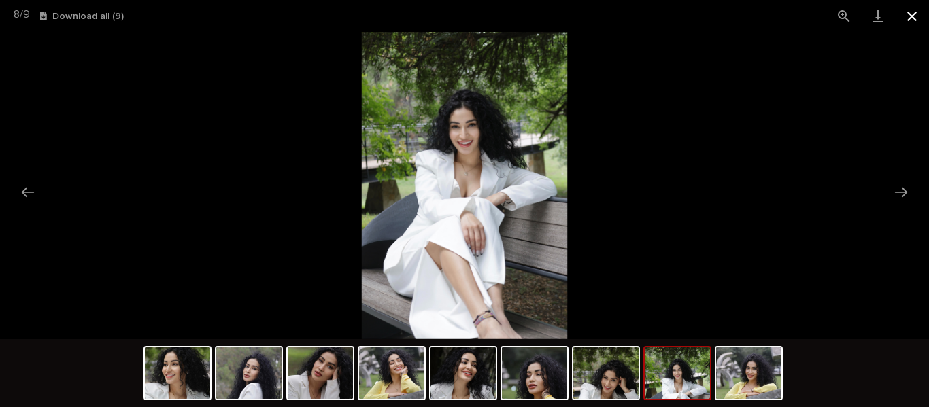
click at [912, 15] on button "Close gallery" at bounding box center [912, 16] width 34 height 32
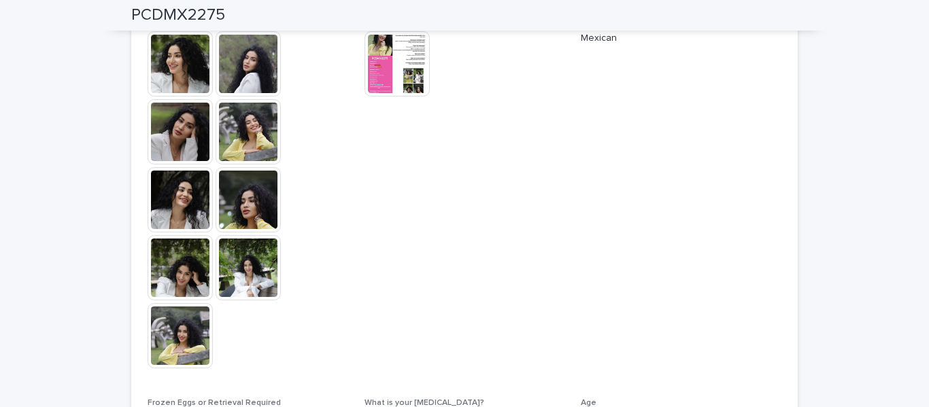
scroll to position [0, 0]
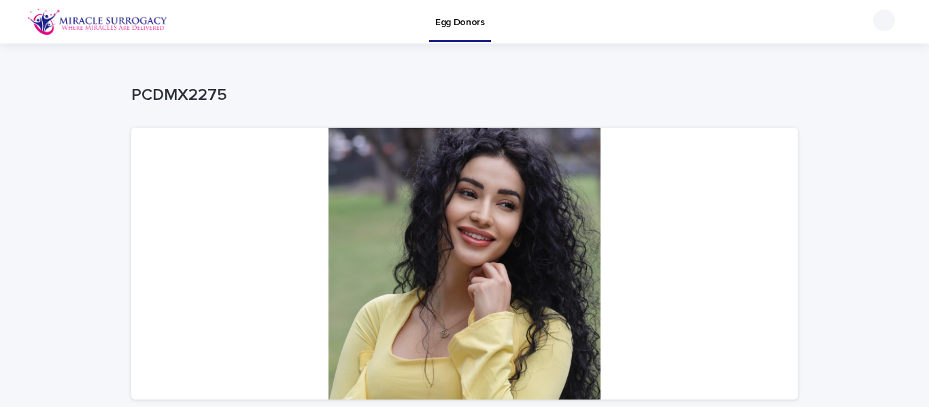
click at [467, 16] on p "Egg Donors" at bounding box center [460, 14] width 50 height 29
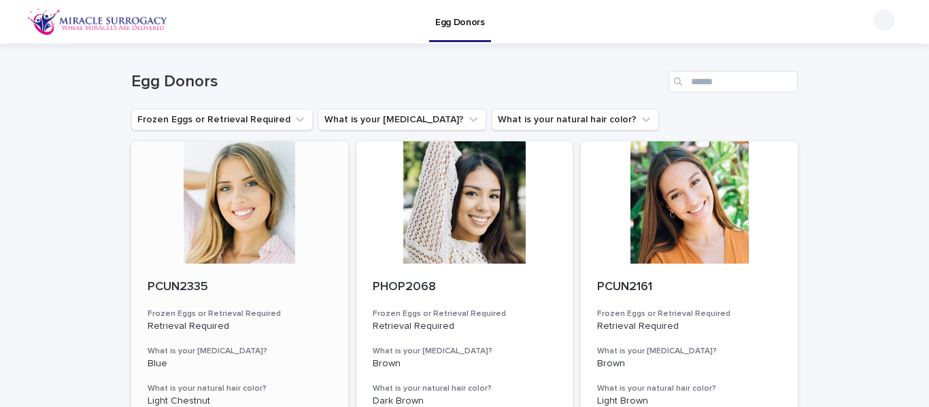
click at [245, 191] on div at bounding box center [239, 202] width 217 height 122
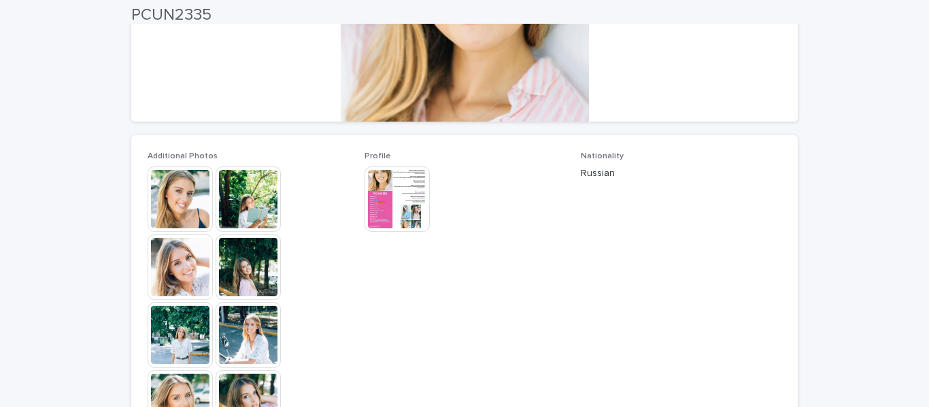
scroll to position [279, 0]
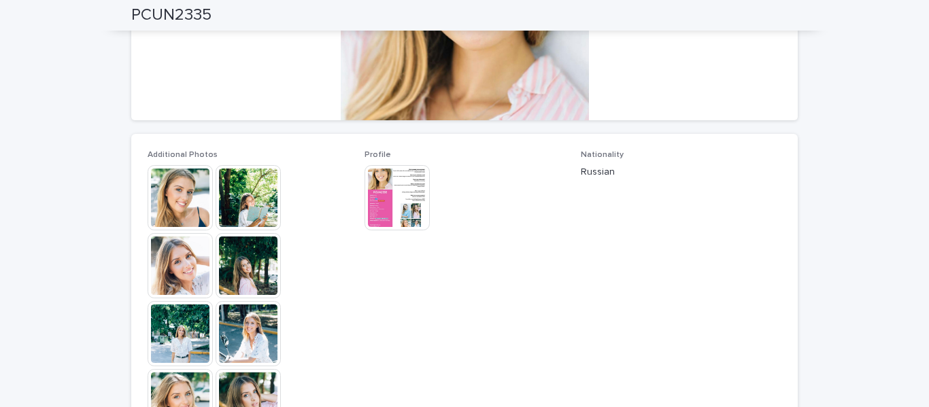
click at [409, 203] on img at bounding box center [396, 197] width 65 height 65
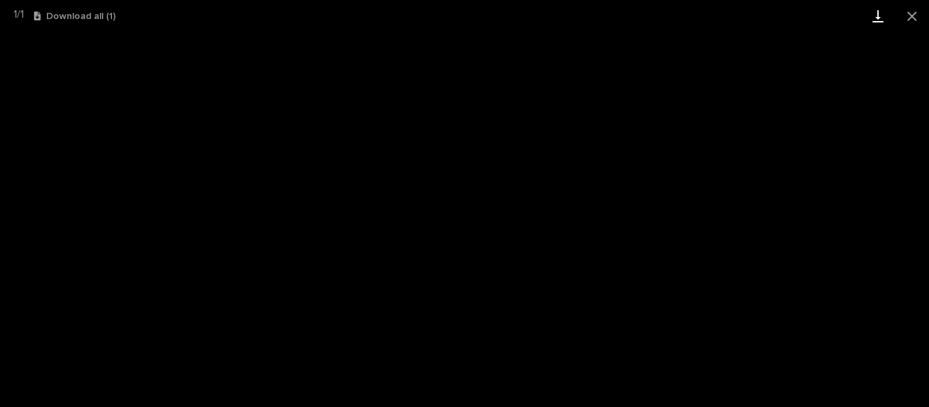
click at [885, 15] on link "Download" at bounding box center [878, 16] width 34 height 32
click at [918, 16] on button "Close gallery" at bounding box center [912, 16] width 34 height 32
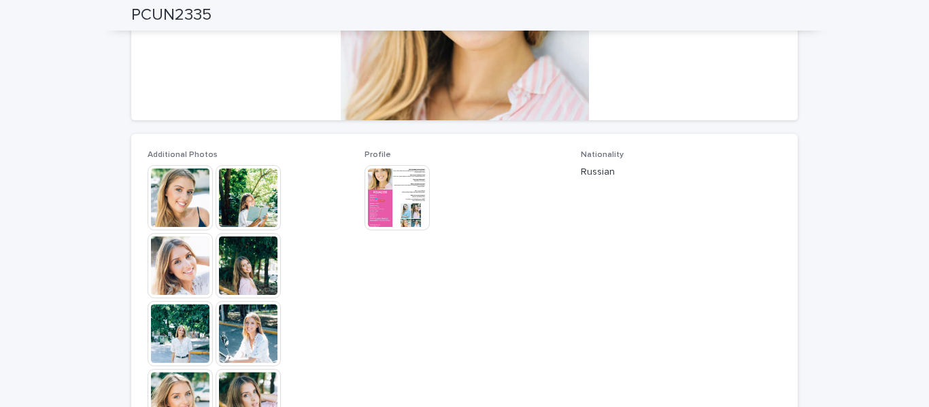
scroll to position [0, 0]
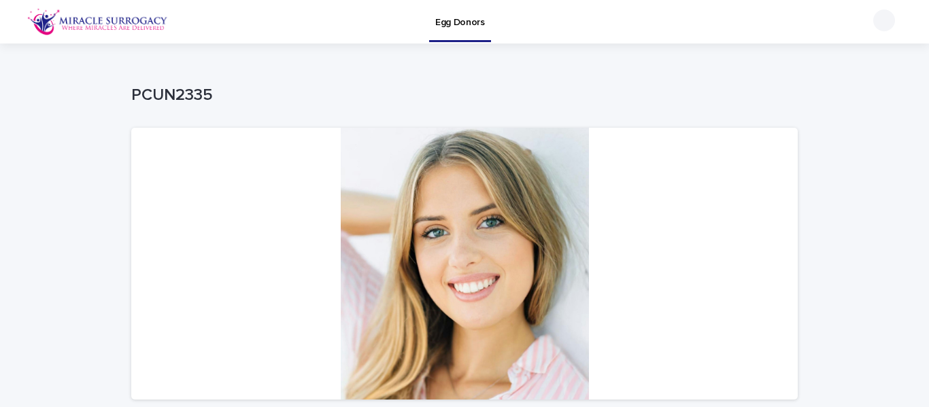
click at [460, 16] on p "Egg Donors" at bounding box center [460, 14] width 50 height 29
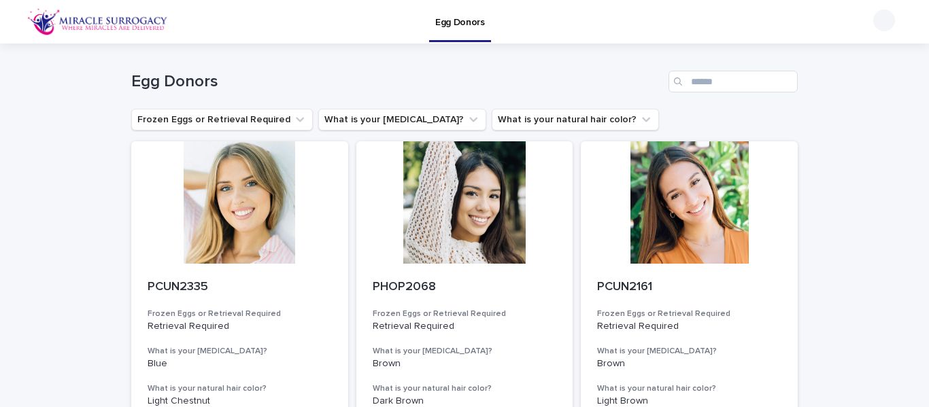
click at [684, 80] on div "Search" at bounding box center [679, 82] width 22 height 22
click at [696, 81] on input "Search" at bounding box center [732, 82] width 129 height 22
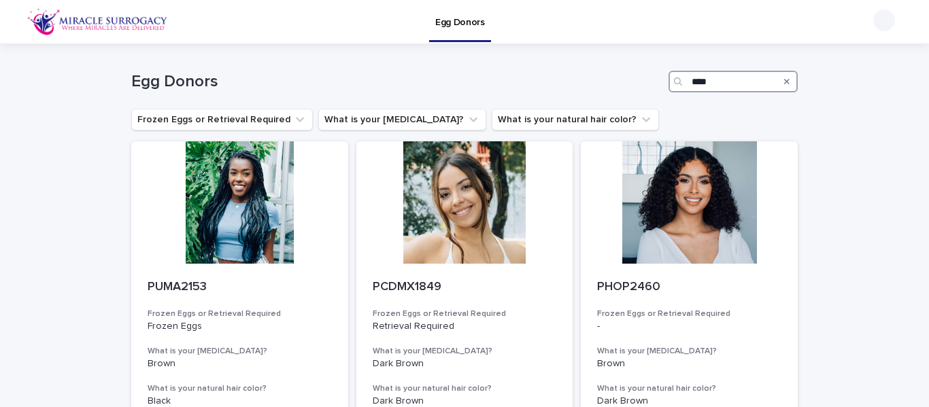
type input "****"
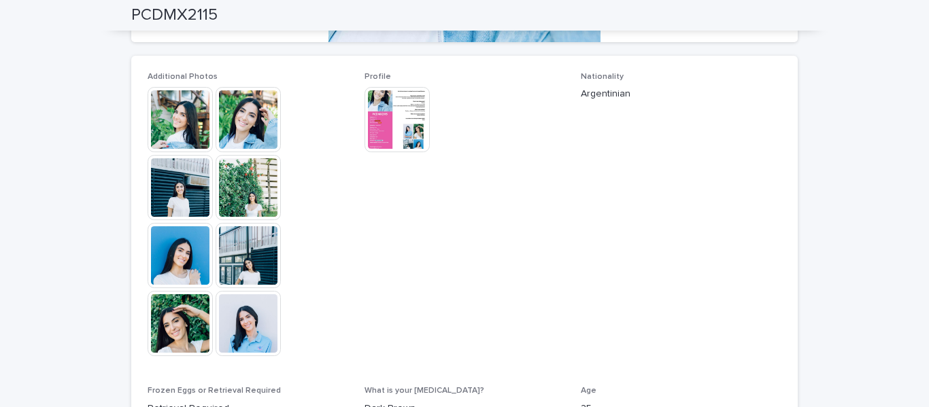
scroll to position [358, 0]
click at [158, 105] on img at bounding box center [180, 118] width 65 height 65
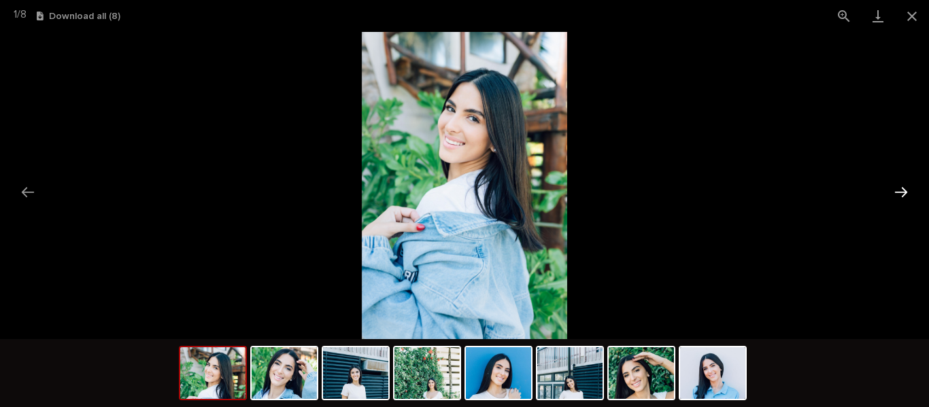
click at [896, 184] on button "Next slide" at bounding box center [900, 192] width 29 height 27
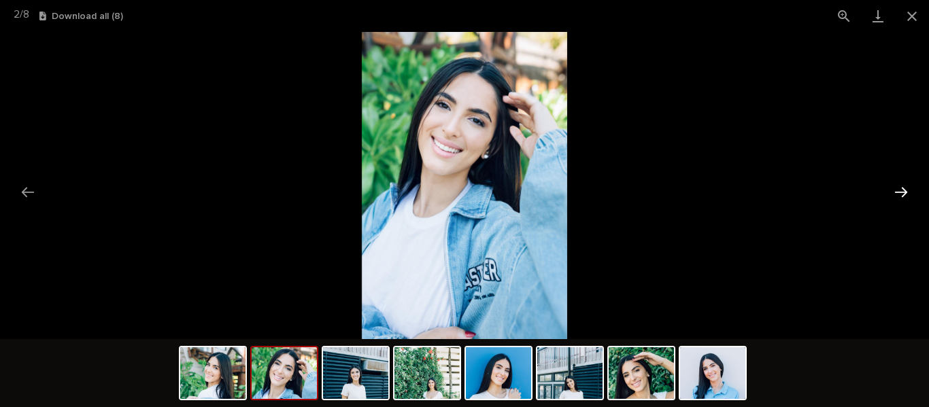
click at [896, 184] on button "Next slide" at bounding box center [900, 192] width 29 height 27
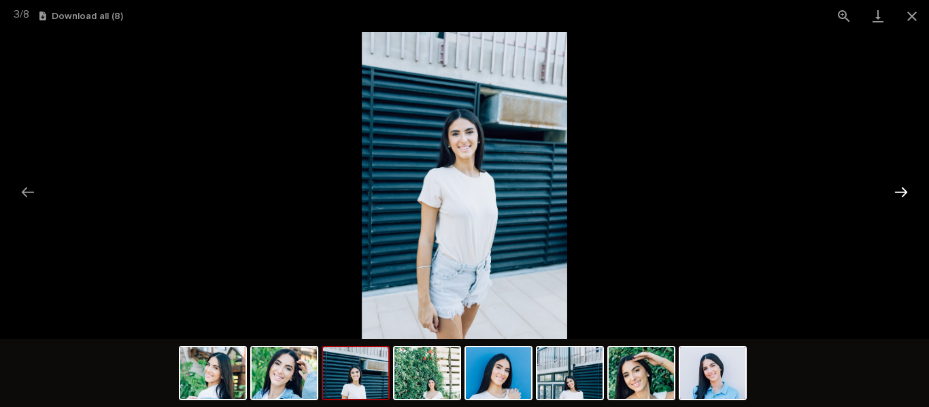
click at [896, 184] on button "Next slide" at bounding box center [900, 192] width 29 height 27
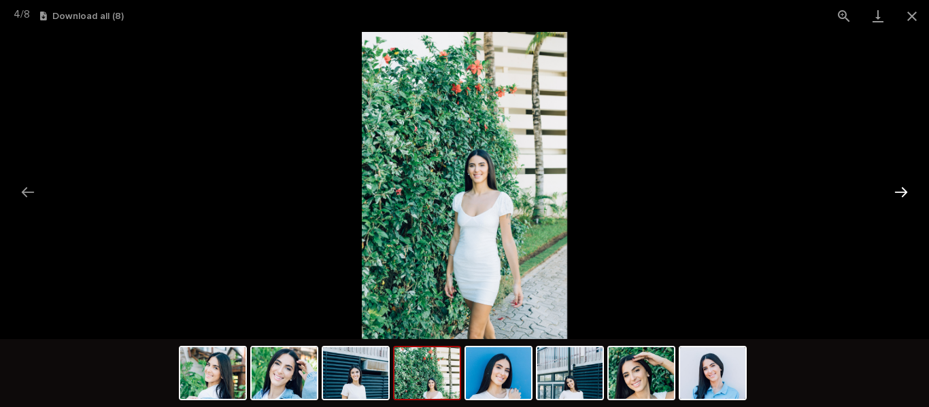
click at [896, 184] on button "Next slide" at bounding box center [900, 192] width 29 height 27
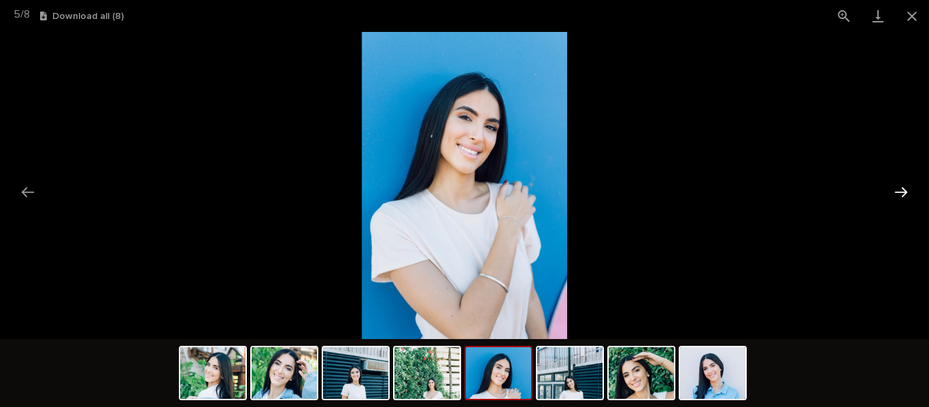
click at [896, 184] on button "Next slide" at bounding box center [900, 192] width 29 height 27
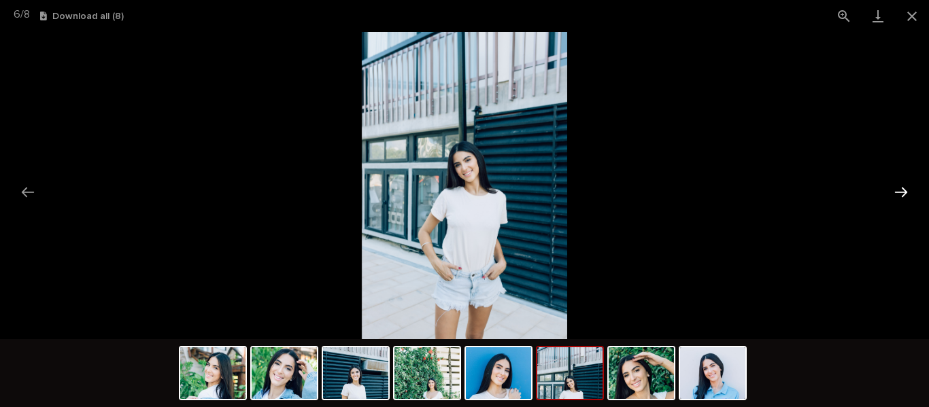
click at [896, 184] on button "Next slide" at bounding box center [900, 192] width 29 height 27
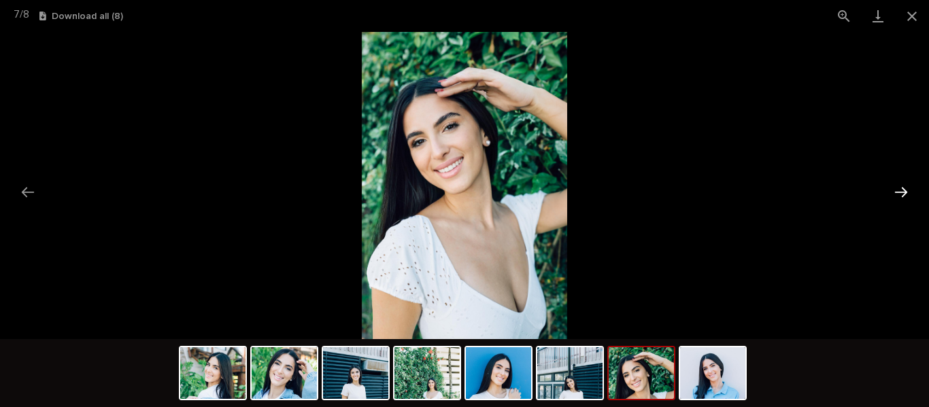
click at [896, 184] on button "Next slide" at bounding box center [900, 192] width 29 height 27
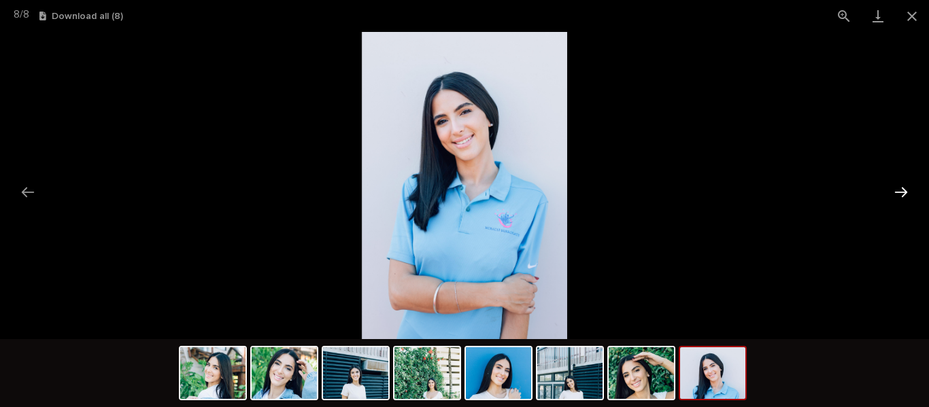
click at [896, 184] on button "Next slide" at bounding box center [900, 192] width 29 height 27
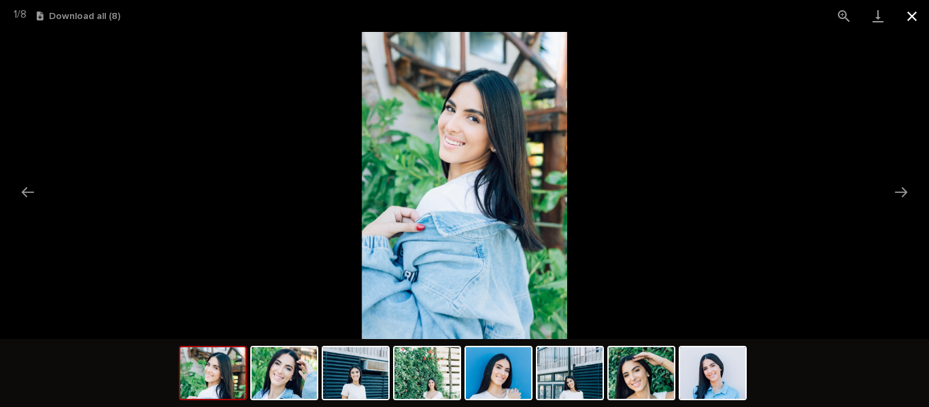
click at [909, 14] on button "Close gallery" at bounding box center [912, 16] width 34 height 32
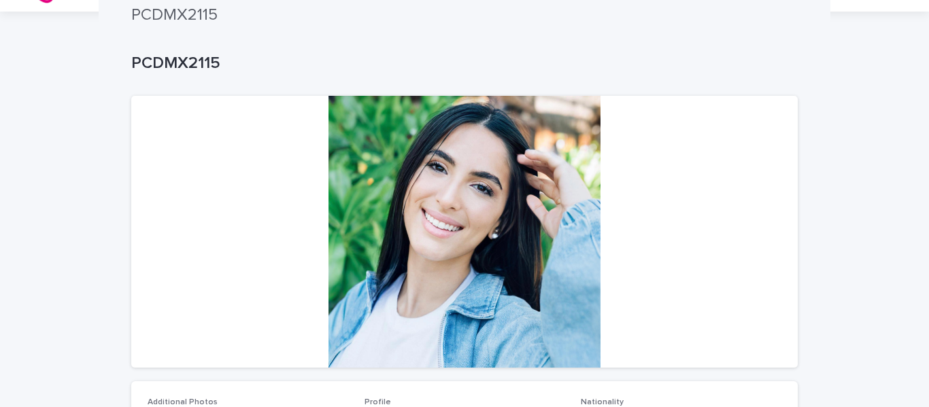
scroll to position [0, 0]
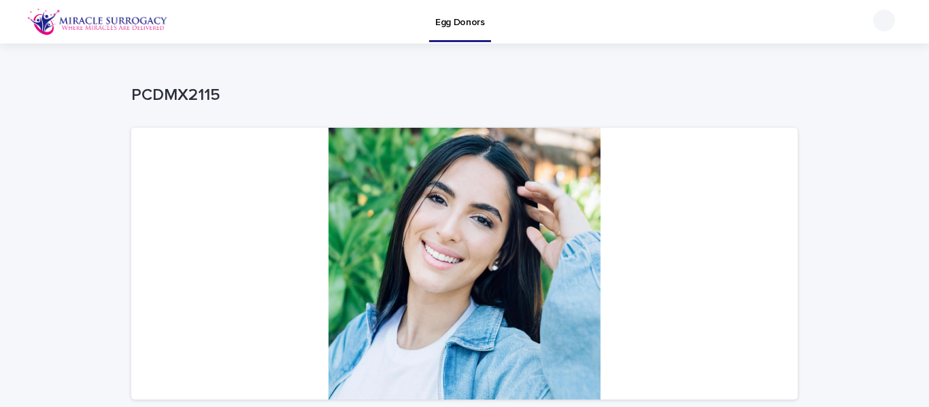
drag, startPoint x: 506, startPoint y: 70, endPoint x: 426, endPoint y: 88, distance: 82.8
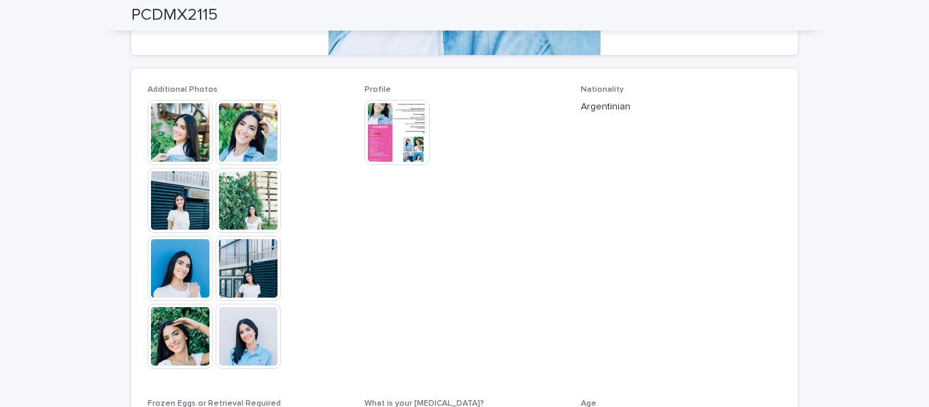
scroll to position [344, 0]
click at [386, 146] on img at bounding box center [396, 133] width 65 height 65
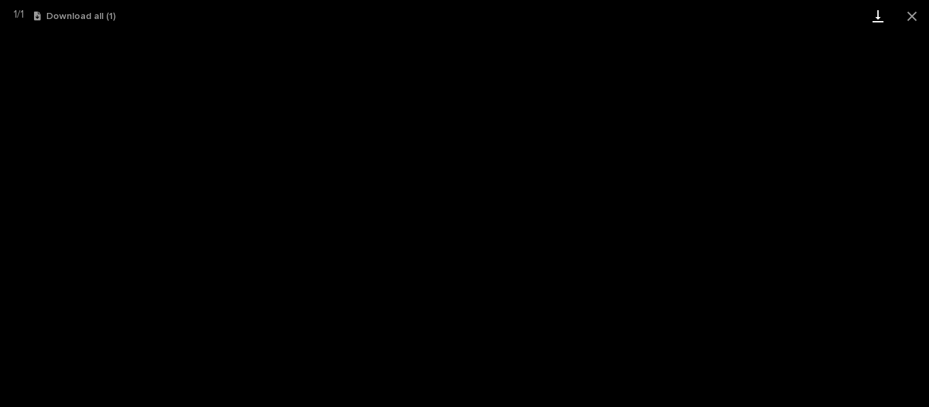
click at [881, 12] on link "Download" at bounding box center [878, 16] width 34 height 32
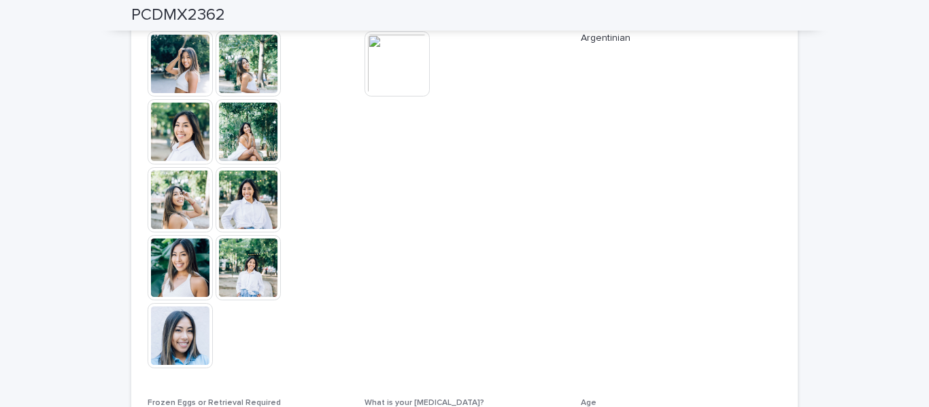
scroll to position [413, 0]
click at [179, 52] on img at bounding box center [180, 63] width 65 height 65
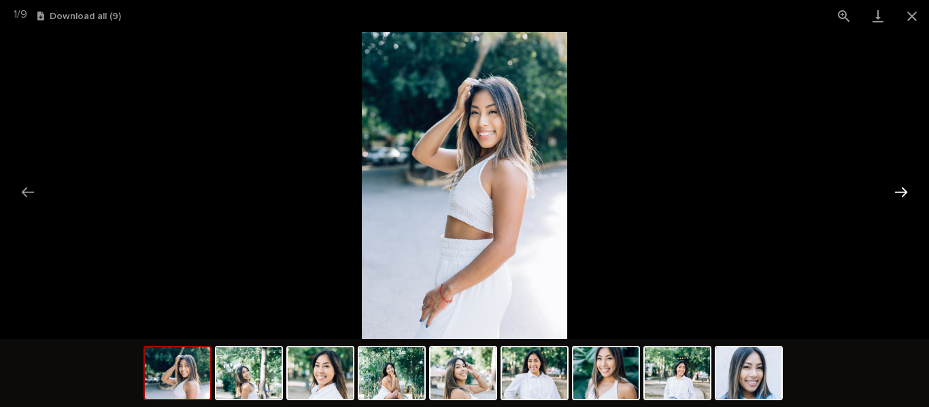
click at [897, 191] on button "Next slide" at bounding box center [900, 192] width 29 height 27
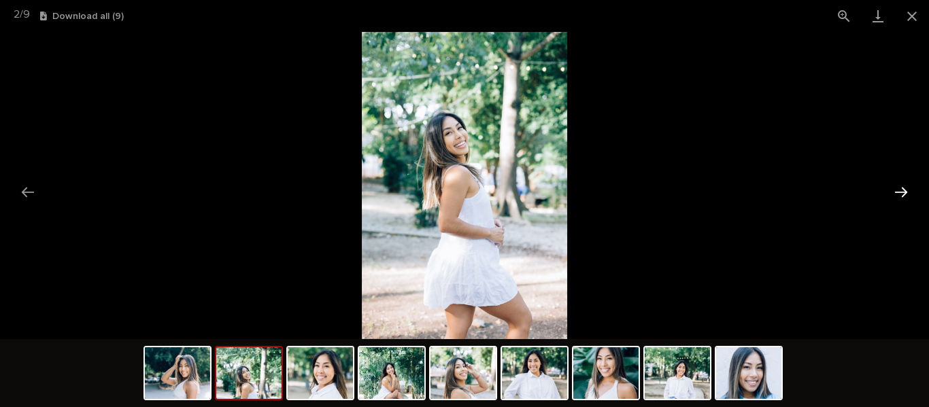
click at [897, 191] on button "Next slide" at bounding box center [900, 192] width 29 height 27
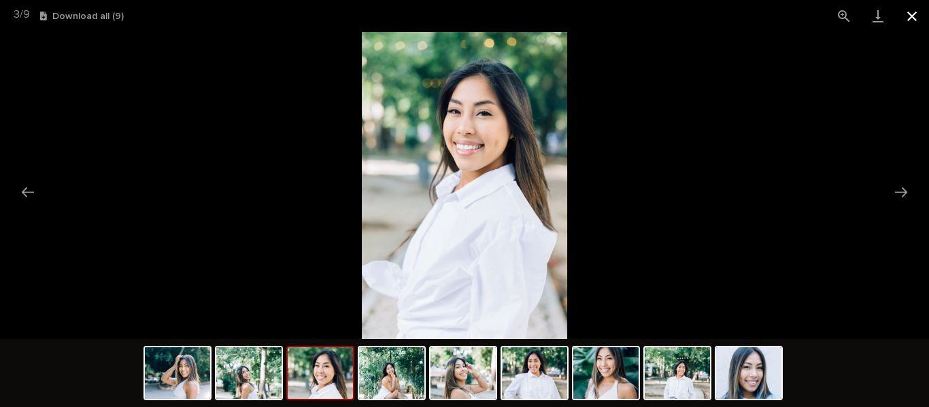
click at [910, 12] on button "Close gallery" at bounding box center [912, 16] width 34 height 32
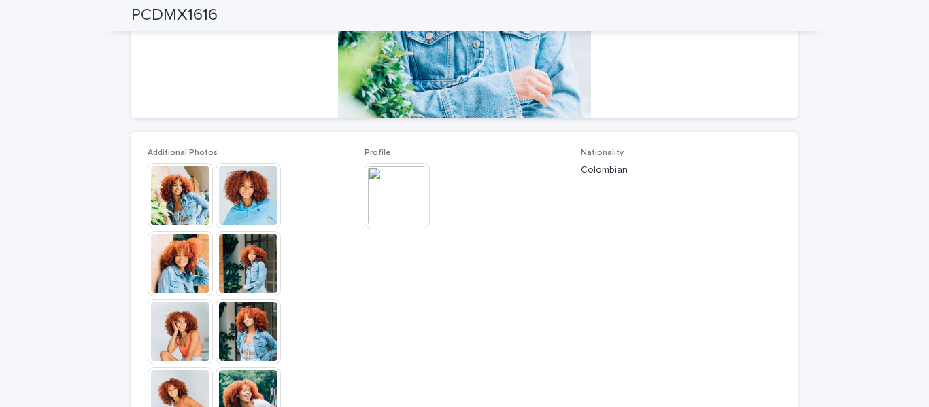
scroll to position [281, 0]
click at [174, 198] on img at bounding box center [180, 196] width 65 height 65
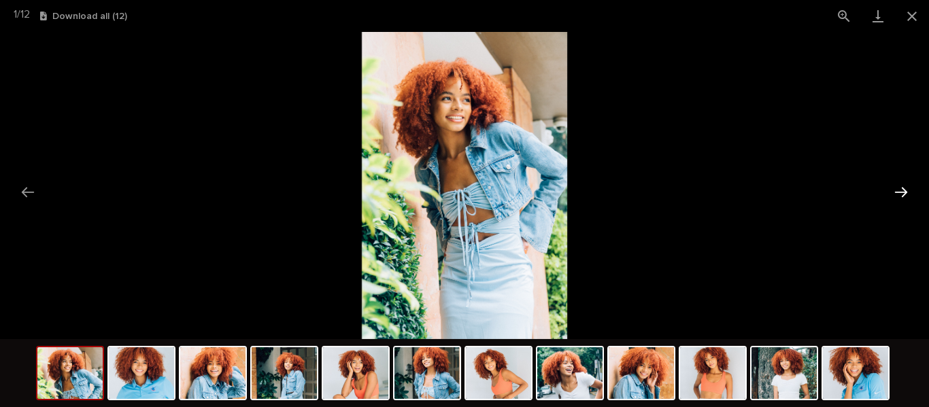
click at [899, 190] on button "Next slide" at bounding box center [900, 192] width 29 height 27
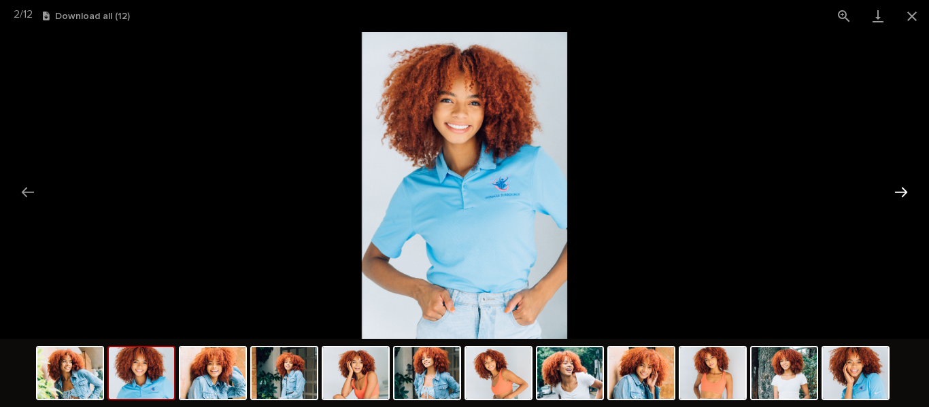
click at [899, 190] on button "Next slide" at bounding box center [900, 192] width 29 height 27
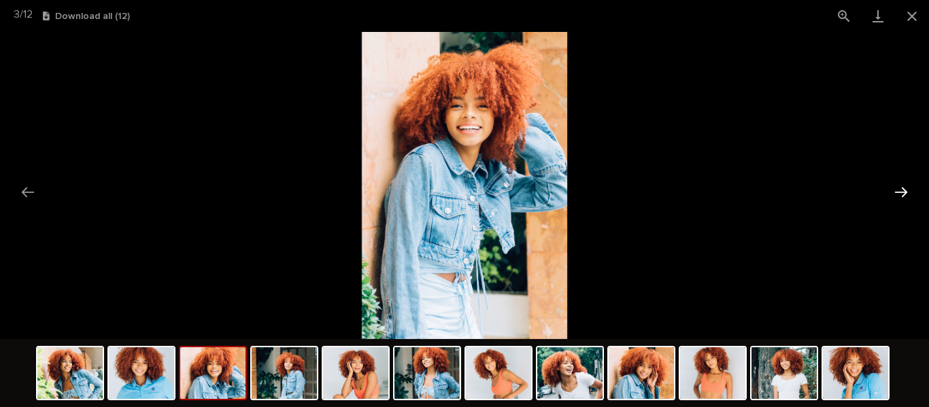
click at [899, 190] on button "Next slide" at bounding box center [900, 192] width 29 height 27
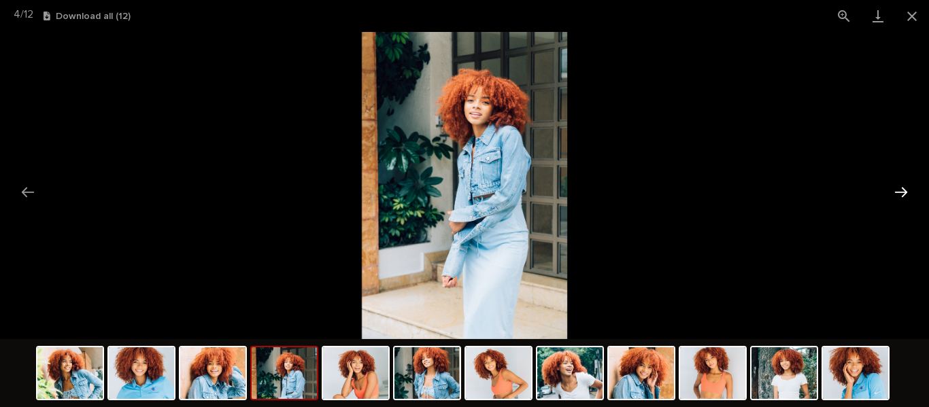
click at [899, 190] on button "Next slide" at bounding box center [900, 192] width 29 height 27
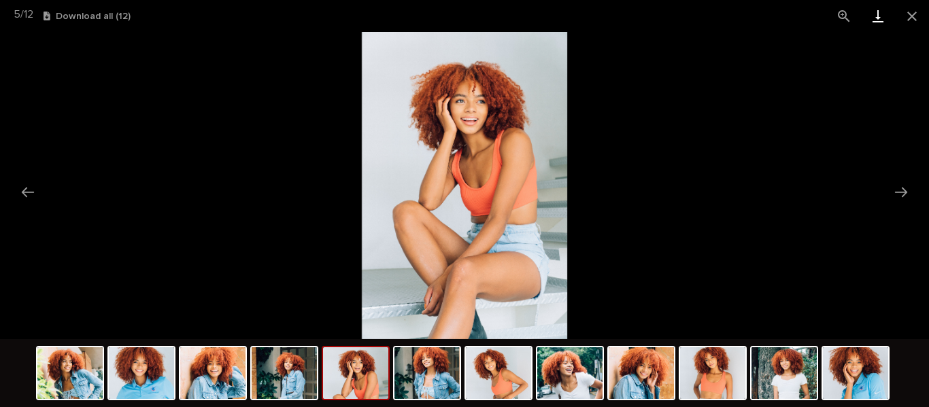
click at [876, 16] on link "Download" at bounding box center [878, 16] width 34 height 32
click at [918, 14] on button "Close gallery" at bounding box center [912, 16] width 34 height 32
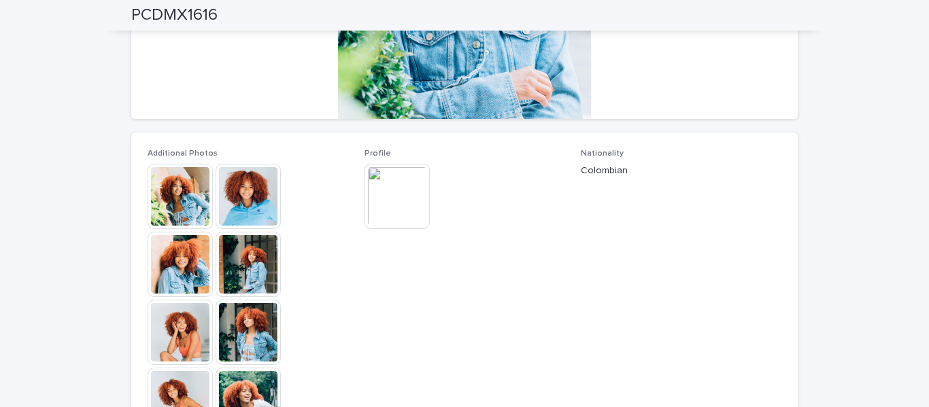
click at [385, 176] on img at bounding box center [396, 196] width 65 height 65
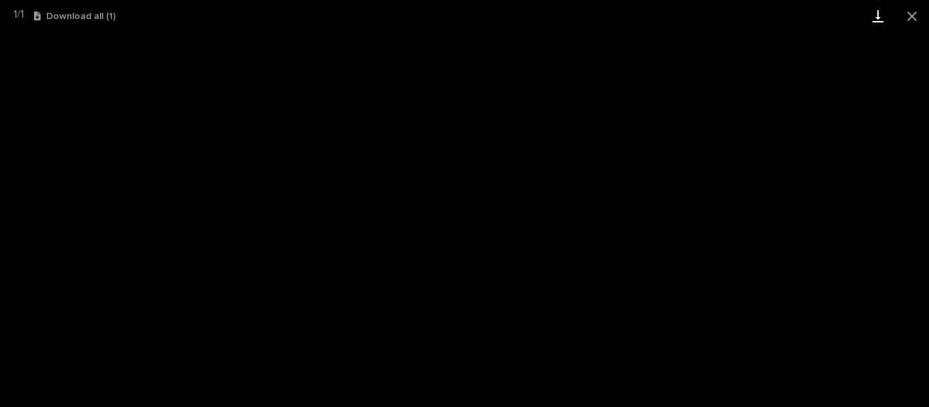
click at [881, 16] on link "Download" at bounding box center [878, 16] width 34 height 32
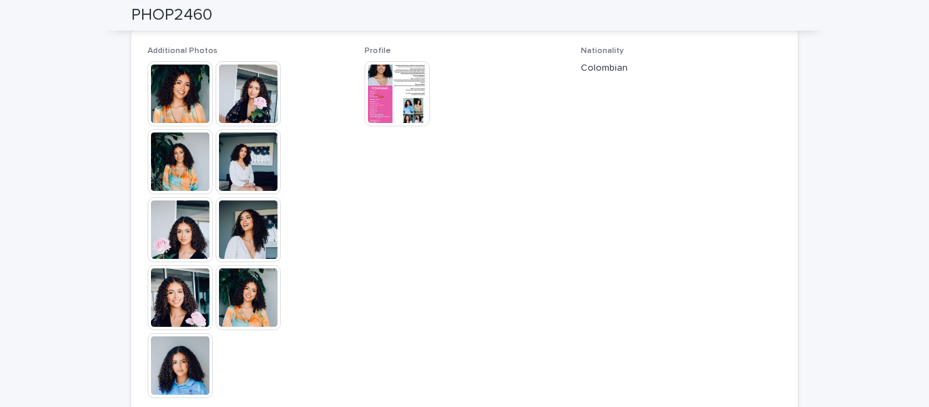
scroll to position [384, 0]
click at [247, 230] on img at bounding box center [247, 228] width 65 height 65
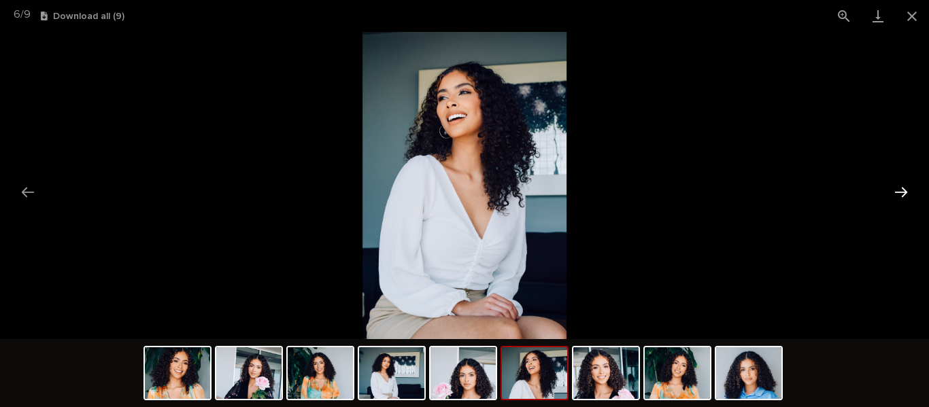
click at [910, 190] on button "Next slide" at bounding box center [900, 192] width 29 height 27
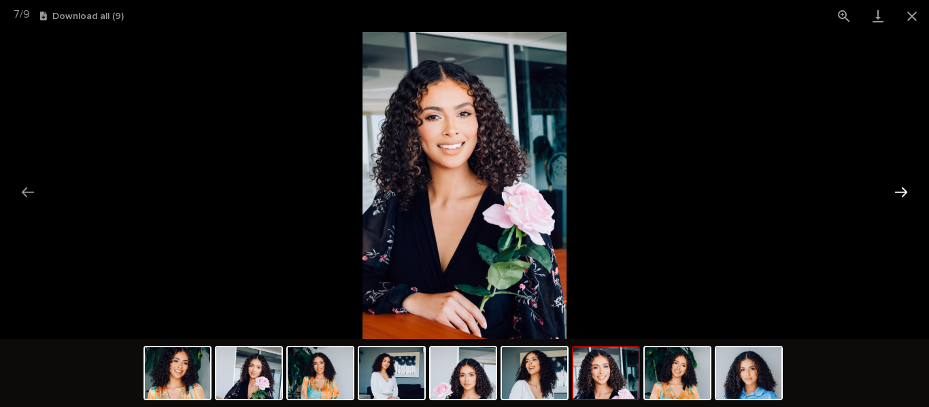
click at [910, 190] on button "Next slide" at bounding box center [900, 192] width 29 height 27
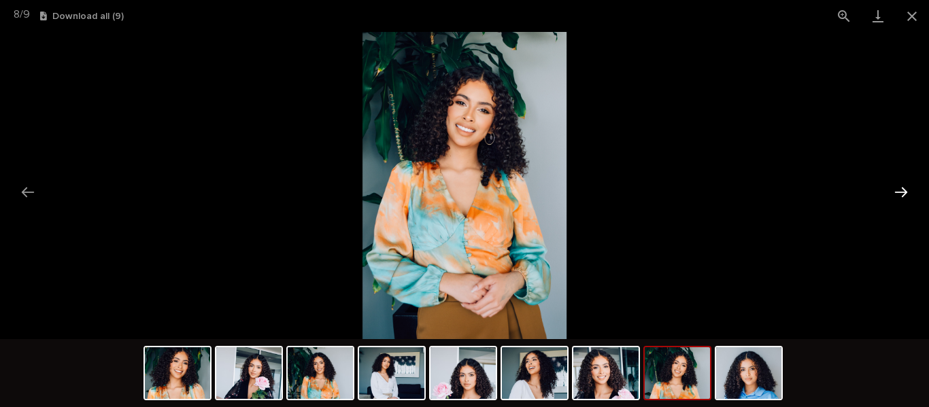
click at [910, 190] on button "Next slide" at bounding box center [900, 192] width 29 height 27
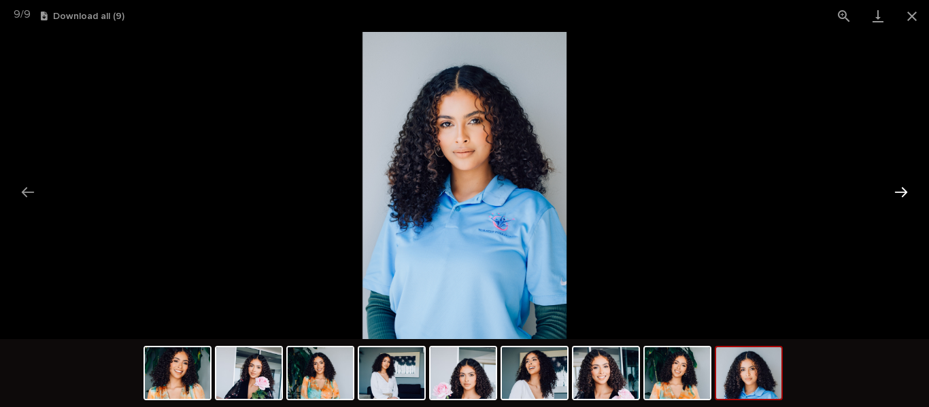
click at [910, 190] on button "Next slide" at bounding box center [900, 192] width 29 height 27
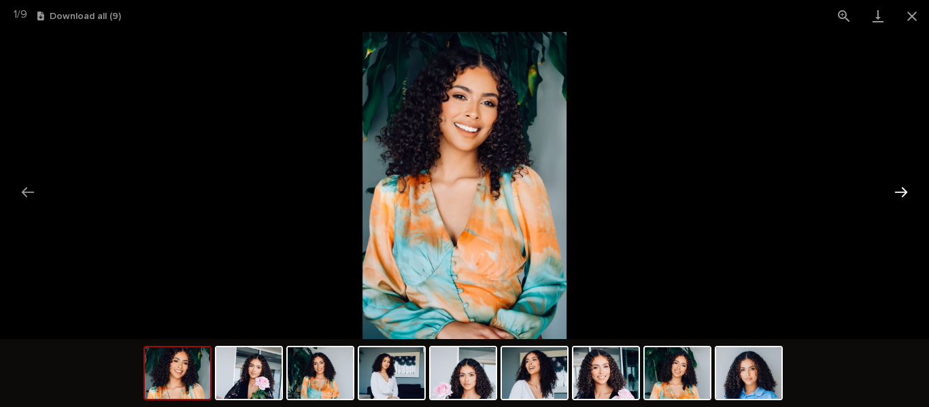
click at [910, 190] on button "Next slide" at bounding box center [900, 192] width 29 height 27
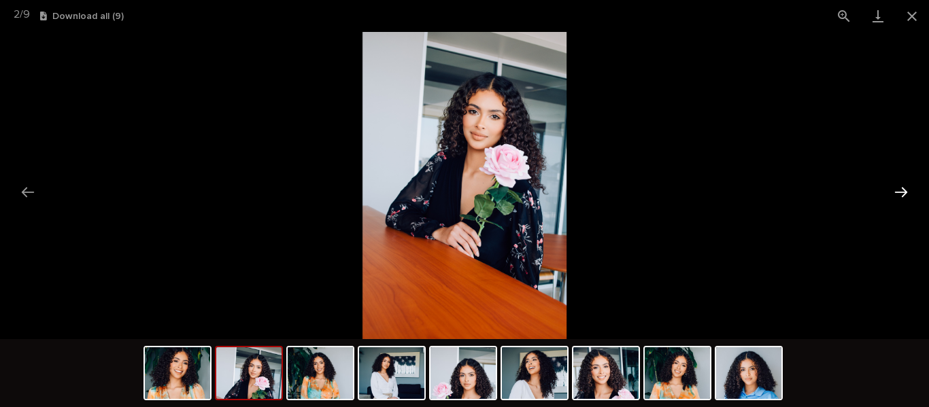
click at [910, 190] on button "Next slide" at bounding box center [900, 192] width 29 height 27
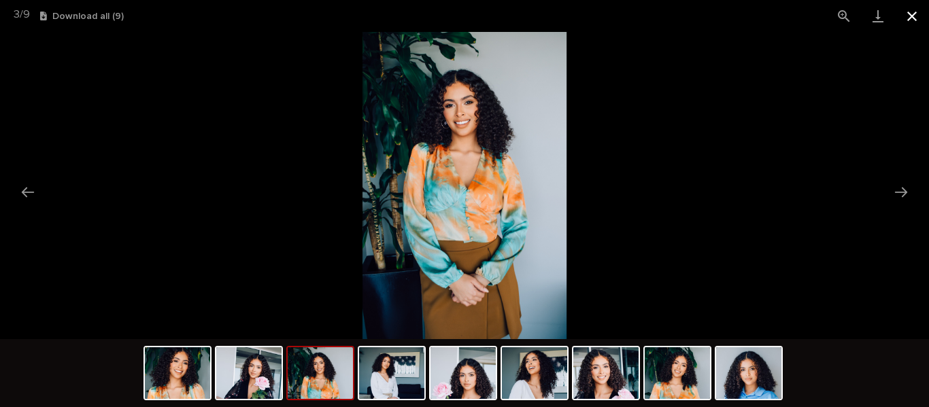
click at [910, 10] on button "Close gallery" at bounding box center [912, 16] width 34 height 32
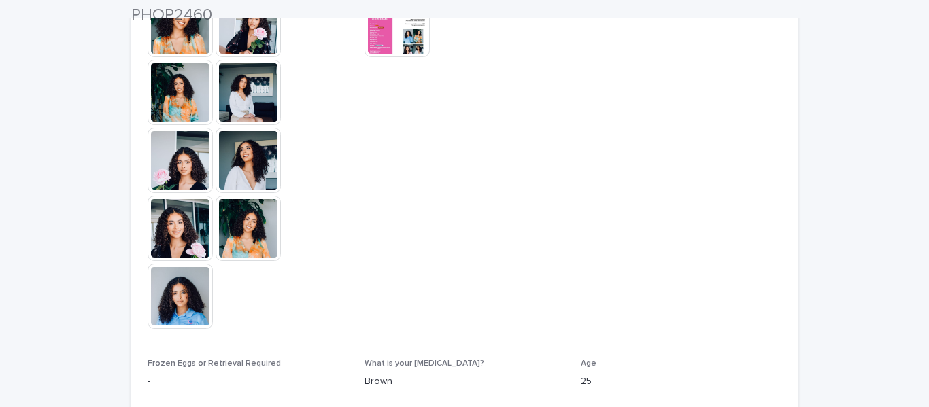
scroll to position [453, 0]
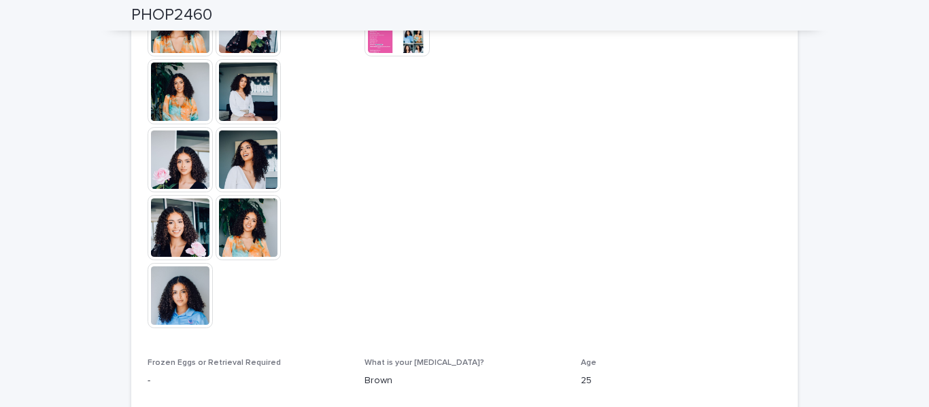
click at [381, 40] on img at bounding box center [396, 23] width 65 height 65
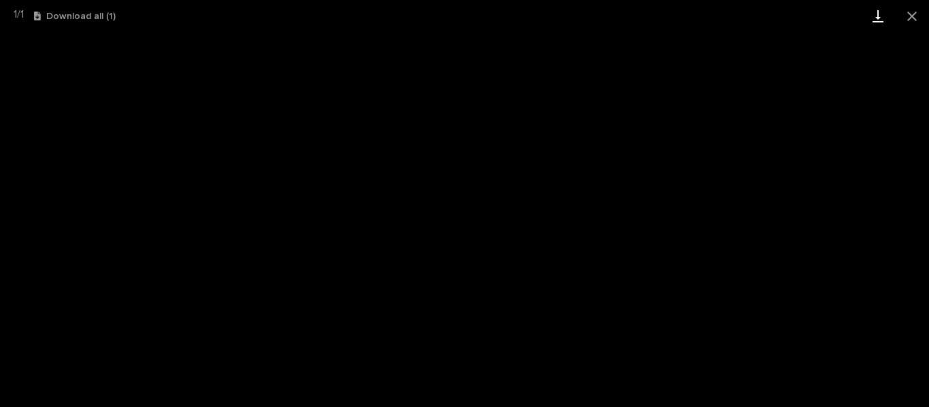
click at [880, 7] on link "Download" at bounding box center [878, 16] width 34 height 32
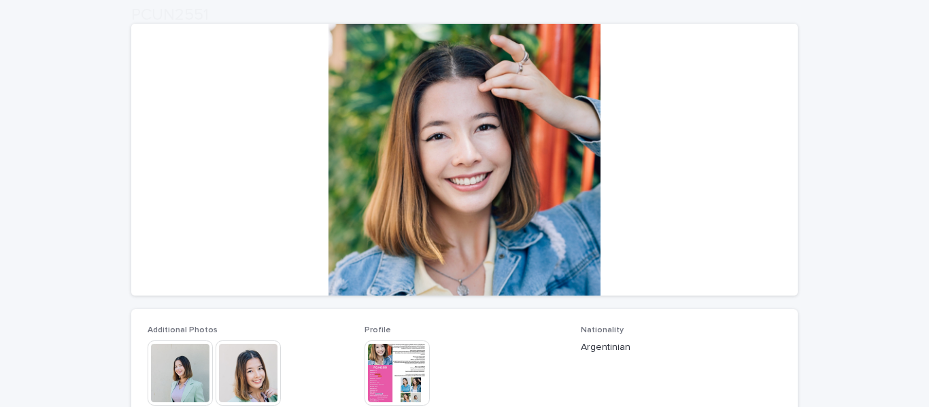
scroll to position [226, 0]
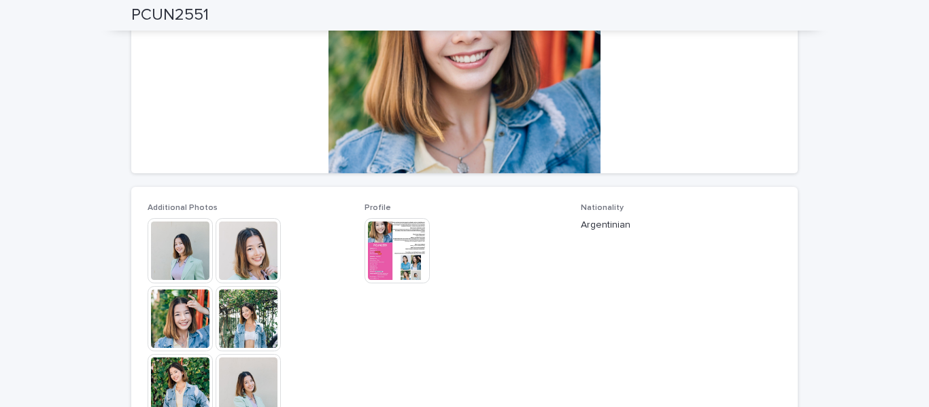
click at [196, 246] on img at bounding box center [180, 250] width 65 height 65
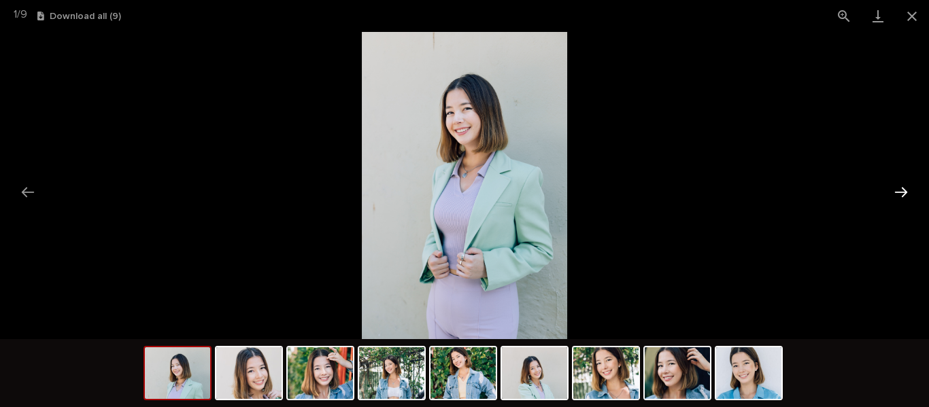
click at [899, 190] on button "Next slide" at bounding box center [900, 192] width 29 height 27
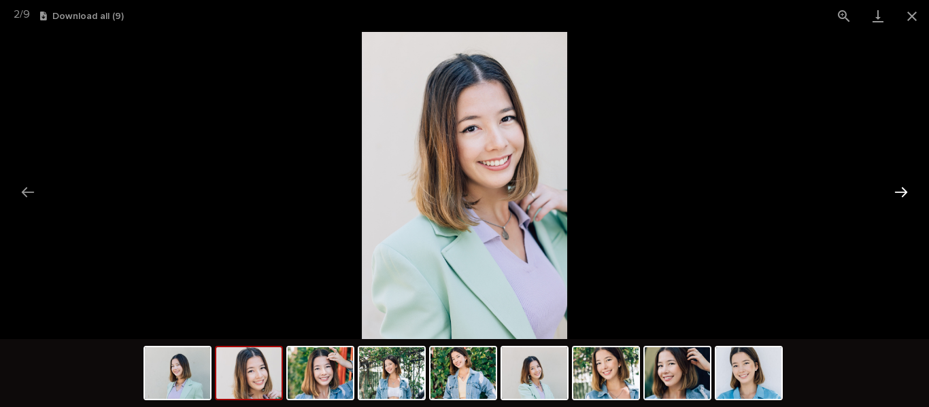
click at [899, 190] on button "Next slide" at bounding box center [900, 192] width 29 height 27
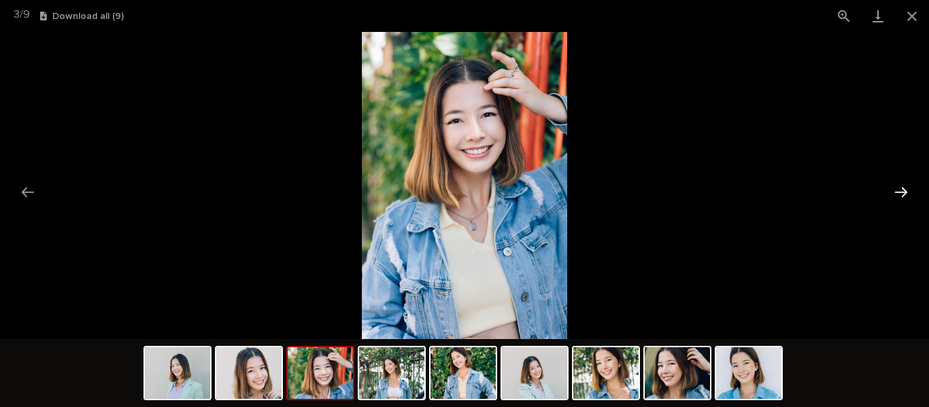
click at [899, 190] on button "Next slide" at bounding box center [900, 192] width 29 height 27
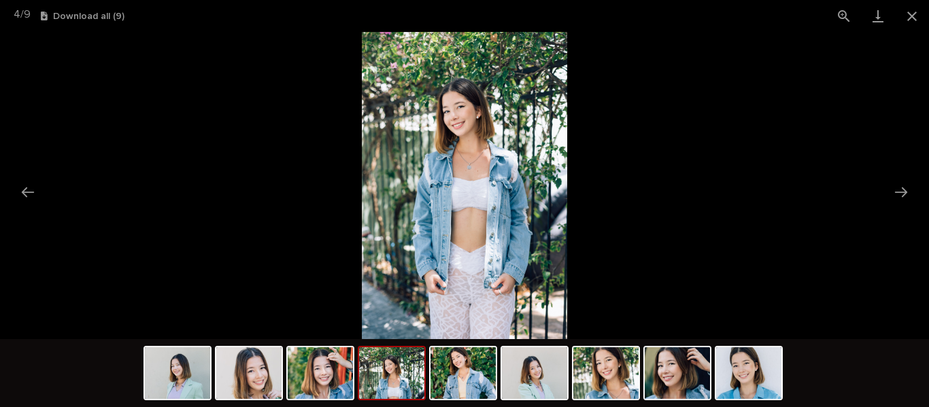
scroll to position [0, 0]
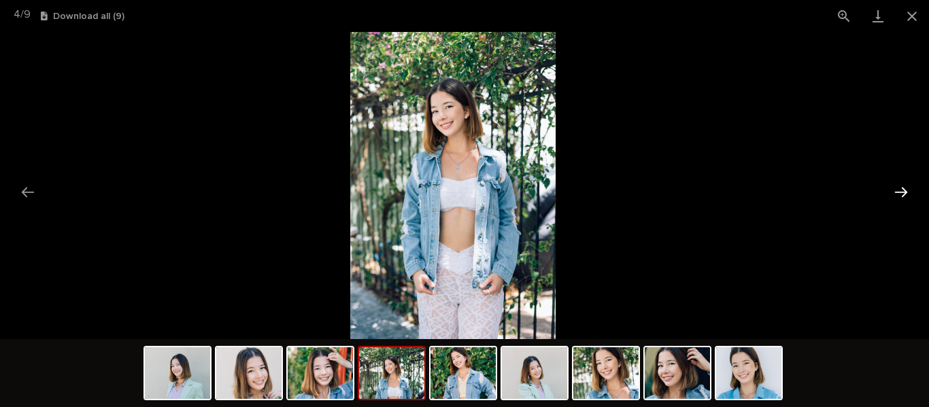
drag, startPoint x: 918, startPoint y: 197, endPoint x: 900, endPoint y: 195, distance: 17.8
click at [900, 195] on div at bounding box center [464, 185] width 929 height 307
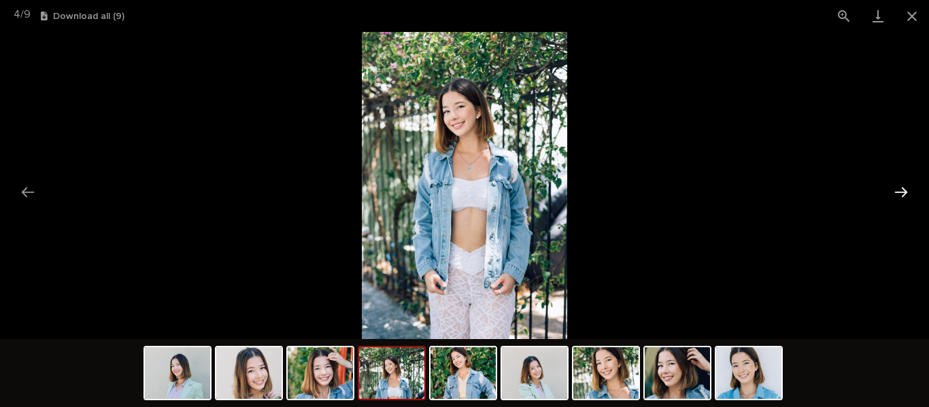
click at [900, 195] on button "Next slide" at bounding box center [900, 192] width 29 height 27
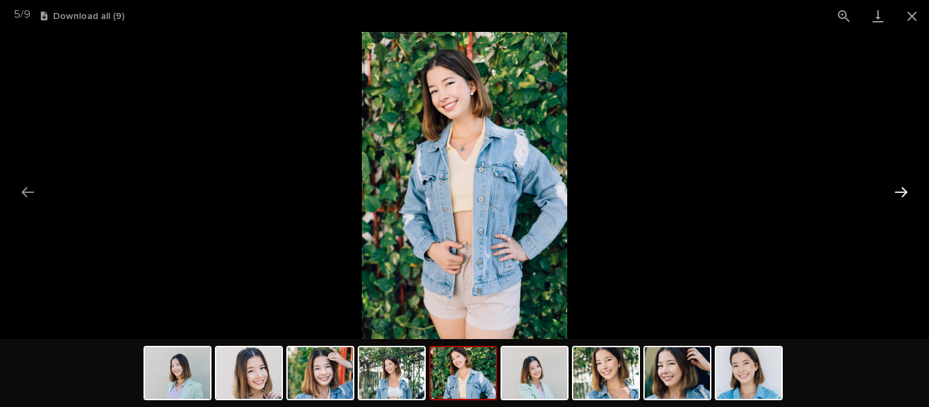
click at [900, 195] on button "Next slide" at bounding box center [900, 192] width 29 height 27
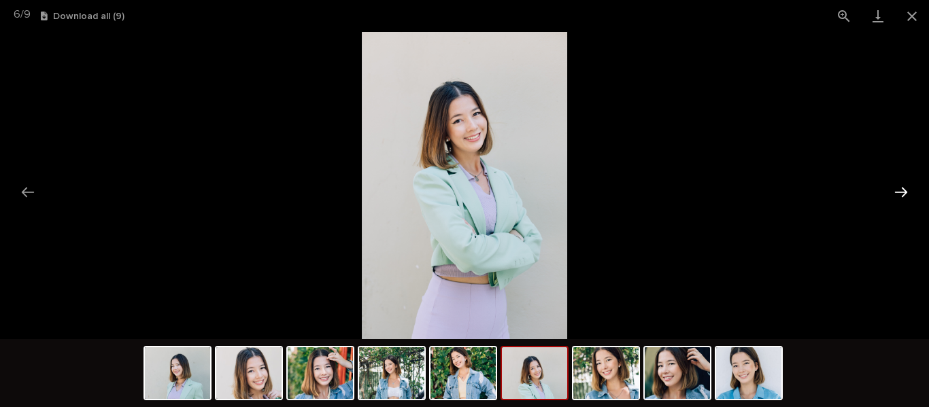
click at [900, 195] on button "Next slide" at bounding box center [900, 192] width 29 height 27
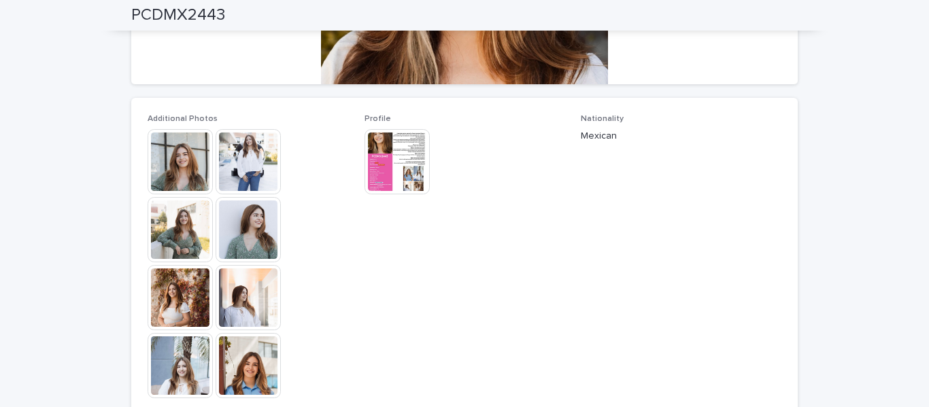
scroll to position [316, 0]
click at [172, 164] on img at bounding box center [180, 160] width 65 height 65
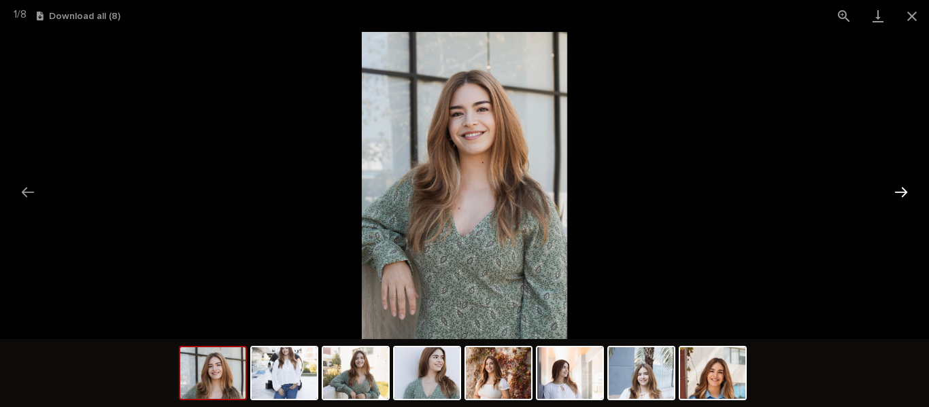
click at [901, 196] on button "Next slide" at bounding box center [900, 192] width 29 height 27
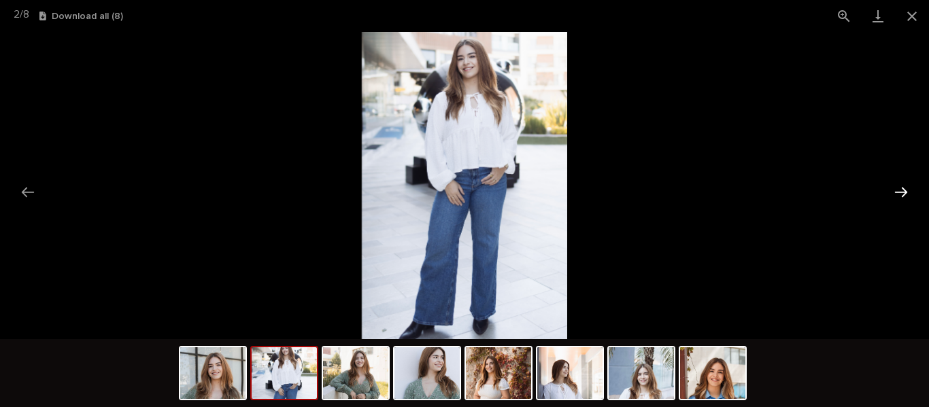
click at [901, 196] on button "Next slide" at bounding box center [900, 192] width 29 height 27
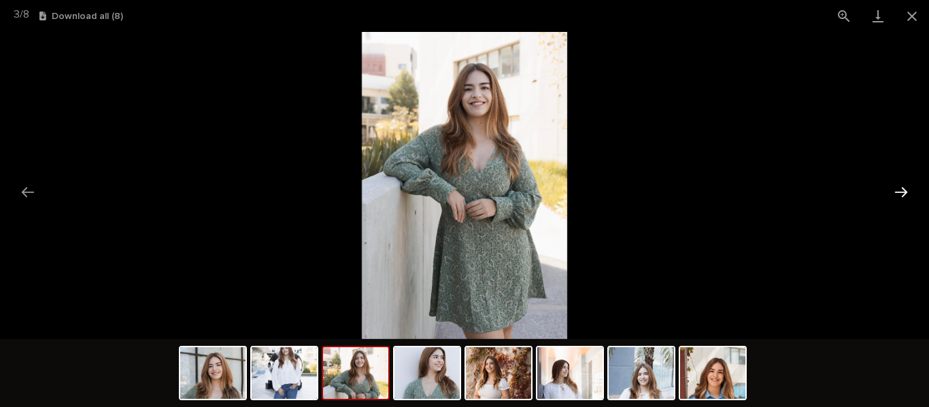
click at [901, 196] on button "Next slide" at bounding box center [900, 192] width 29 height 27
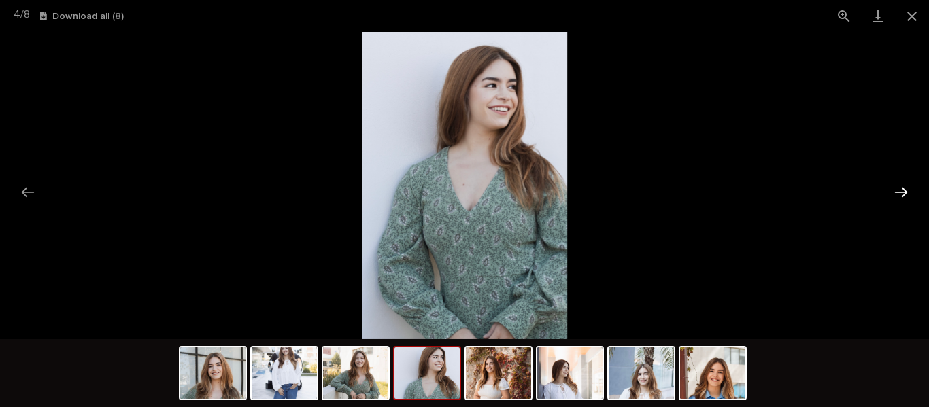
click at [901, 196] on button "Next slide" at bounding box center [900, 192] width 29 height 27
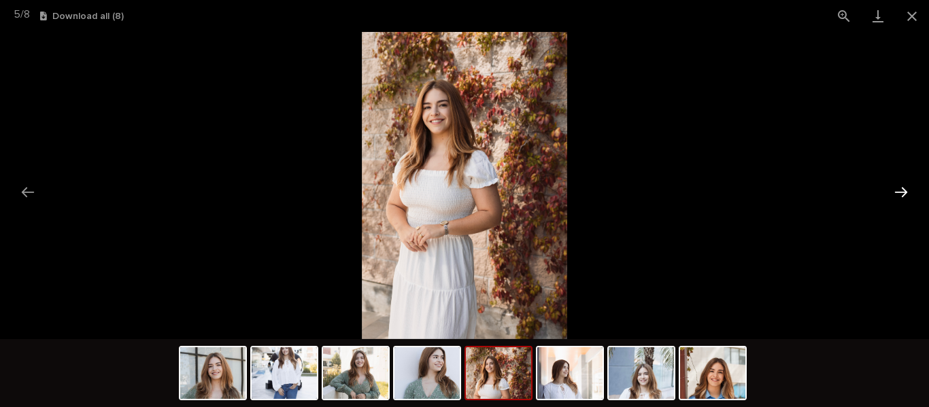
click at [901, 196] on button "Next slide" at bounding box center [900, 192] width 29 height 27
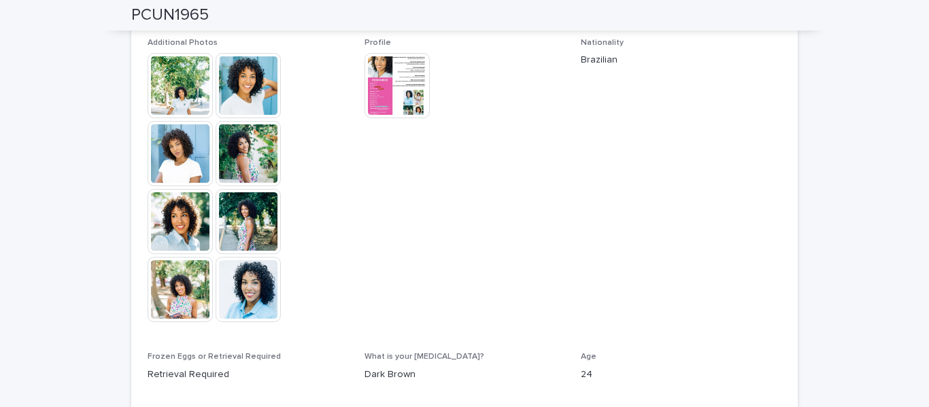
scroll to position [391, 0]
click at [194, 90] on img at bounding box center [180, 86] width 65 height 65
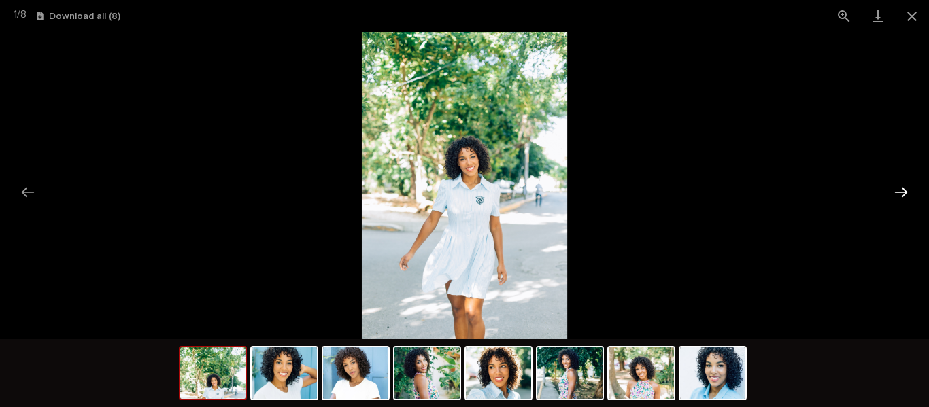
click at [904, 190] on button "Next slide" at bounding box center [900, 192] width 29 height 27
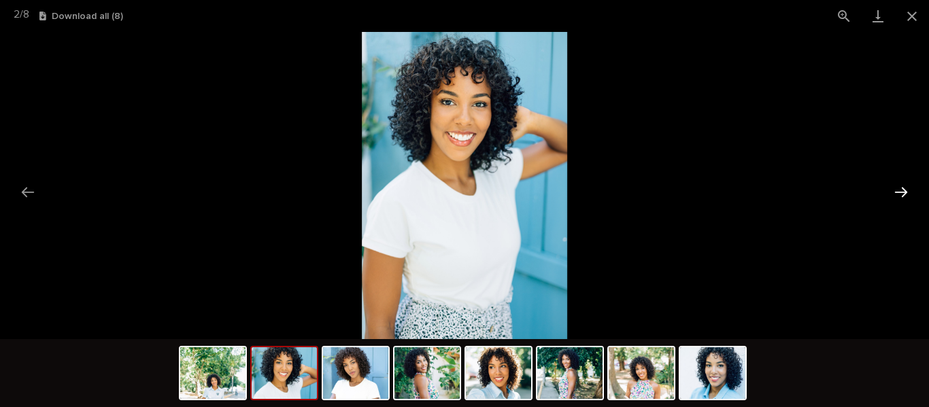
click at [904, 190] on button "Next slide" at bounding box center [900, 192] width 29 height 27
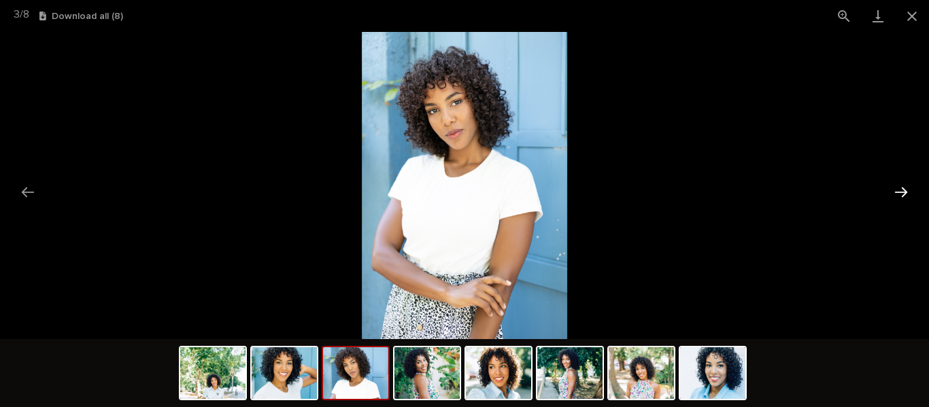
click at [904, 190] on button "Next slide" at bounding box center [900, 192] width 29 height 27
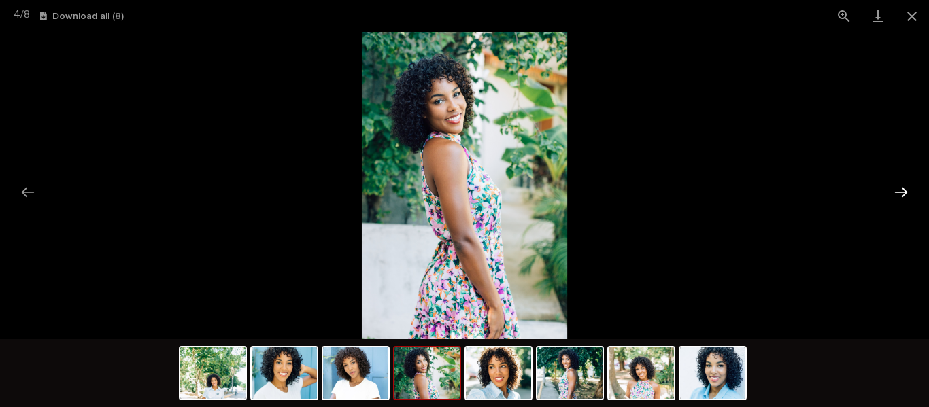
click at [904, 190] on button "Next slide" at bounding box center [900, 192] width 29 height 27
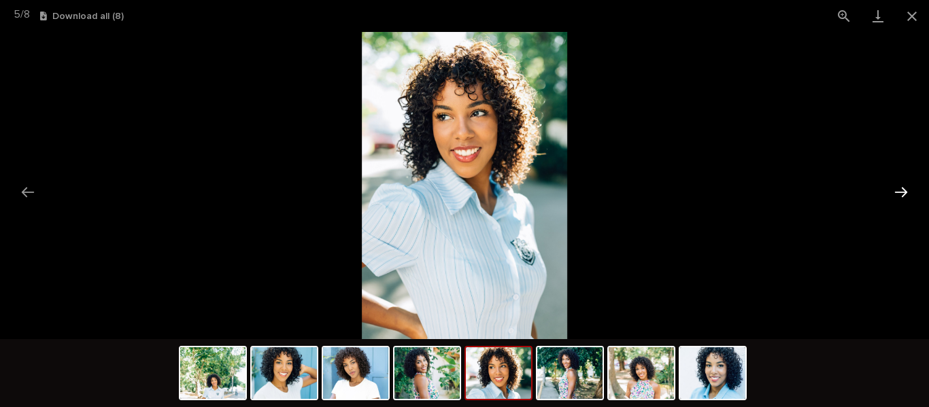
click at [904, 190] on button "Next slide" at bounding box center [900, 192] width 29 height 27
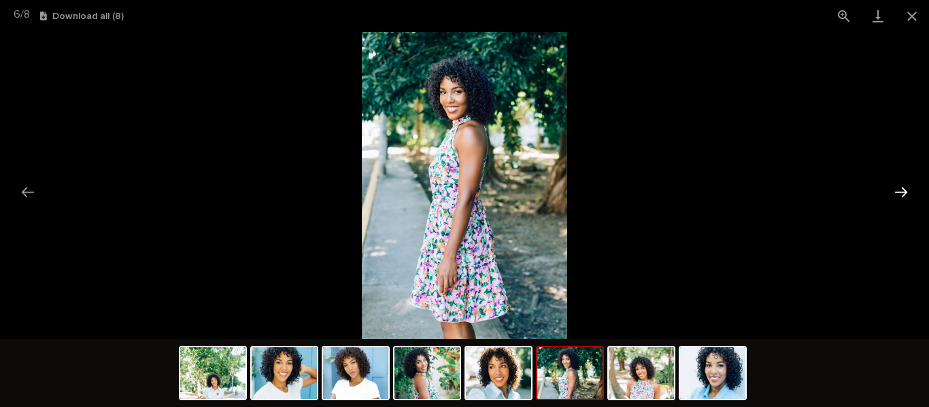
click at [904, 190] on button "Next slide" at bounding box center [900, 192] width 29 height 27
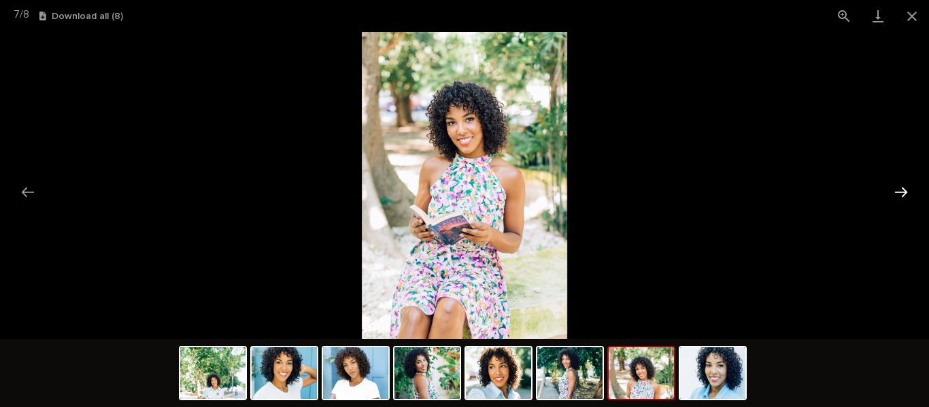
click at [904, 190] on button "Next slide" at bounding box center [900, 192] width 29 height 27
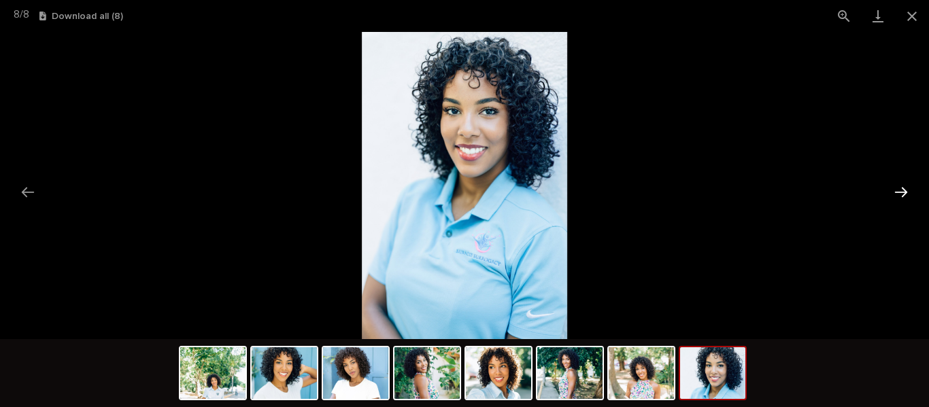
click at [904, 190] on button "Next slide" at bounding box center [900, 192] width 29 height 27
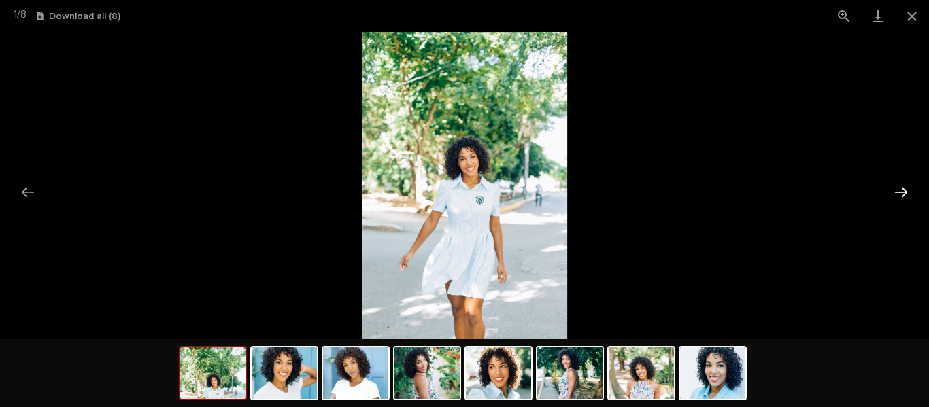
click at [904, 190] on button "Next slide" at bounding box center [900, 192] width 29 height 27
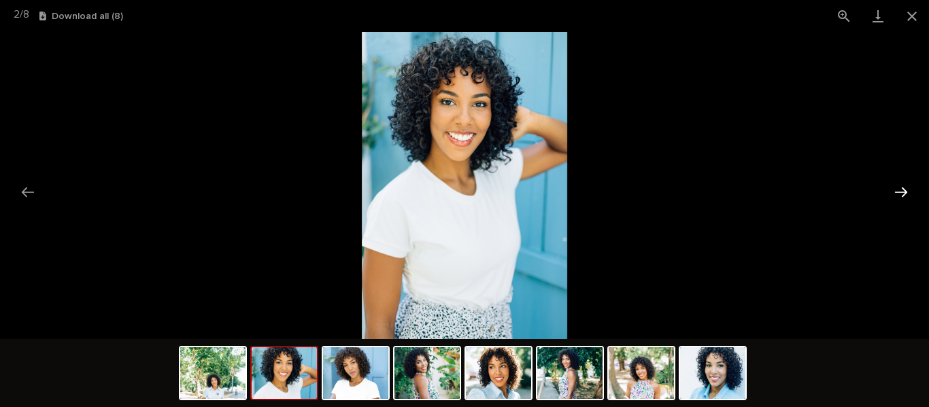
click at [904, 190] on button "Next slide" at bounding box center [900, 192] width 29 height 27
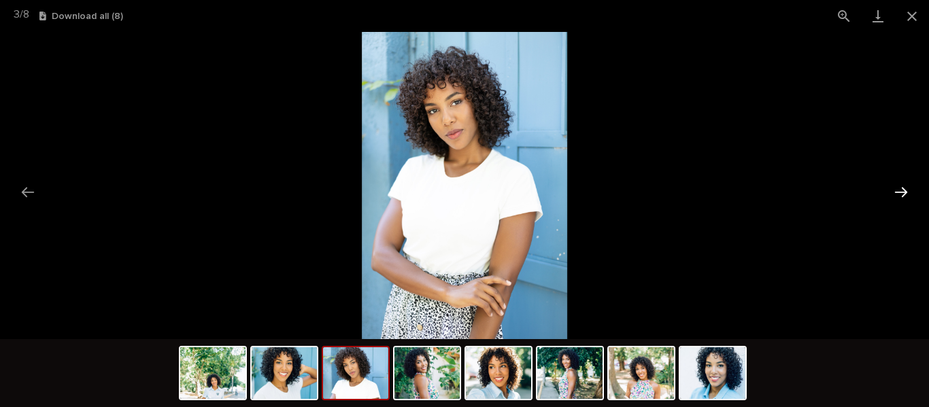
click at [904, 190] on button "Next slide" at bounding box center [900, 192] width 29 height 27
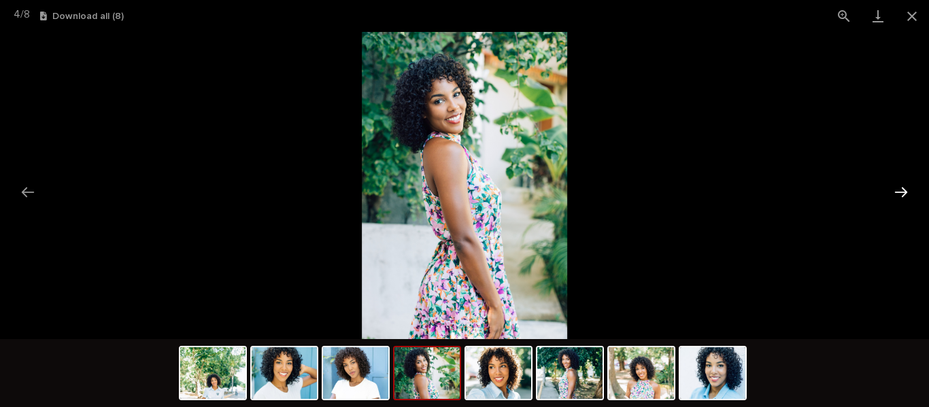
click at [904, 190] on button "Next slide" at bounding box center [900, 192] width 29 height 27
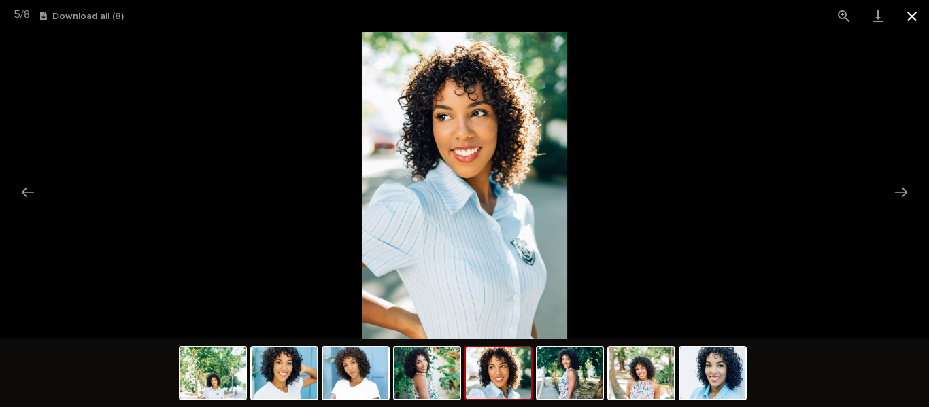
click at [908, 19] on button "Close gallery" at bounding box center [912, 16] width 34 height 32
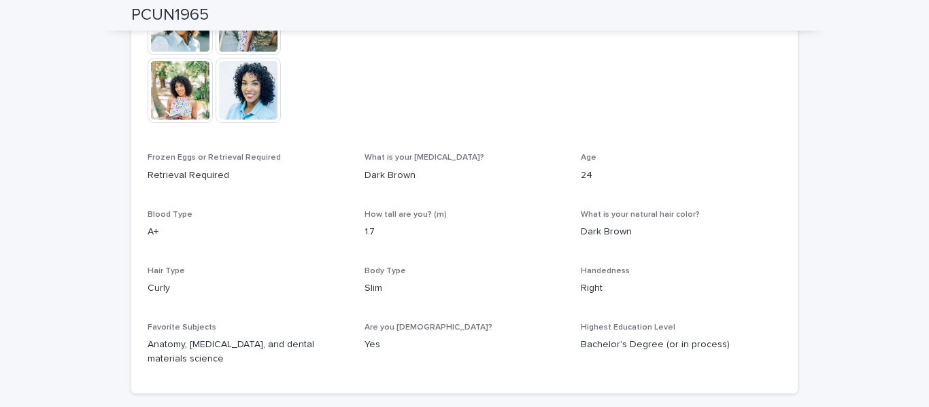
scroll to position [590, 0]
drag, startPoint x: 627, startPoint y: 202, endPoint x: 506, endPoint y: 120, distance: 145.9
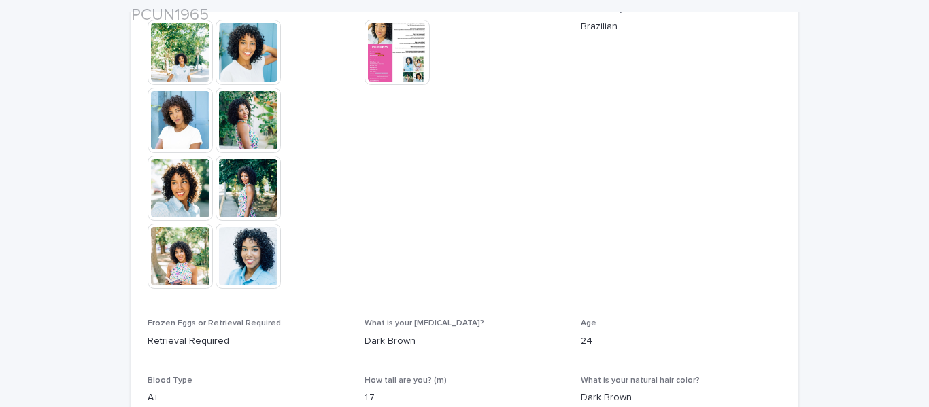
scroll to position [425, 0]
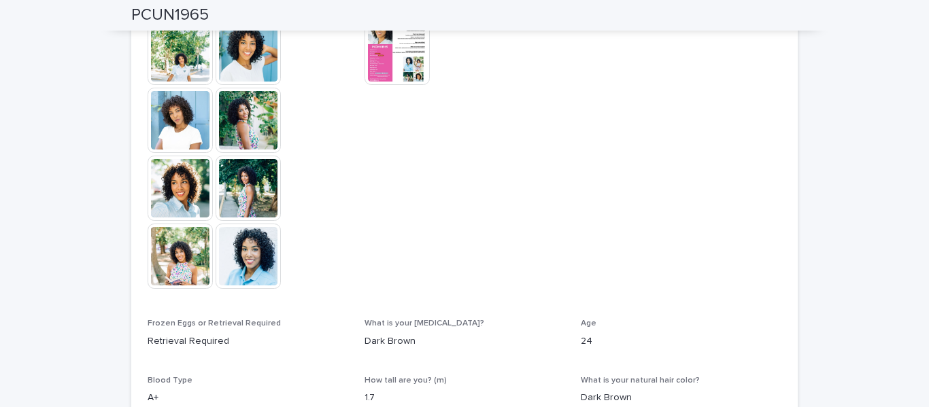
click at [392, 76] on img at bounding box center [396, 52] width 65 height 65
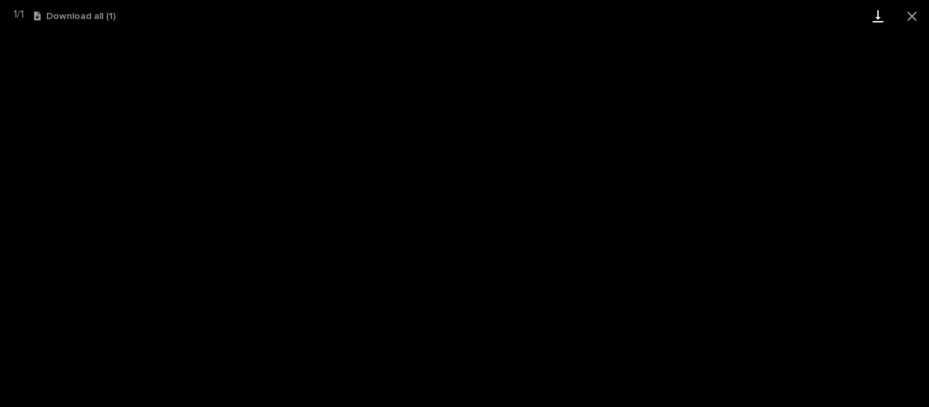
click at [881, 17] on link "Download" at bounding box center [878, 16] width 34 height 32
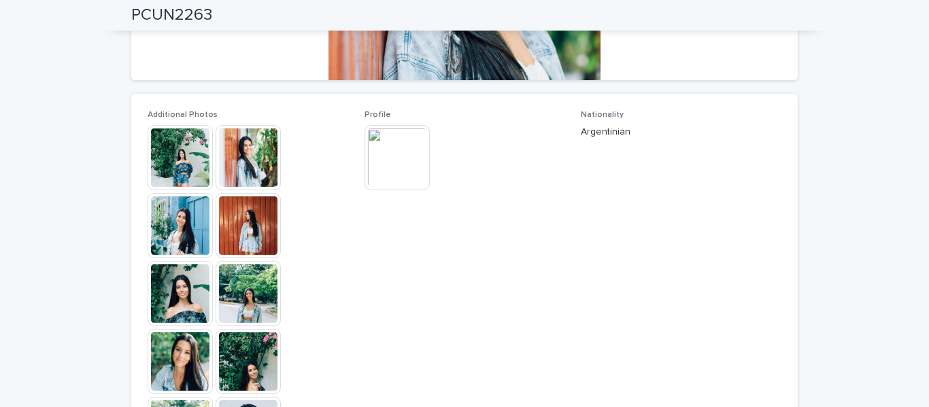
scroll to position [319, 0]
click at [166, 162] on img at bounding box center [180, 158] width 65 height 65
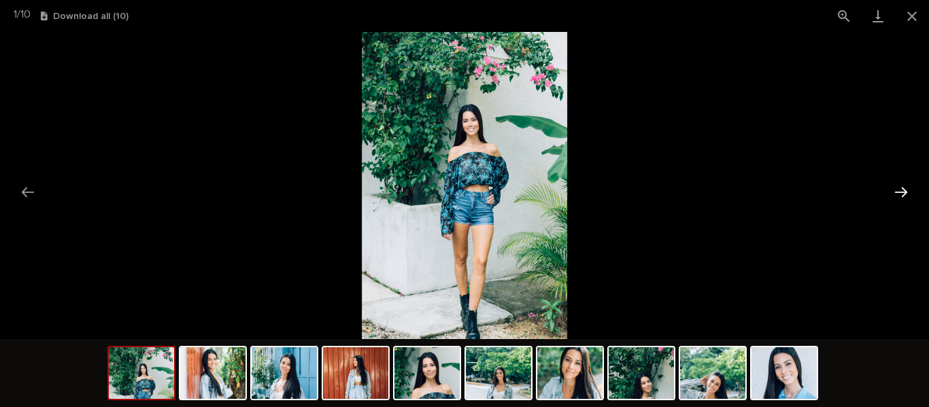
click at [906, 194] on button "Next slide" at bounding box center [900, 192] width 29 height 27
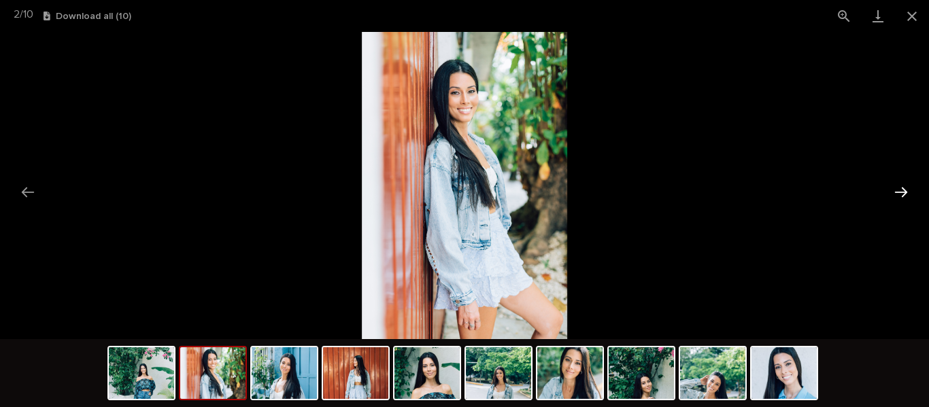
click at [906, 194] on button "Next slide" at bounding box center [900, 192] width 29 height 27
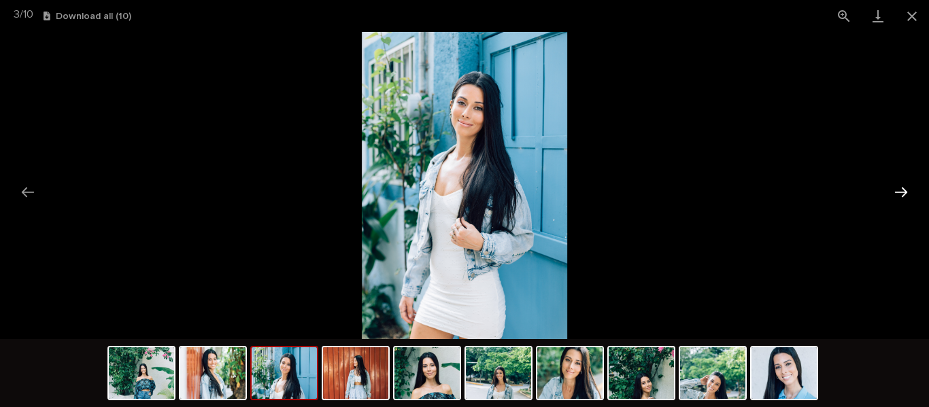
click at [906, 194] on button "Next slide" at bounding box center [900, 192] width 29 height 27
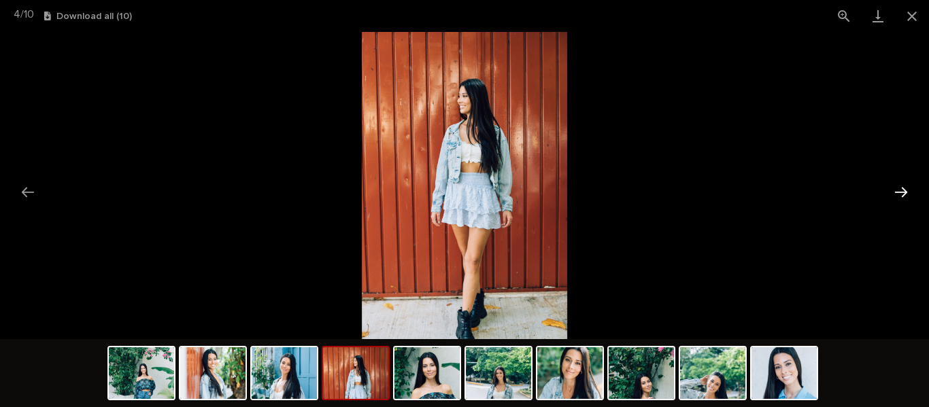
click at [906, 194] on button "Next slide" at bounding box center [900, 192] width 29 height 27
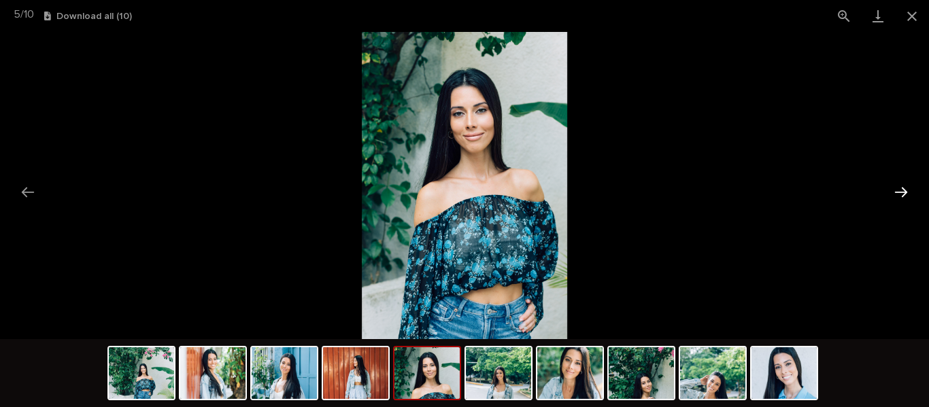
click at [906, 194] on button "Next slide" at bounding box center [900, 192] width 29 height 27
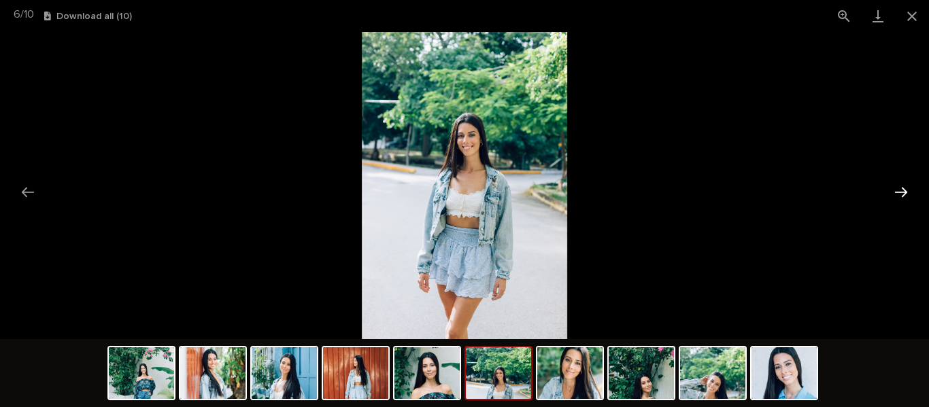
click at [906, 194] on button "Next slide" at bounding box center [900, 192] width 29 height 27
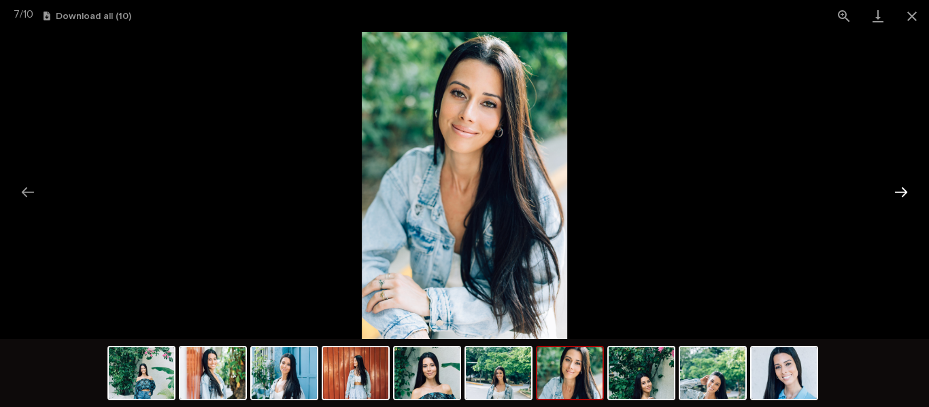
click at [906, 194] on button "Next slide" at bounding box center [900, 192] width 29 height 27
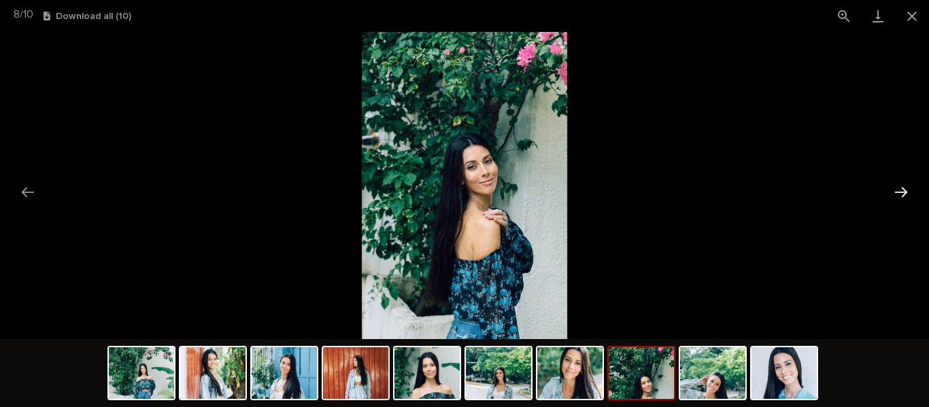
click at [906, 194] on button "Next slide" at bounding box center [900, 192] width 29 height 27
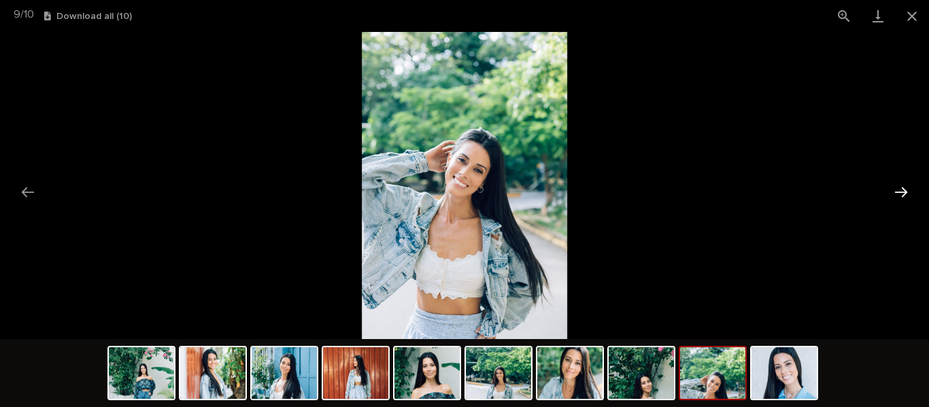
click at [906, 194] on button "Next slide" at bounding box center [900, 192] width 29 height 27
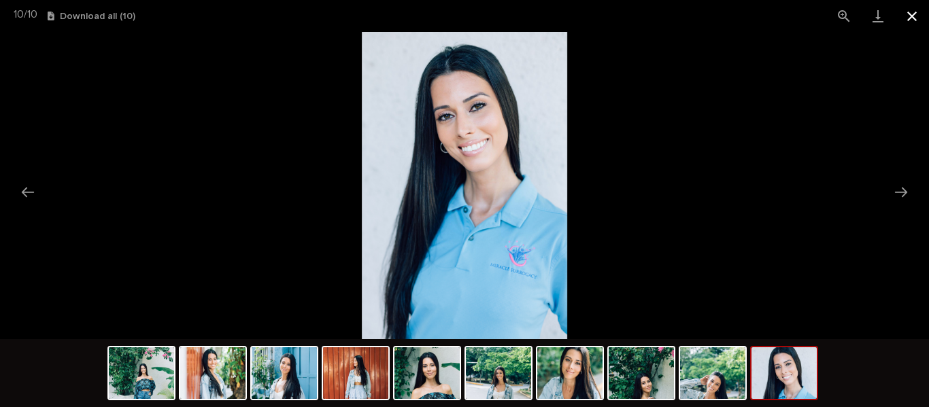
click at [912, 18] on button "Close gallery" at bounding box center [912, 16] width 34 height 32
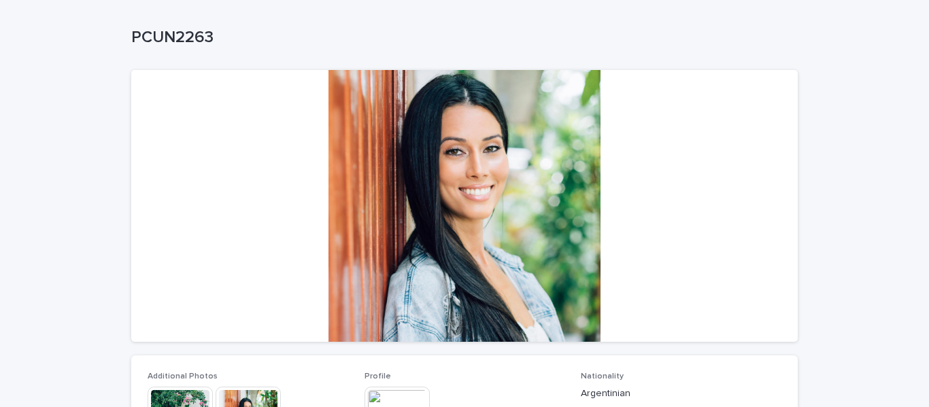
scroll to position [57, 0]
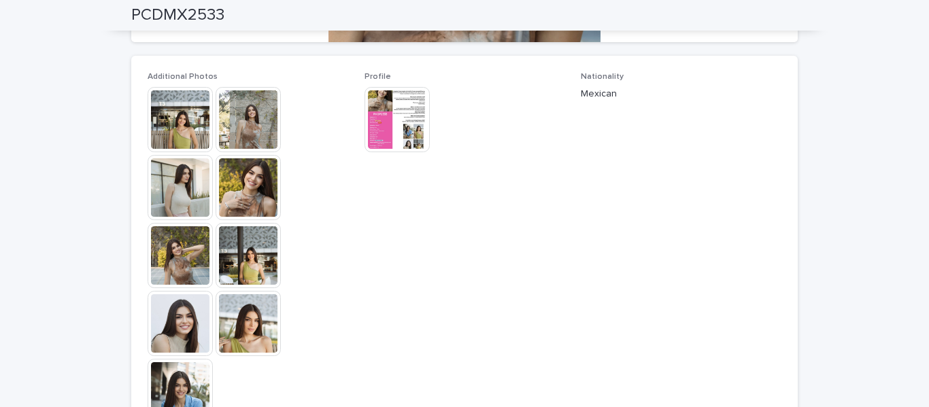
scroll to position [347, 0]
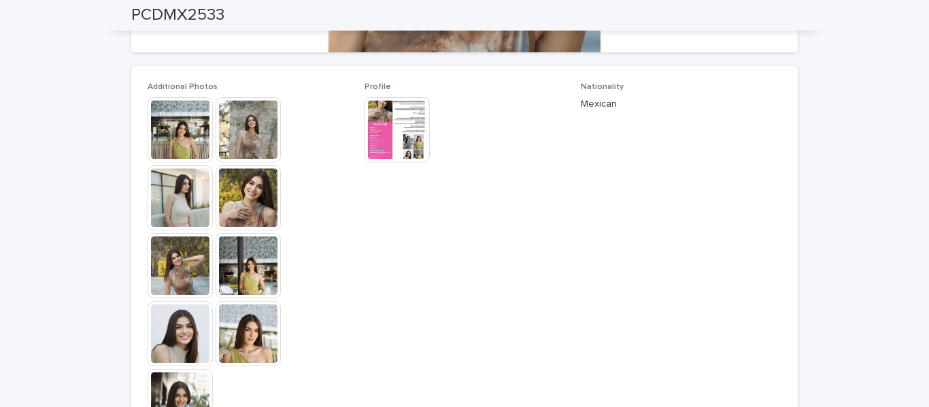
click at [160, 143] on img at bounding box center [180, 129] width 65 height 65
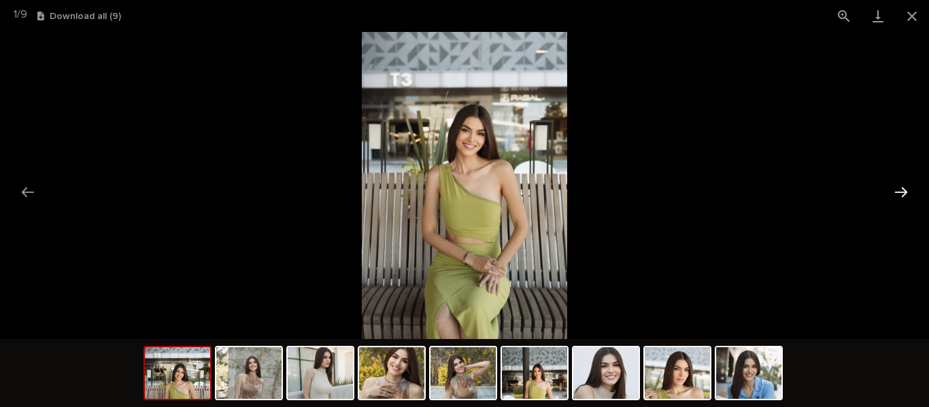
click at [898, 198] on button "Next slide" at bounding box center [900, 192] width 29 height 27
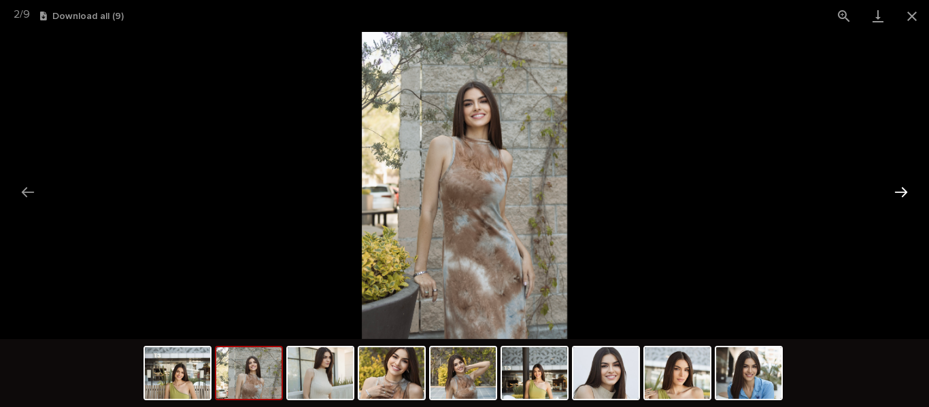
click at [898, 198] on button "Next slide" at bounding box center [900, 192] width 29 height 27
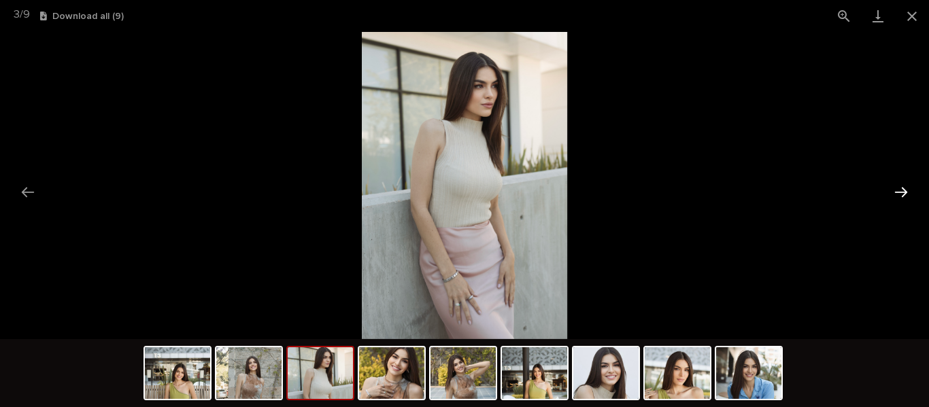
click at [898, 198] on button "Next slide" at bounding box center [900, 192] width 29 height 27
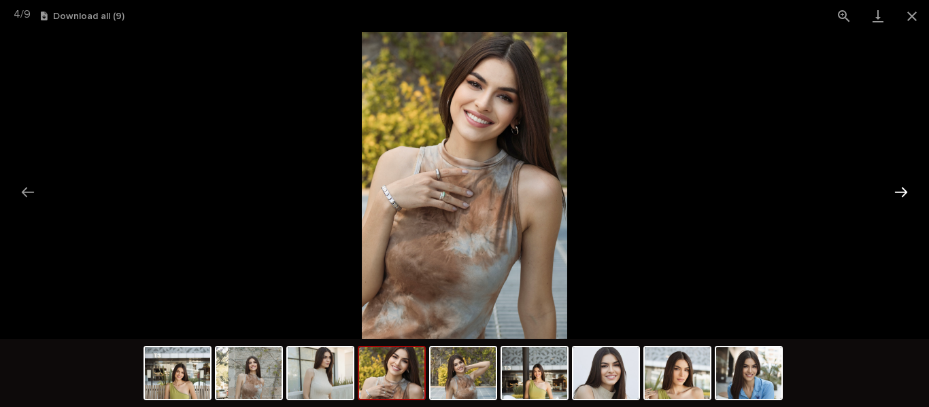
click at [898, 198] on button "Next slide" at bounding box center [900, 192] width 29 height 27
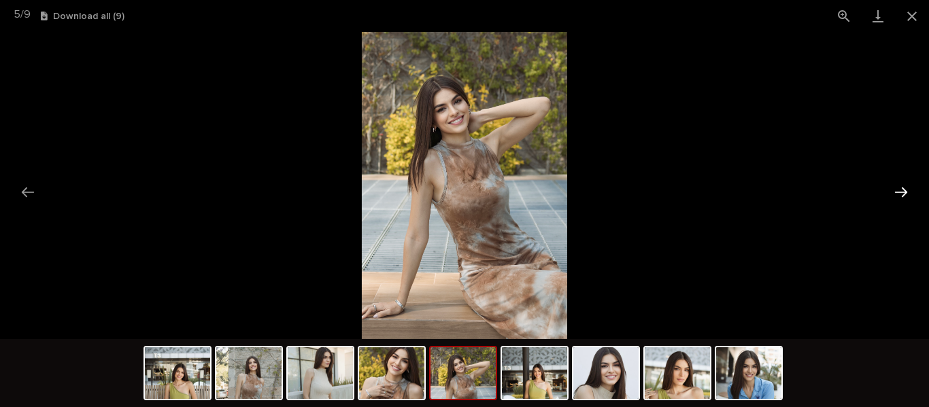
click at [898, 198] on button "Next slide" at bounding box center [900, 192] width 29 height 27
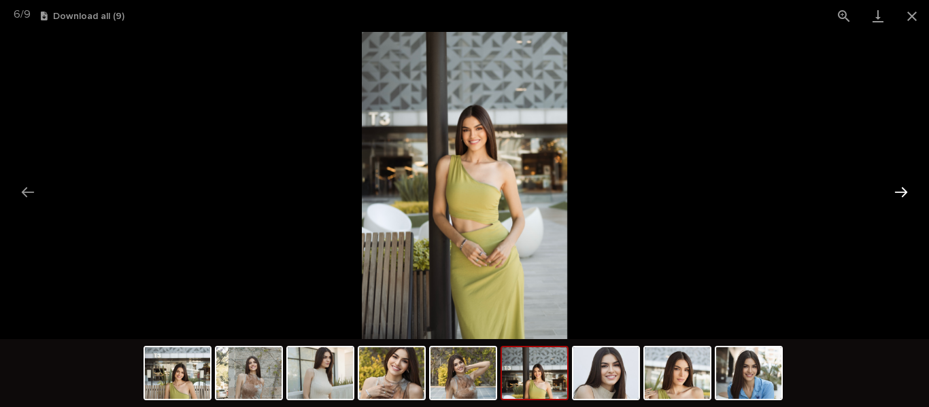
click at [898, 198] on button "Next slide" at bounding box center [900, 192] width 29 height 27
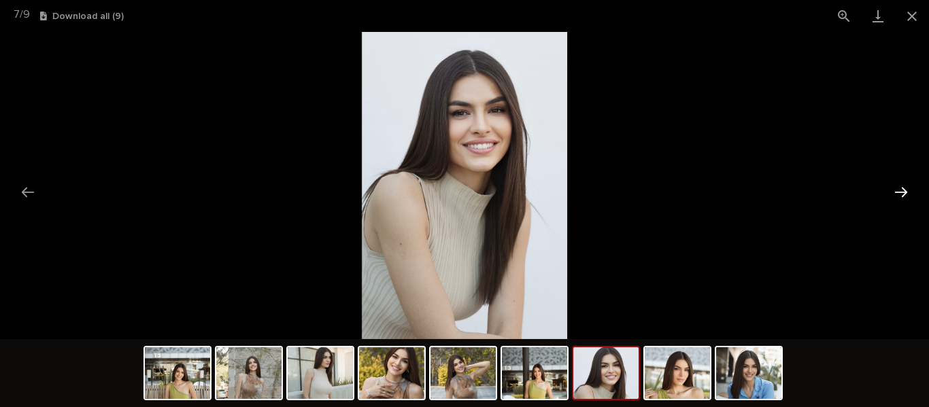
click at [898, 198] on button "Next slide" at bounding box center [900, 192] width 29 height 27
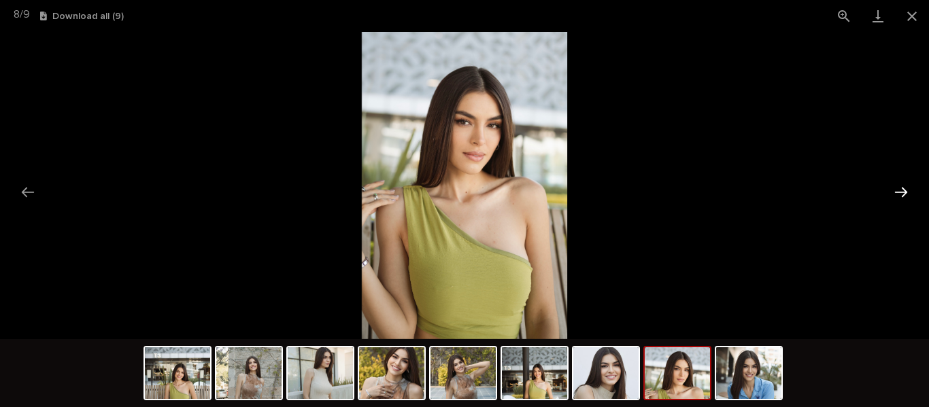
click at [898, 198] on button "Next slide" at bounding box center [900, 192] width 29 height 27
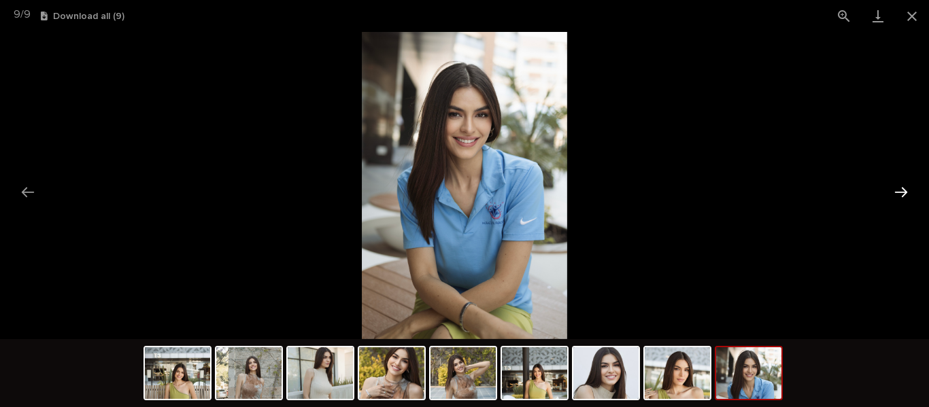
click at [898, 198] on button "Next slide" at bounding box center [900, 192] width 29 height 27
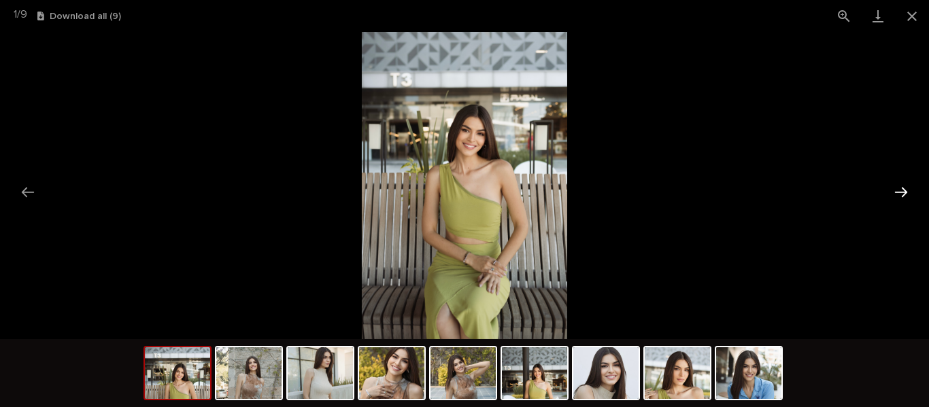
click at [898, 198] on button "Next slide" at bounding box center [900, 192] width 29 height 27
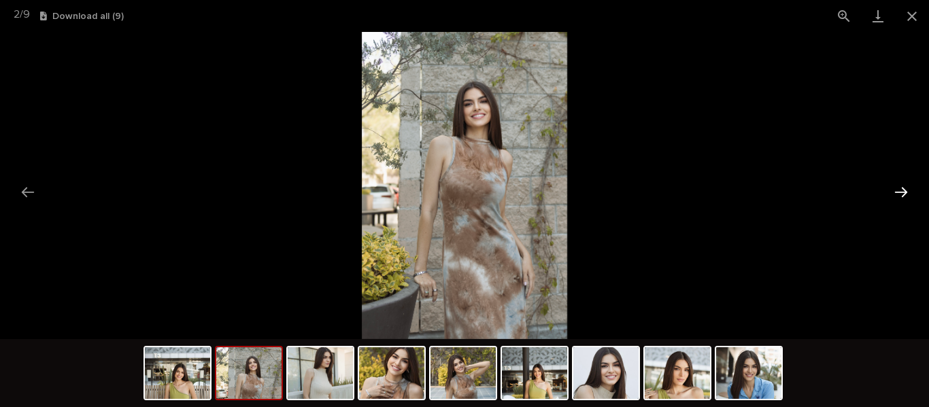
click at [898, 198] on button "Next slide" at bounding box center [900, 192] width 29 height 27
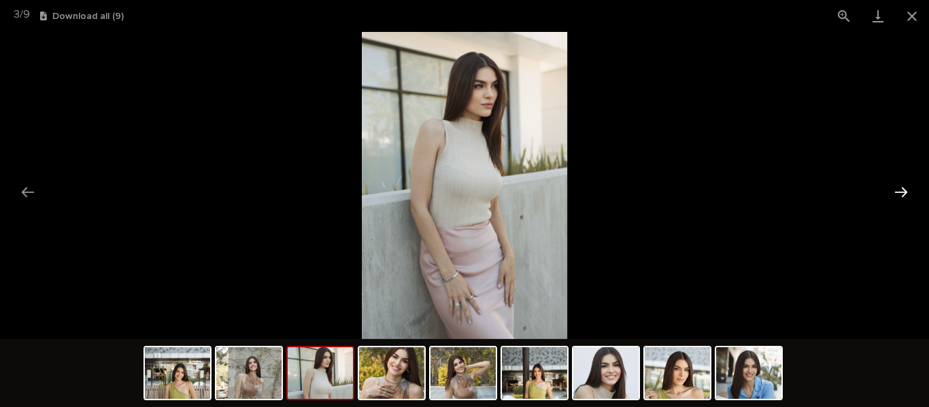
click at [898, 198] on button "Next slide" at bounding box center [900, 192] width 29 height 27
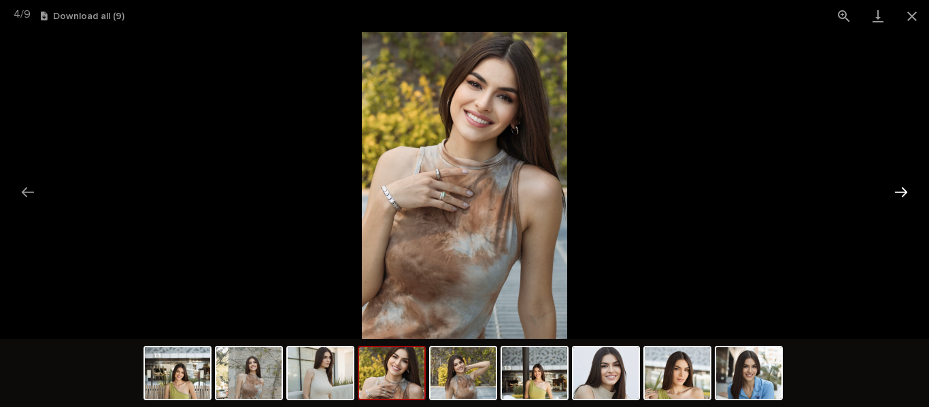
click at [898, 198] on button "Next slide" at bounding box center [900, 192] width 29 height 27
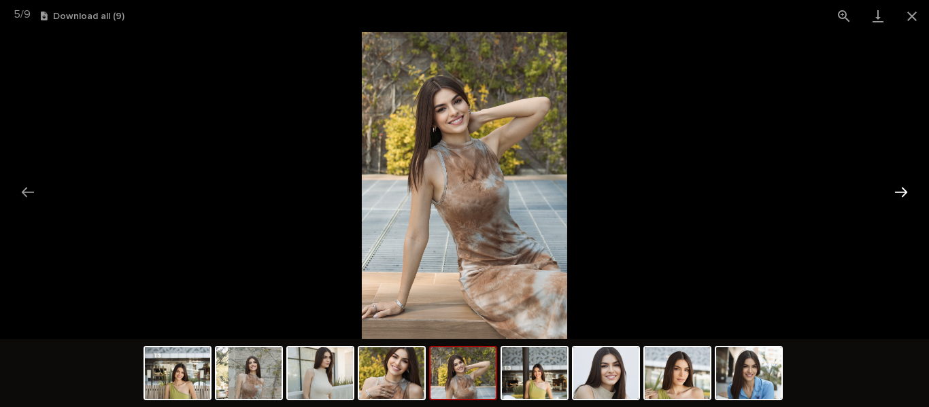
click at [898, 198] on button "Next slide" at bounding box center [900, 192] width 29 height 27
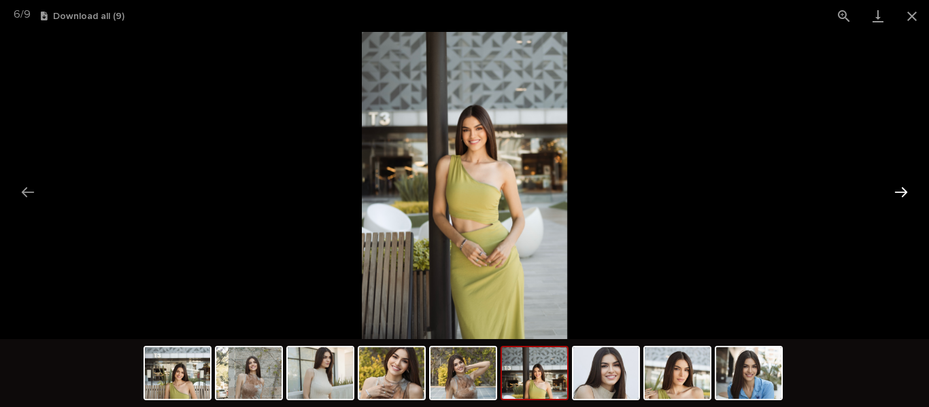
click at [898, 198] on button "Next slide" at bounding box center [900, 192] width 29 height 27
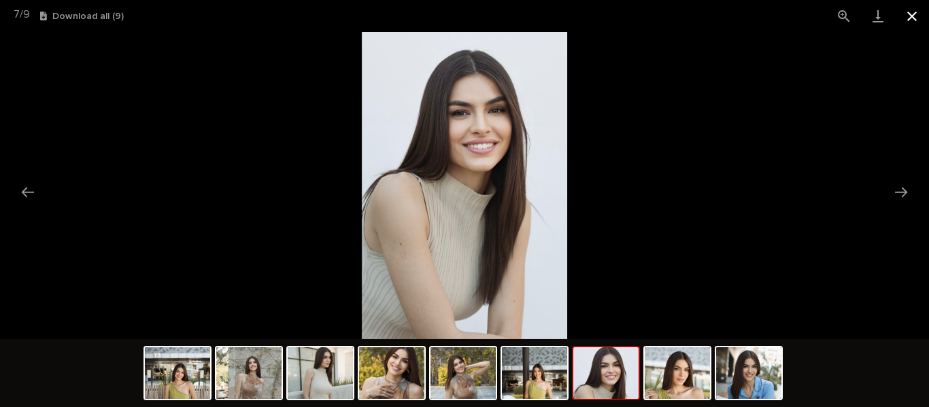
click at [909, 9] on button "Close gallery" at bounding box center [912, 16] width 34 height 32
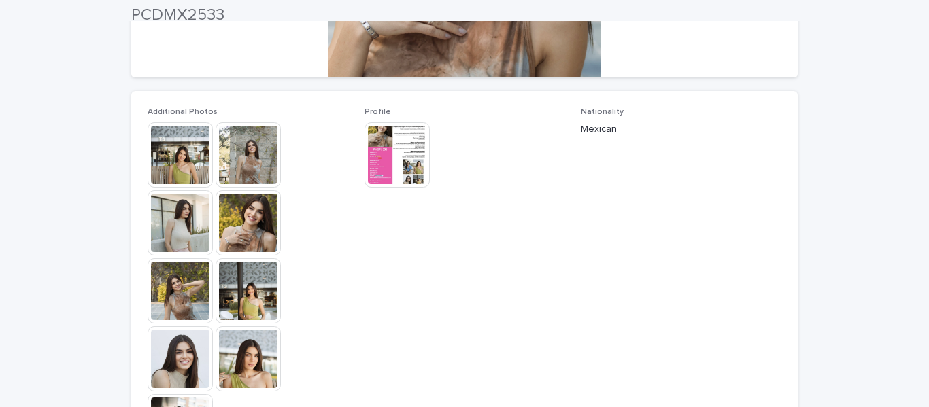
scroll to position [323, 0]
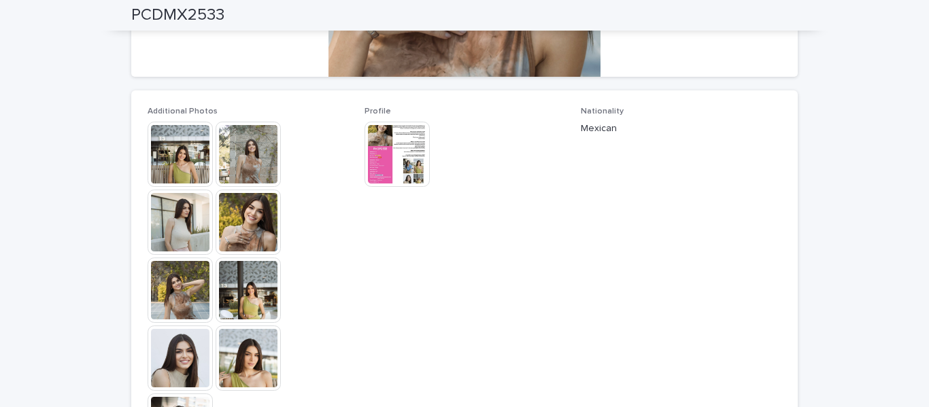
click at [395, 155] on img at bounding box center [396, 154] width 65 height 65
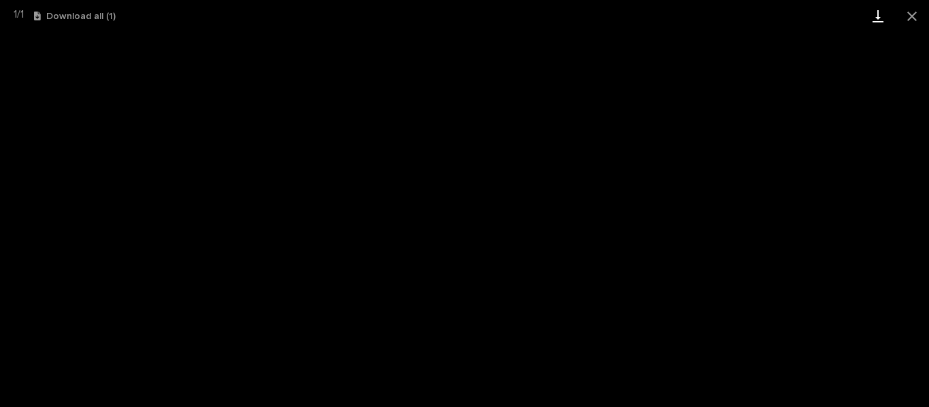
click at [884, 16] on link "Download" at bounding box center [878, 16] width 34 height 32
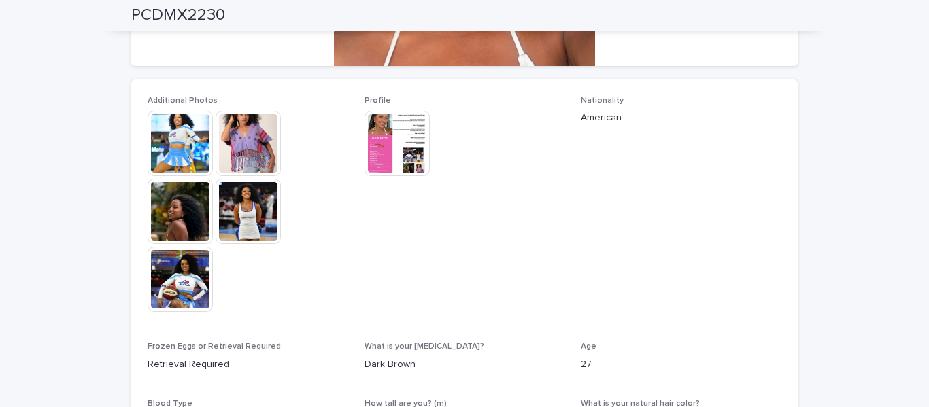
scroll to position [333, 0]
click at [181, 137] on img at bounding box center [180, 143] width 65 height 65
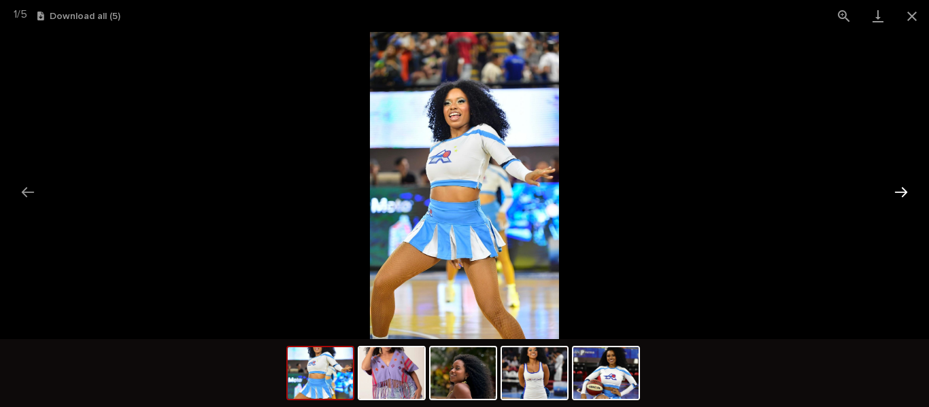
click at [903, 186] on button "Next slide" at bounding box center [900, 192] width 29 height 27
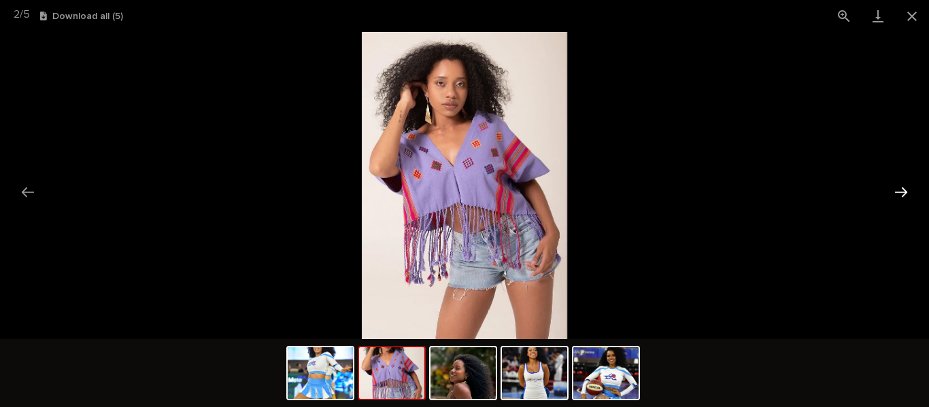
click at [903, 186] on button "Next slide" at bounding box center [900, 192] width 29 height 27
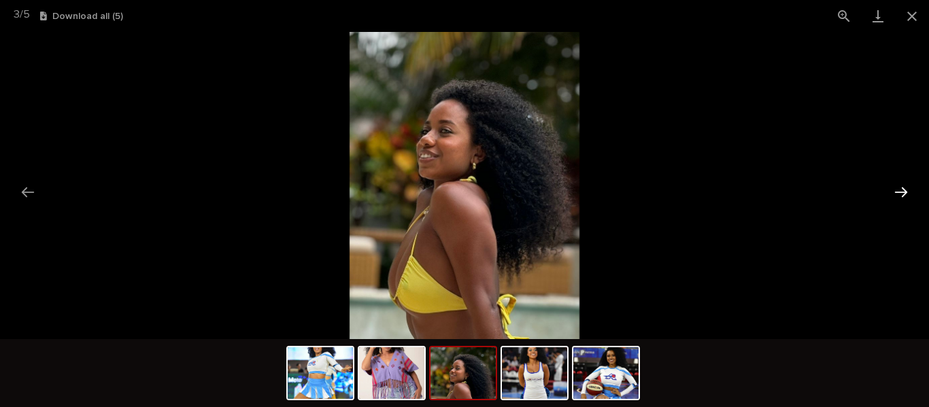
click at [903, 186] on button "Next slide" at bounding box center [900, 192] width 29 height 27
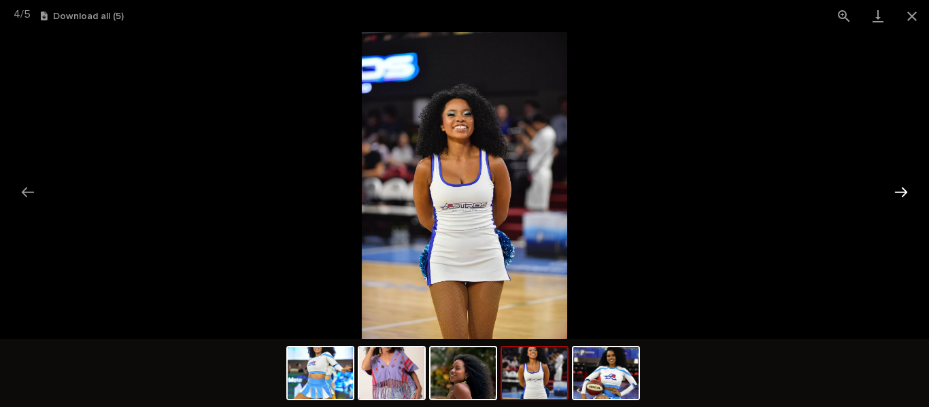
click at [903, 186] on button "Next slide" at bounding box center [900, 192] width 29 height 27
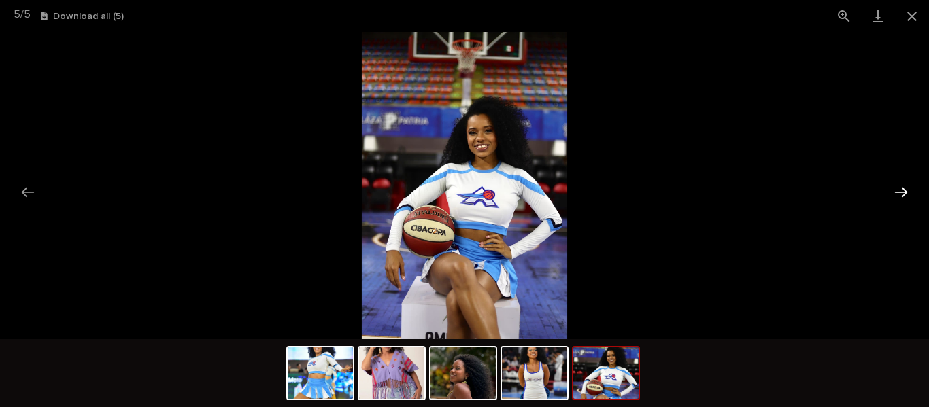
click at [903, 186] on button "Next slide" at bounding box center [900, 192] width 29 height 27
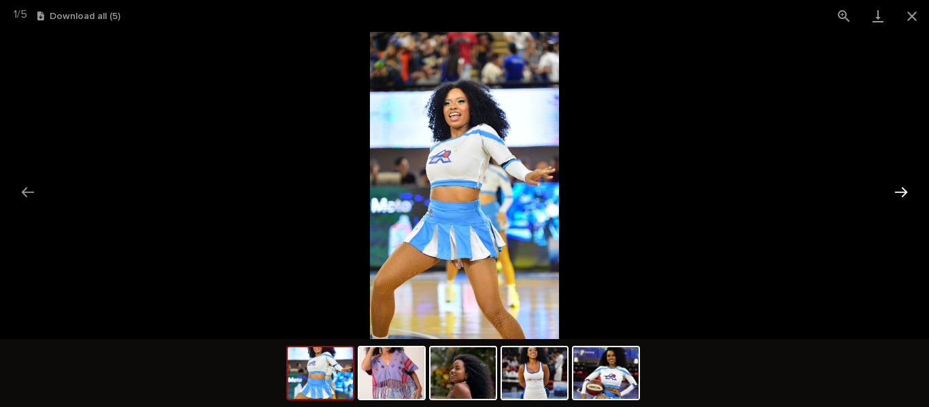
click at [903, 186] on button "Next slide" at bounding box center [900, 192] width 29 height 27
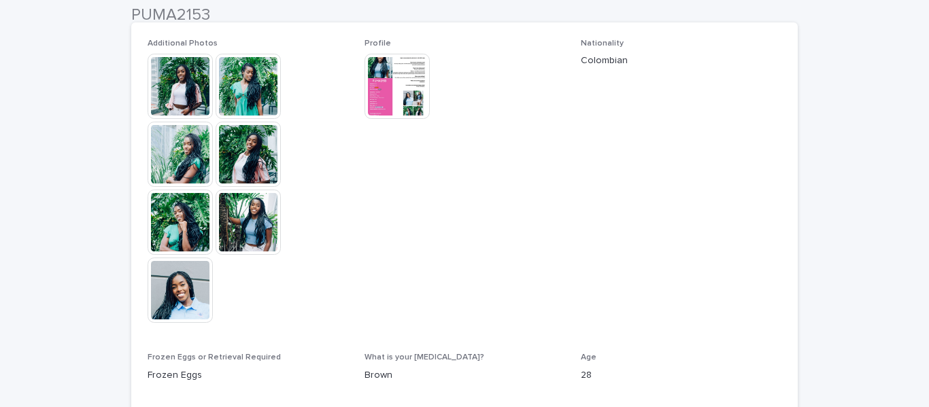
scroll to position [392, 0]
click at [191, 237] on img at bounding box center [180, 221] width 65 height 65
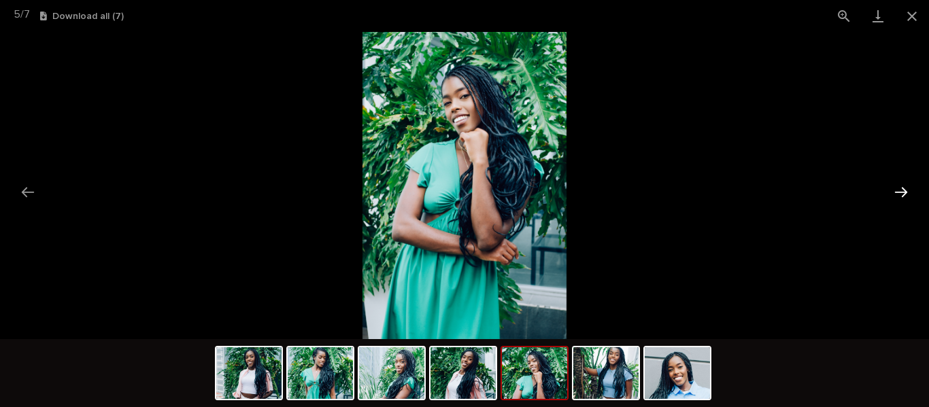
click at [900, 200] on button "Next slide" at bounding box center [900, 192] width 29 height 27
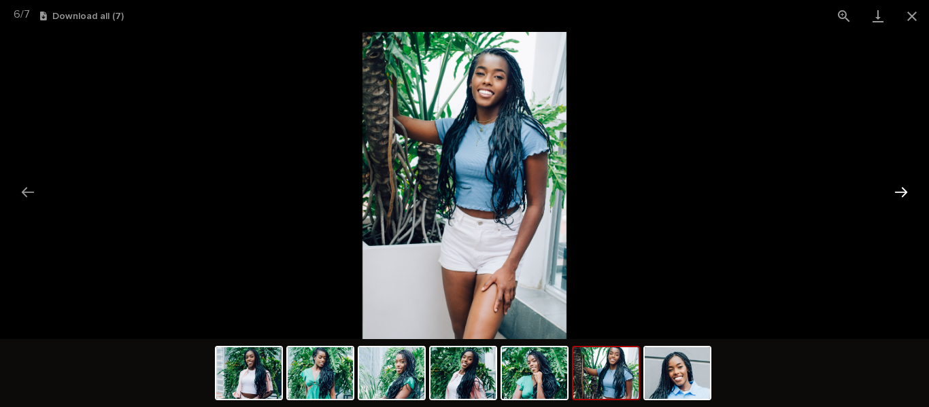
click at [900, 200] on button "Next slide" at bounding box center [900, 192] width 29 height 27
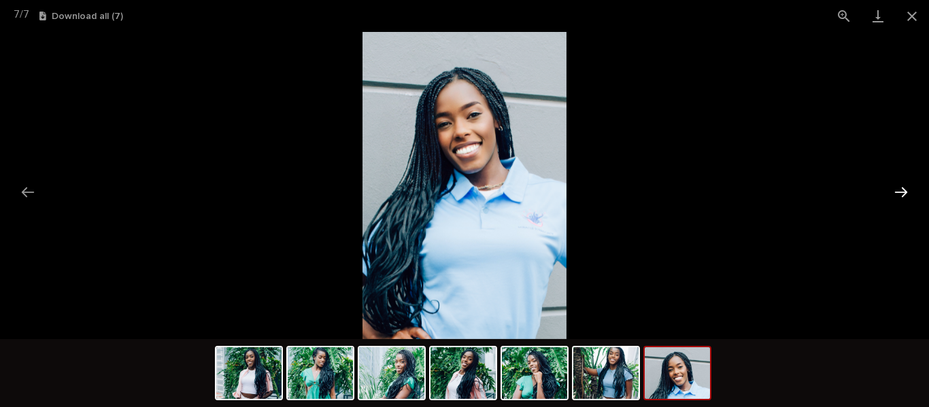
click at [900, 200] on button "Next slide" at bounding box center [900, 192] width 29 height 27
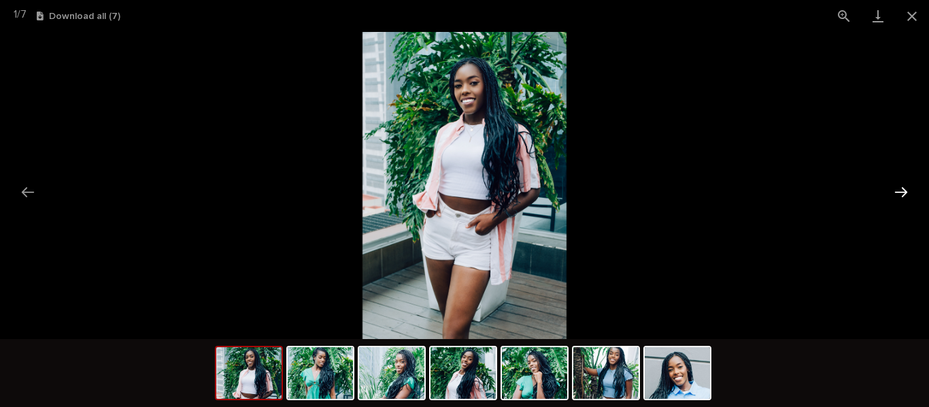
click at [900, 200] on button "Next slide" at bounding box center [900, 192] width 29 height 27
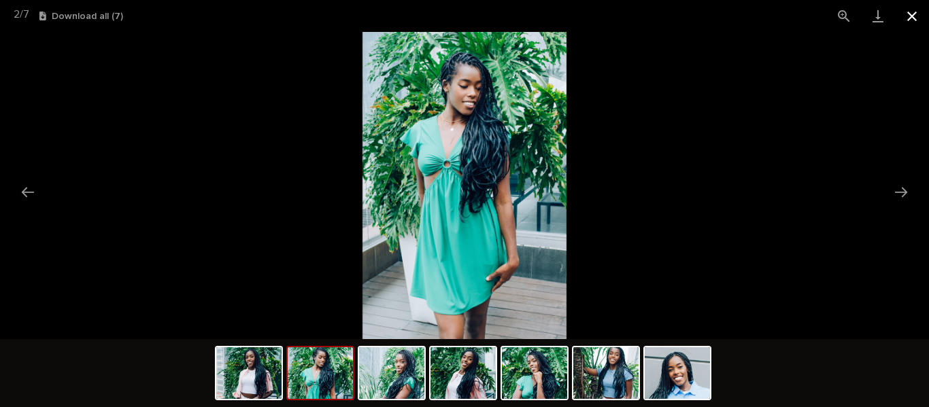
click at [914, 9] on button "Close gallery" at bounding box center [912, 16] width 34 height 32
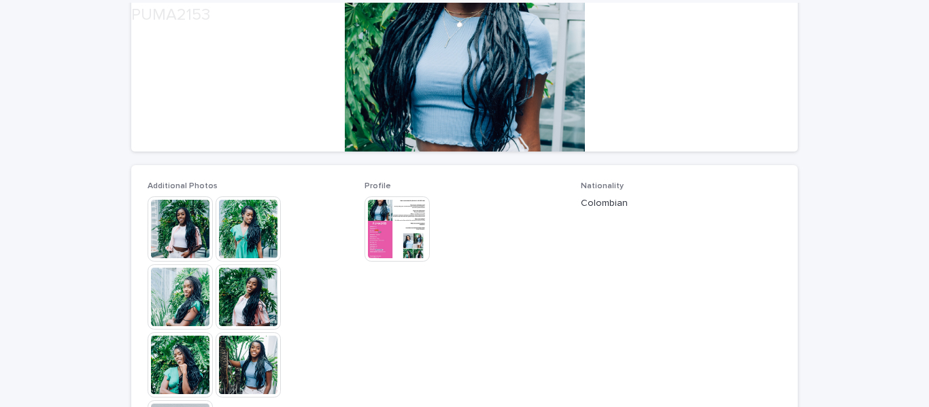
scroll to position [325, 0]
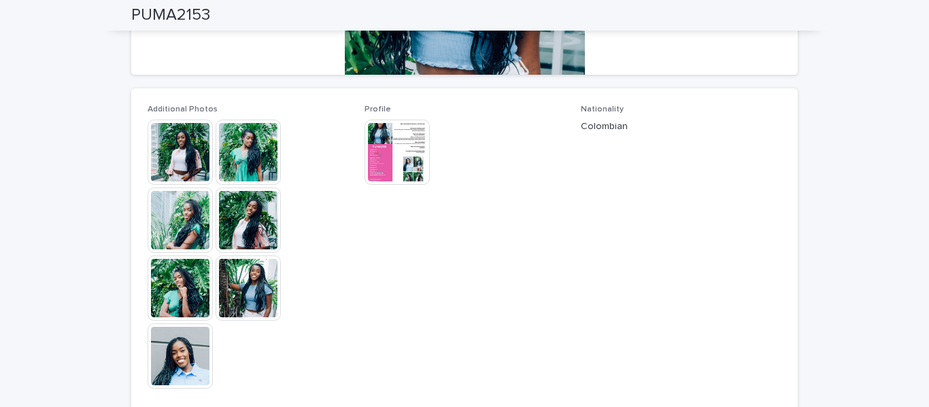
click at [399, 157] on img at bounding box center [396, 152] width 65 height 65
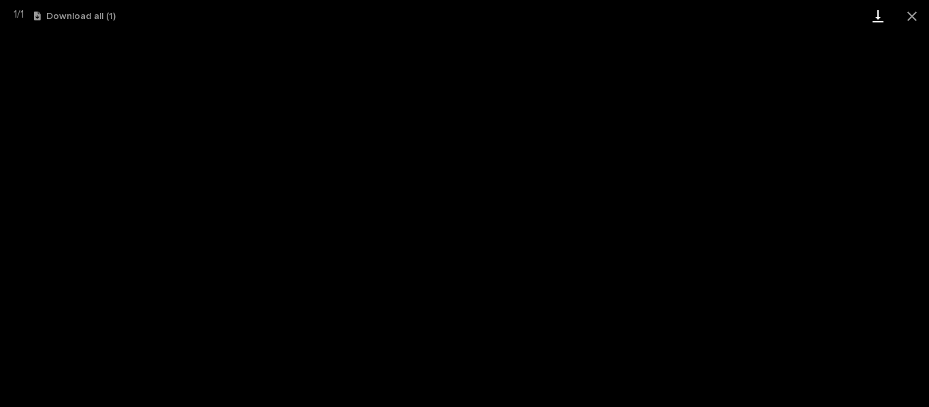
click at [884, 15] on link "Download" at bounding box center [878, 16] width 34 height 32
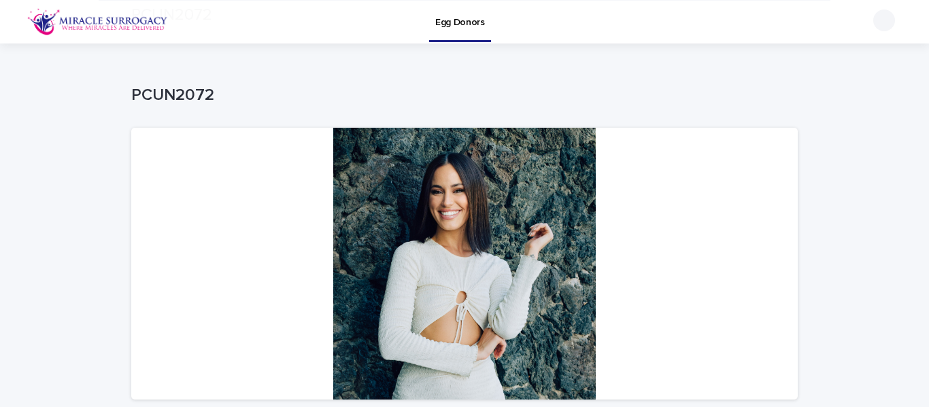
scroll to position [422, 0]
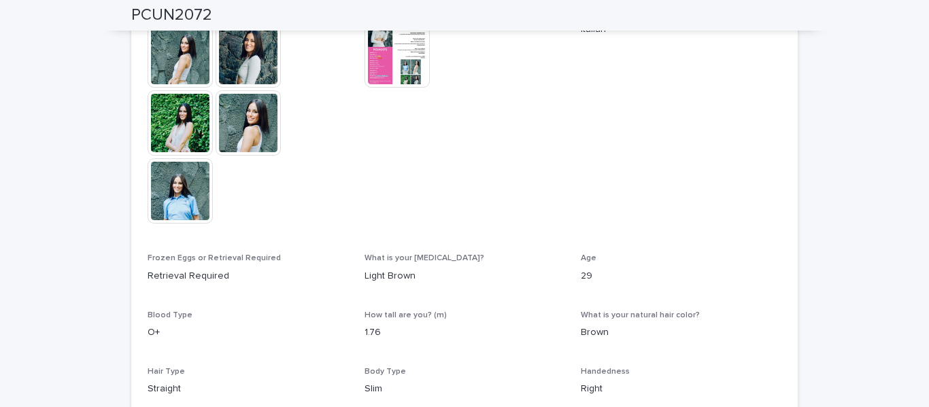
click at [175, 48] on img at bounding box center [180, 54] width 65 height 65
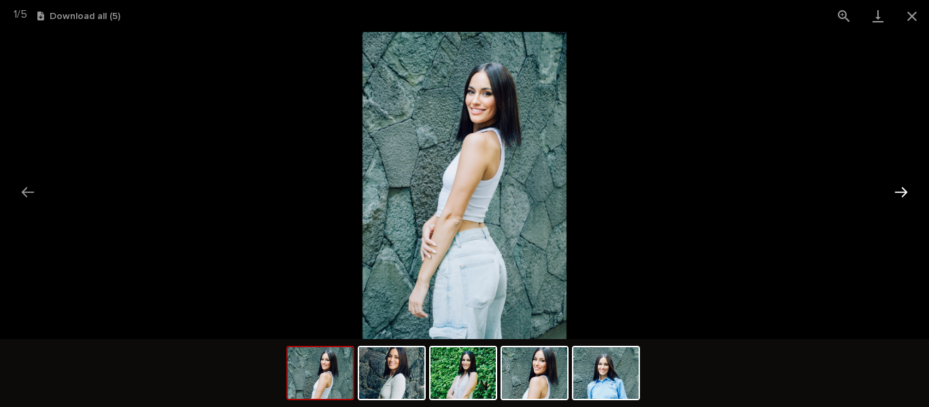
click at [903, 192] on button "Next slide" at bounding box center [900, 192] width 29 height 27
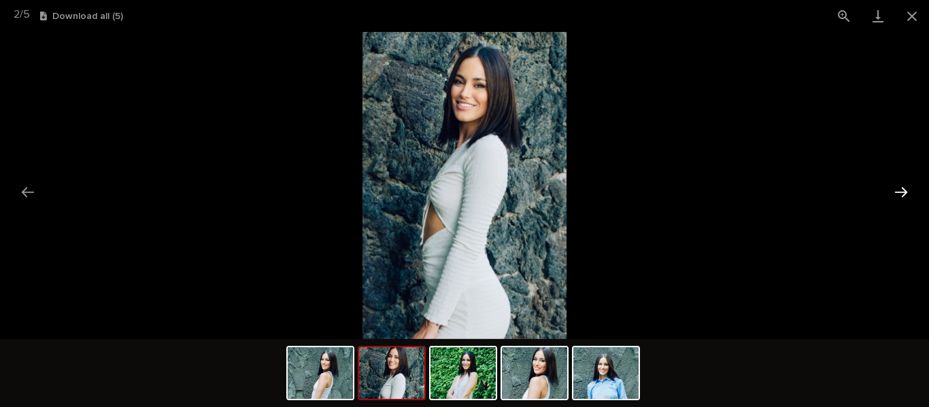
click at [903, 192] on button "Next slide" at bounding box center [900, 192] width 29 height 27
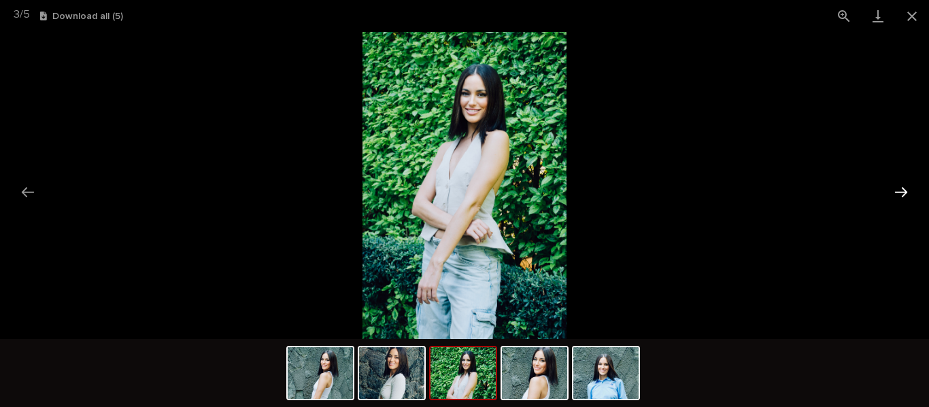
click at [903, 192] on button "Next slide" at bounding box center [900, 192] width 29 height 27
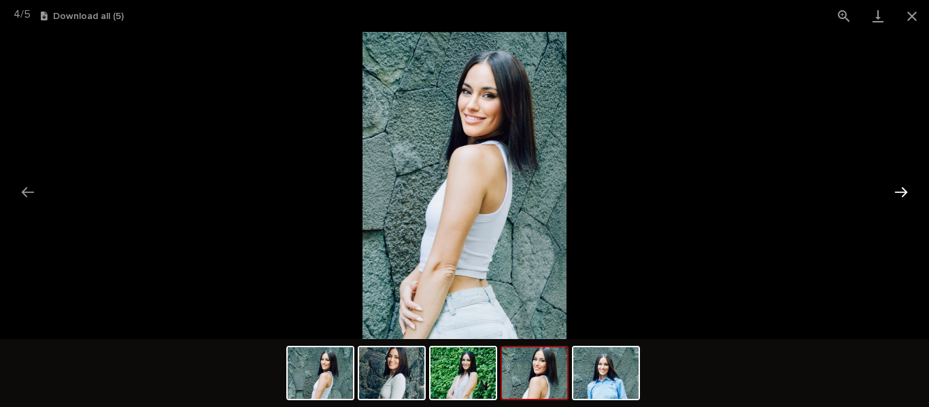
click at [903, 192] on button "Next slide" at bounding box center [900, 192] width 29 height 27
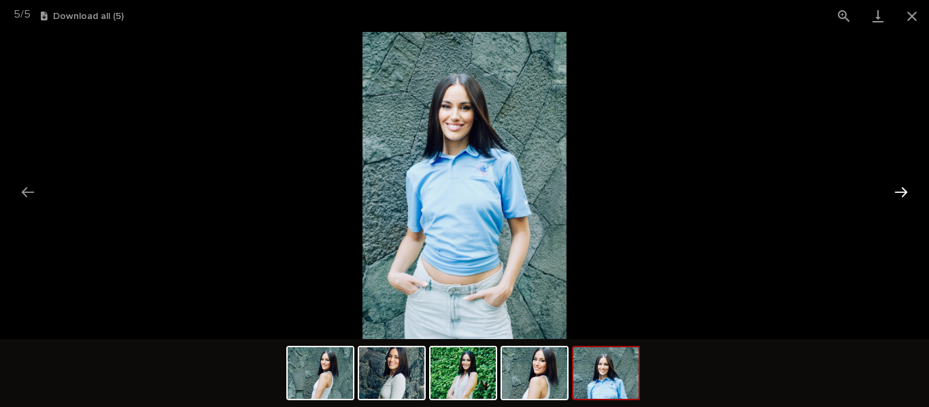
click at [903, 192] on button "Next slide" at bounding box center [900, 192] width 29 height 27
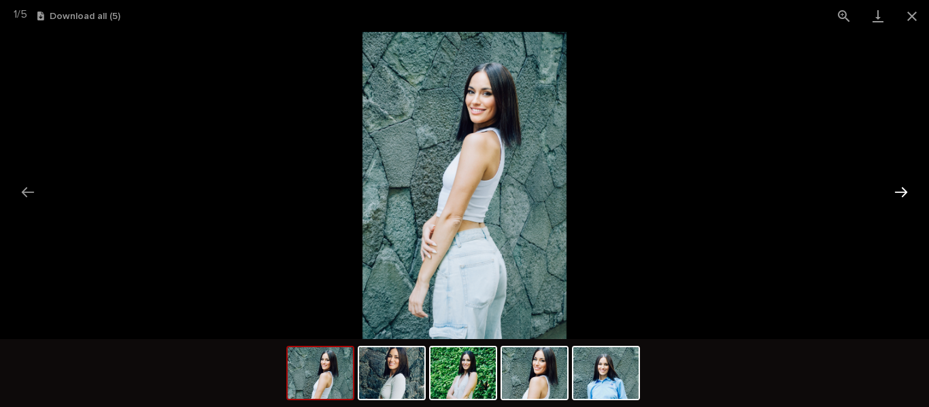
click at [903, 192] on button "Next slide" at bounding box center [900, 192] width 29 height 27
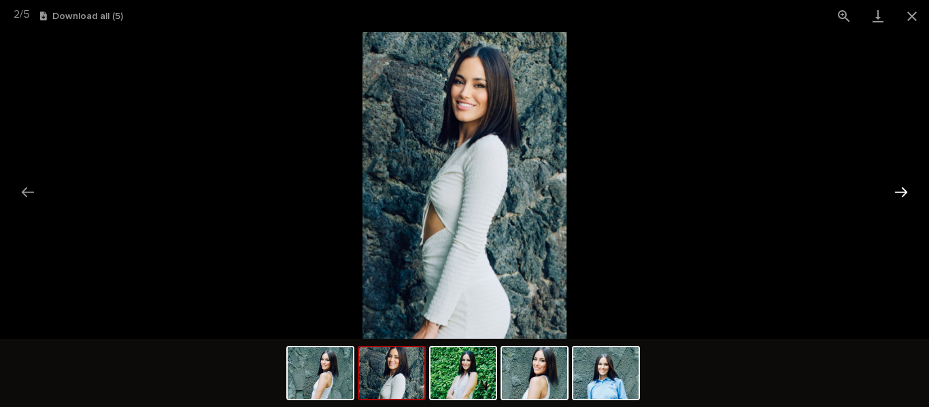
click at [903, 192] on button "Next slide" at bounding box center [900, 192] width 29 height 27
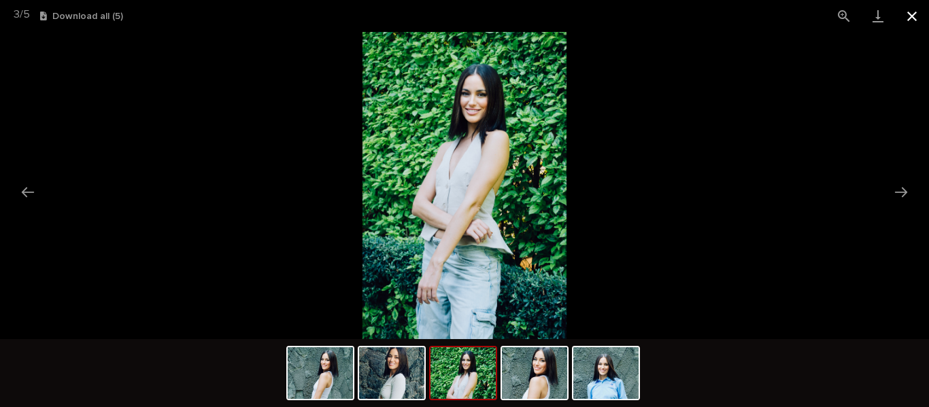
click at [913, 12] on button "Close gallery" at bounding box center [912, 16] width 34 height 32
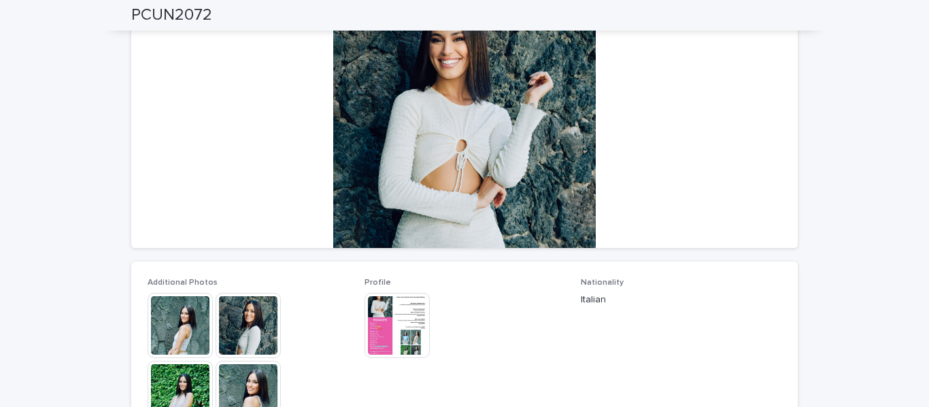
scroll to position [0, 0]
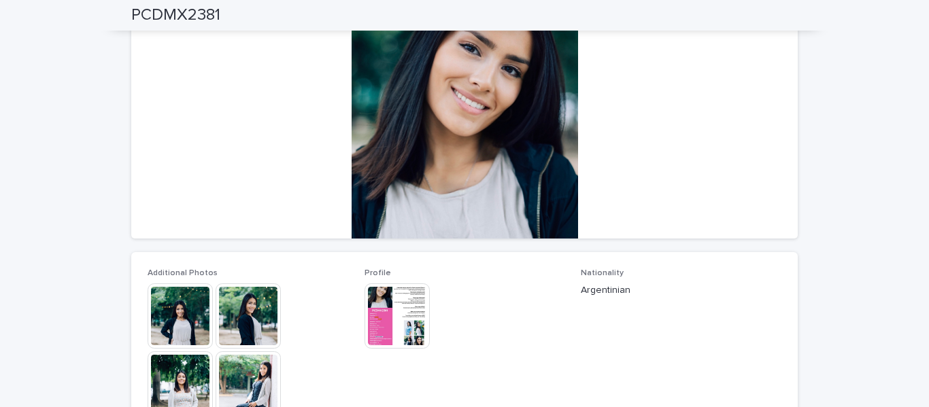
scroll to position [62, 0]
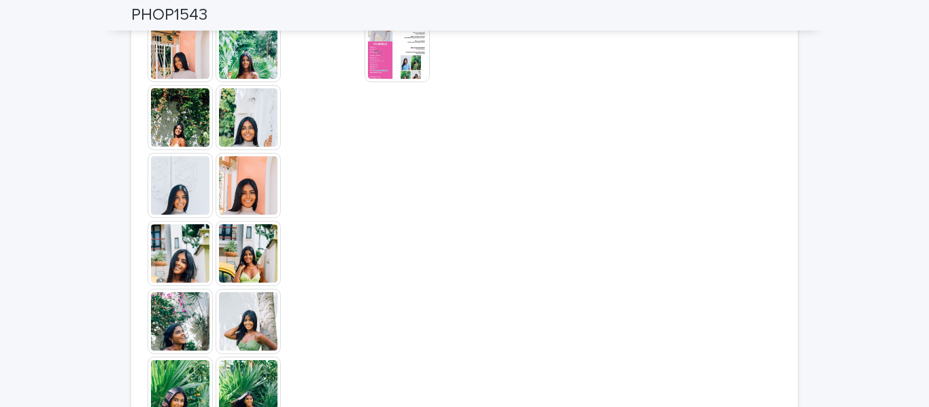
scroll to position [419, 0]
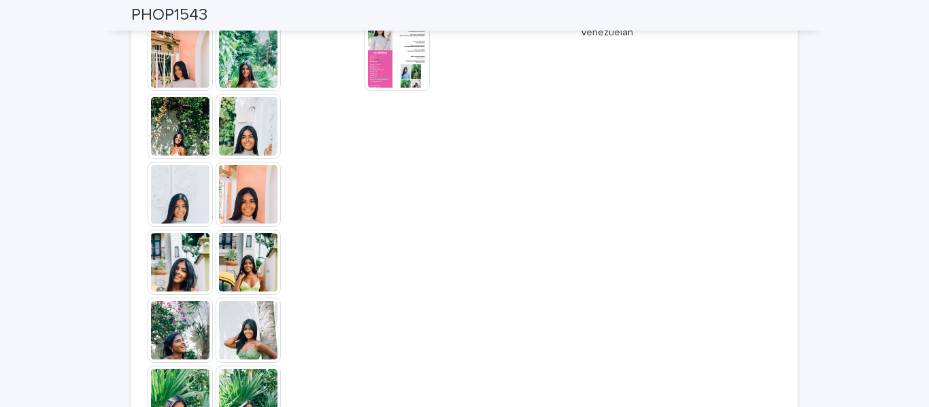
click at [250, 338] on img at bounding box center [247, 330] width 65 height 65
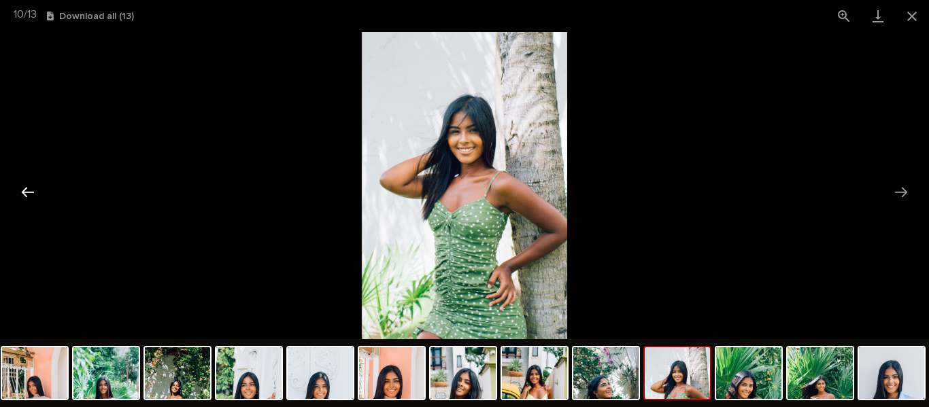
click at [25, 193] on button "Previous slide" at bounding box center [28, 192] width 29 height 27
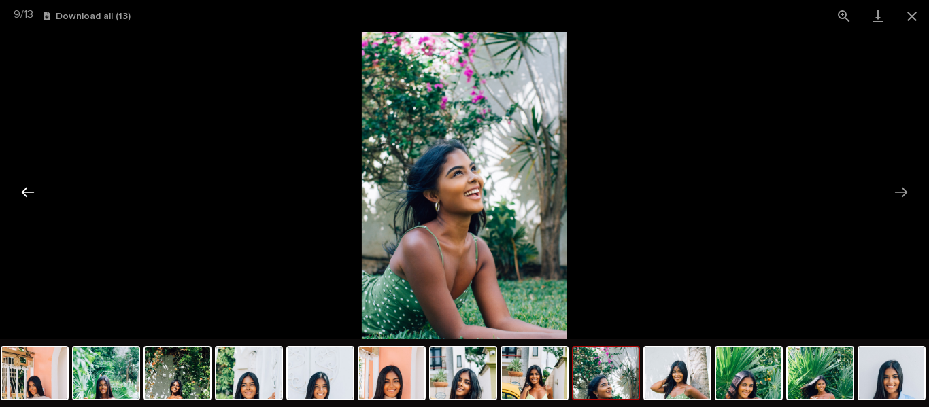
click at [25, 193] on button "Previous slide" at bounding box center [28, 192] width 29 height 27
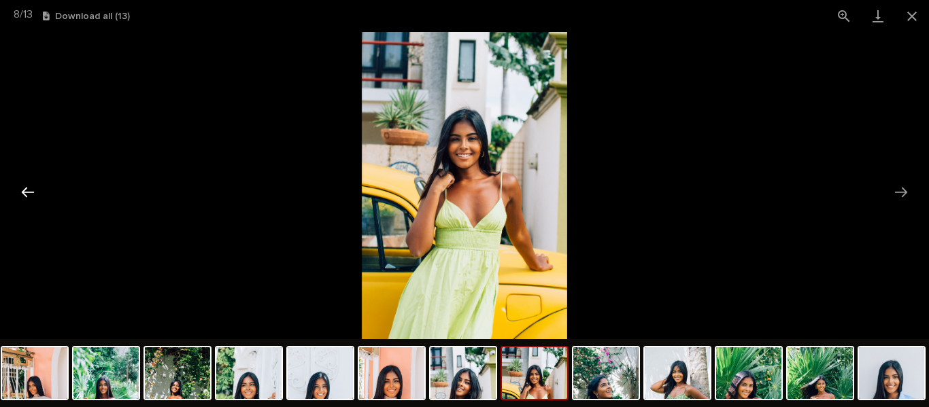
click at [25, 193] on button "Previous slide" at bounding box center [28, 192] width 29 height 27
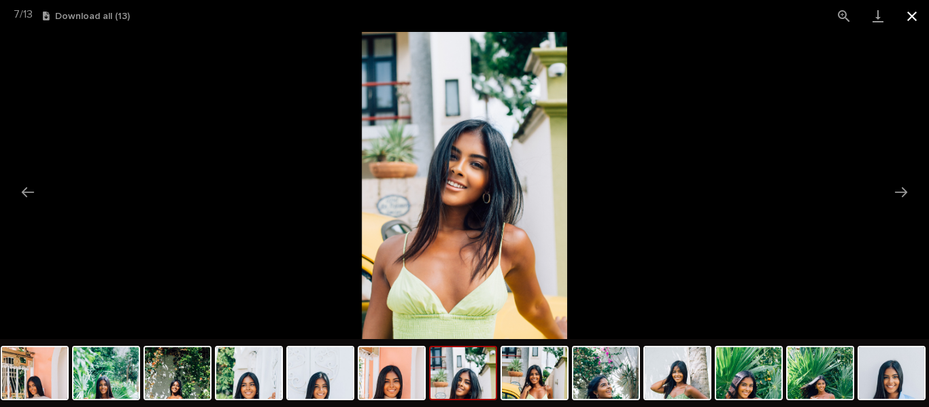
click at [918, 17] on button "Close gallery" at bounding box center [912, 16] width 34 height 32
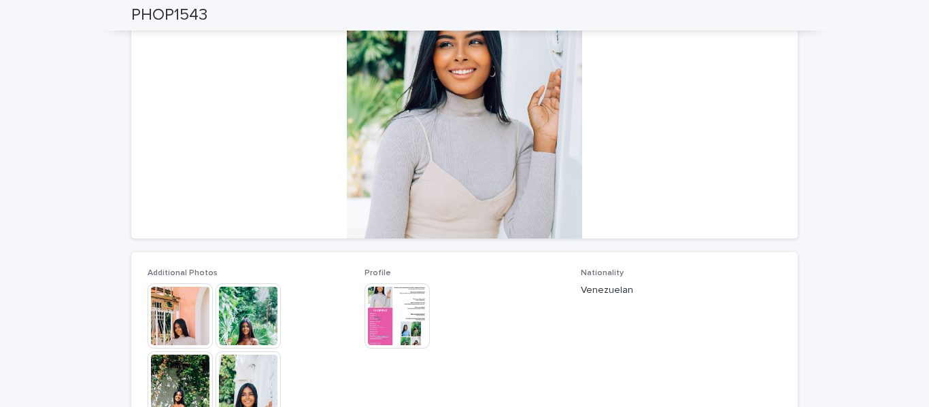
scroll to position [0, 0]
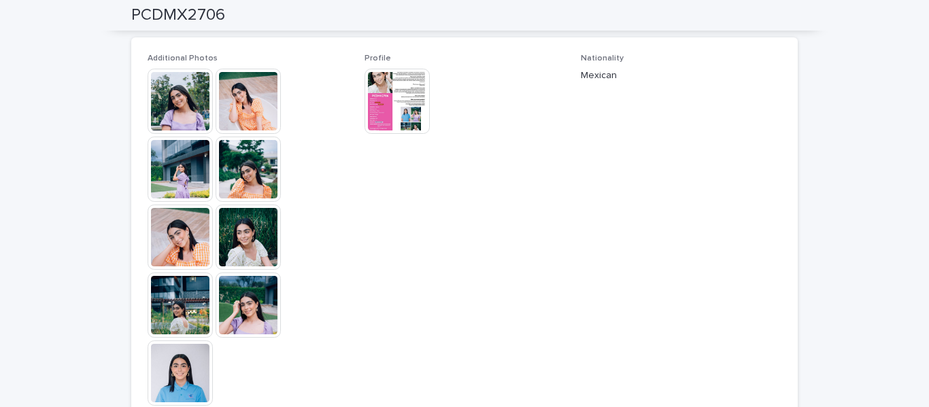
scroll to position [377, 0]
click at [398, 112] on img at bounding box center [396, 100] width 65 height 65
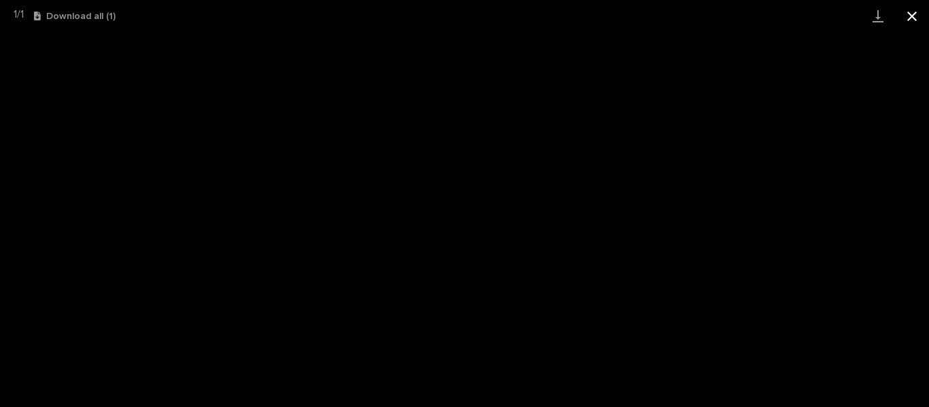
click at [912, 18] on button "Close gallery" at bounding box center [912, 16] width 34 height 32
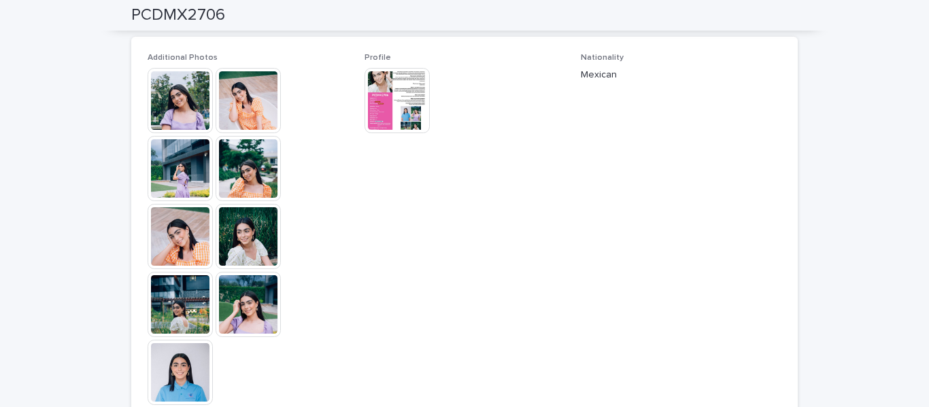
click at [167, 110] on img at bounding box center [180, 100] width 65 height 65
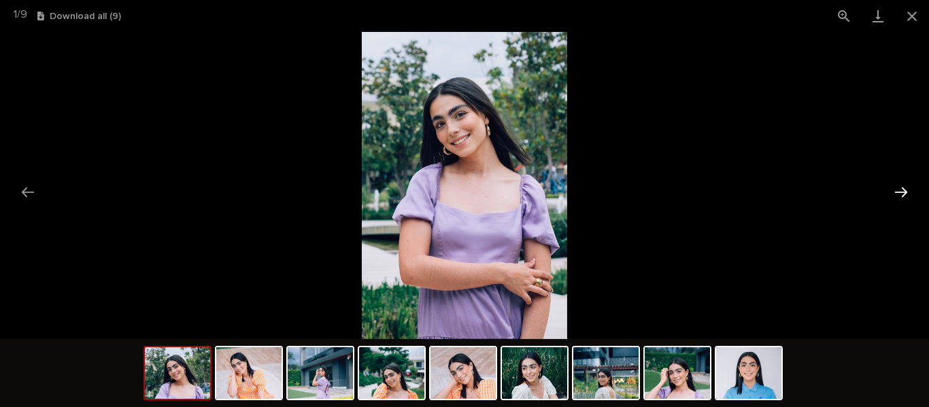
click at [897, 193] on button "Next slide" at bounding box center [900, 192] width 29 height 27
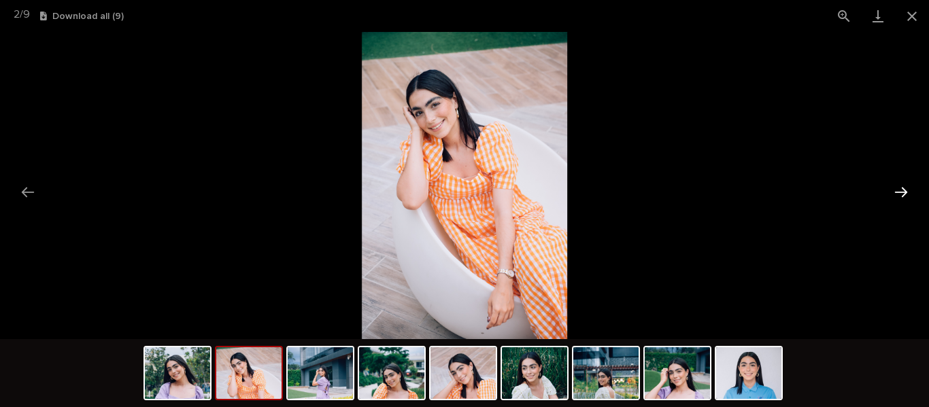
click at [897, 193] on button "Next slide" at bounding box center [900, 192] width 29 height 27
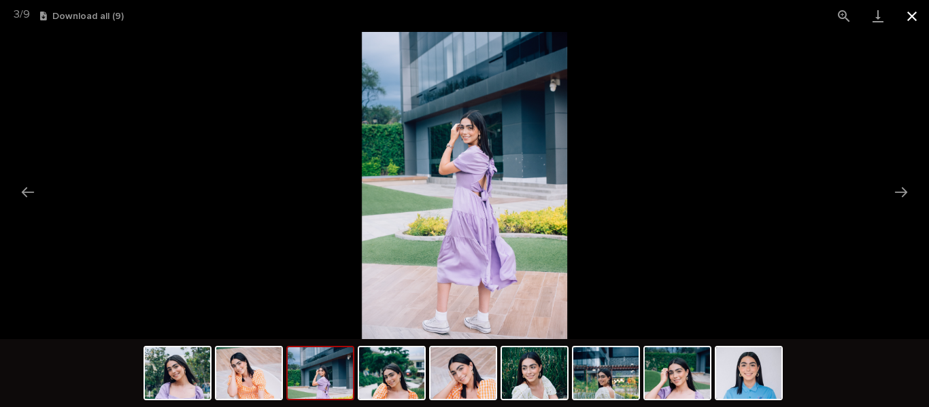
click at [909, 10] on button "Close gallery" at bounding box center [912, 16] width 34 height 32
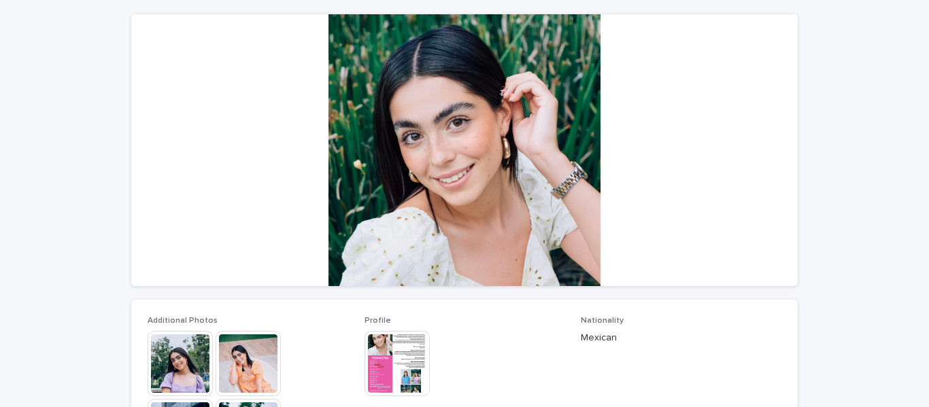
scroll to position [0, 0]
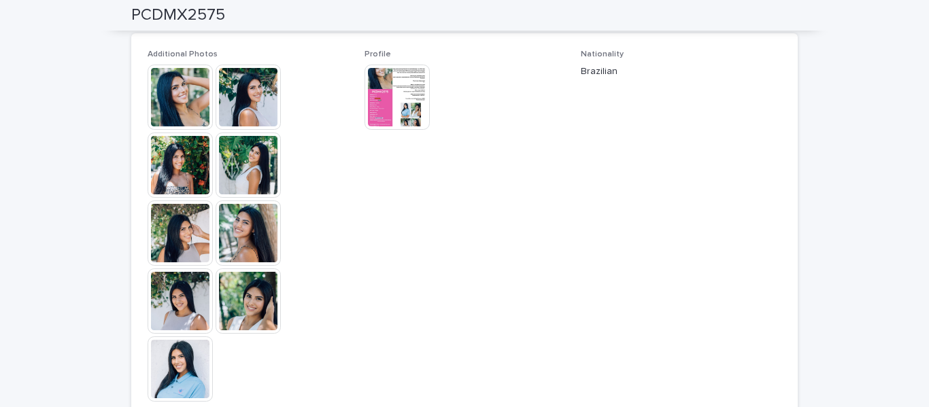
scroll to position [677, 0]
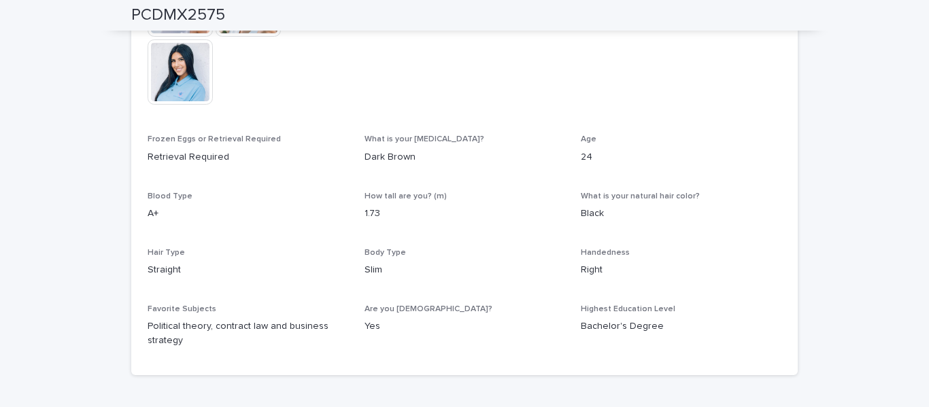
click at [175, 73] on img at bounding box center [180, 71] width 65 height 65
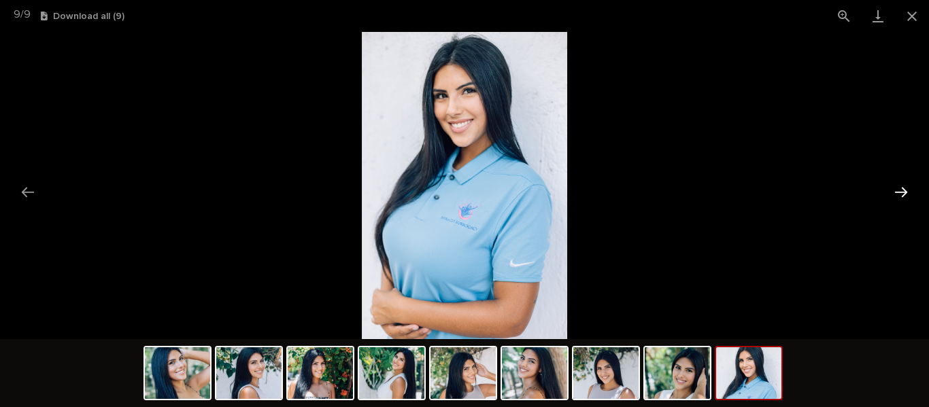
click at [899, 195] on button "Next slide" at bounding box center [900, 192] width 29 height 27
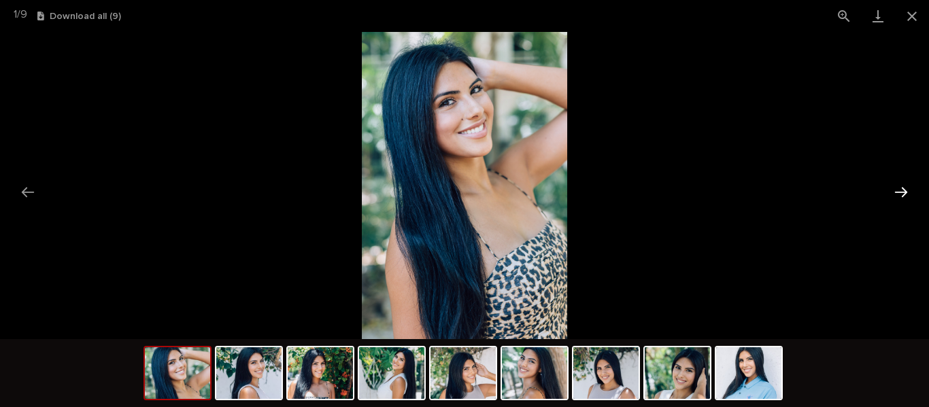
click at [899, 195] on button "Next slide" at bounding box center [900, 192] width 29 height 27
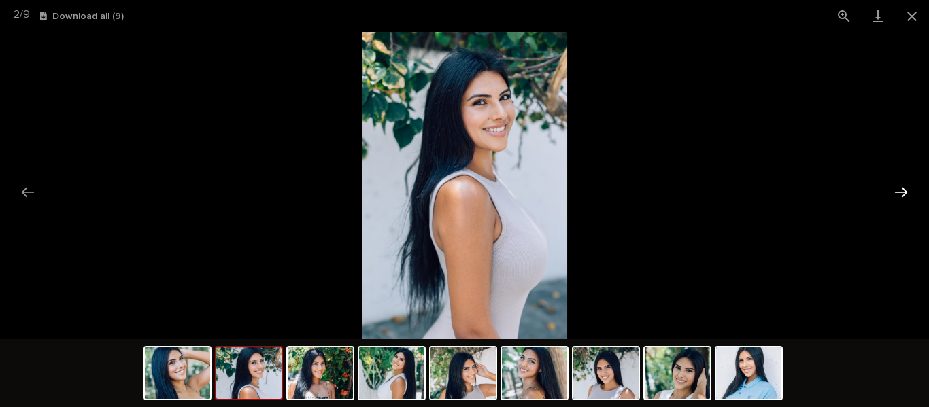
click at [899, 195] on button "Next slide" at bounding box center [900, 192] width 29 height 27
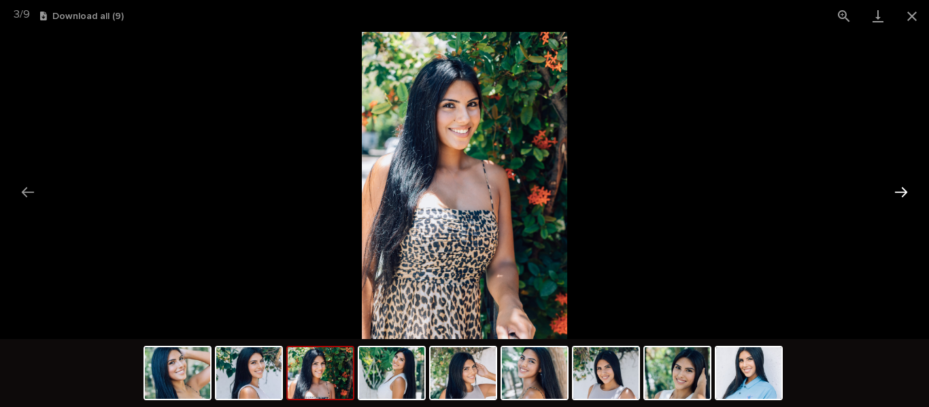
click at [899, 195] on button "Next slide" at bounding box center [900, 192] width 29 height 27
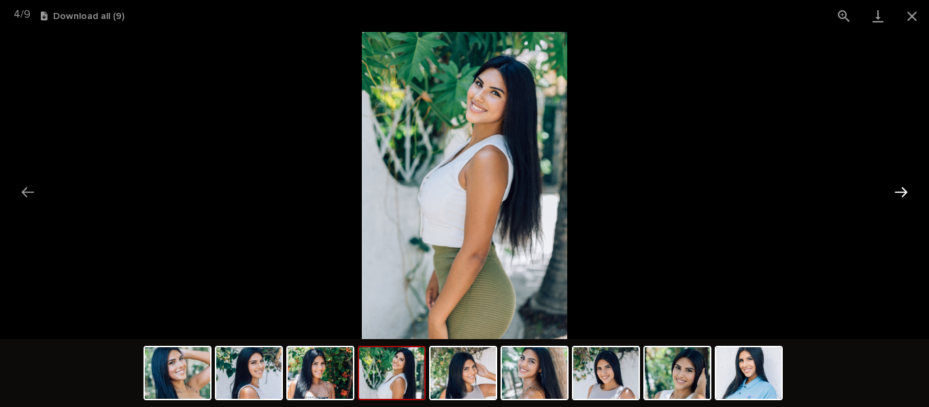
click at [899, 195] on button "Next slide" at bounding box center [900, 192] width 29 height 27
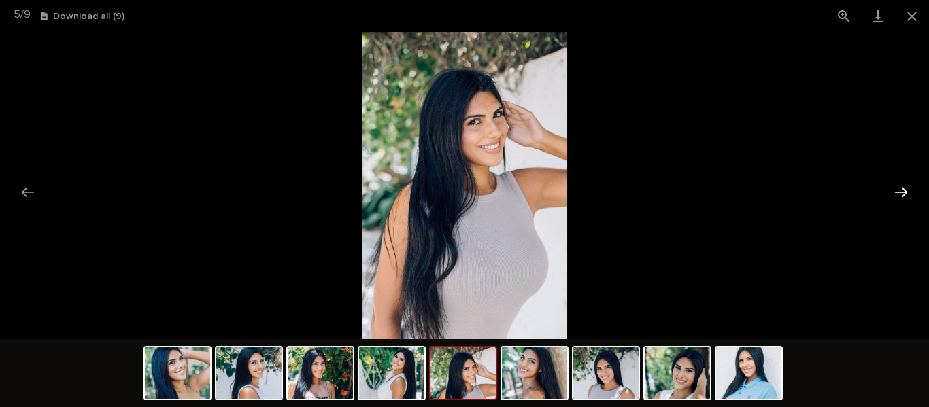
click at [899, 195] on button "Next slide" at bounding box center [900, 192] width 29 height 27
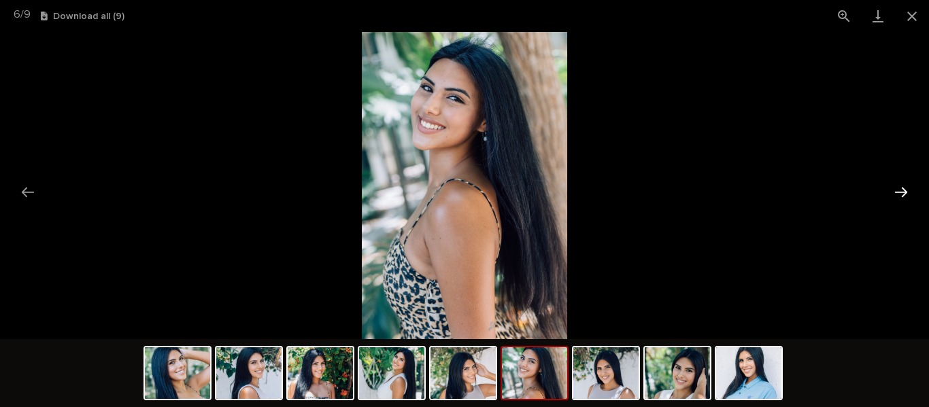
click at [899, 195] on button "Next slide" at bounding box center [900, 192] width 29 height 27
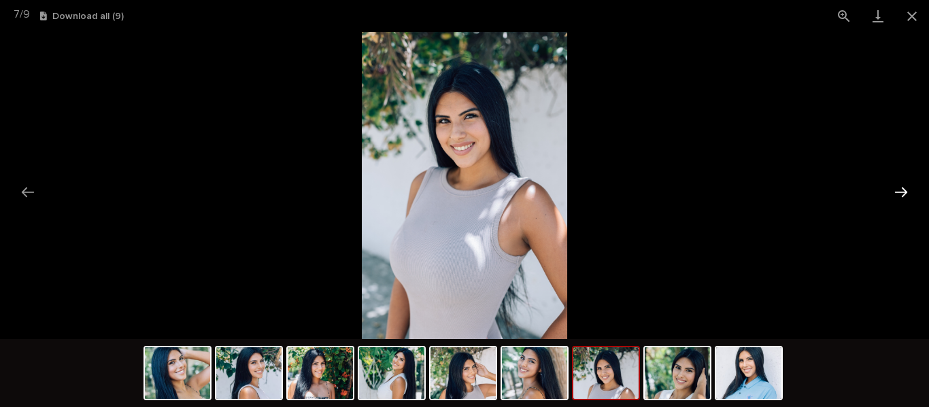
click at [899, 195] on button "Next slide" at bounding box center [900, 192] width 29 height 27
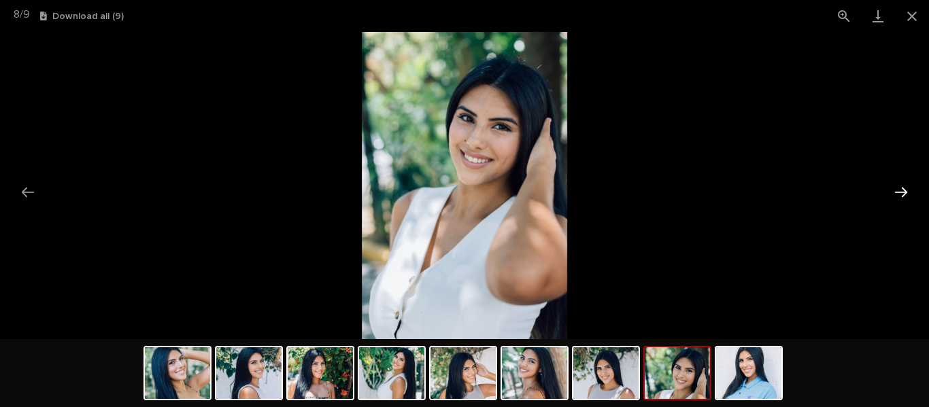
click at [899, 195] on button "Next slide" at bounding box center [900, 192] width 29 height 27
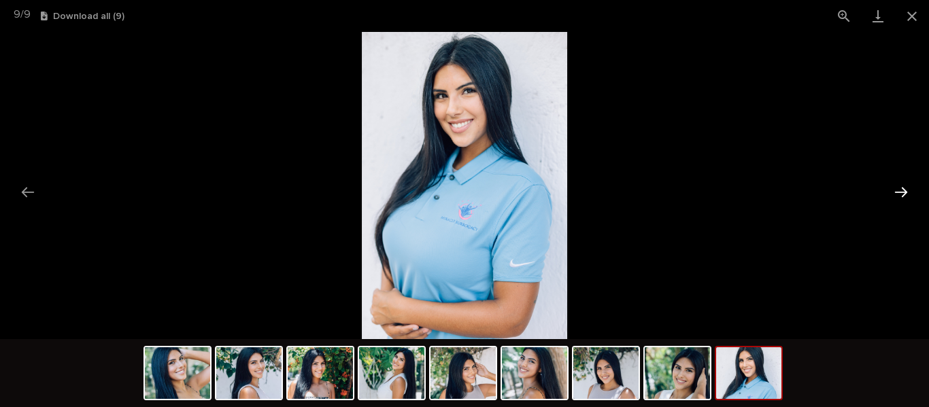
click at [899, 195] on button "Next slide" at bounding box center [900, 192] width 29 height 27
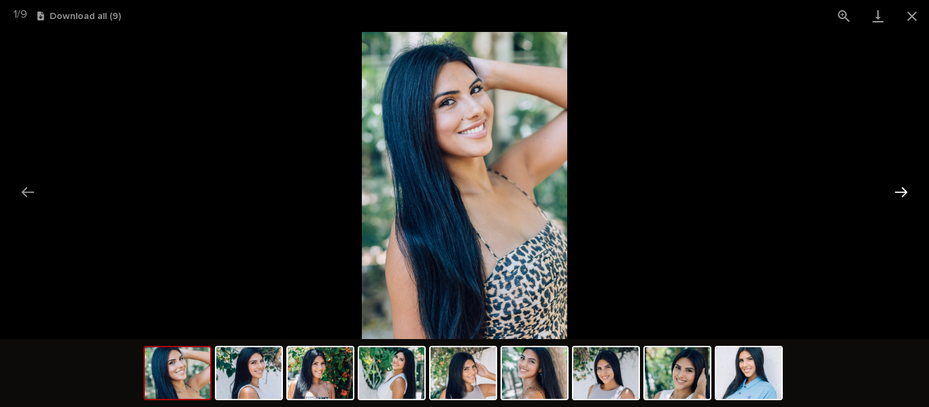
click at [899, 195] on button "Next slide" at bounding box center [900, 192] width 29 height 27
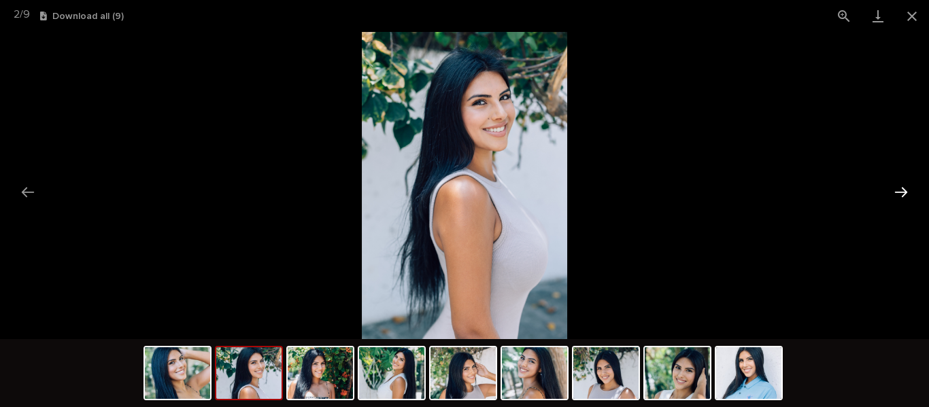
click at [899, 195] on button "Next slide" at bounding box center [900, 192] width 29 height 27
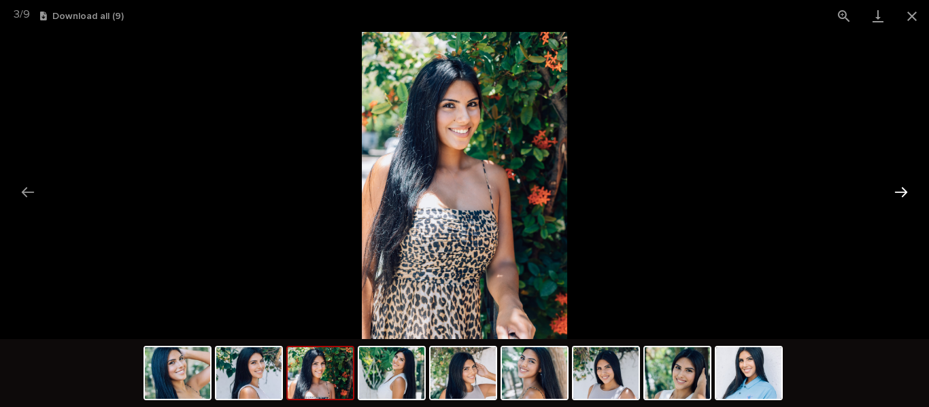
click at [899, 195] on button "Next slide" at bounding box center [900, 192] width 29 height 27
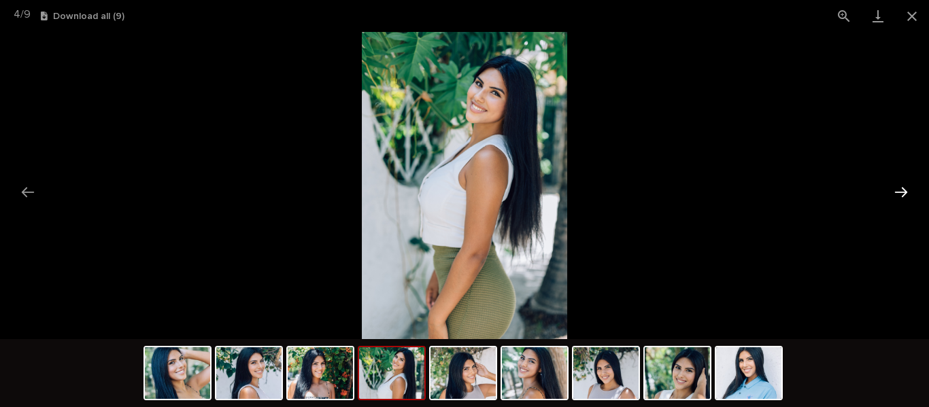
click at [899, 195] on button "Next slide" at bounding box center [900, 192] width 29 height 27
